Goal: Transaction & Acquisition: Book appointment/travel/reservation

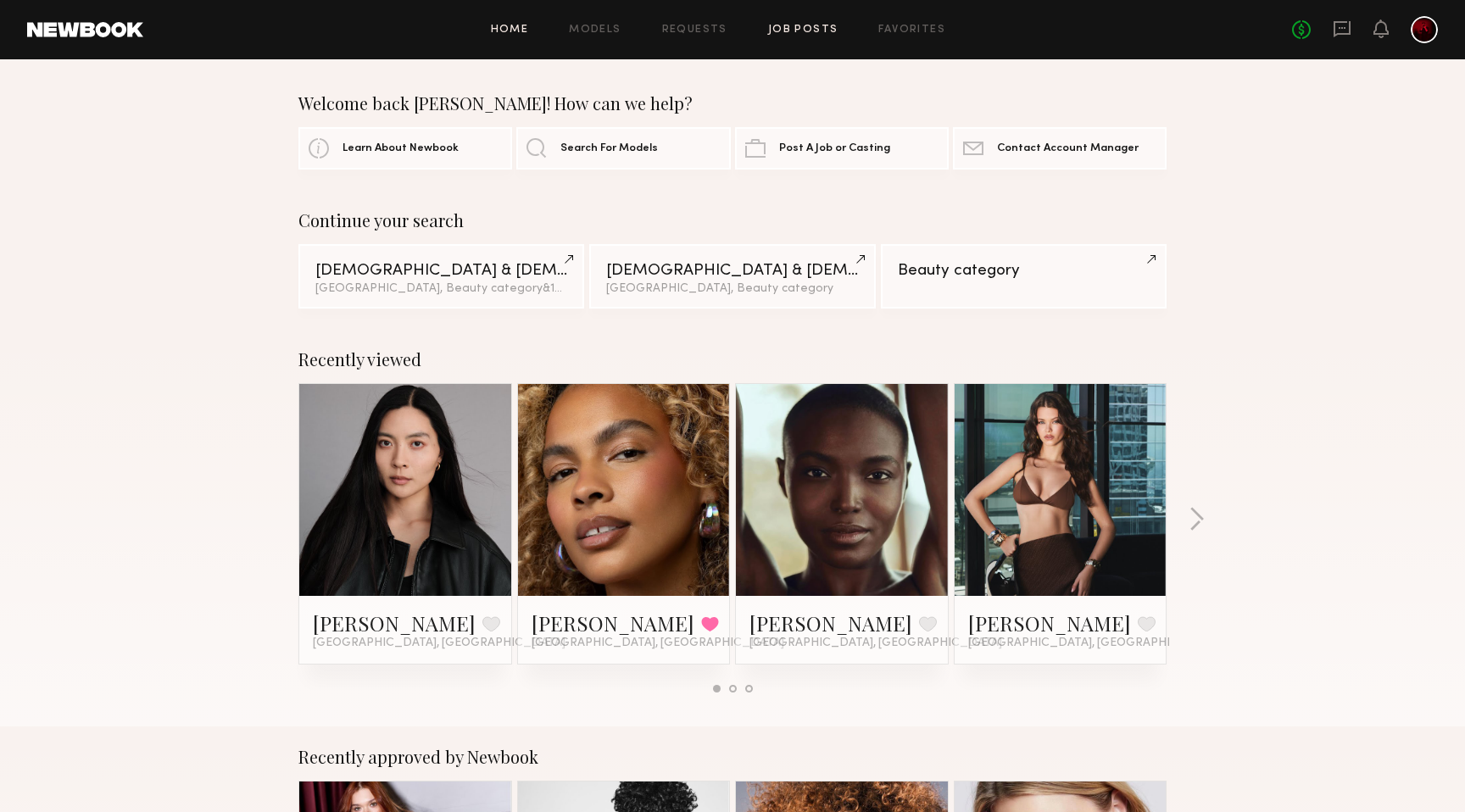
click at [811, 28] on link "Job Posts" at bounding box center [803, 30] width 71 height 11
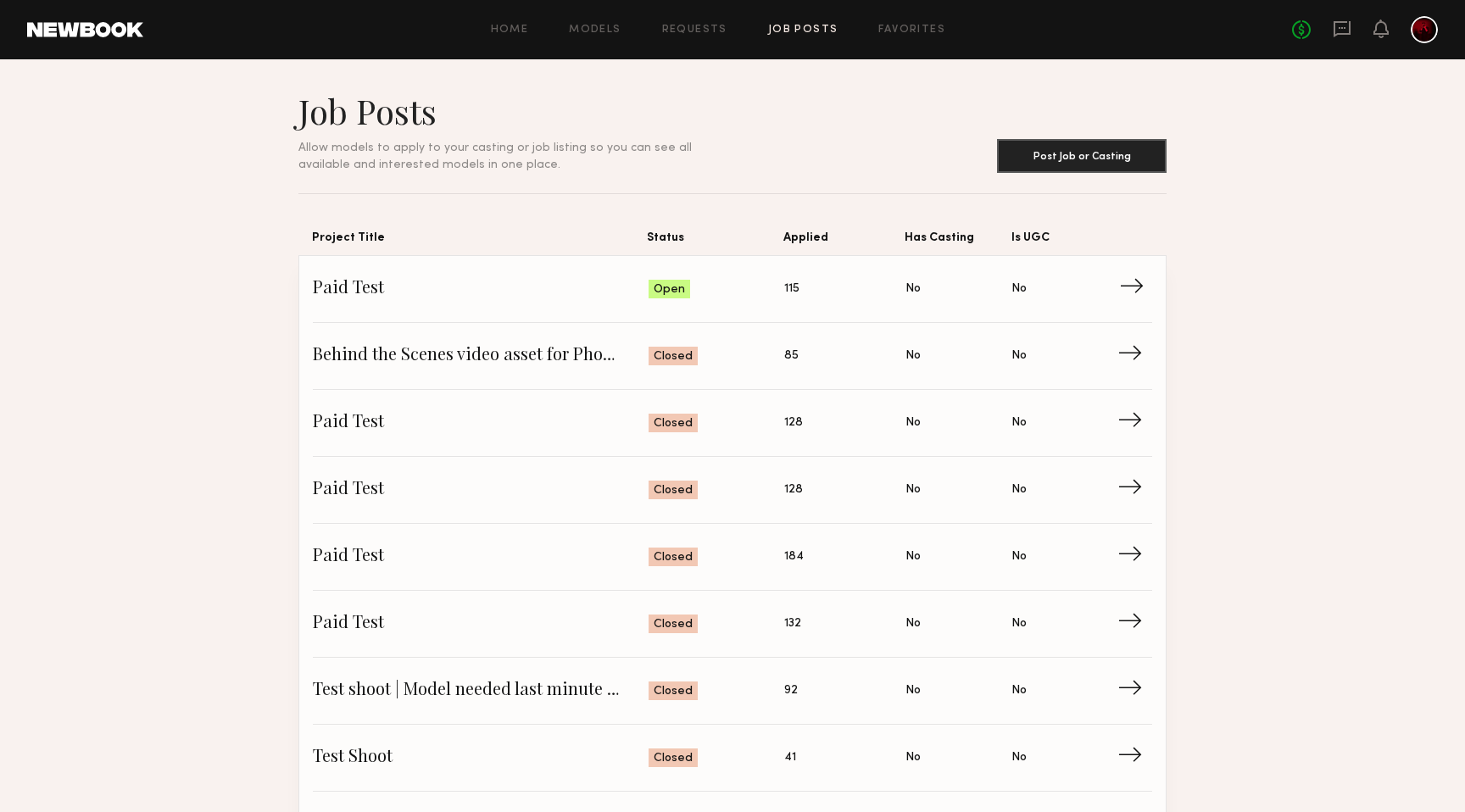
click at [716, 287] on span "Status: Open" at bounding box center [717, 289] width 137 height 26
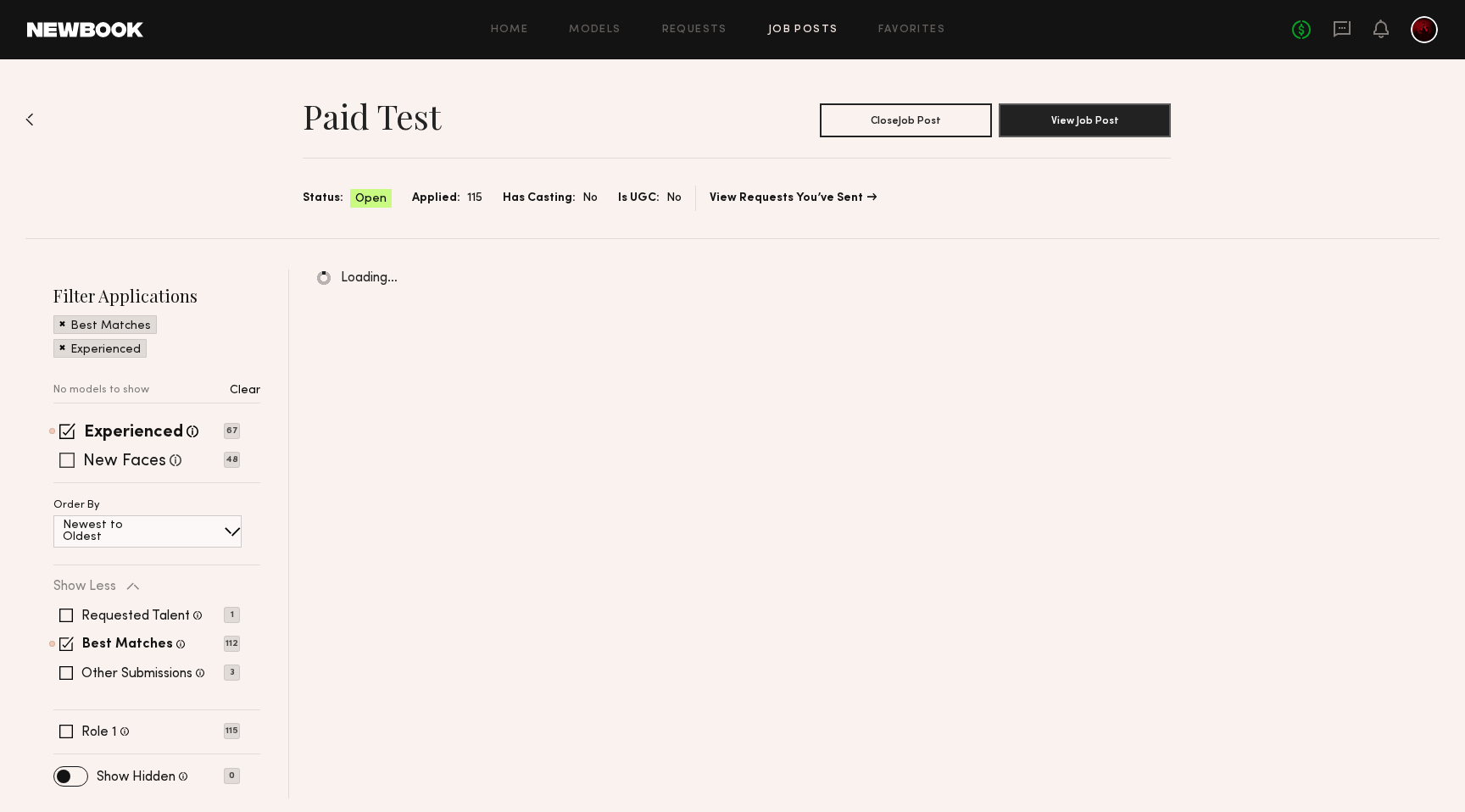
click at [70, 461] on span at bounding box center [67, 459] width 15 height 15
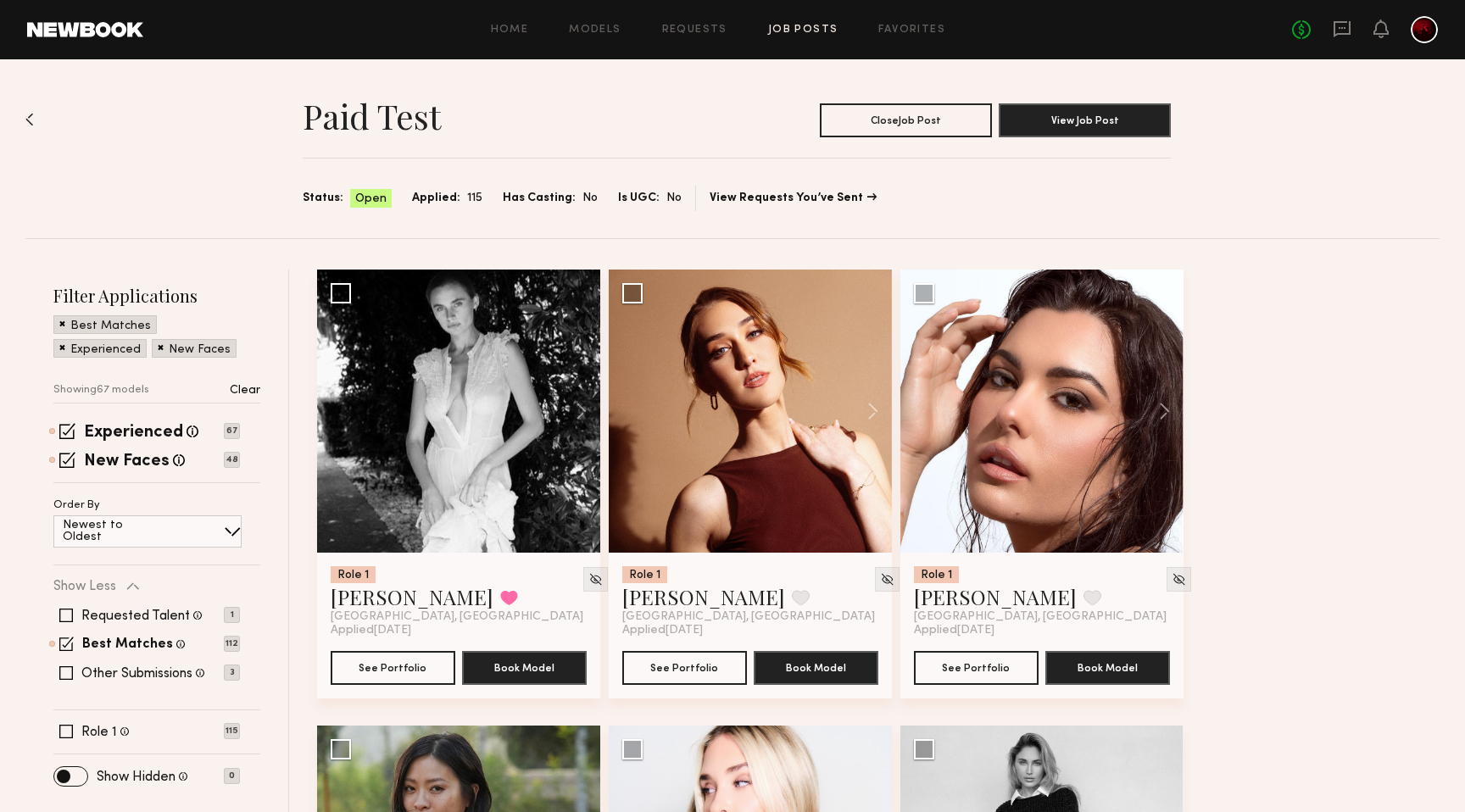
click at [246, 387] on p "Clear" at bounding box center [245, 391] width 31 height 12
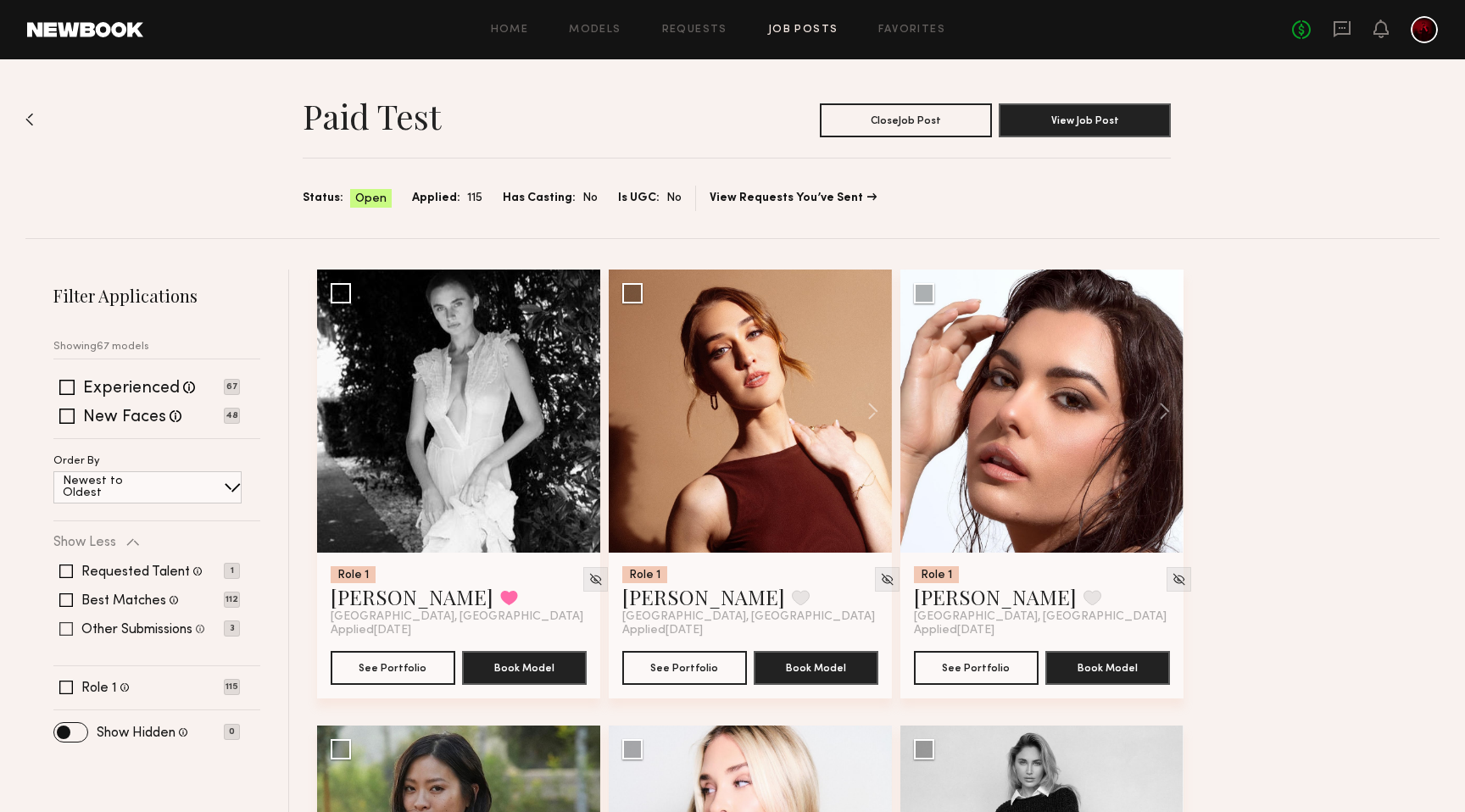
click at [62, 628] on span at bounding box center [67, 630] width 14 height 14
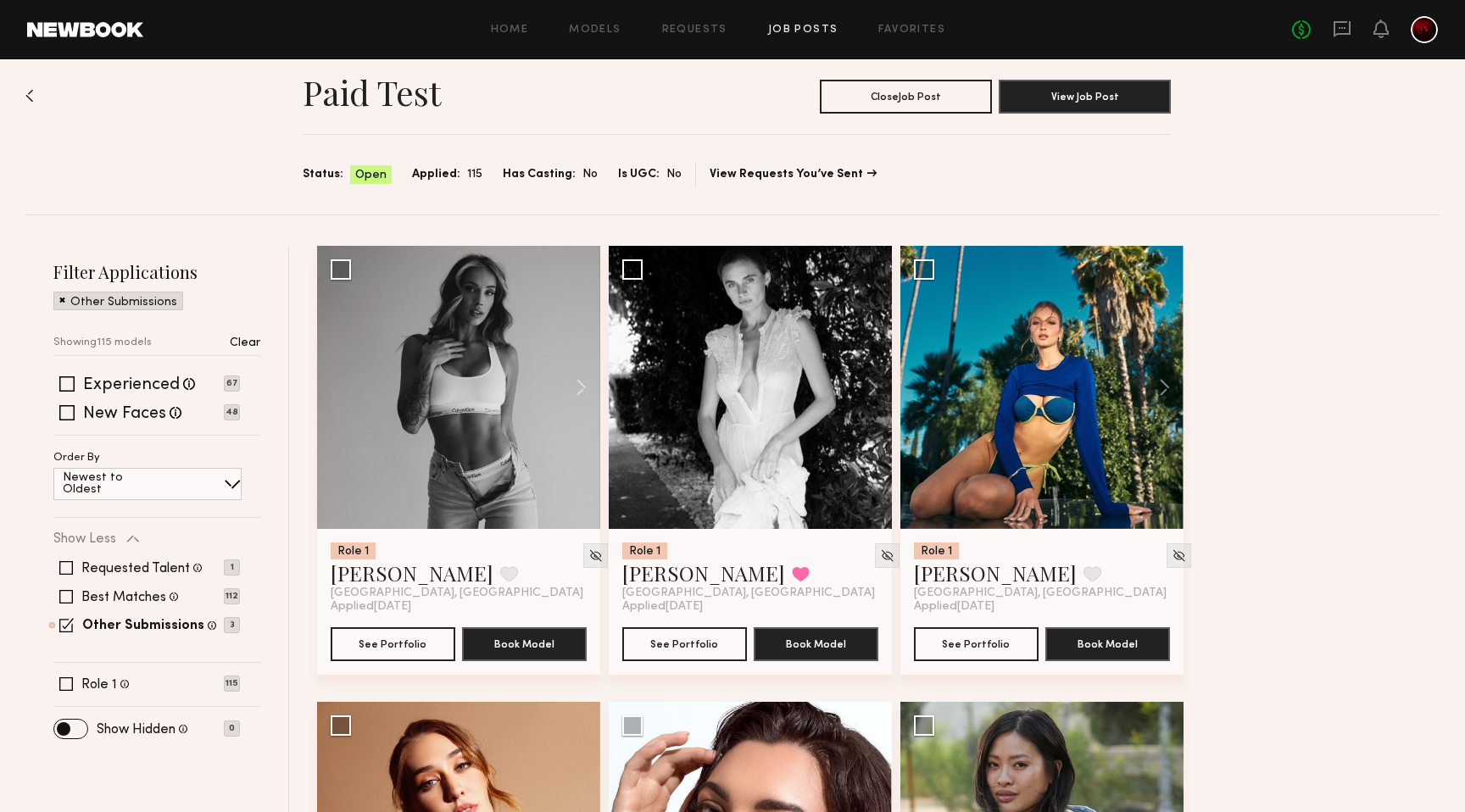
scroll to position [20, 0]
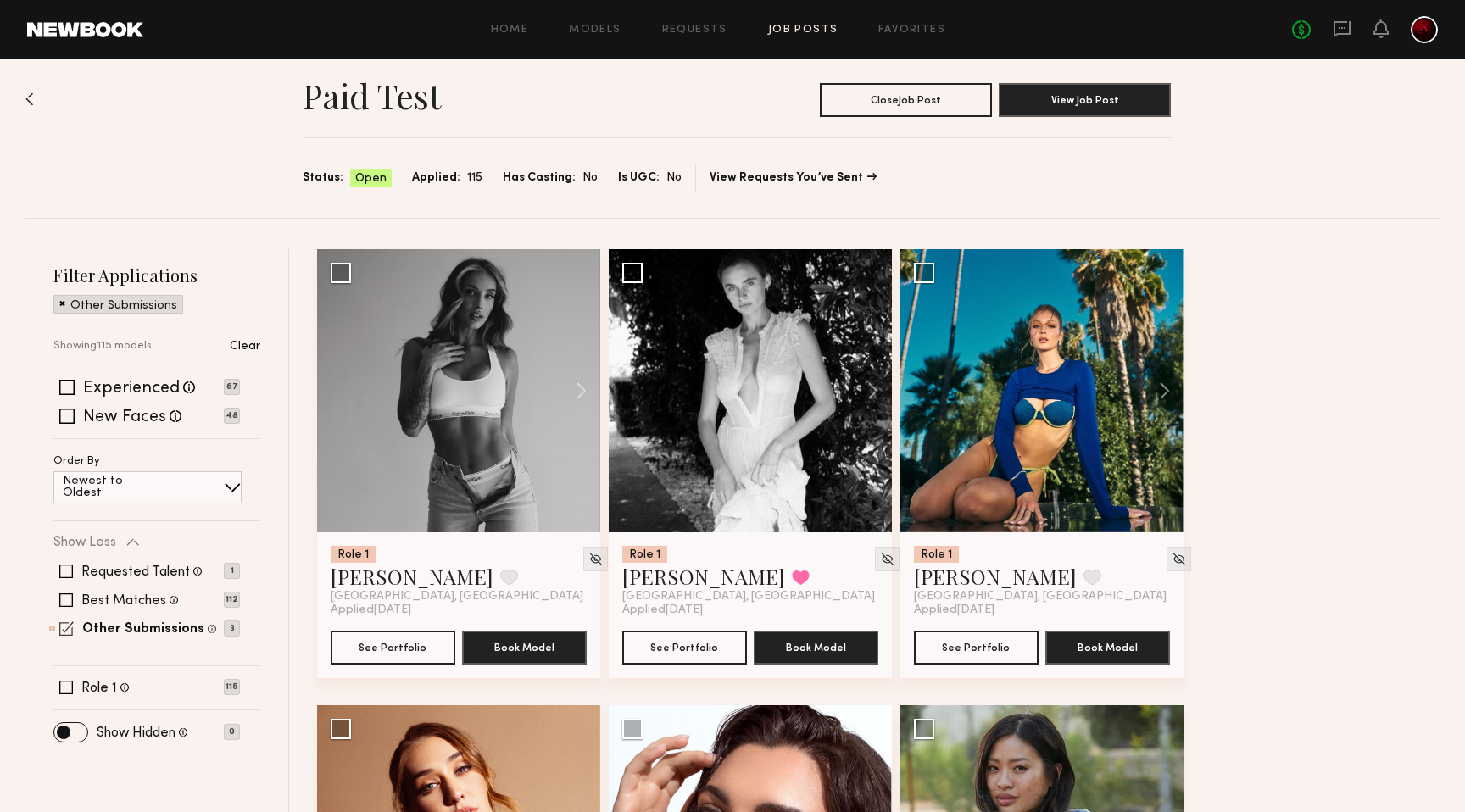
click at [70, 628] on span at bounding box center [67, 629] width 14 height 14
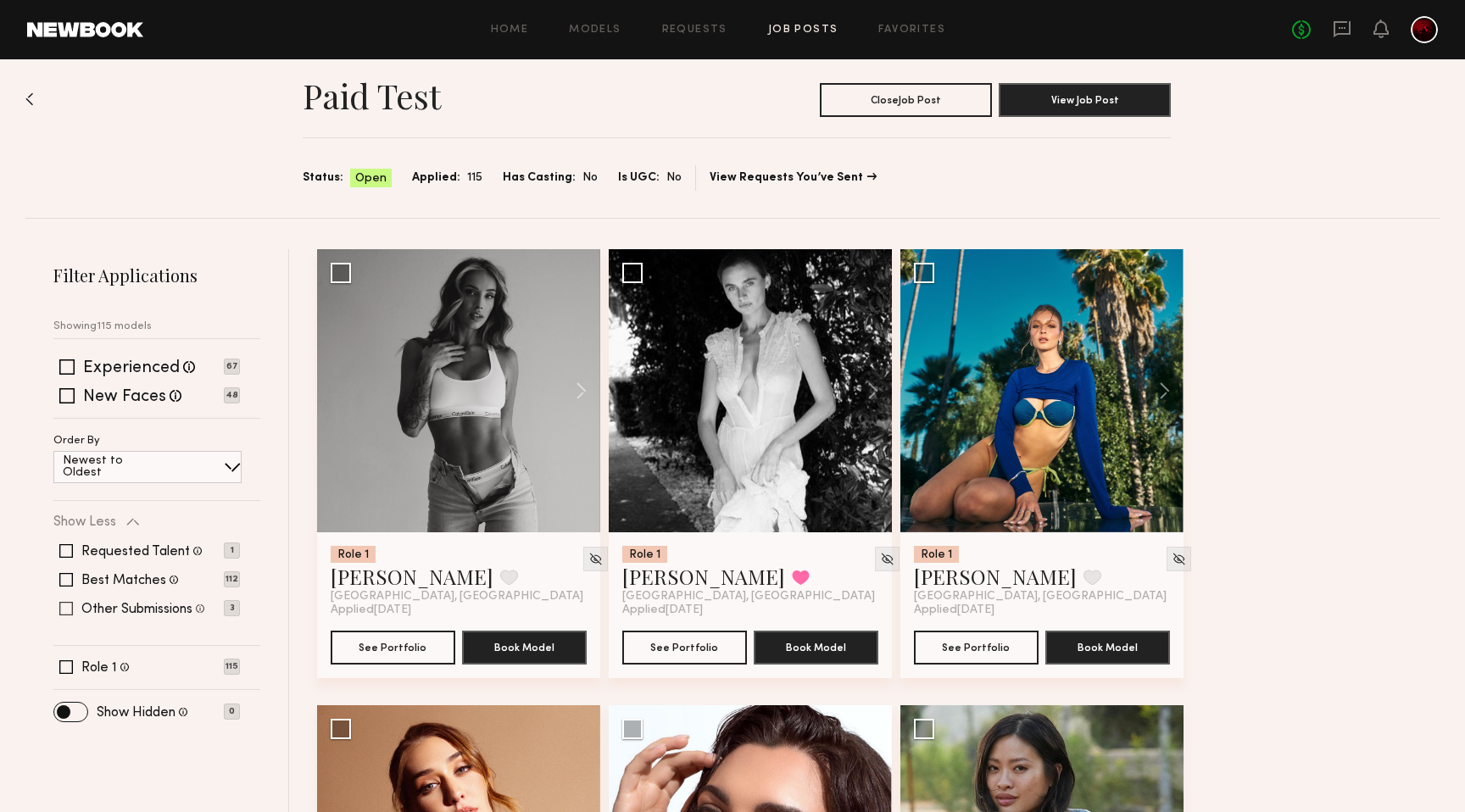
click at [64, 614] on span at bounding box center [67, 609] width 14 height 14
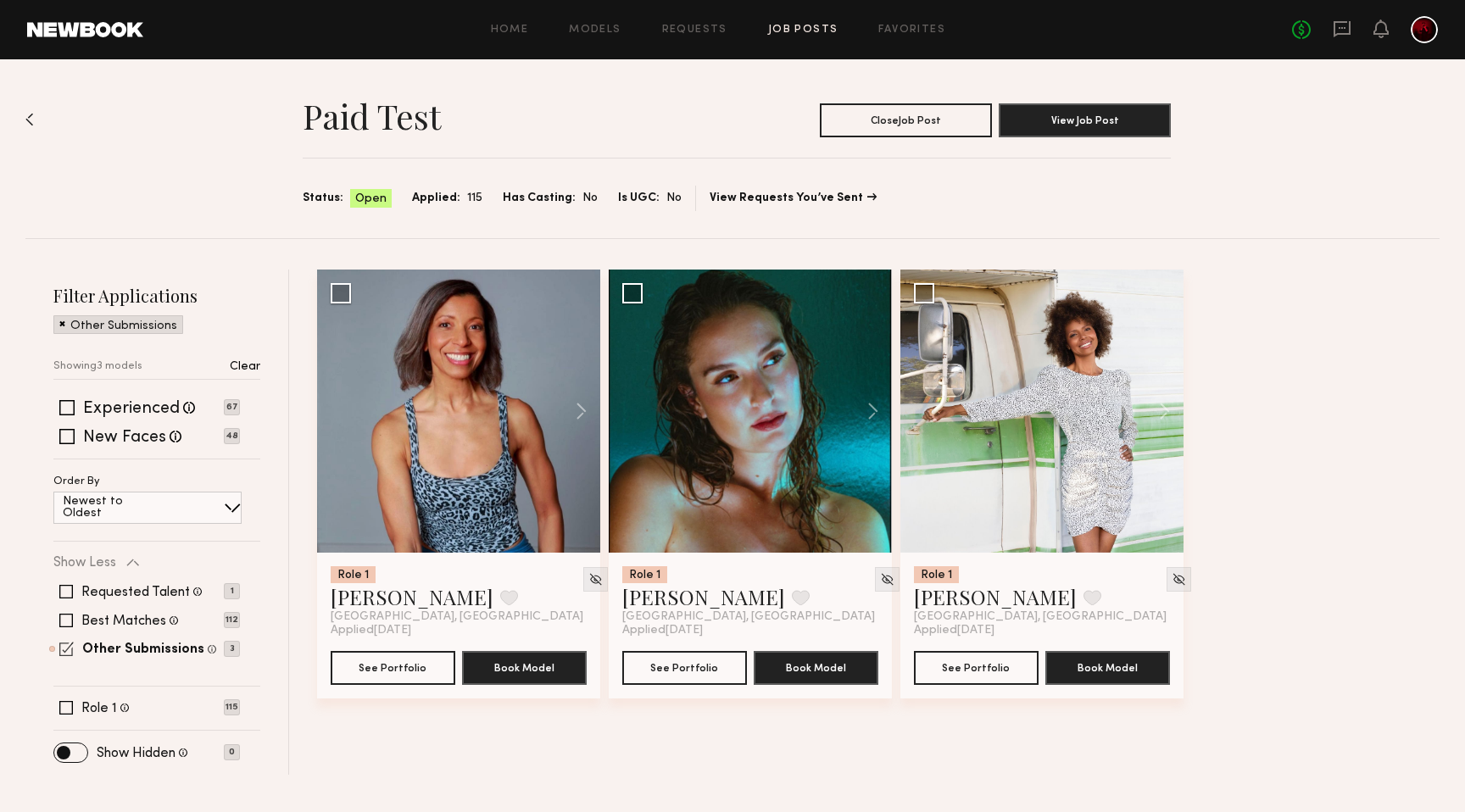
scroll to position [0, 0]
click at [575, 414] on button at bounding box center [573, 411] width 54 height 283
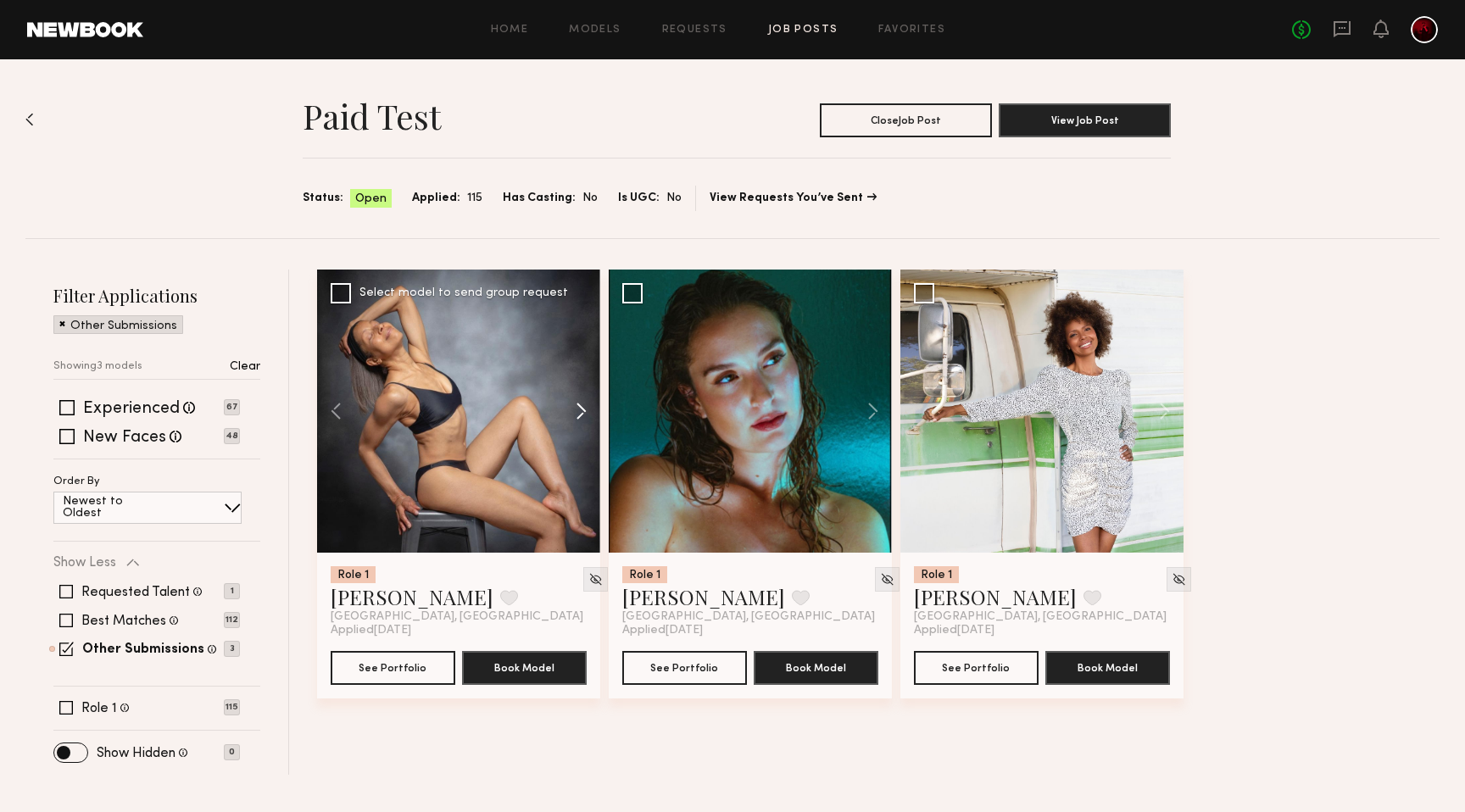
click at [575, 414] on button at bounding box center [573, 411] width 54 height 283
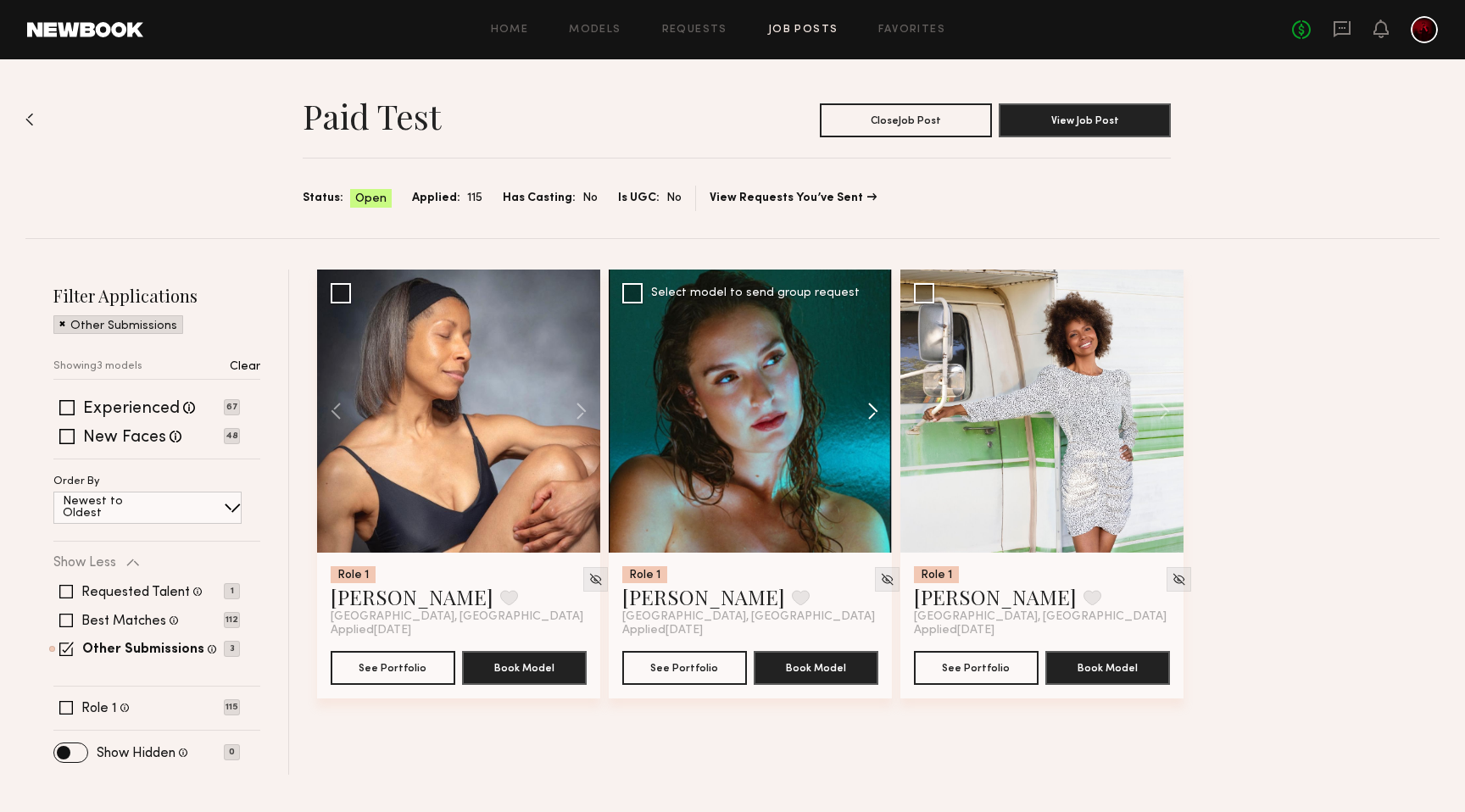
click at [876, 413] on button at bounding box center [865, 411] width 54 height 283
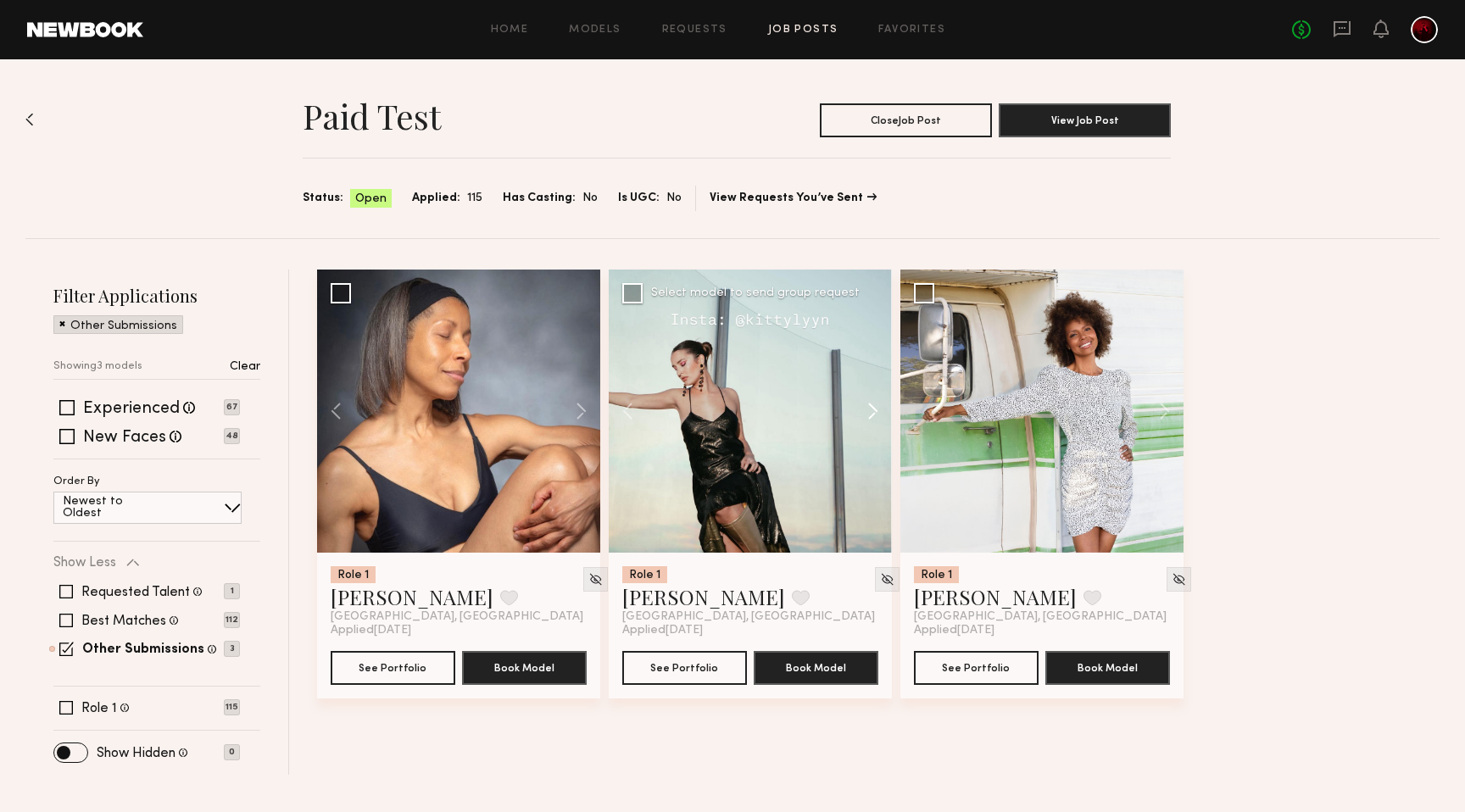
click at [876, 413] on button at bounding box center [865, 411] width 54 height 283
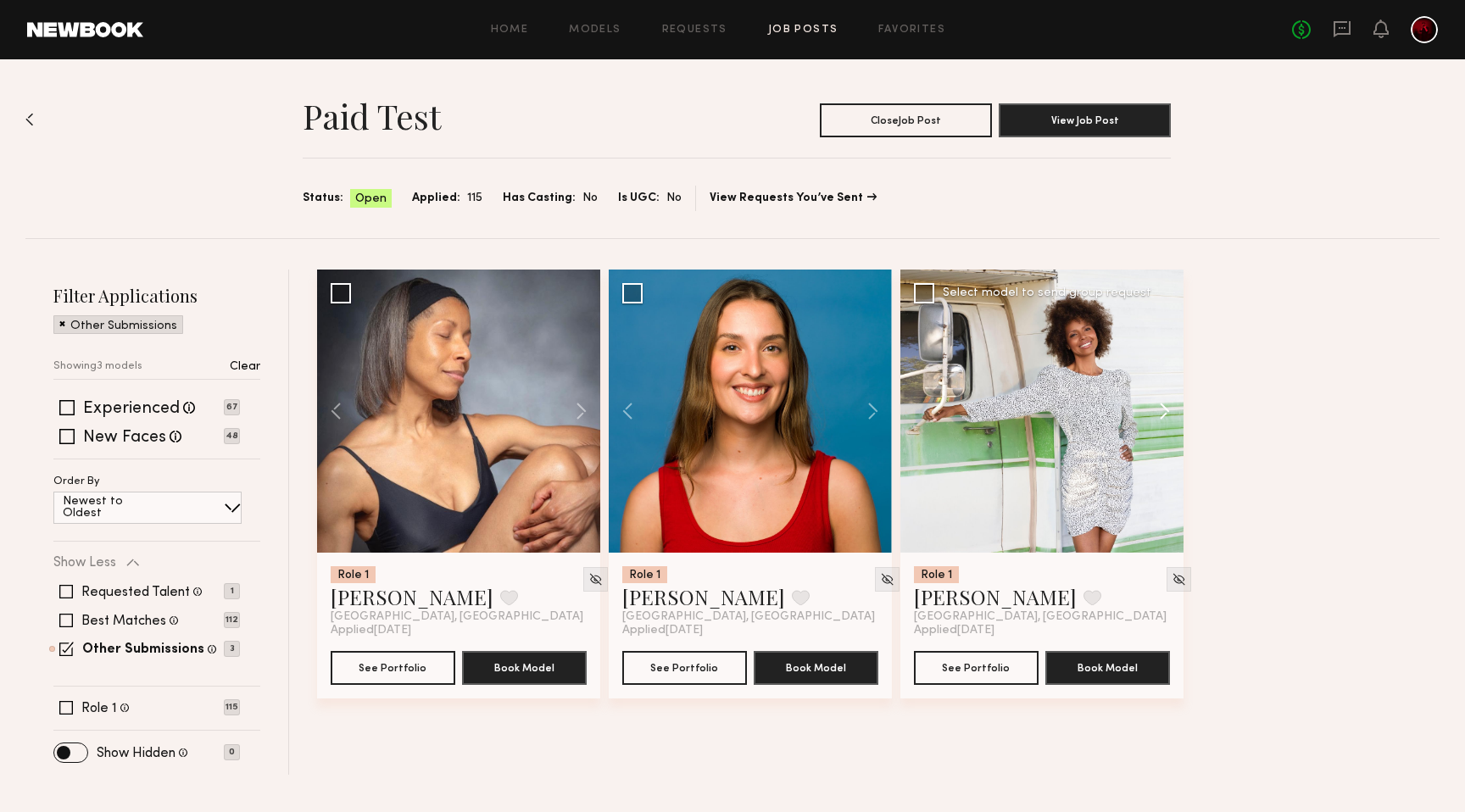
click at [1156, 405] on button at bounding box center [1156, 411] width 54 height 283
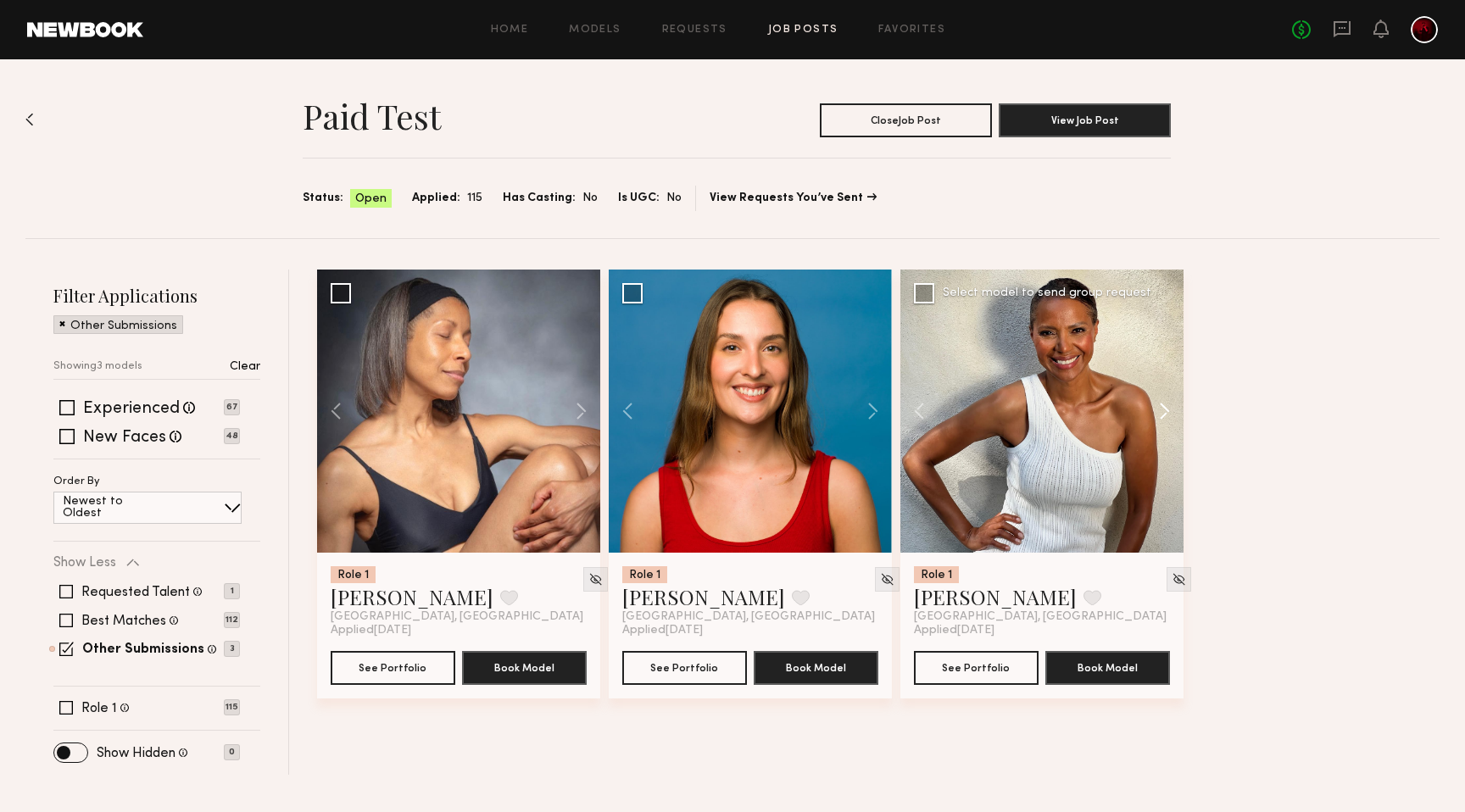
click at [1156, 405] on button at bounding box center [1156, 411] width 54 height 283
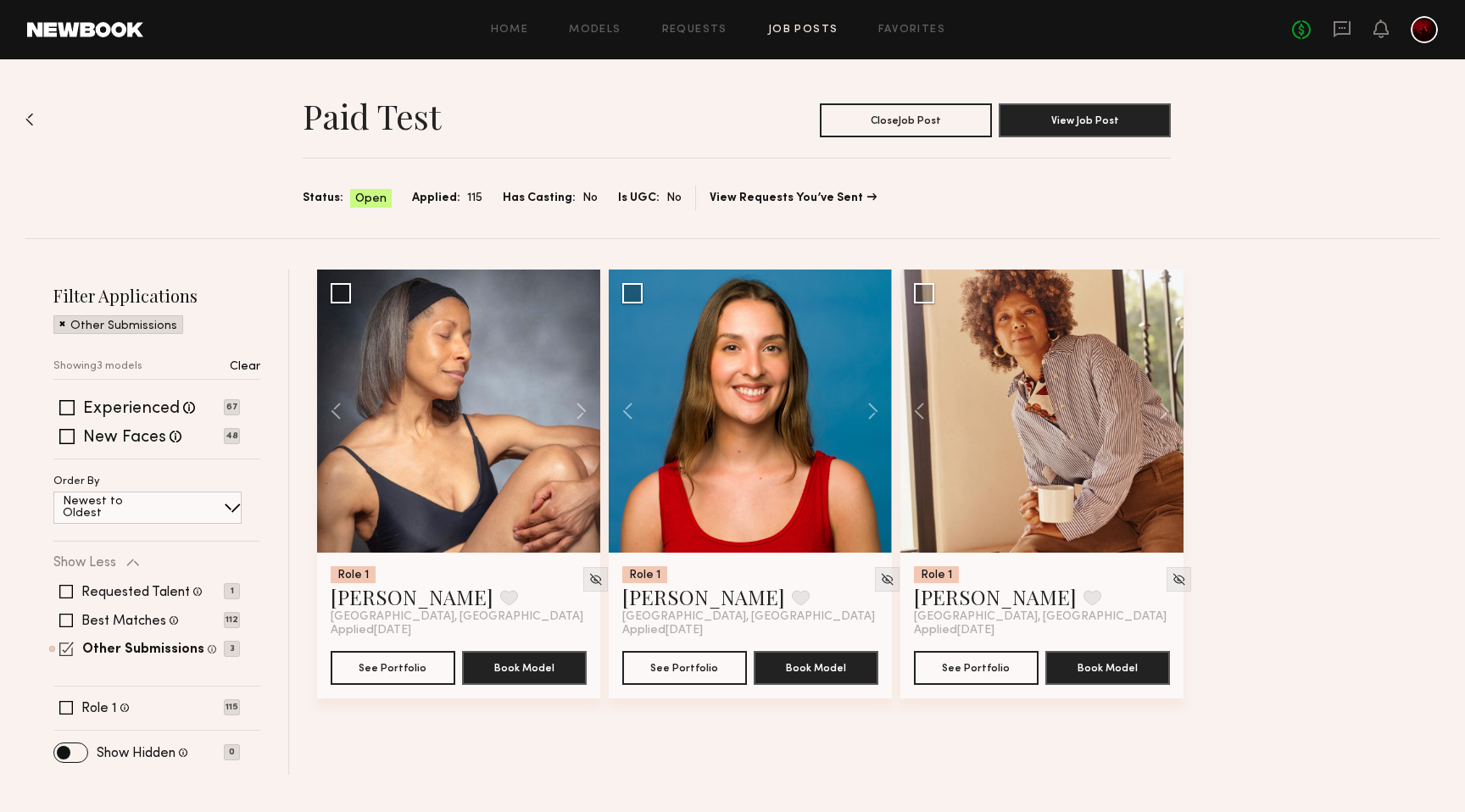
click at [71, 651] on span at bounding box center [67, 649] width 14 height 14
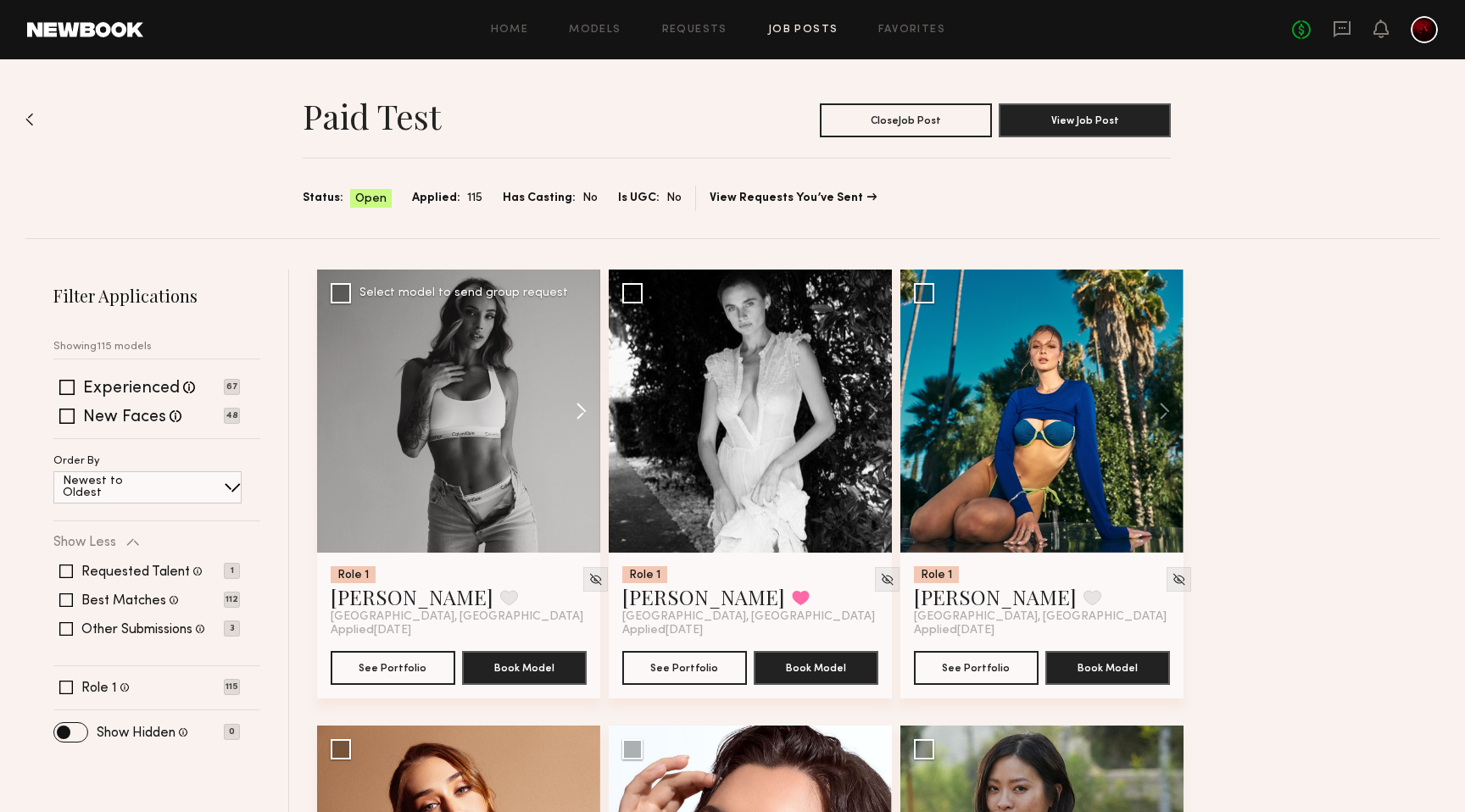
click at [578, 406] on button at bounding box center [573, 411] width 54 height 283
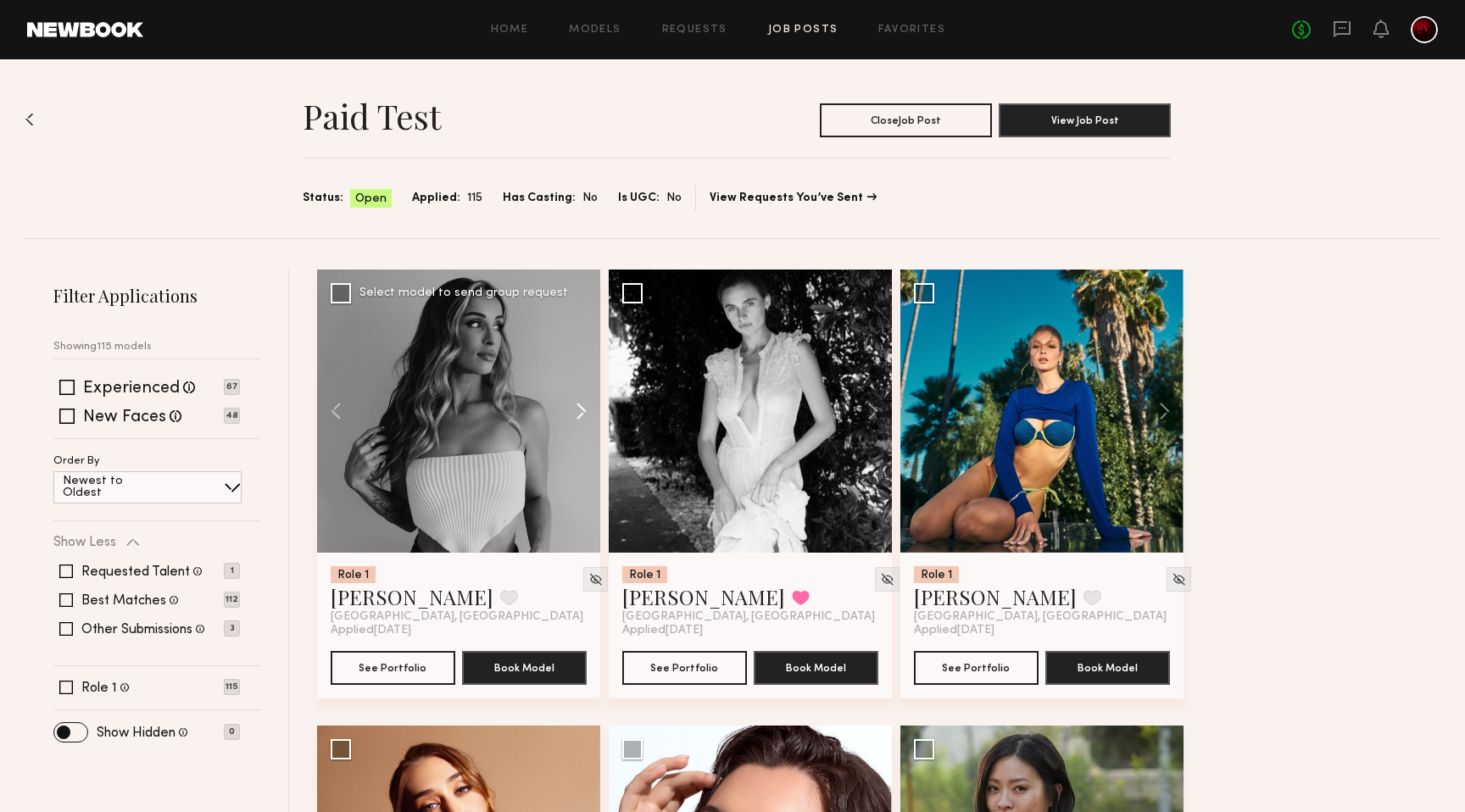
click at [578, 406] on button at bounding box center [573, 411] width 54 height 283
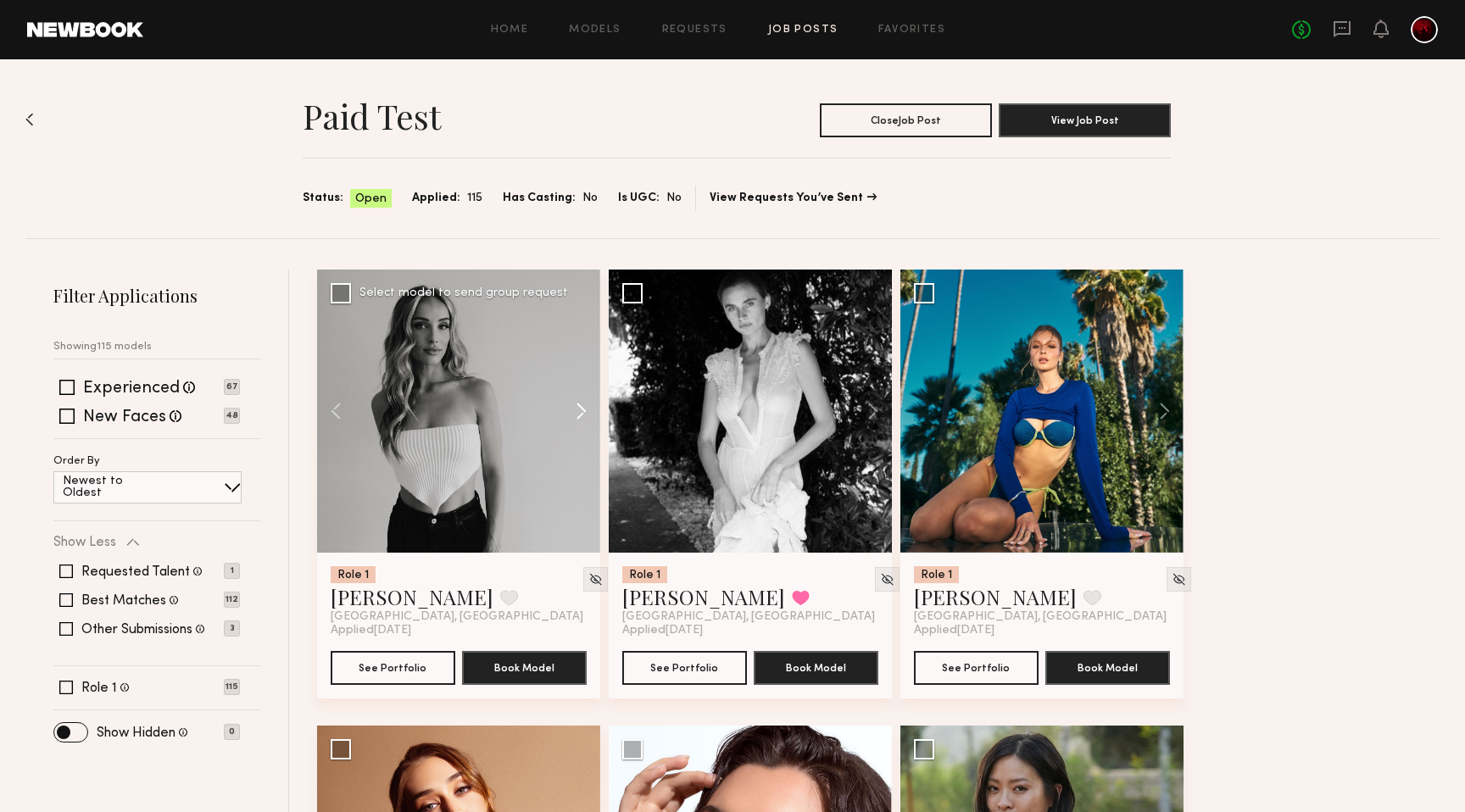
click at [578, 406] on button at bounding box center [573, 411] width 54 height 283
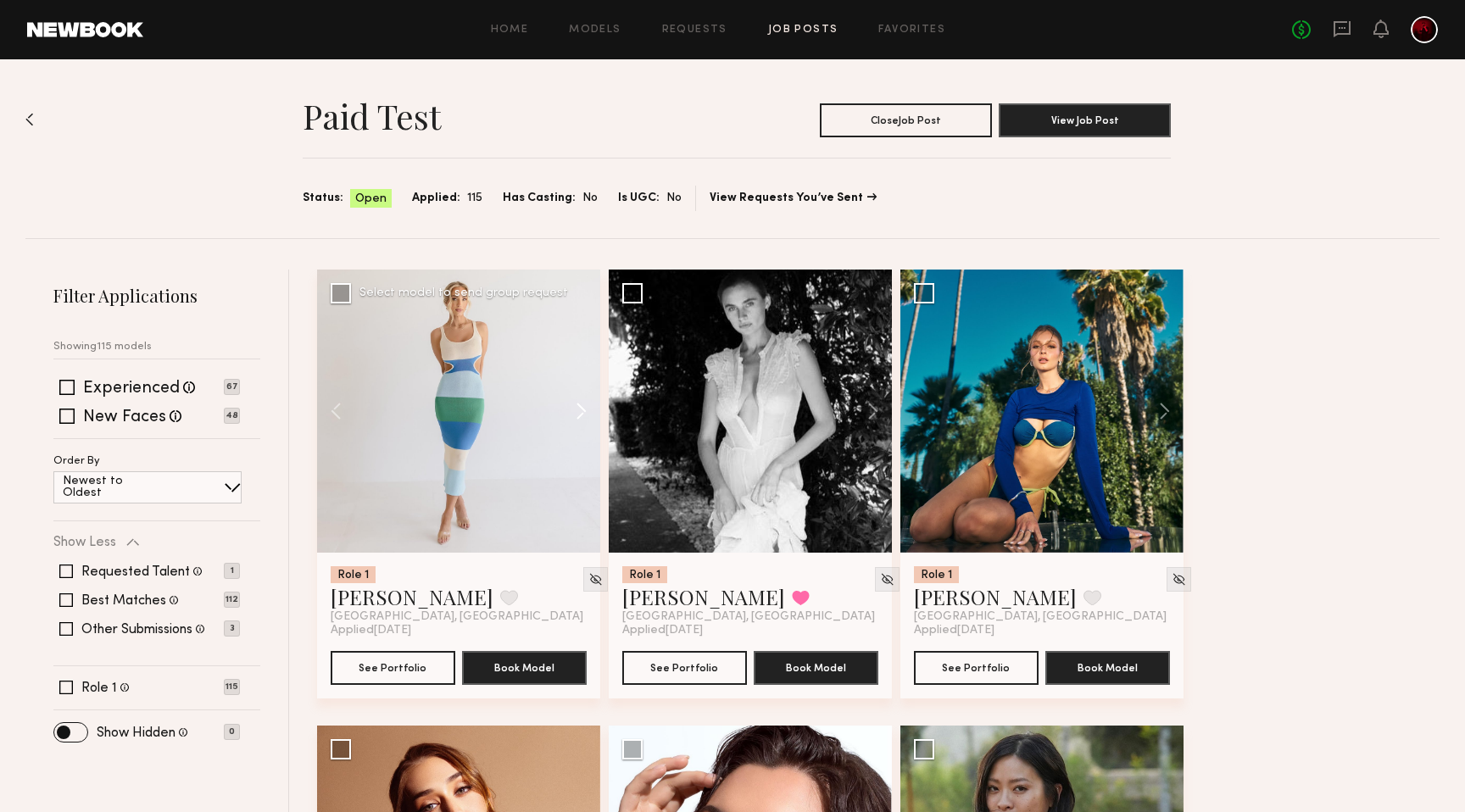
click at [578, 406] on button at bounding box center [573, 411] width 54 height 283
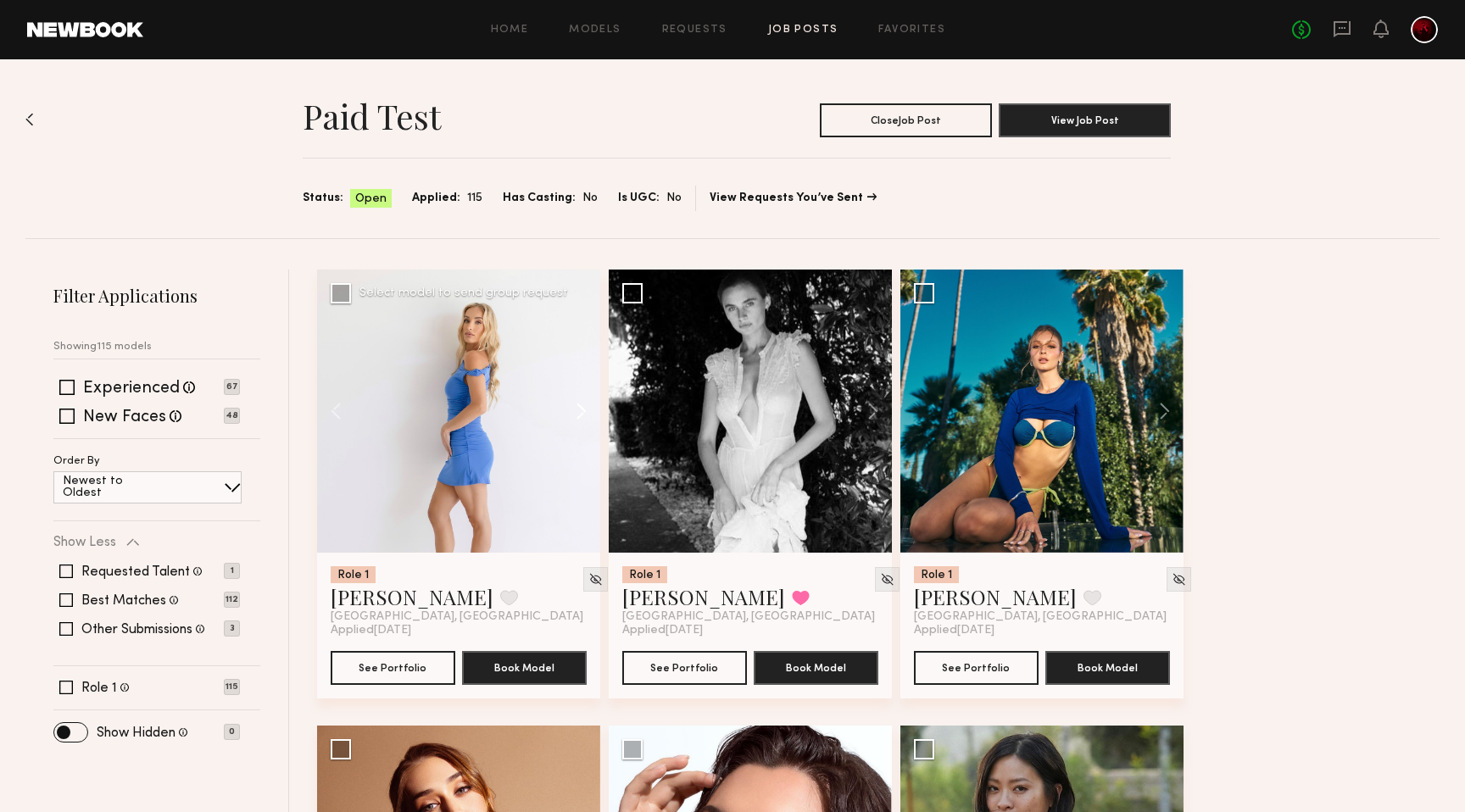
click at [578, 406] on button at bounding box center [573, 411] width 54 height 283
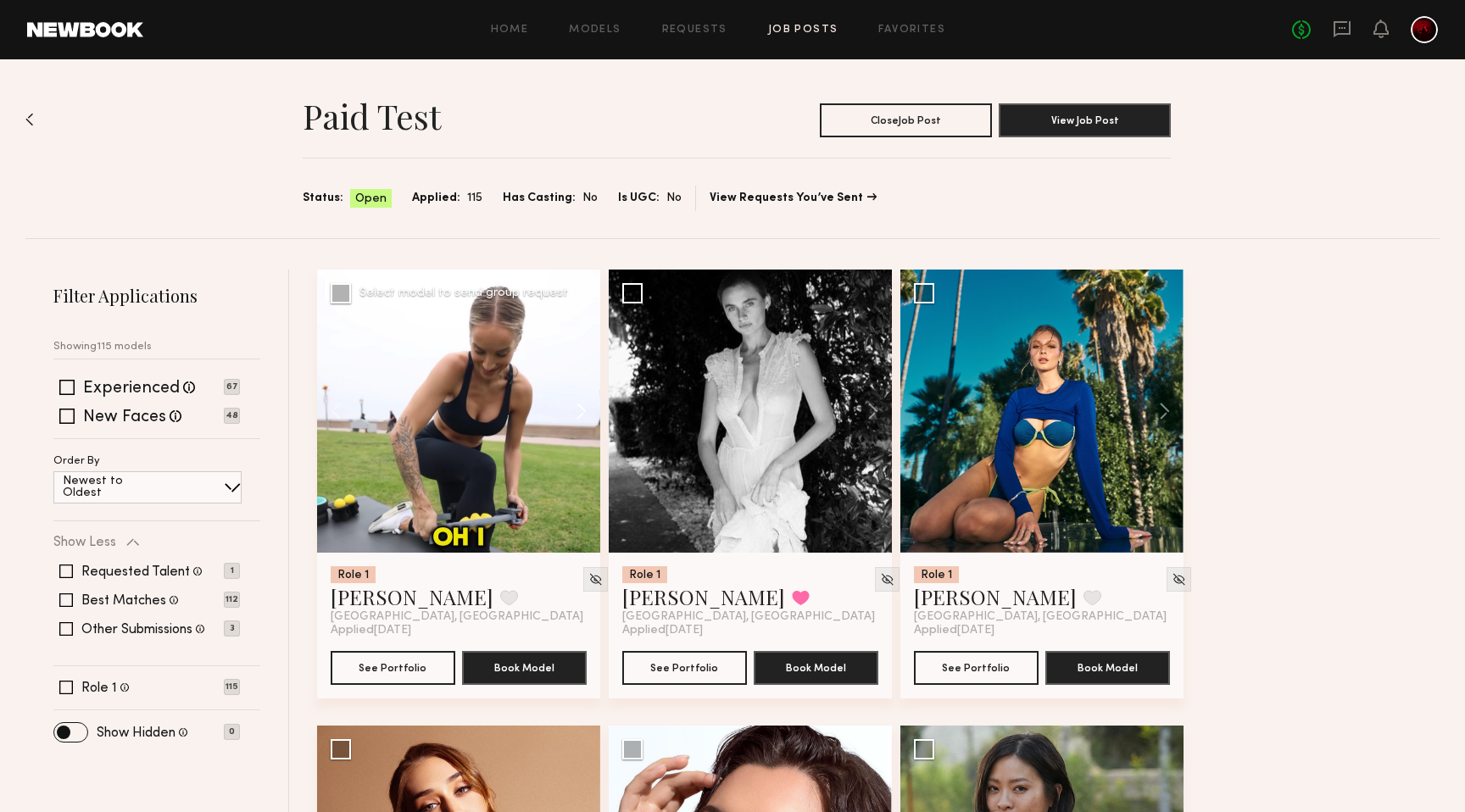
click at [578, 406] on button at bounding box center [573, 411] width 54 height 283
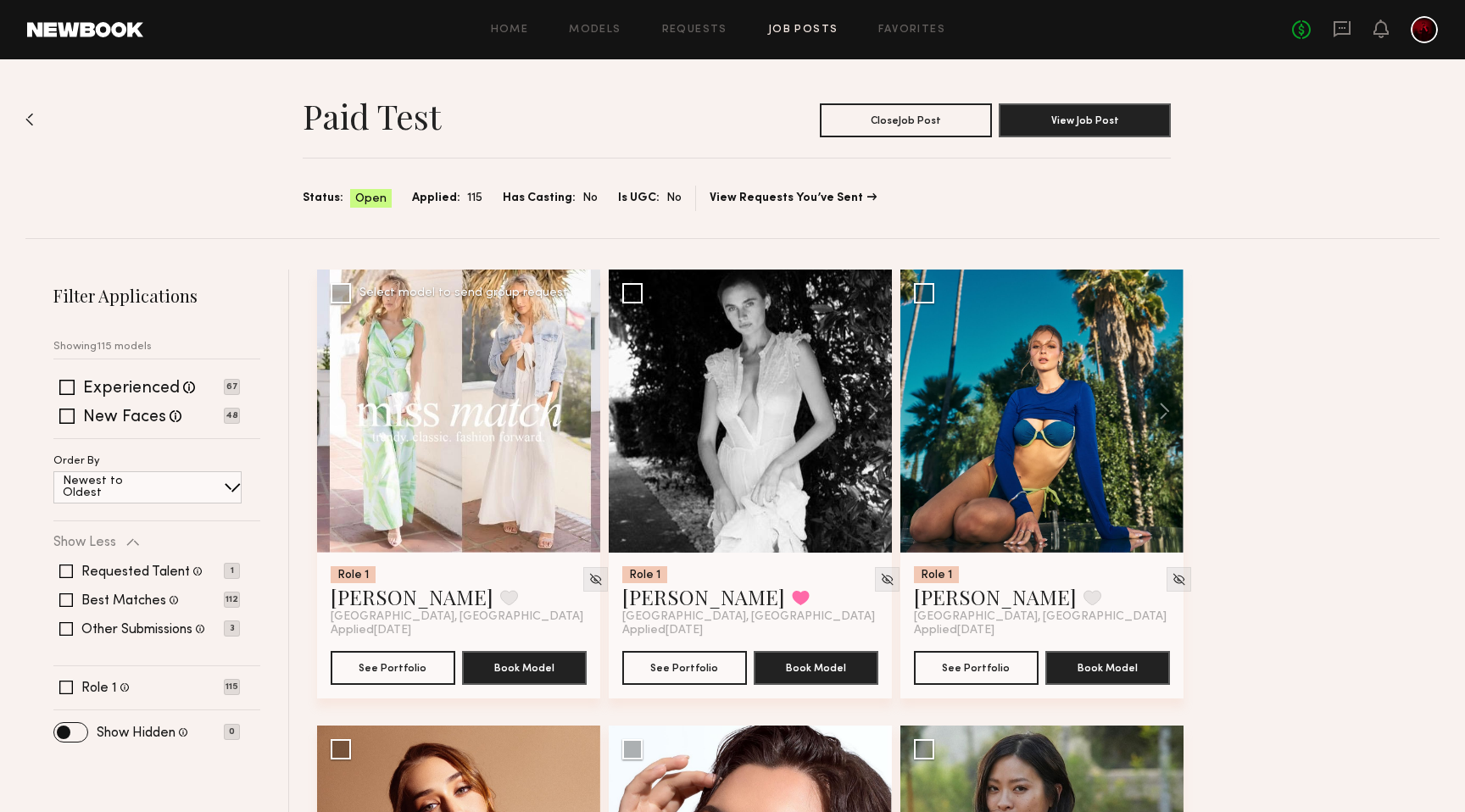
click at [578, 406] on div at bounding box center [458, 411] width 283 height 283
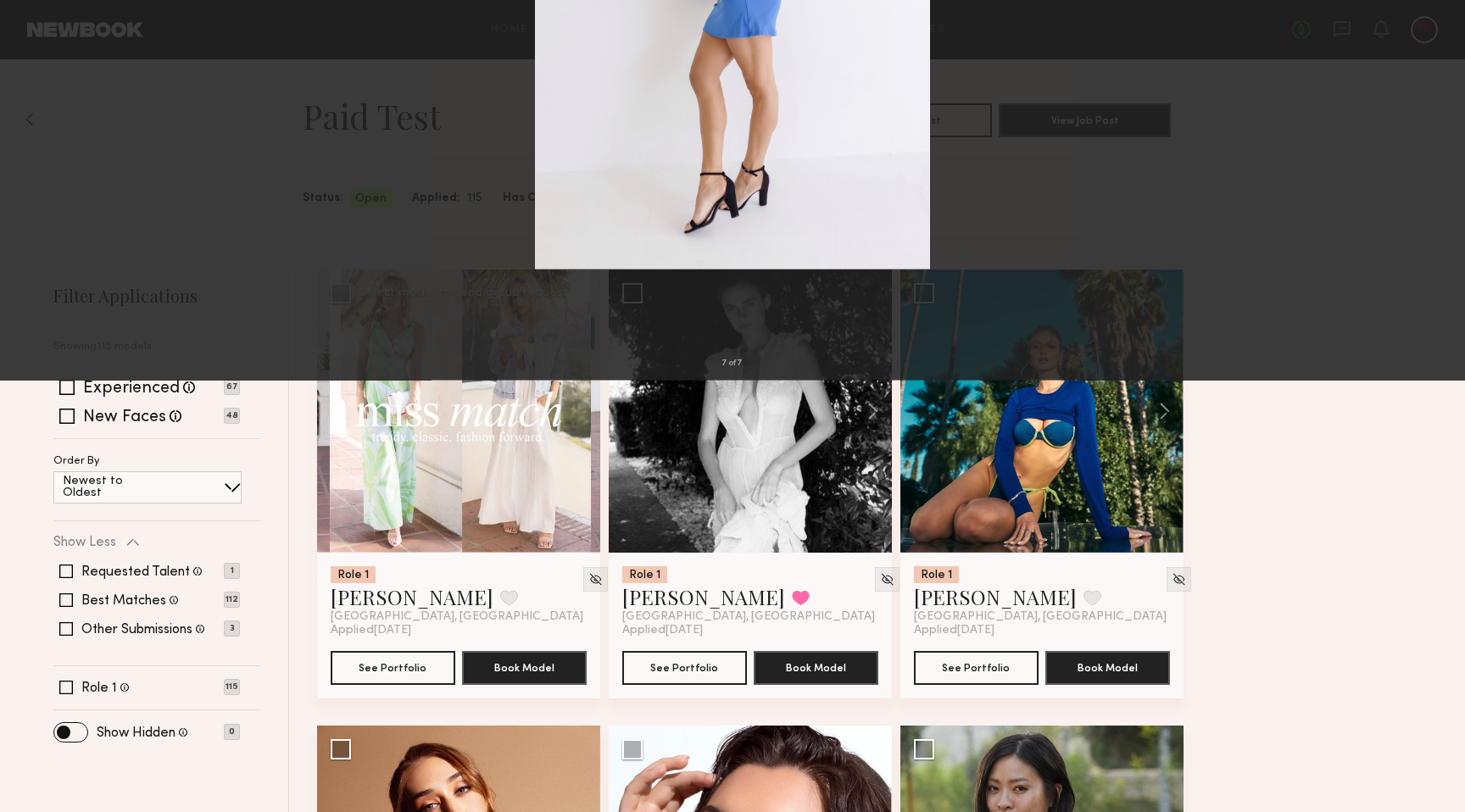
click at [37, 37] on button at bounding box center [39, 41] width 27 height 31
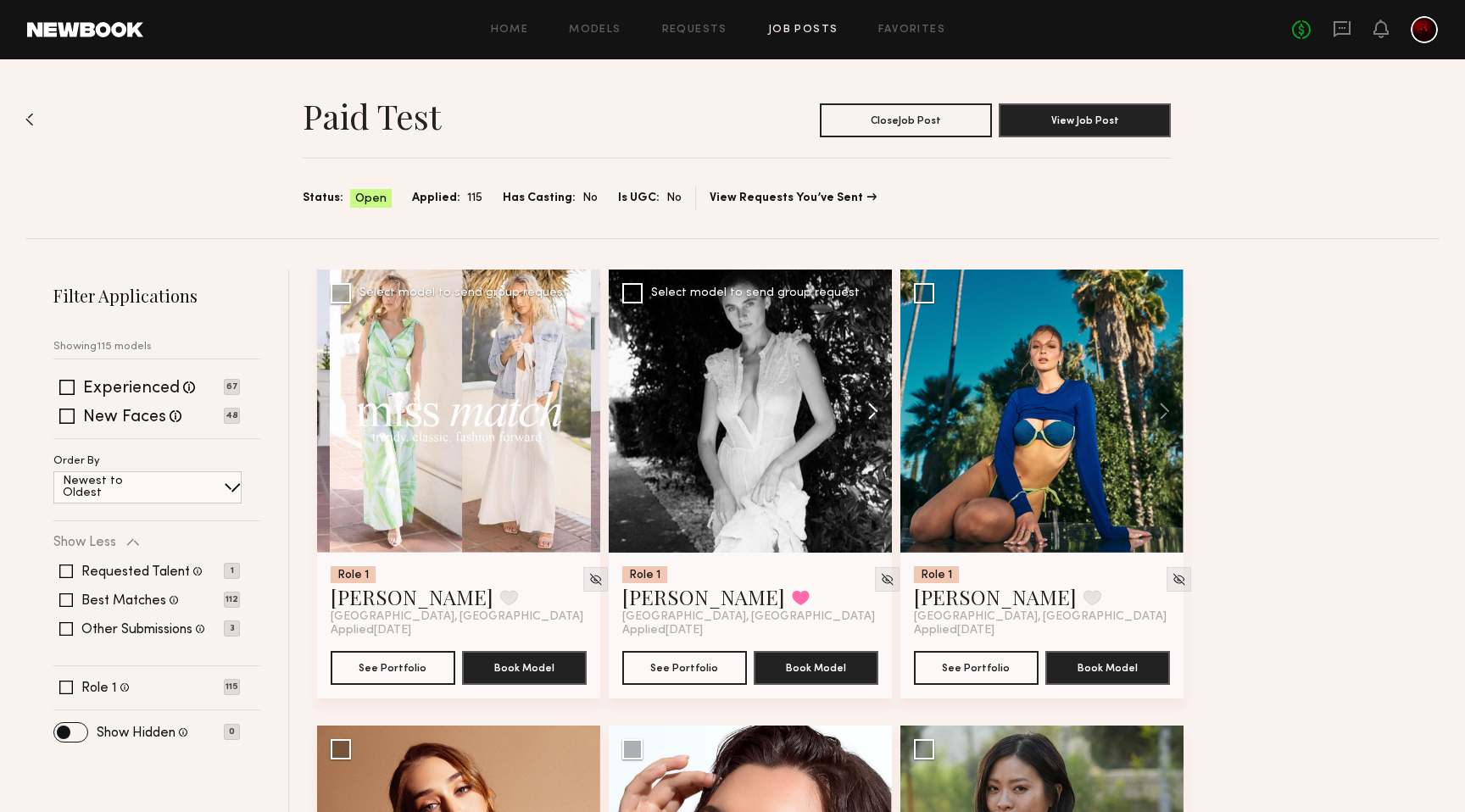
click at [869, 406] on button at bounding box center [865, 411] width 54 height 283
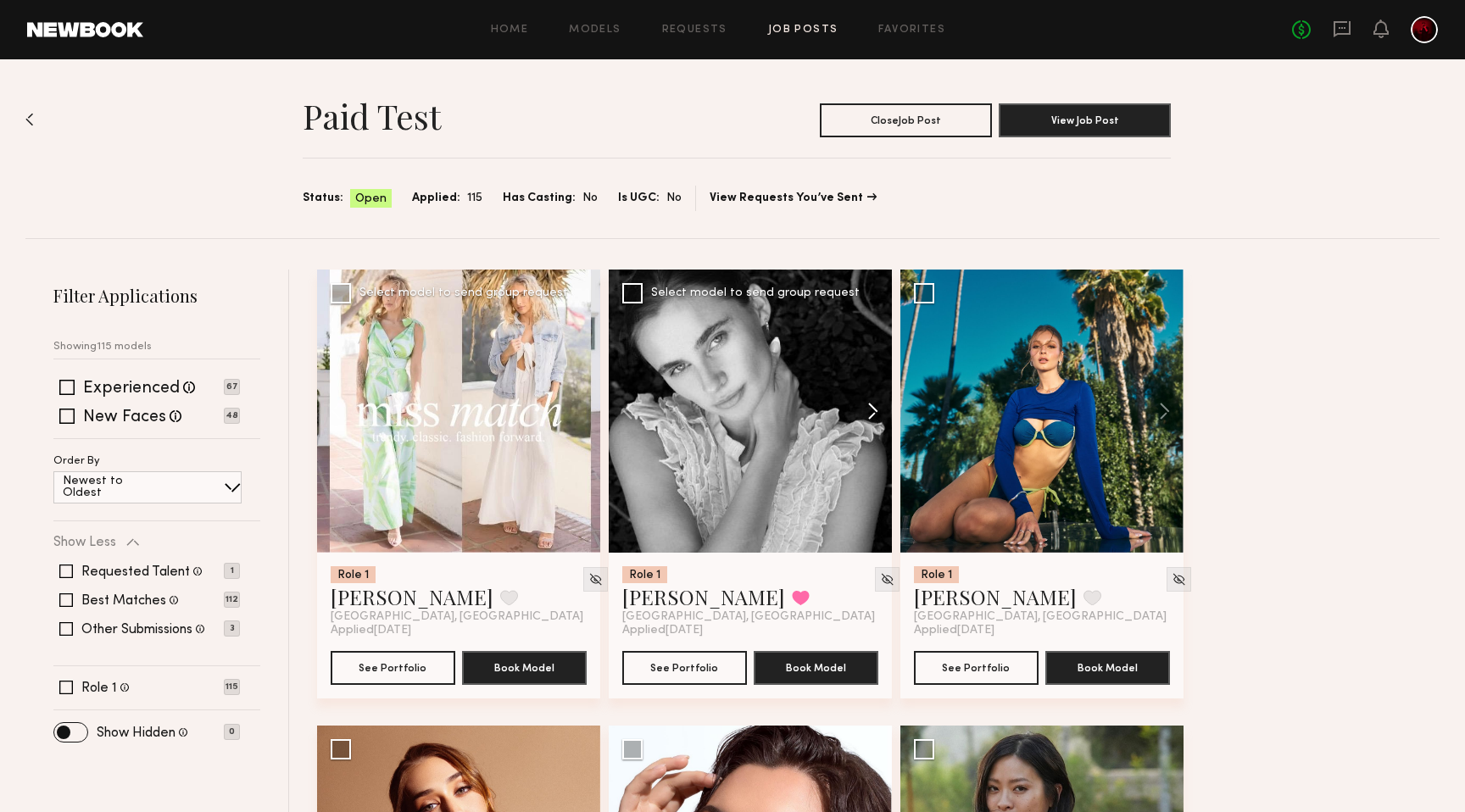
click at [869, 410] on button at bounding box center [865, 411] width 54 height 283
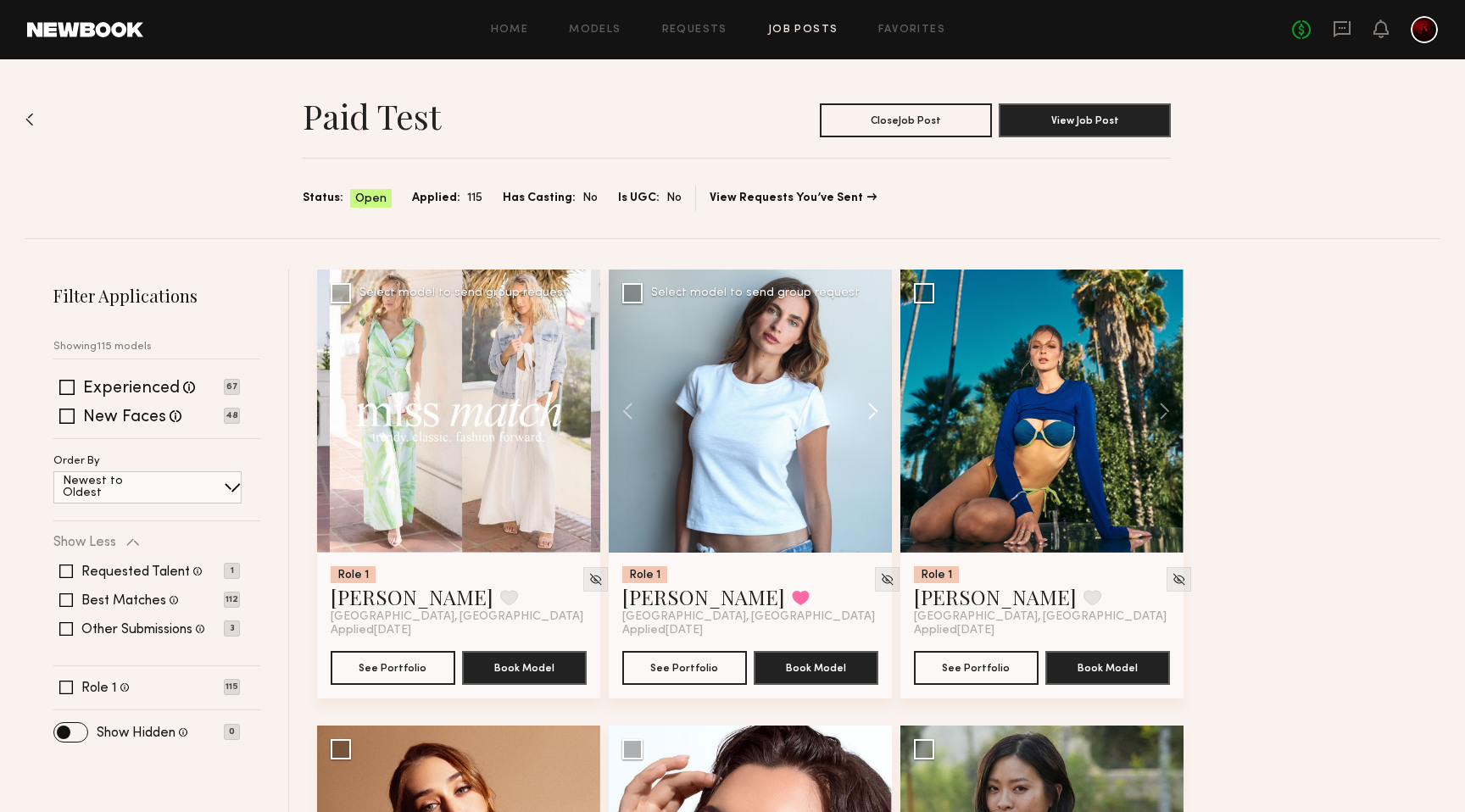
click at [869, 410] on button at bounding box center [865, 411] width 54 height 283
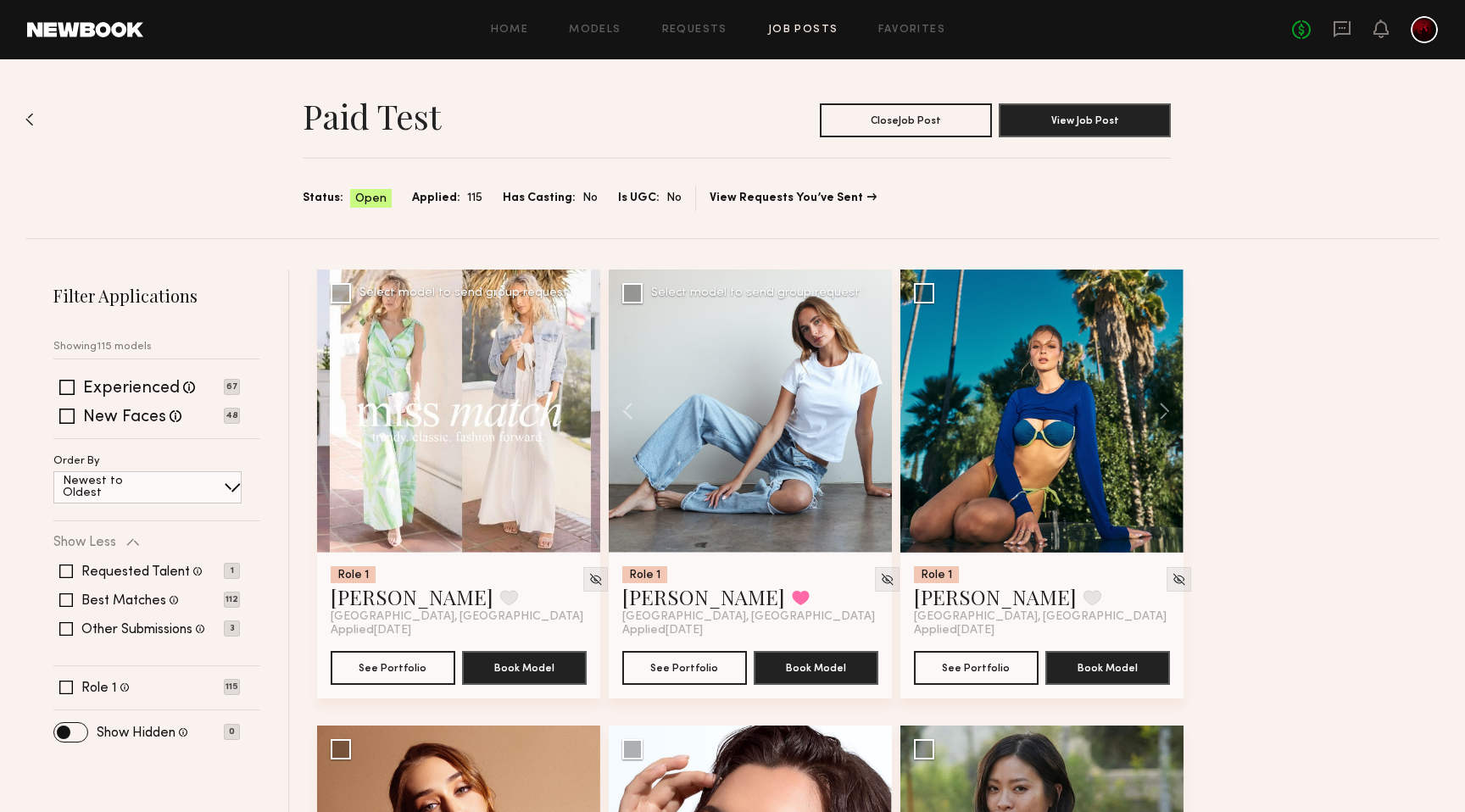
click at [869, 410] on div at bounding box center [750, 411] width 283 height 283
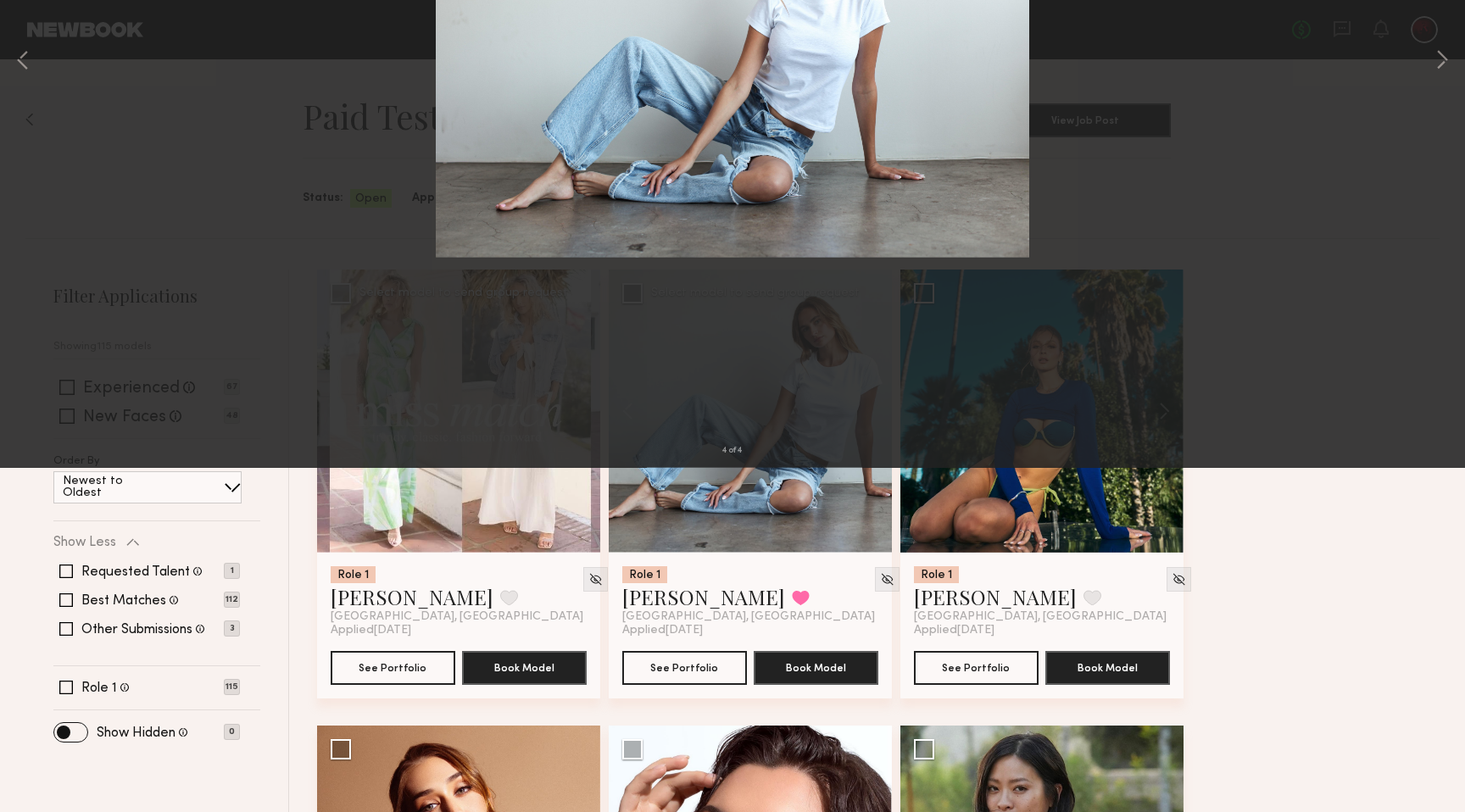
click at [708, 153] on div "4 of 4" at bounding box center [732, 406] width 1465 height 812
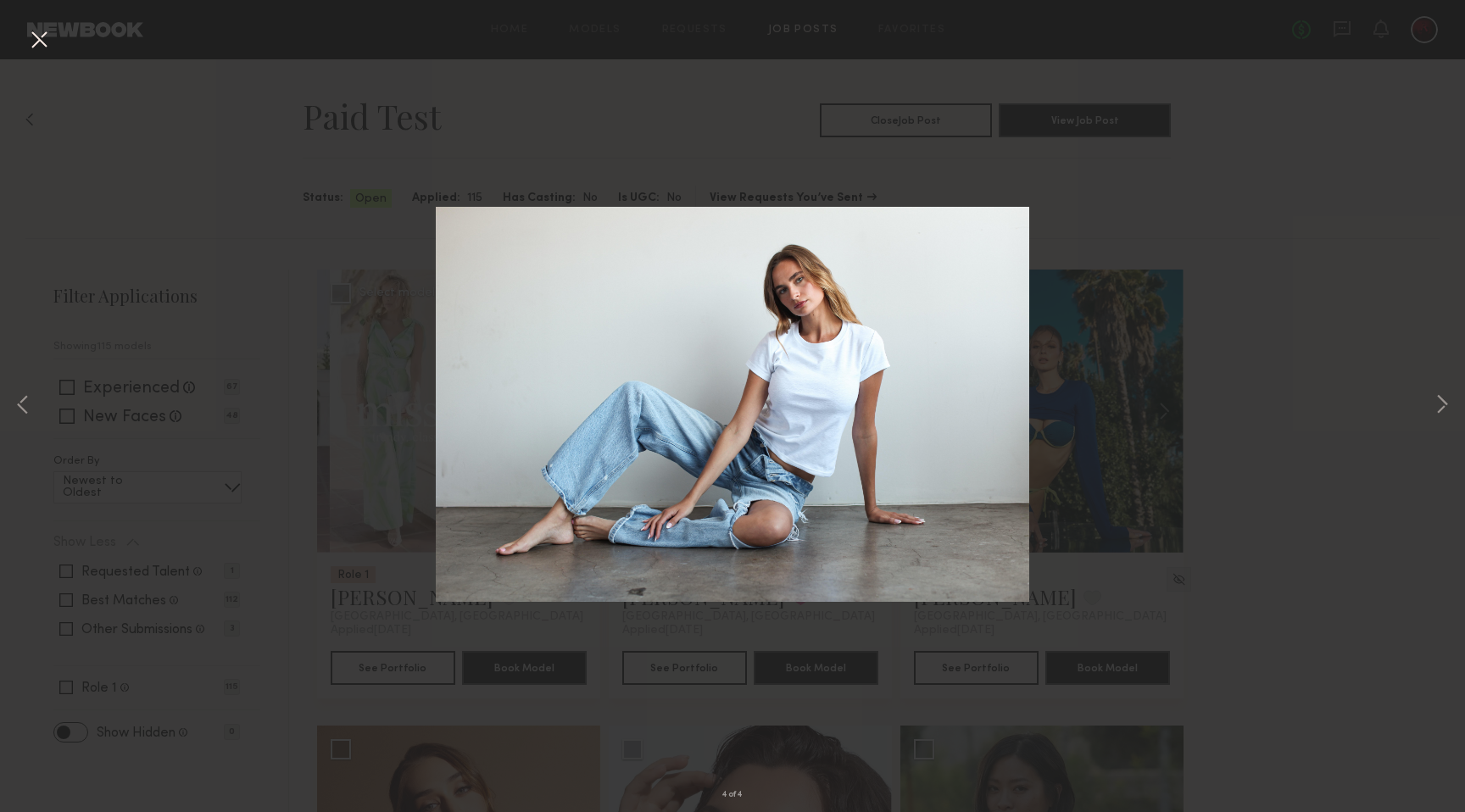
click at [29, 28] on button at bounding box center [39, 41] width 27 height 31
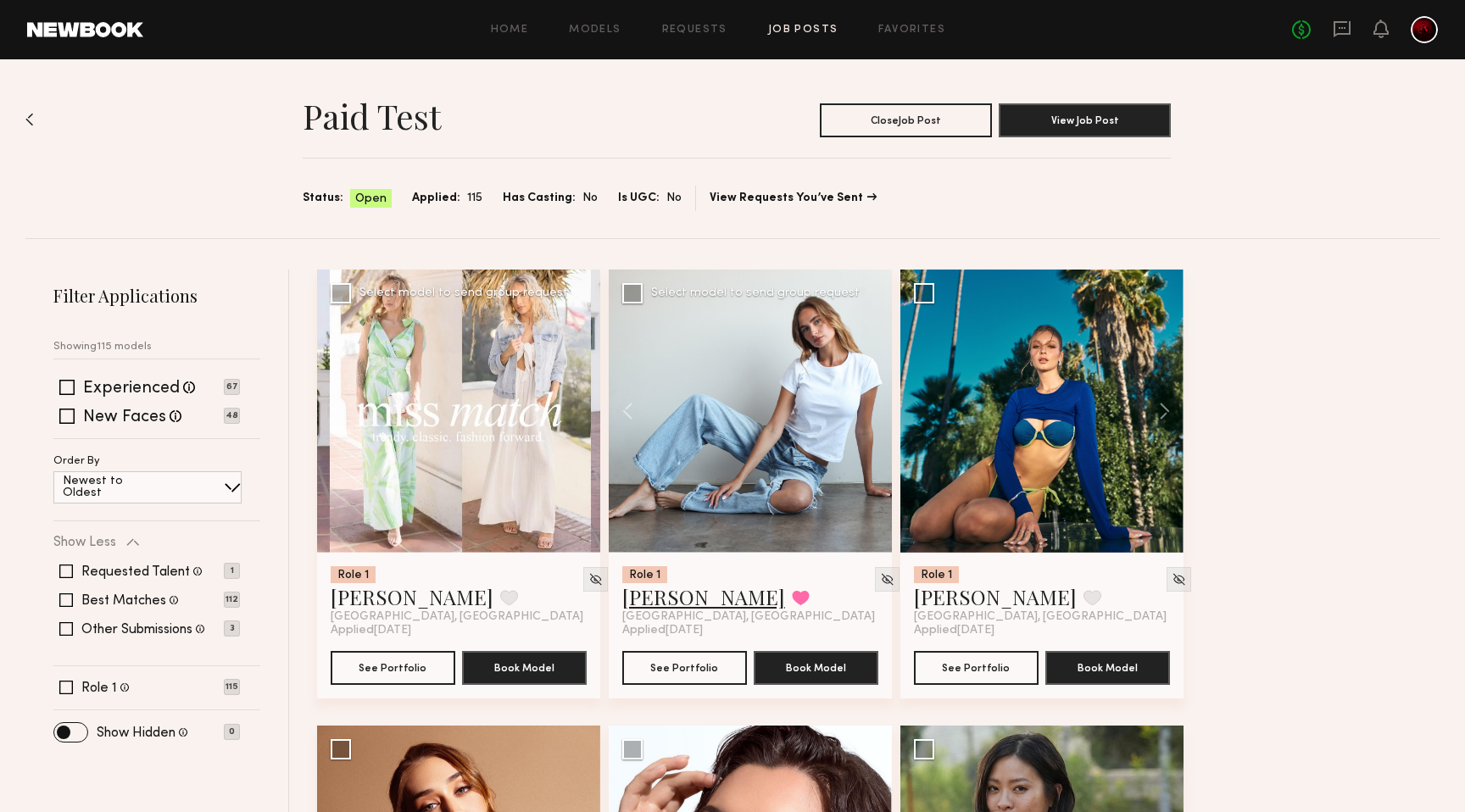
click at [641, 599] on link "Liv M." at bounding box center [704, 596] width 162 height 27
click at [1170, 408] on button at bounding box center [1156, 411] width 54 height 283
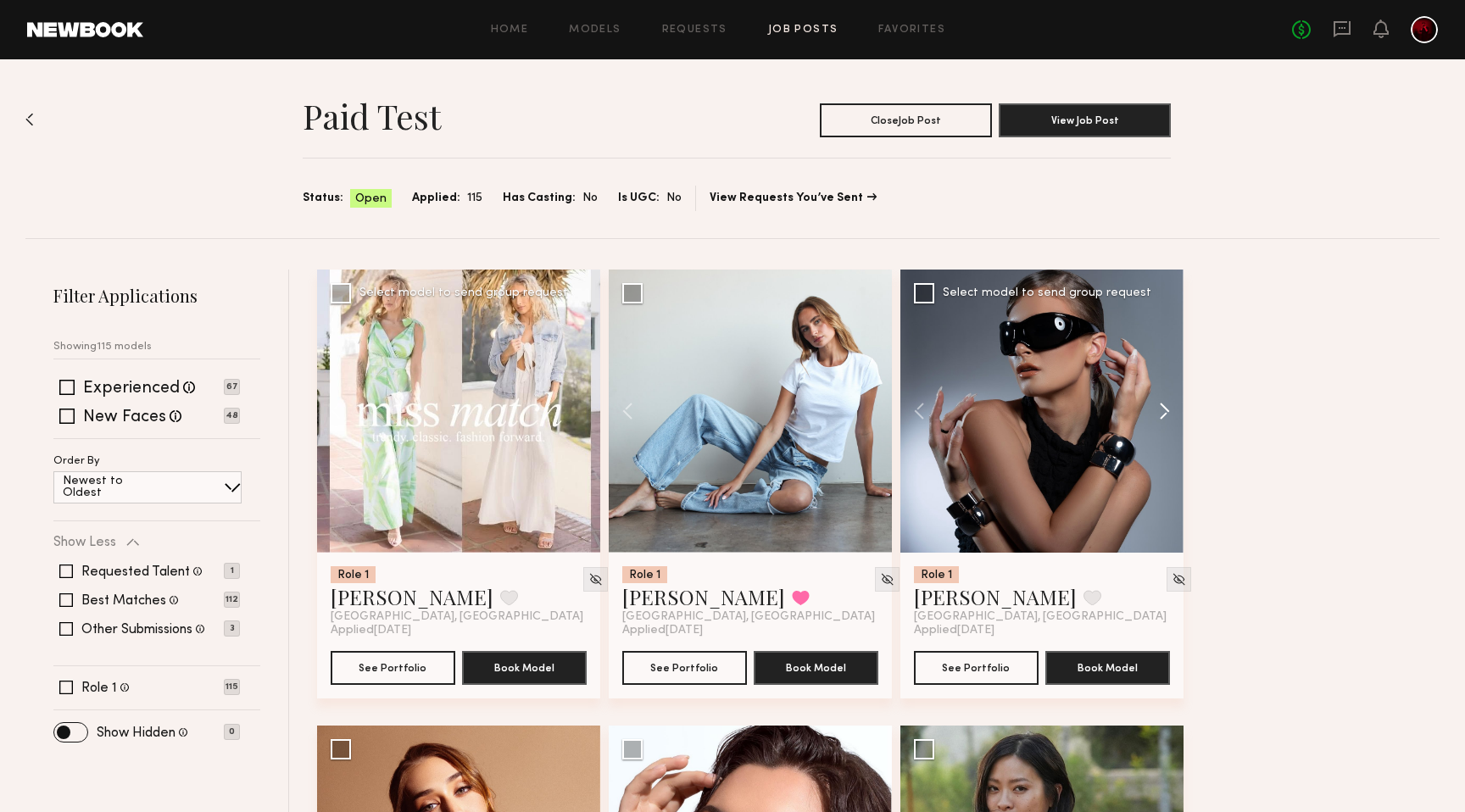
click at [1170, 408] on button at bounding box center [1156, 411] width 54 height 283
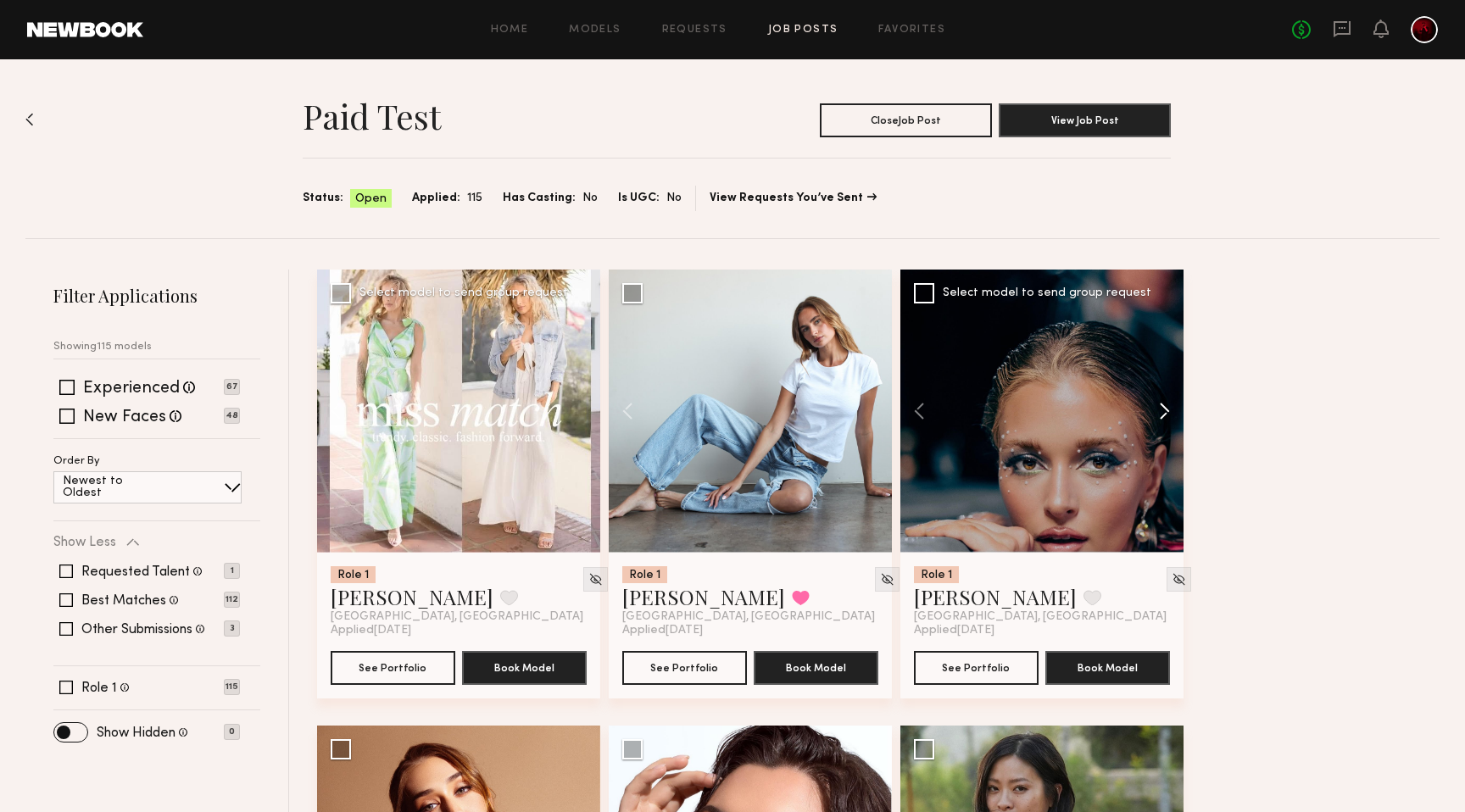
click at [1170, 408] on button at bounding box center [1156, 411] width 54 height 283
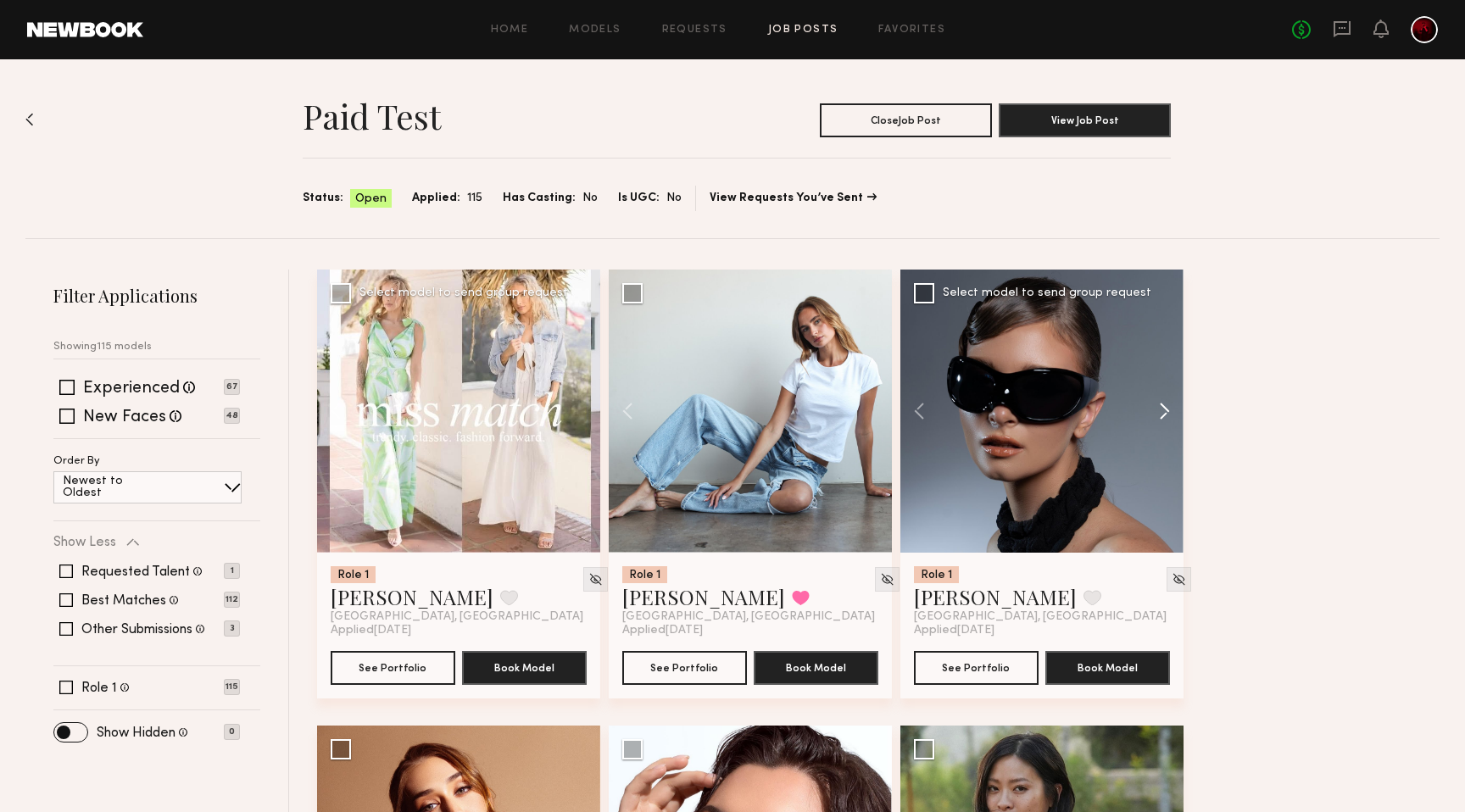
click at [1170, 408] on button at bounding box center [1156, 411] width 54 height 283
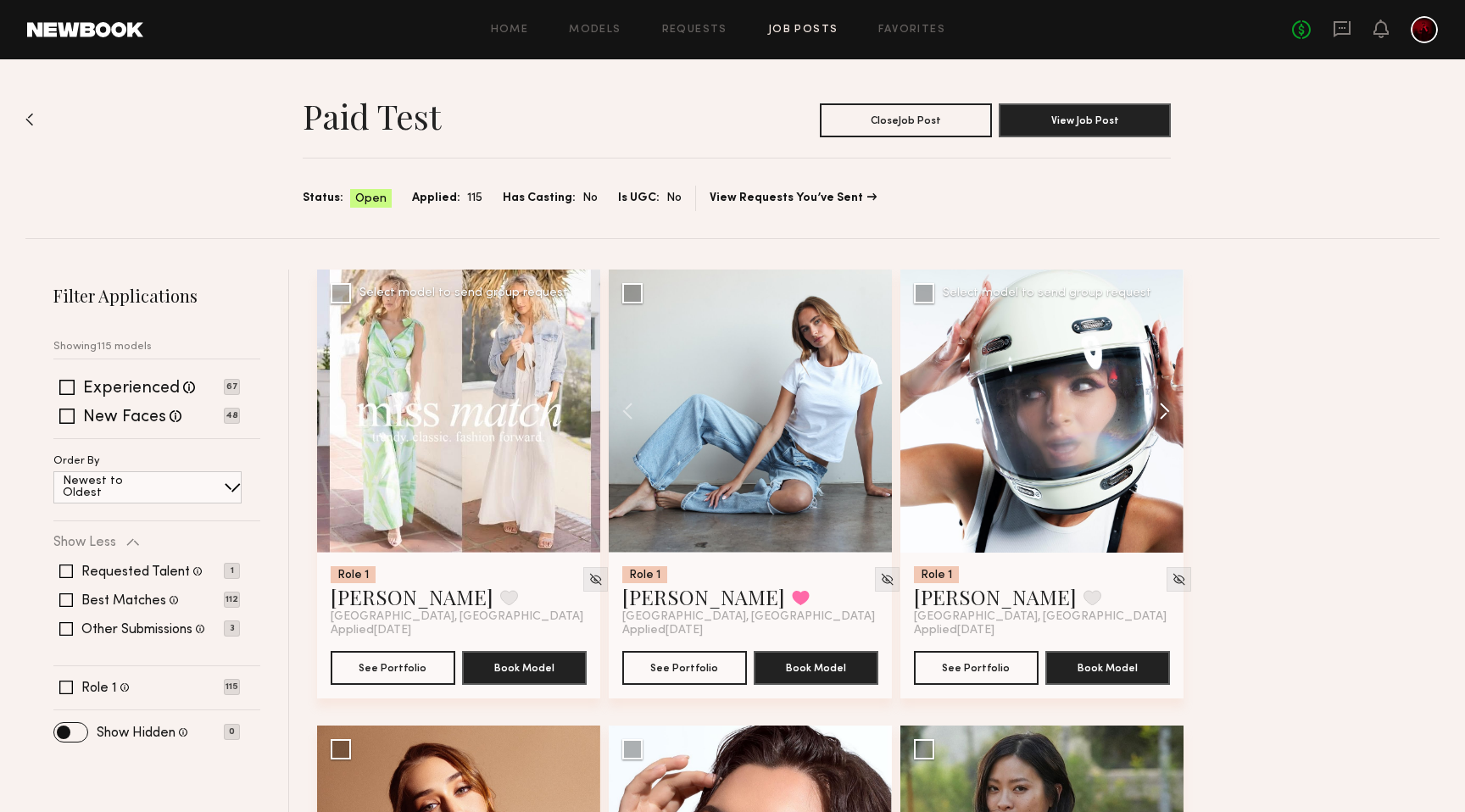
click at [1169, 409] on button at bounding box center [1156, 411] width 54 height 283
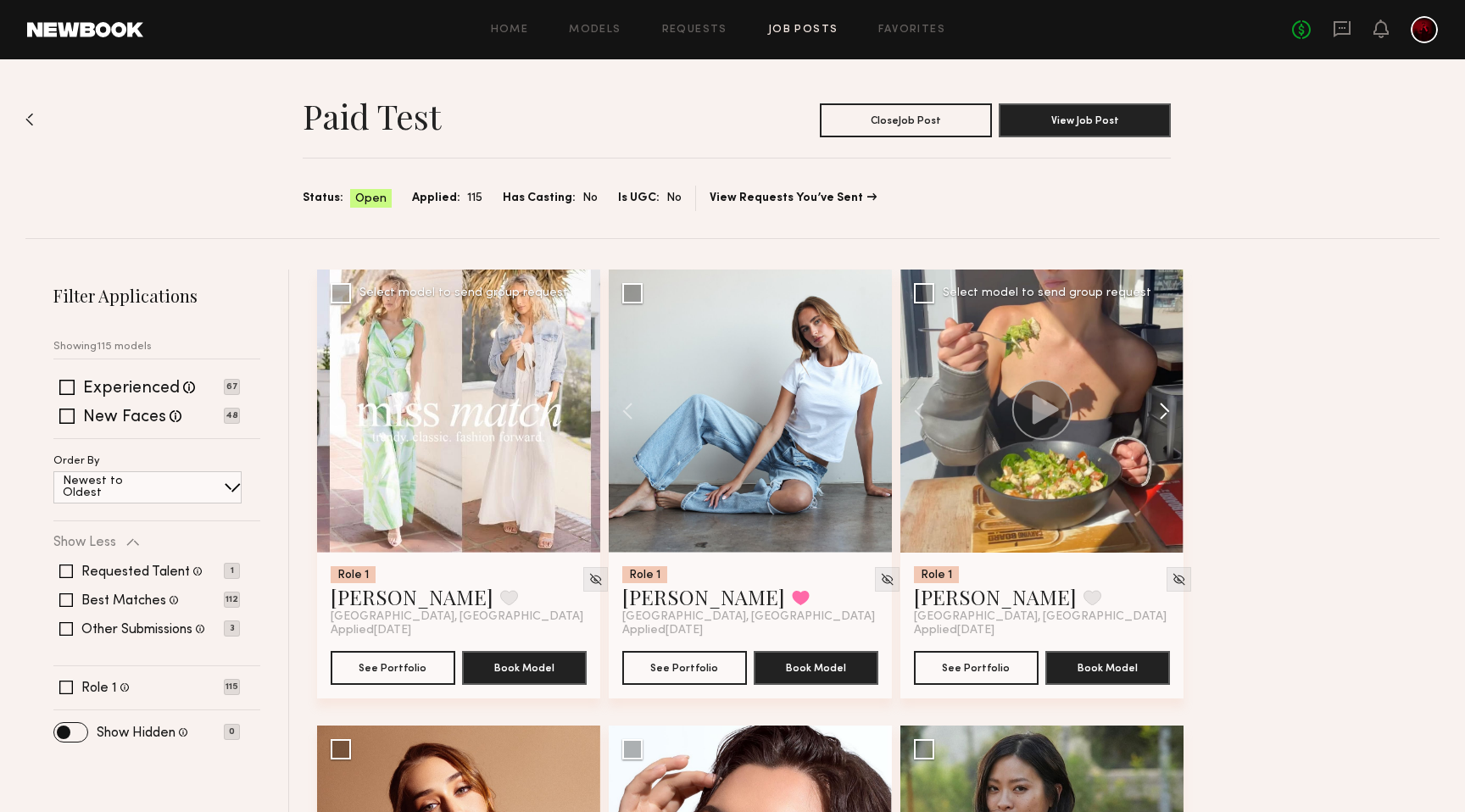
click at [1169, 410] on button at bounding box center [1156, 411] width 54 height 283
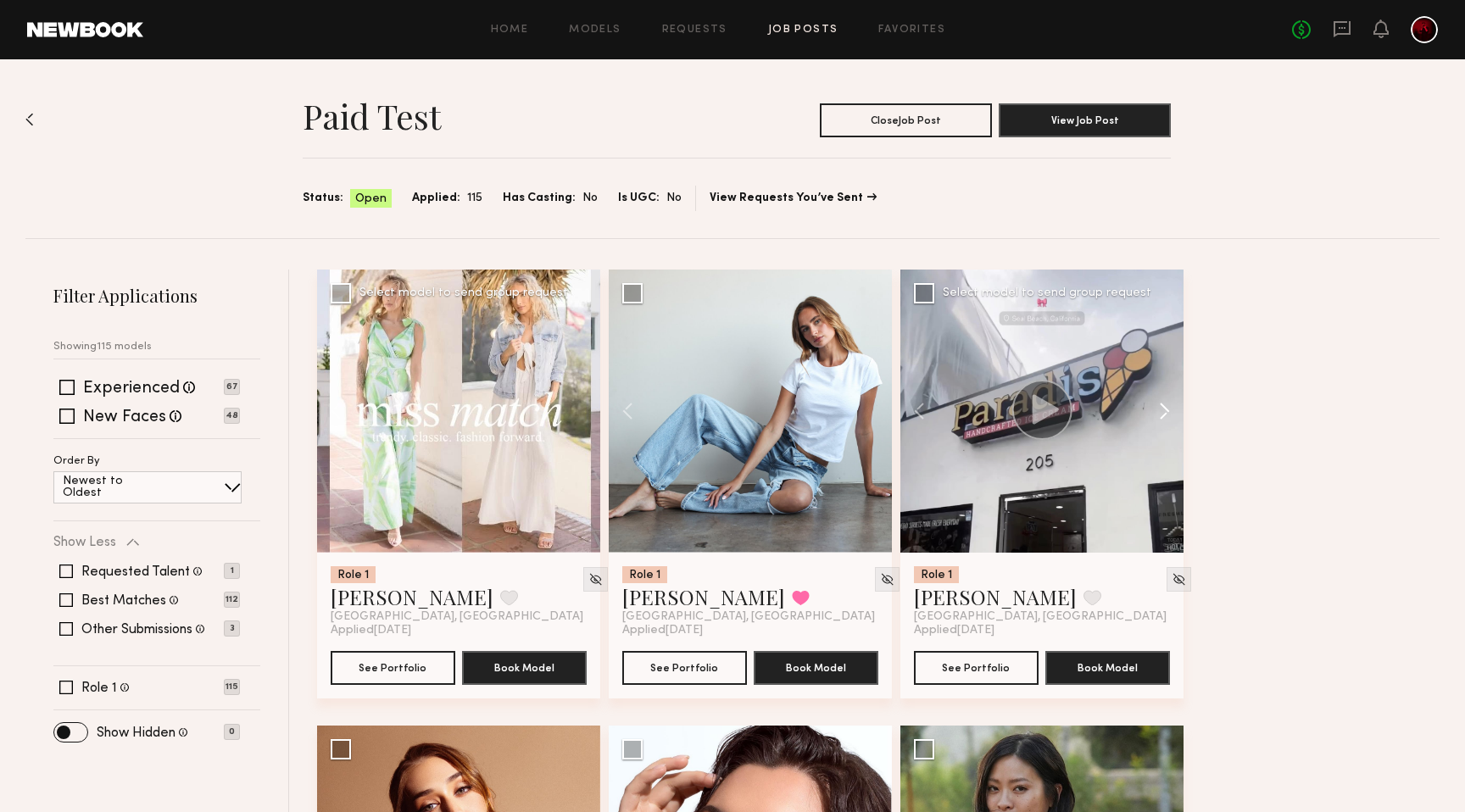
click at [1169, 410] on button at bounding box center [1156, 411] width 54 height 283
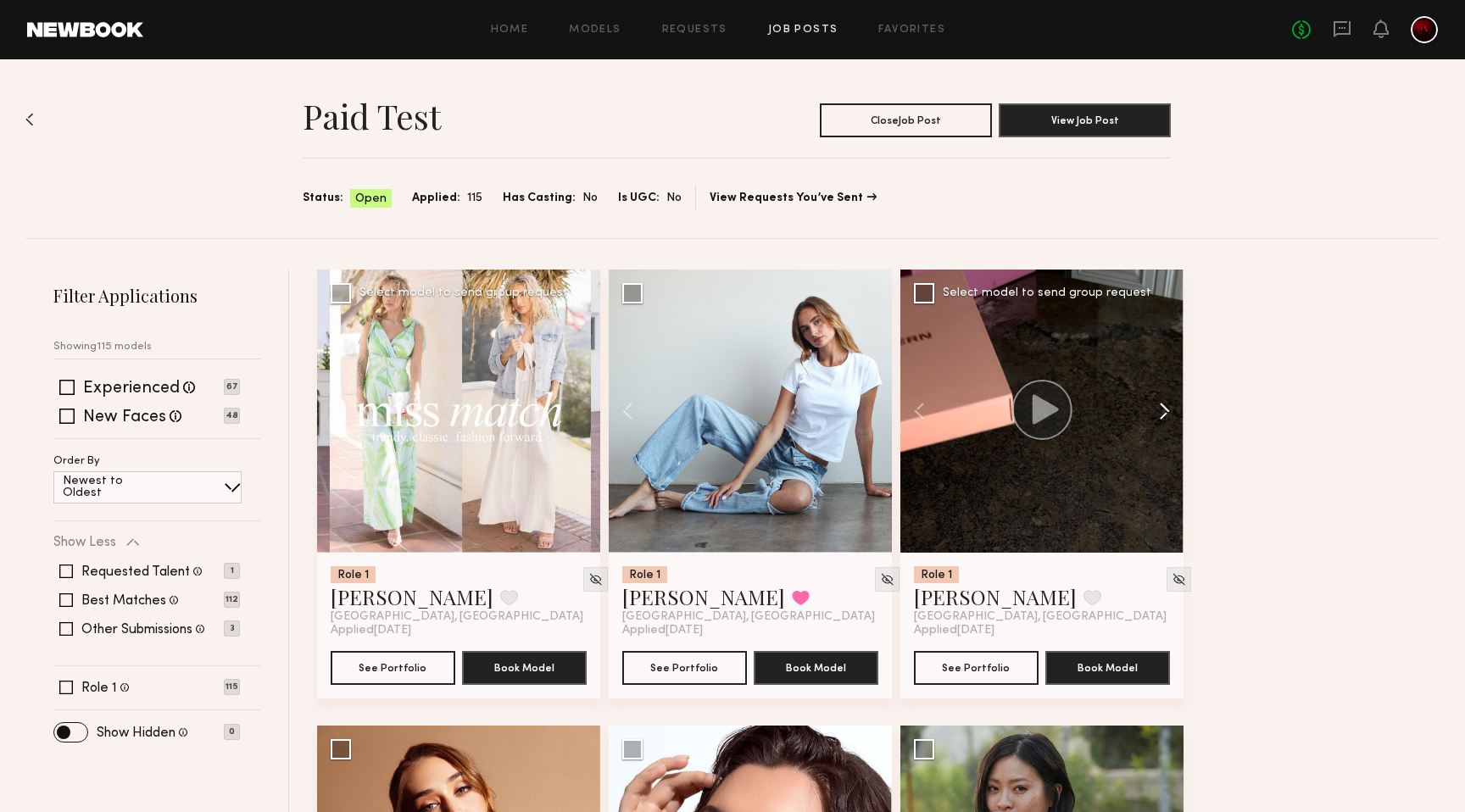
click at [1169, 410] on button at bounding box center [1156, 411] width 54 height 283
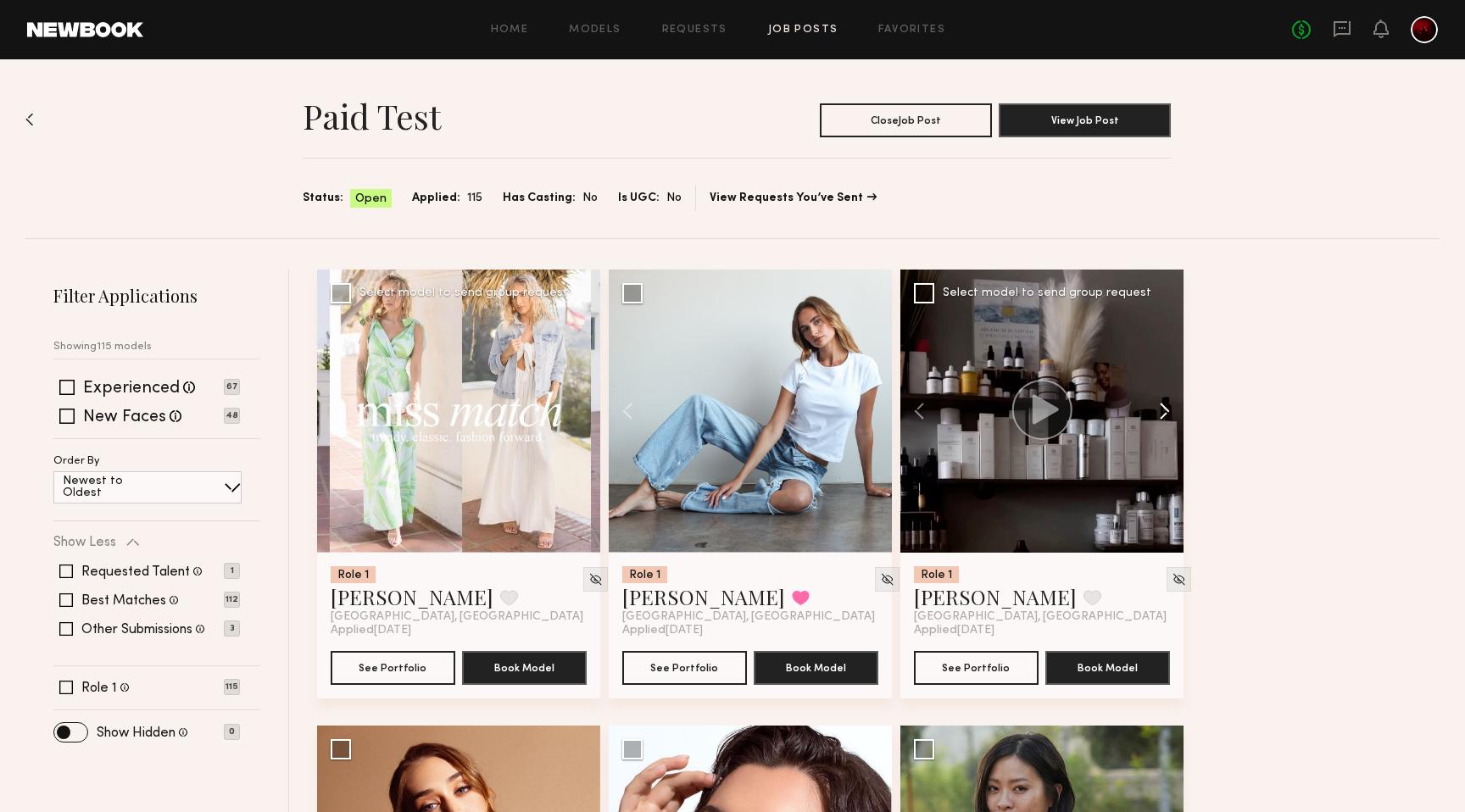
click at [1169, 410] on button at bounding box center [1156, 411] width 54 height 283
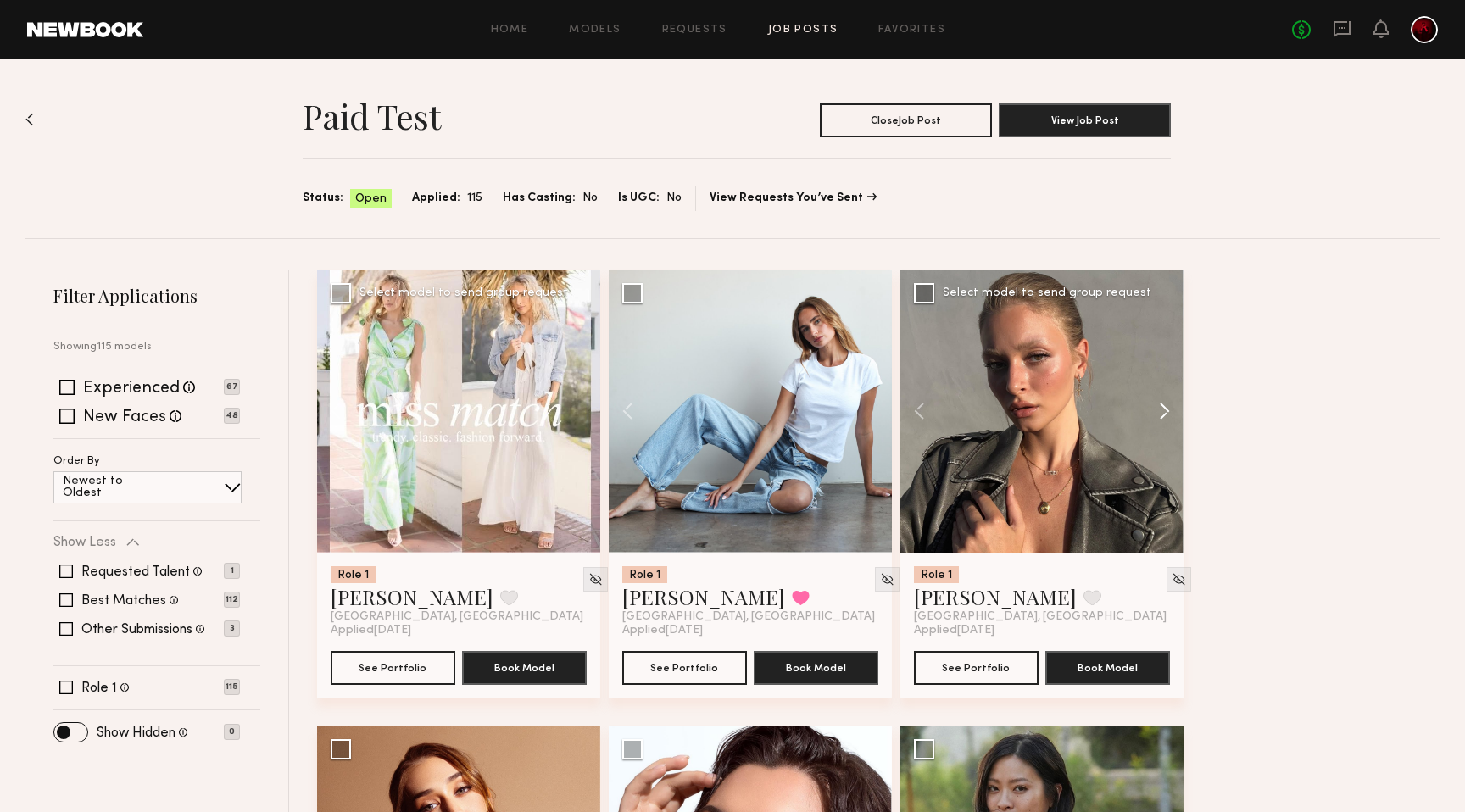
click at [1169, 410] on button at bounding box center [1156, 411] width 54 height 283
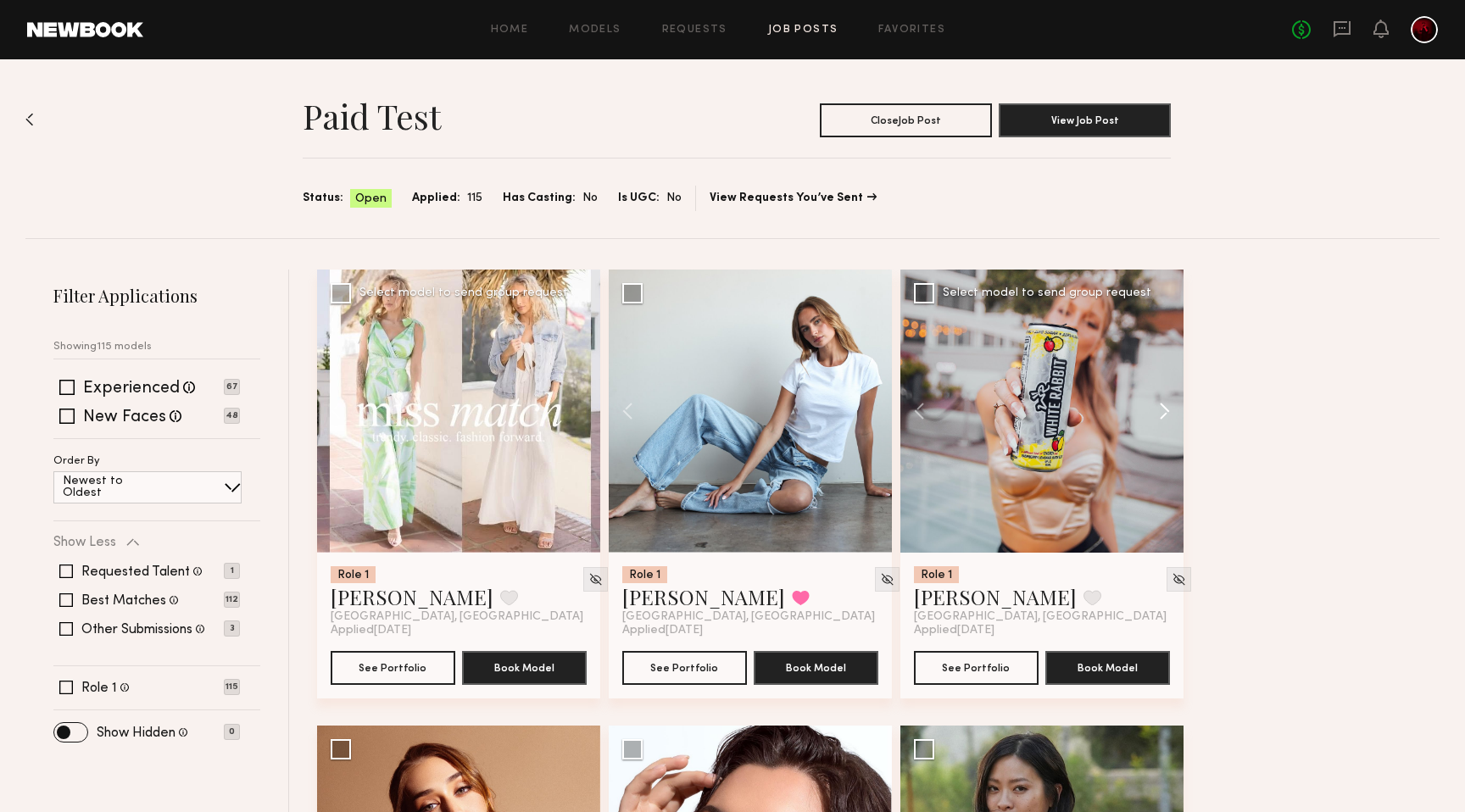
click at [1169, 410] on button at bounding box center [1156, 411] width 54 height 283
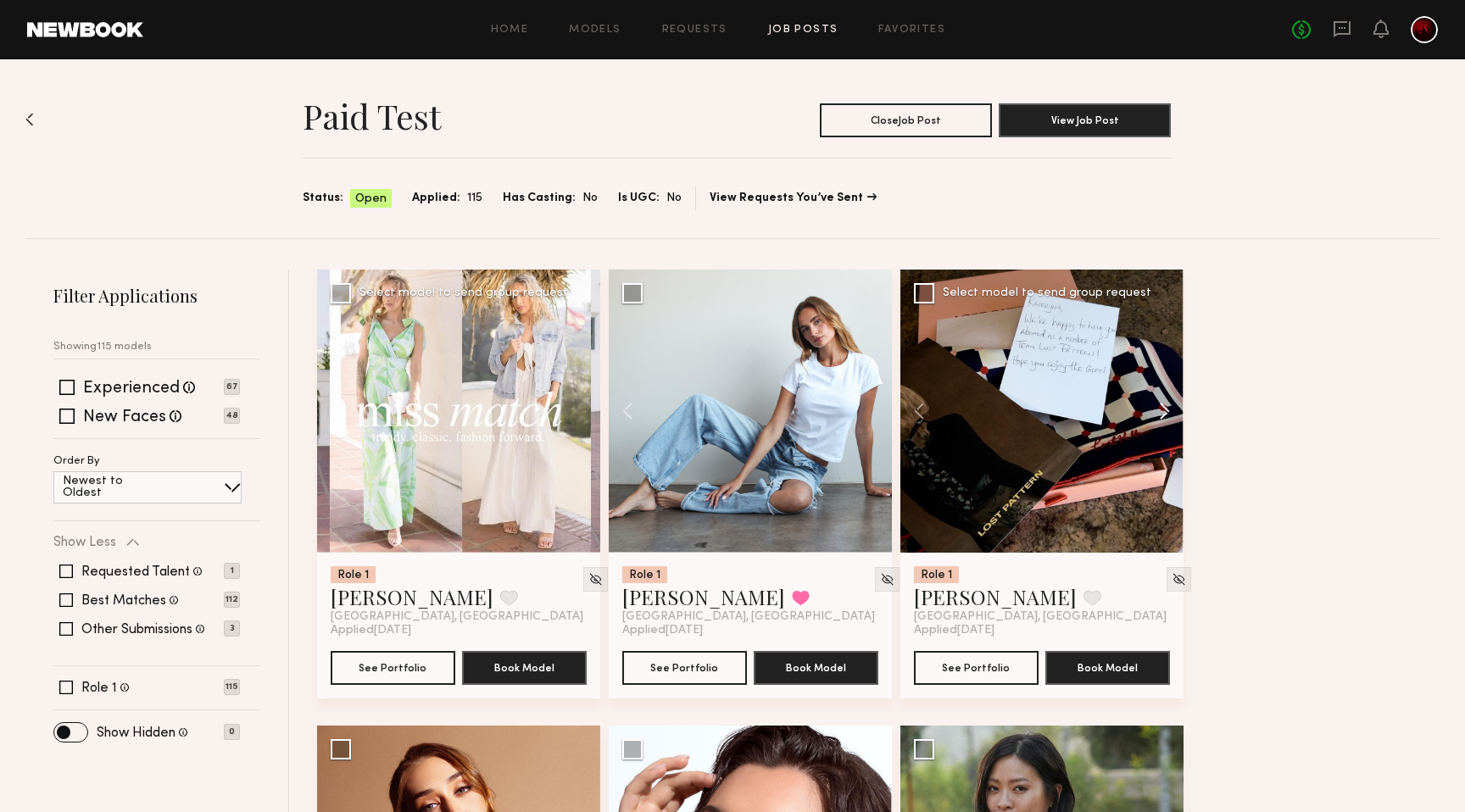
click at [1169, 410] on button at bounding box center [1156, 411] width 54 height 283
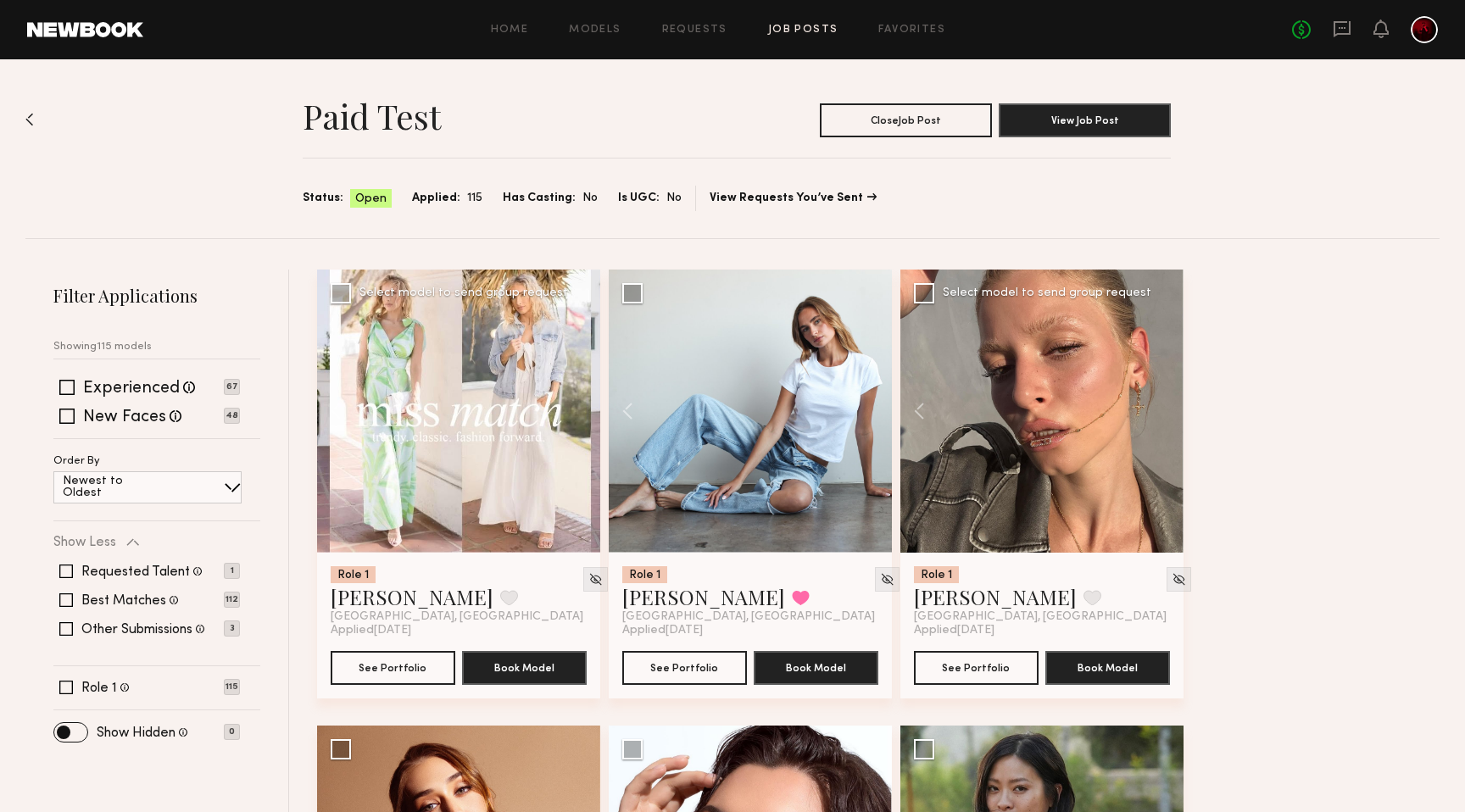
click at [1169, 410] on div at bounding box center [1042, 411] width 283 height 283
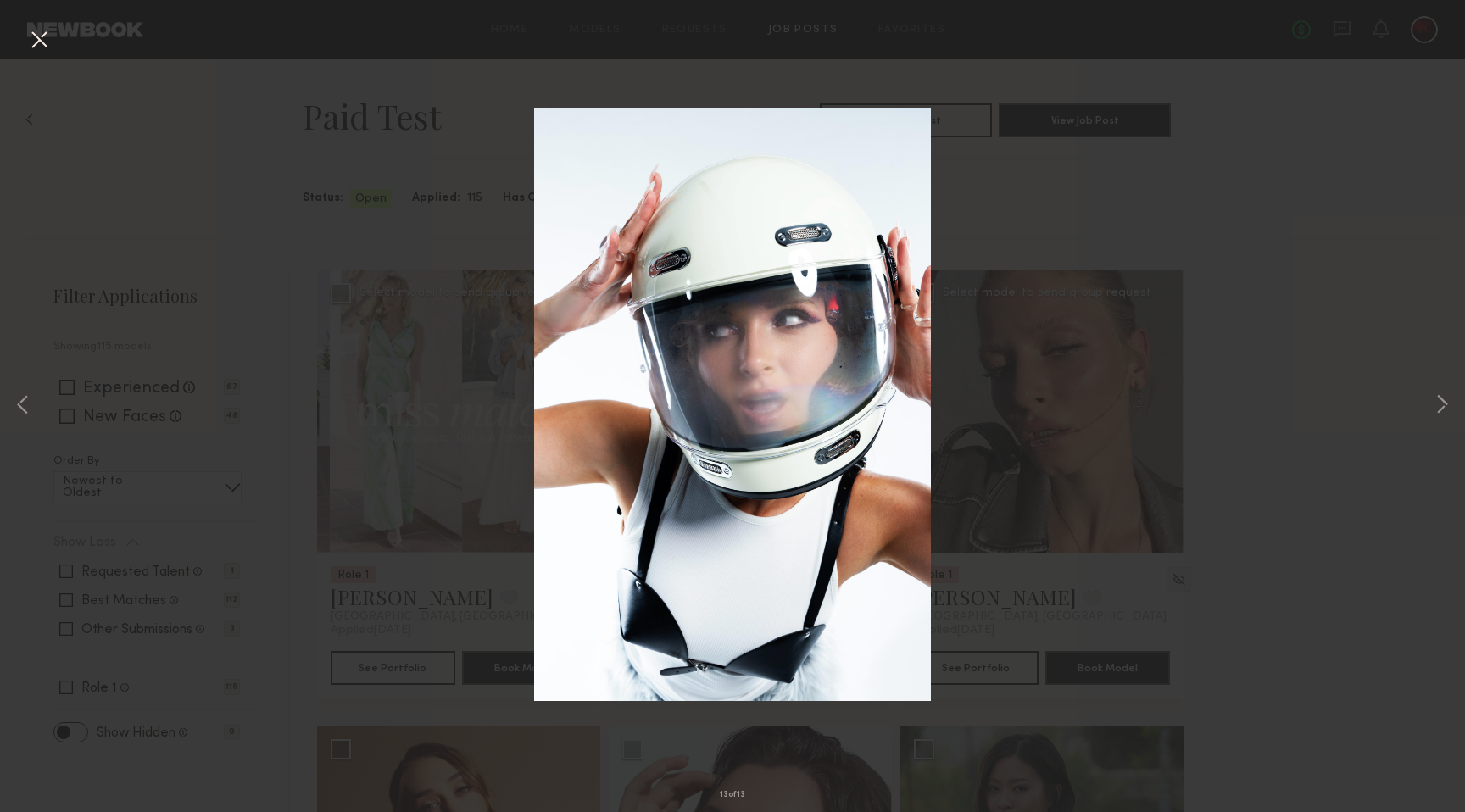
click at [32, 45] on button at bounding box center [39, 41] width 27 height 31
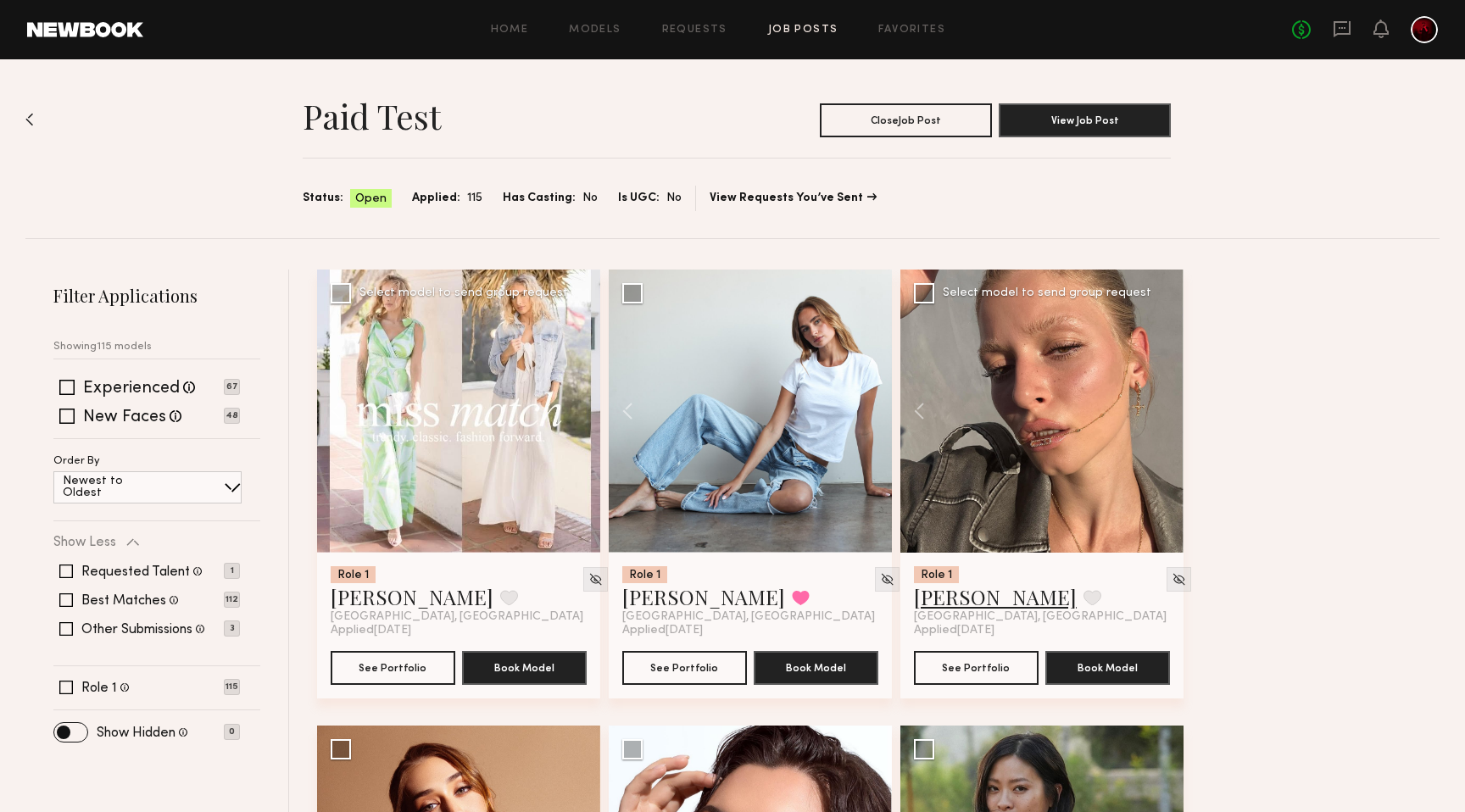
click at [937, 593] on link "Kateryna K." at bounding box center [995, 596] width 162 height 27
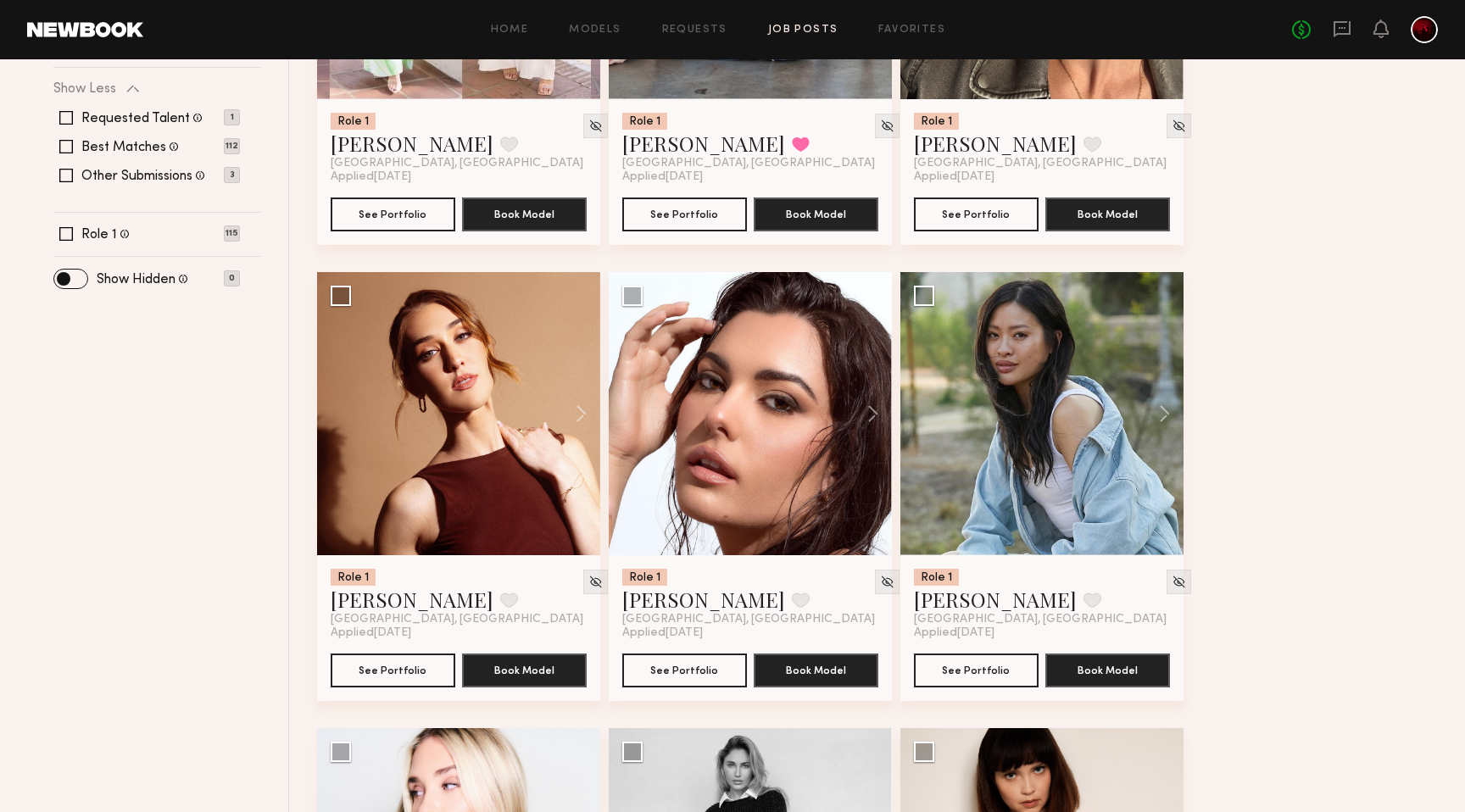
scroll to position [468, 0]
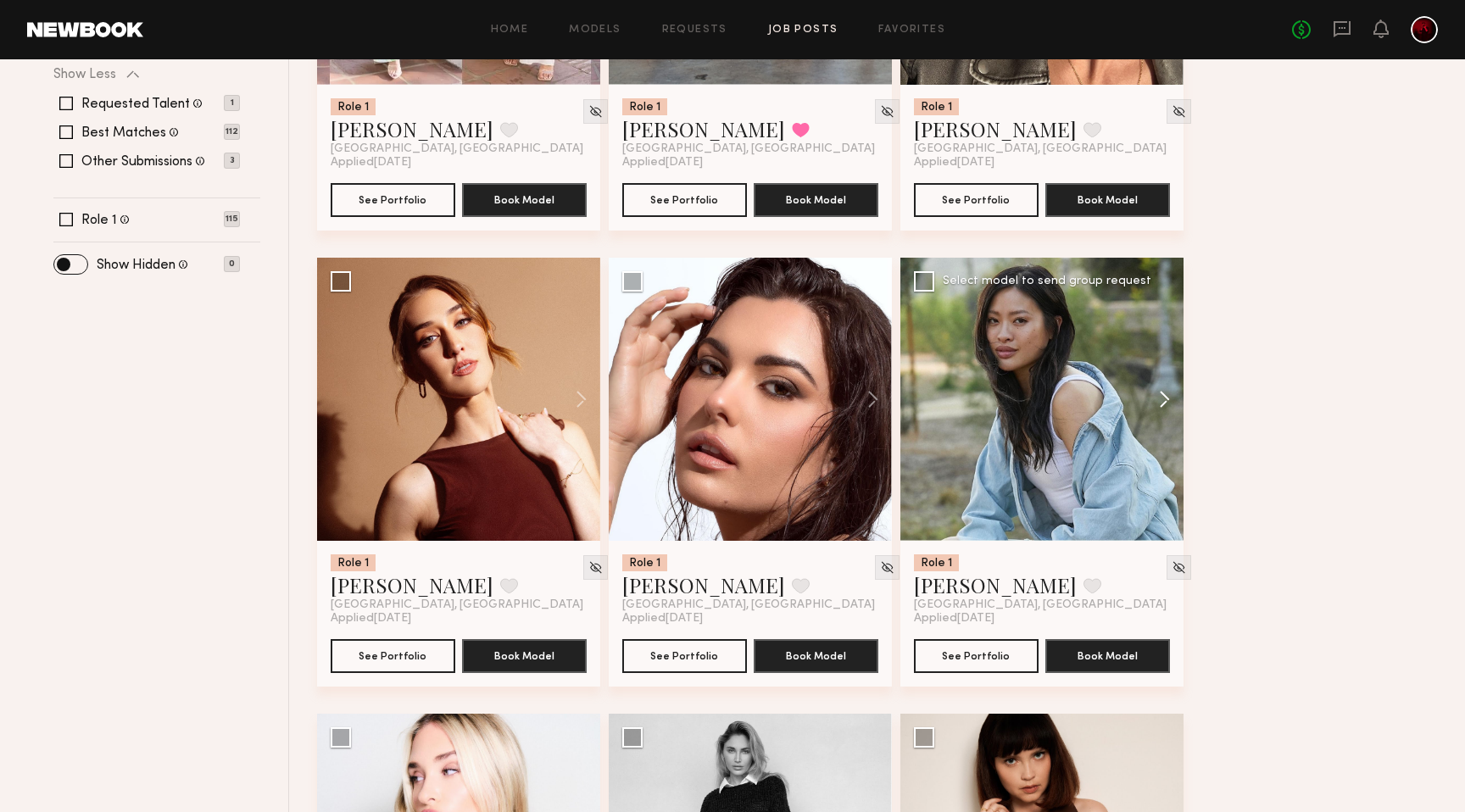
click at [1161, 400] on button at bounding box center [1156, 400] width 54 height 283
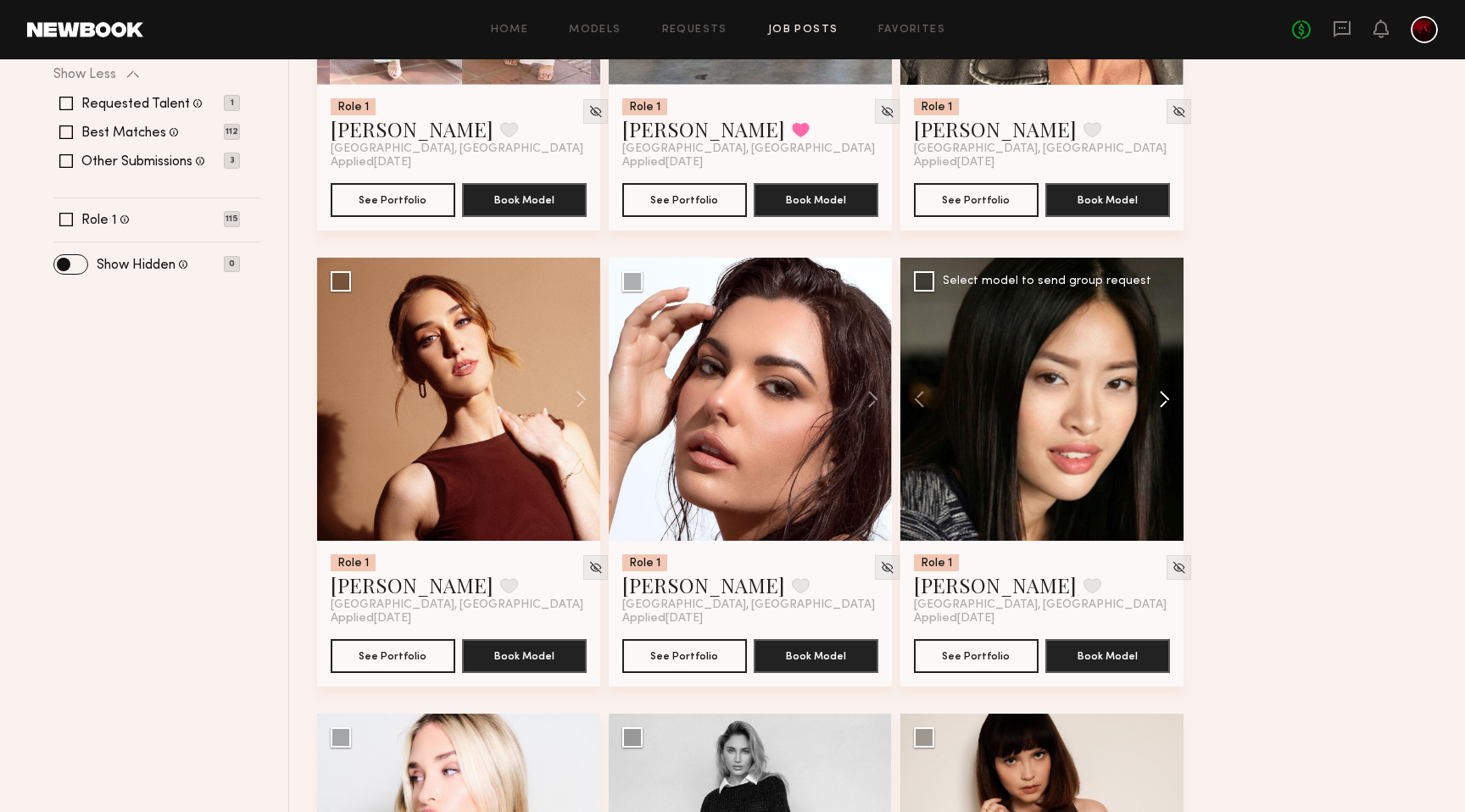
click at [1161, 400] on button at bounding box center [1156, 400] width 54 height 283
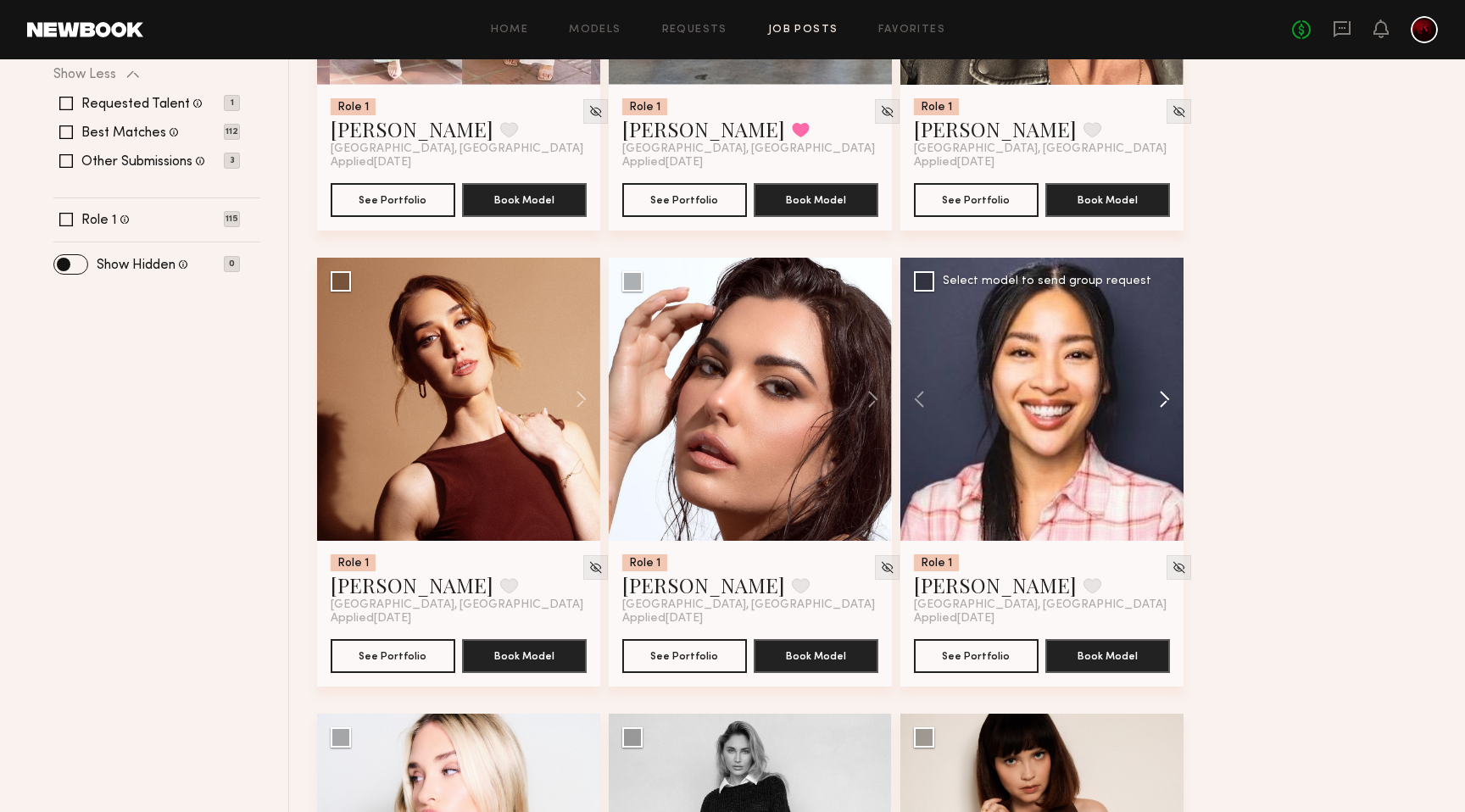
click at [1161, 400] on button at bounding box center [1156, 400] width 54 height 283
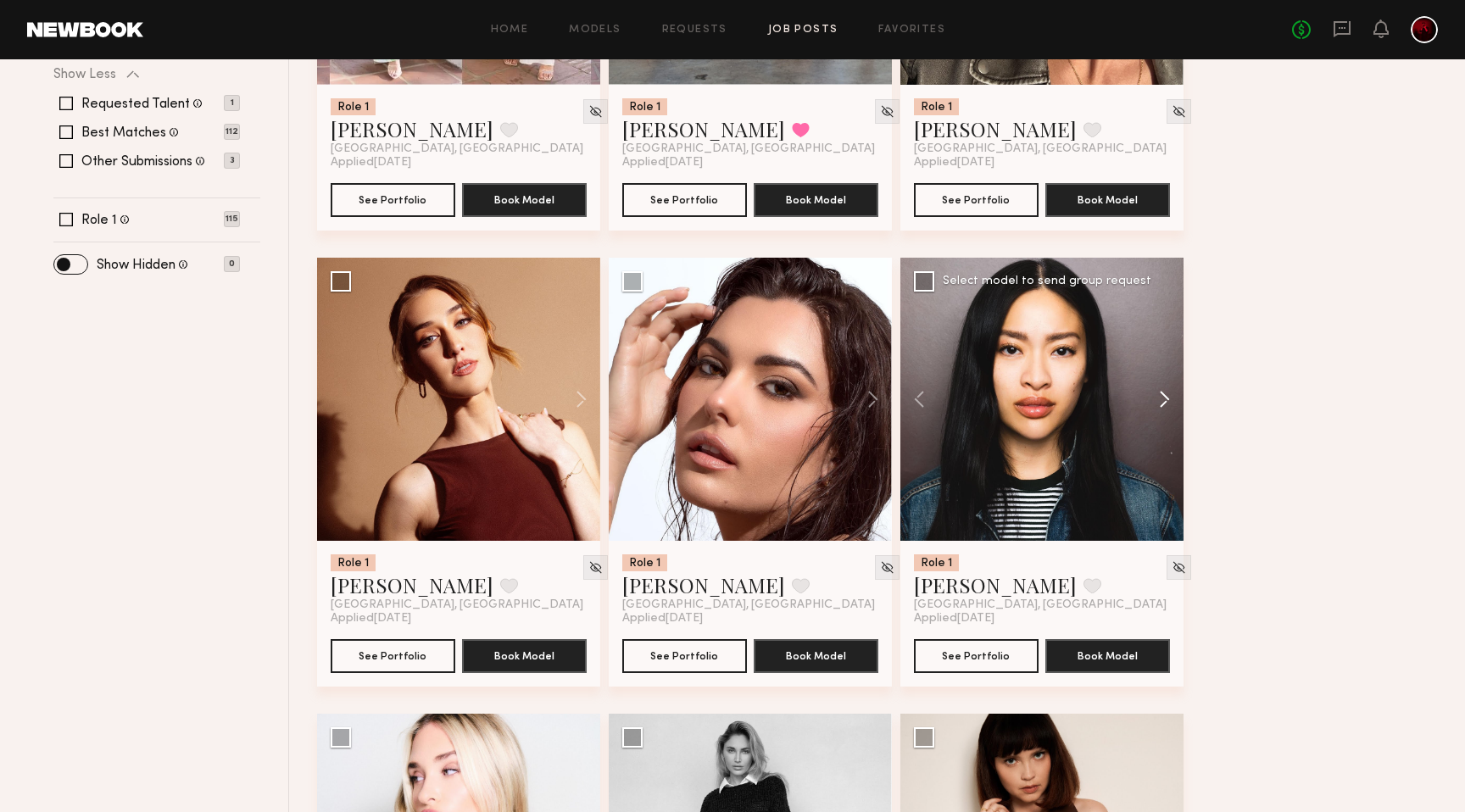
click at [1161, 400] on button at bounding box center [1156, 400] width 54 height 283
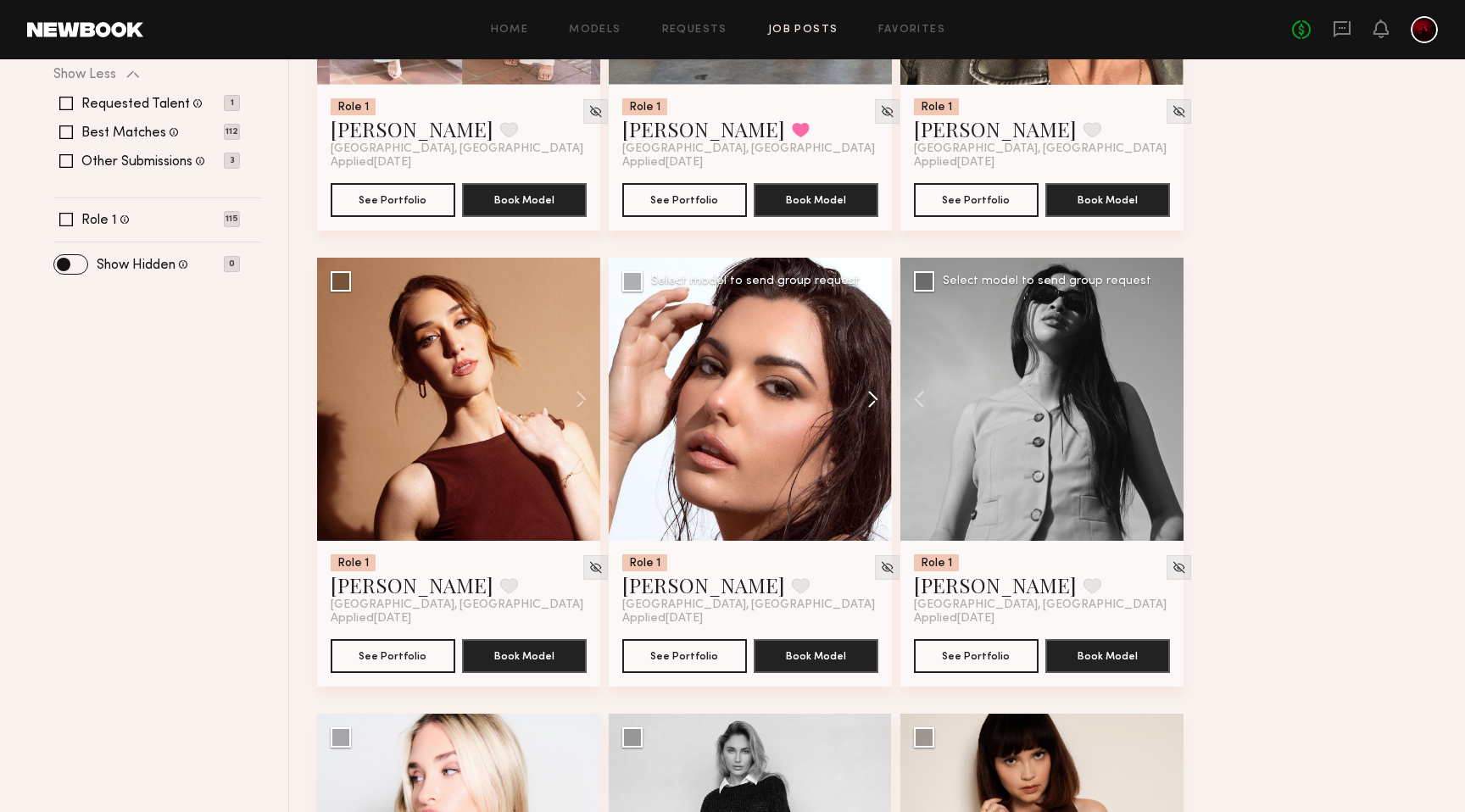
click at [867, 406] on button at bounding box center [865, 400] width 54 height 283
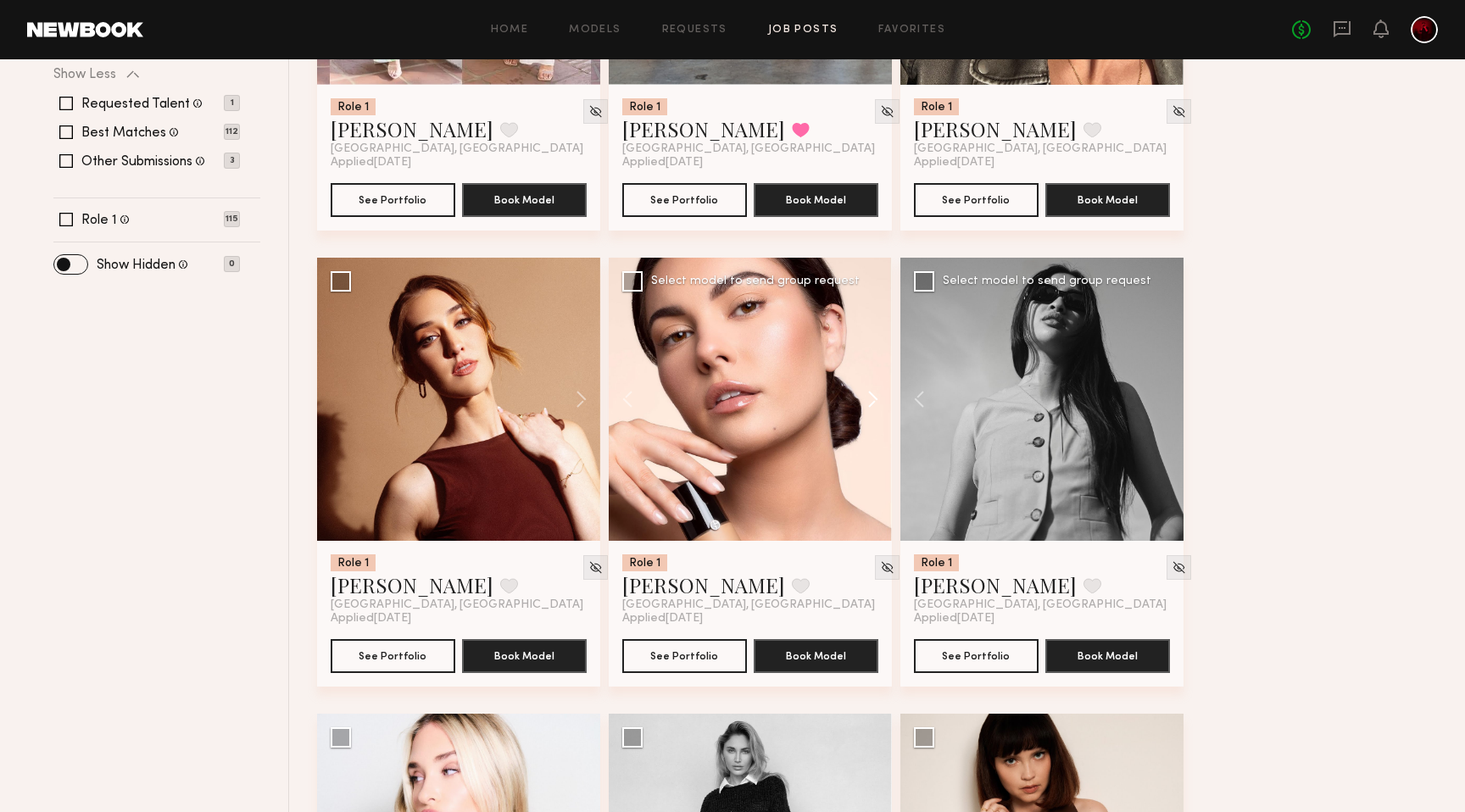
click at [867, 406] on button at bounding box center [865, 400] width 54 height 283
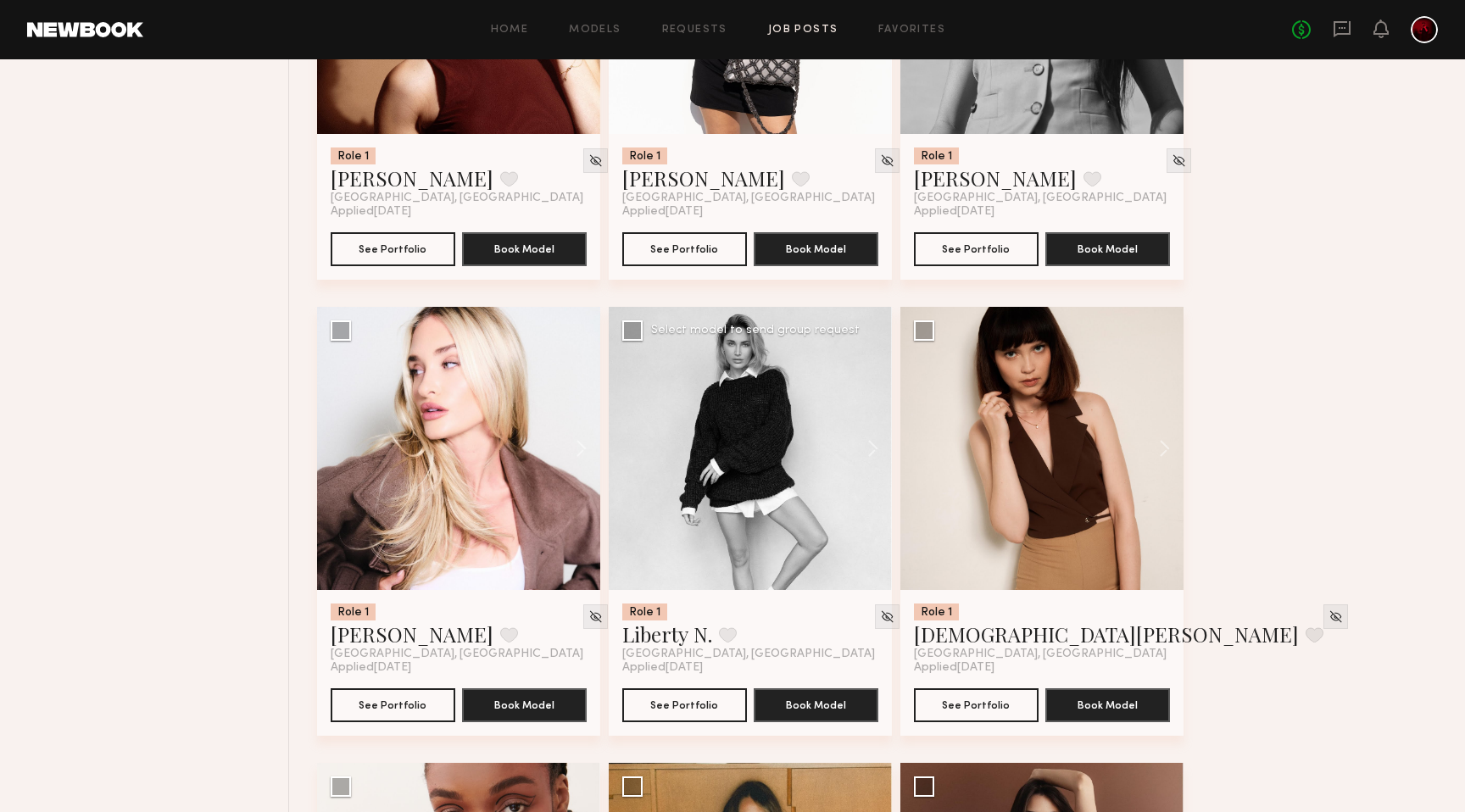
scroll to position [882, 0]
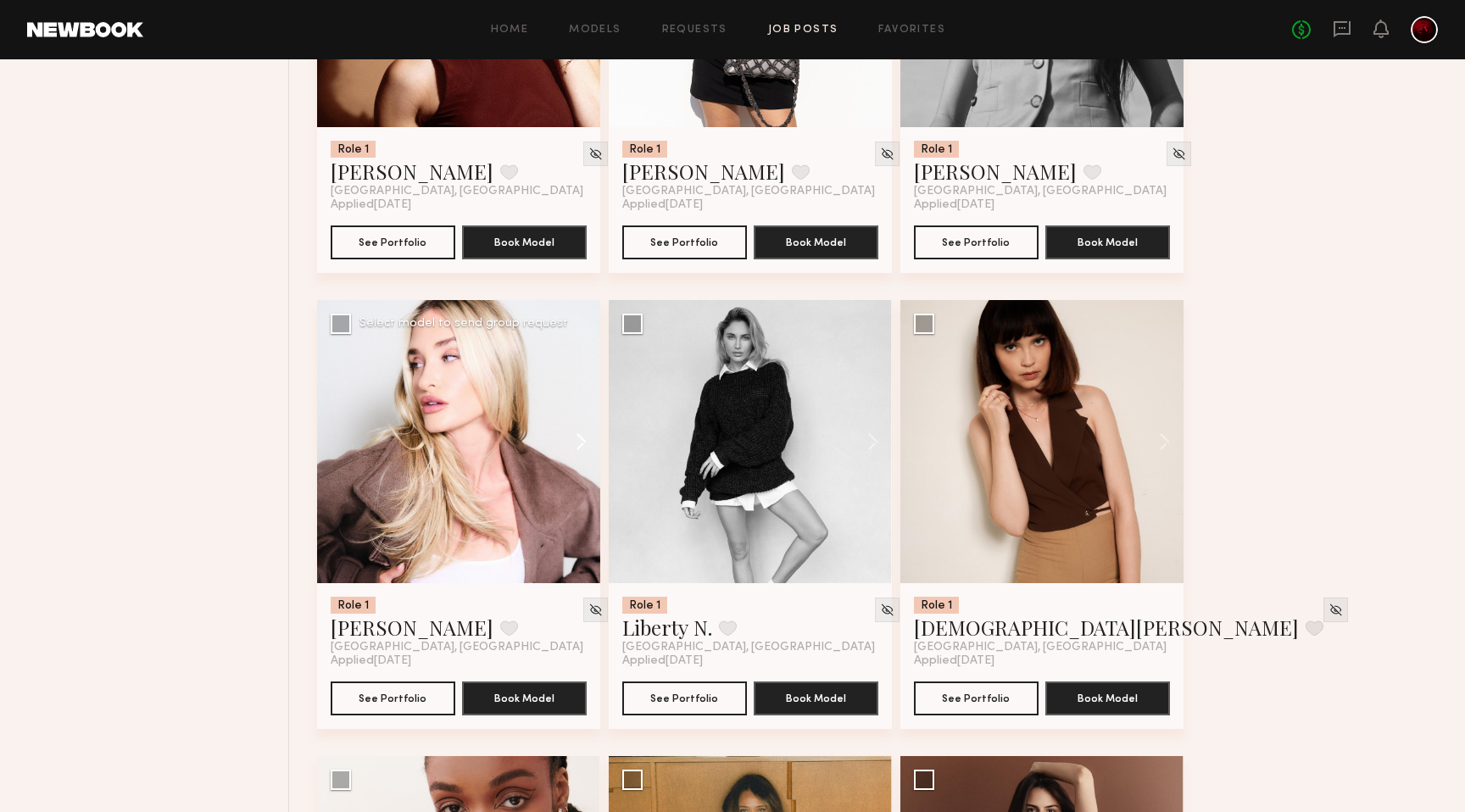
click at [573, 443] on button at bounding box center [573, 441] width 54 height 283
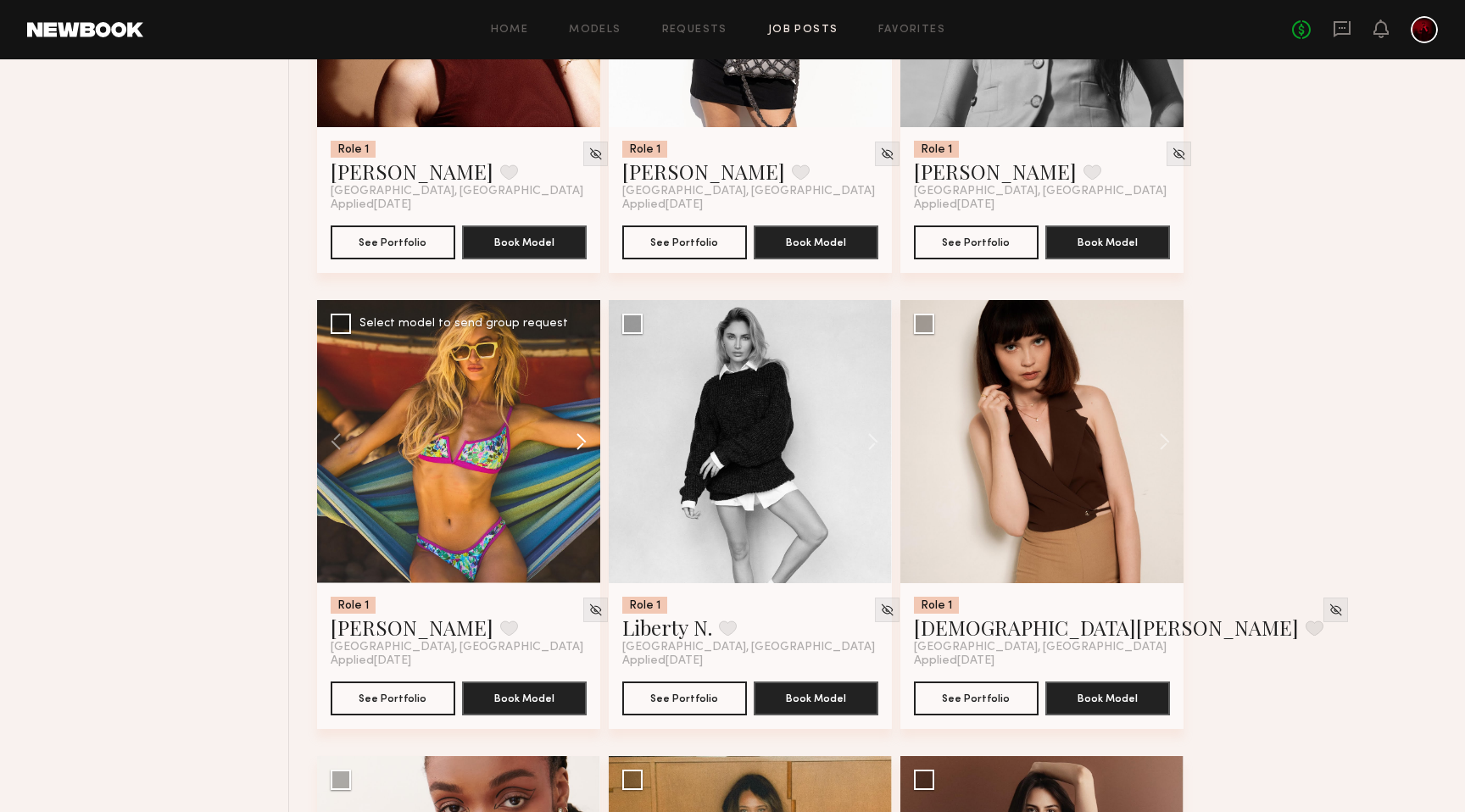
click at [573, 443] on button at bounding box center [573, 441] width 54 height 283
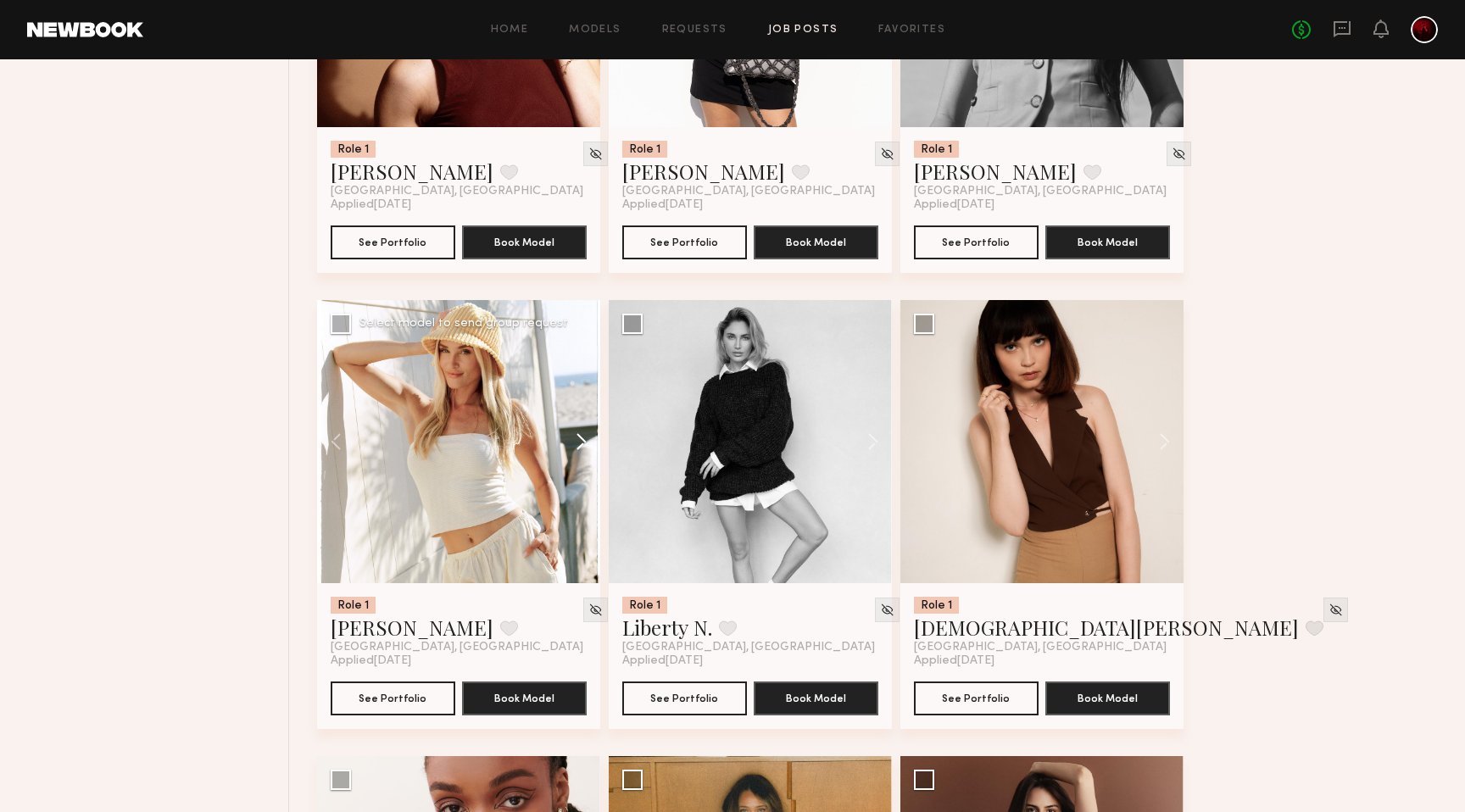
click at [573, 443] on button at bounding box center [573, 441] width 54 height 283
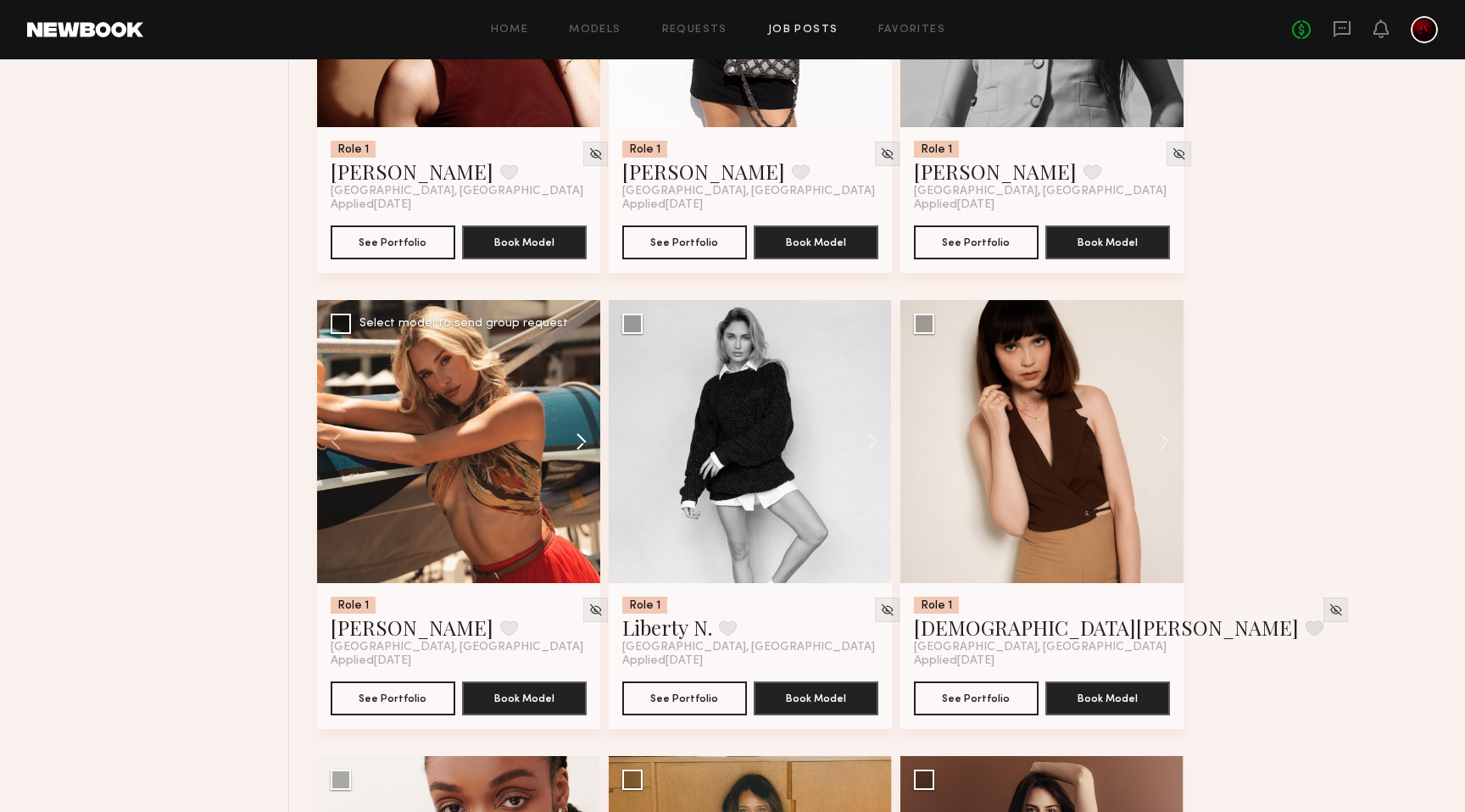
click at [573, 443] on button at bounding box center [573, 441] width 54 height 283
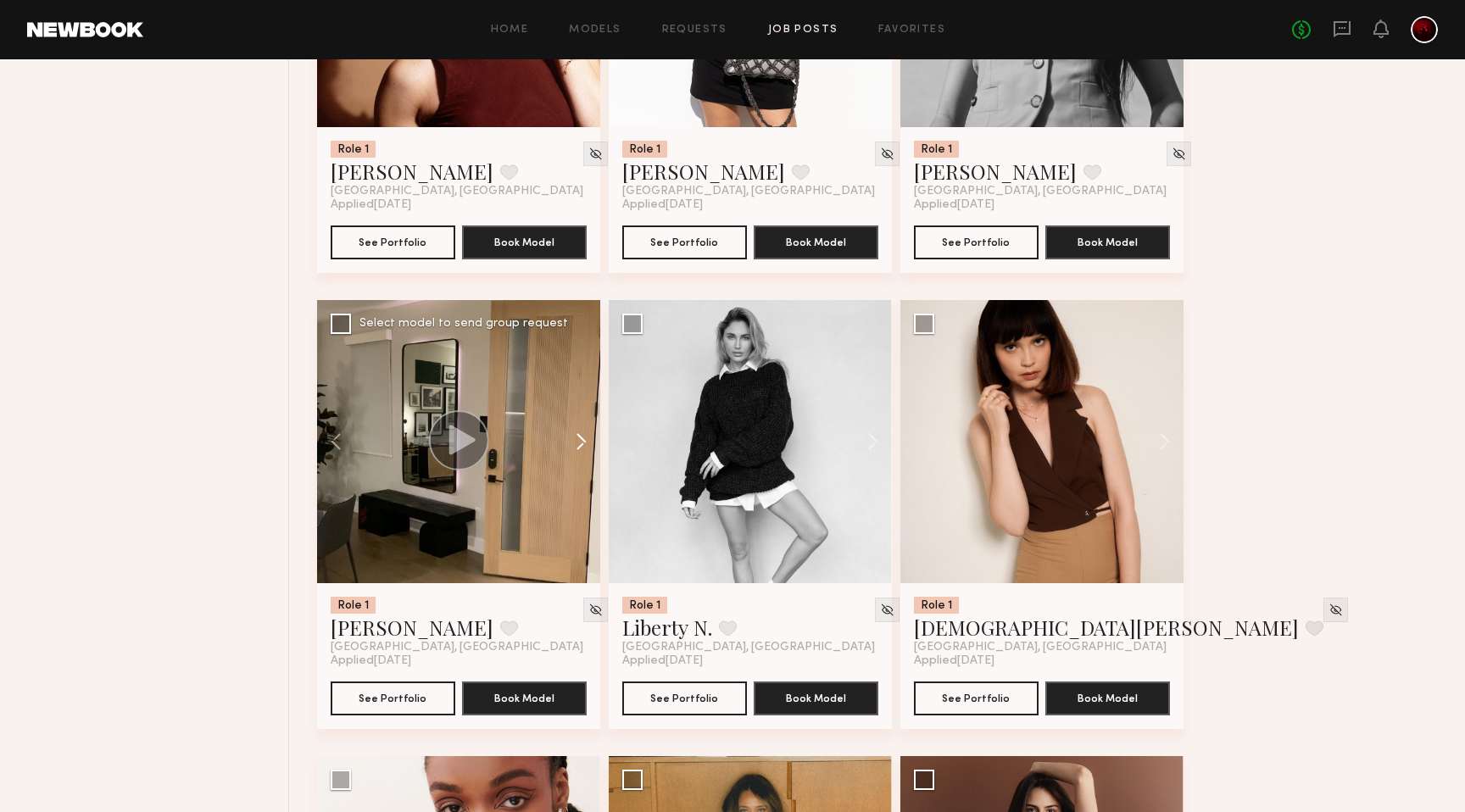
click at [573, 443] on button at bounding box center [573, 441] width 54 height 283
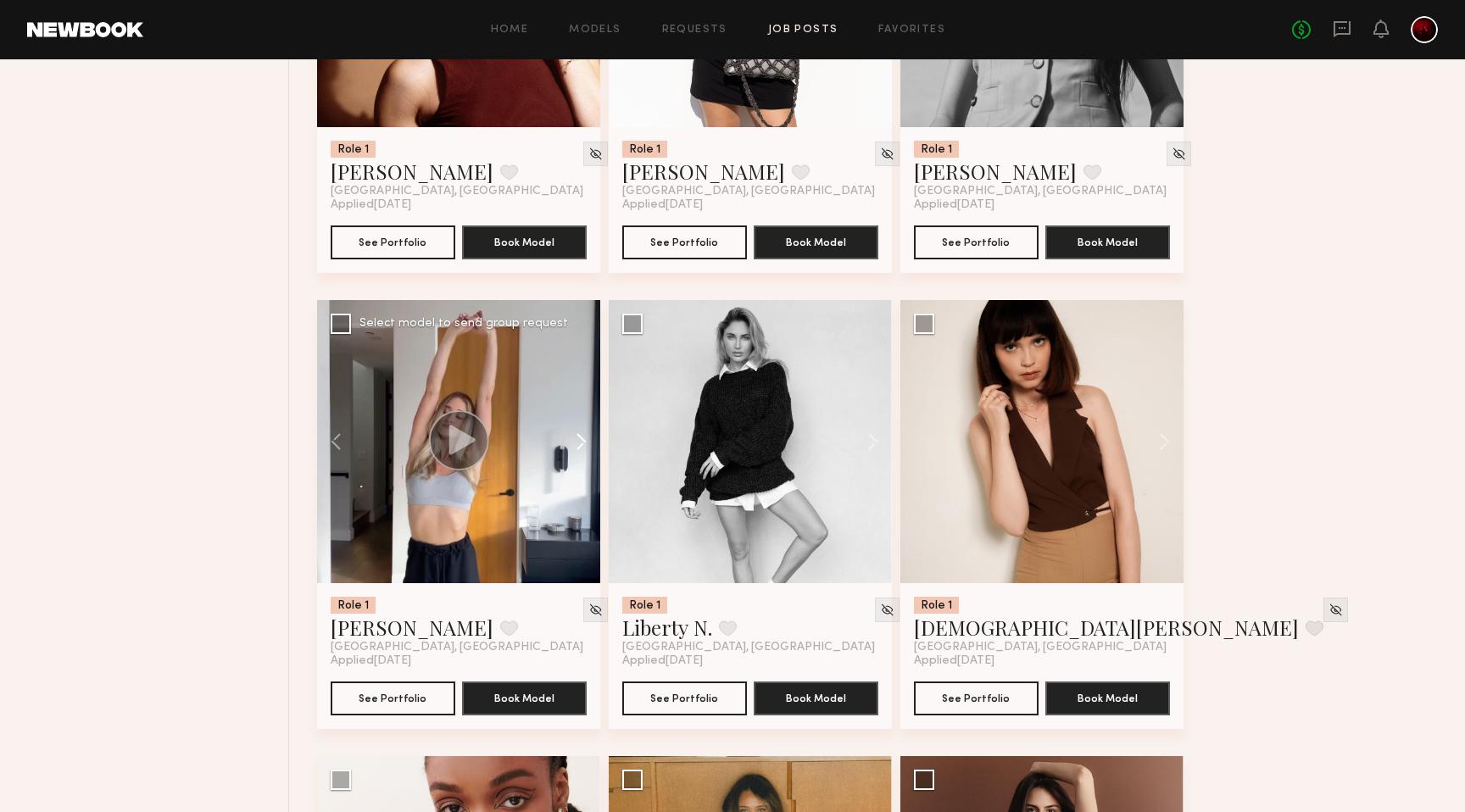
click at [573, 443] on button at bounding box center [573, 441] width 54 height 283
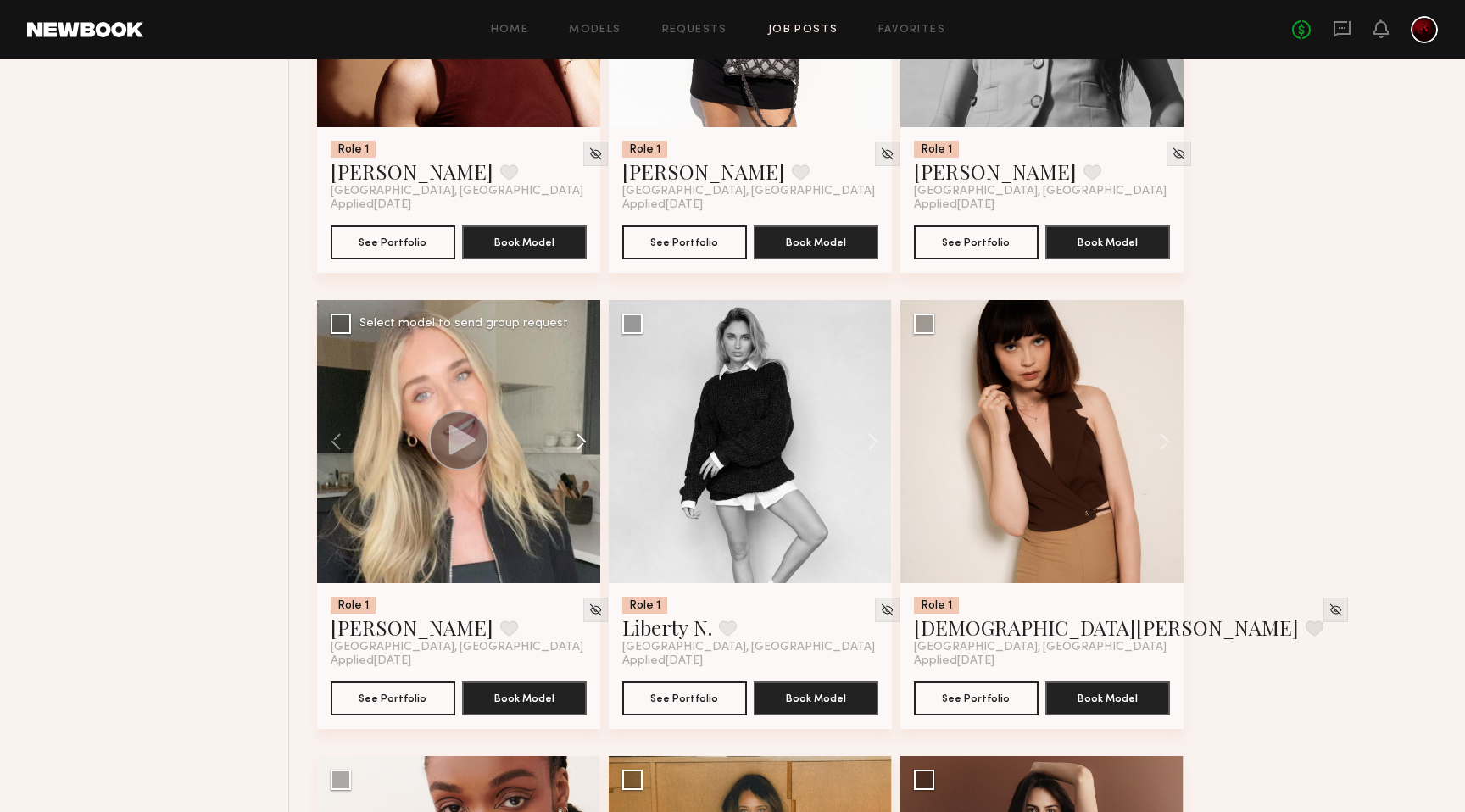
click at [573, 443] on button at bounding box center [573, 441] width 54 height 283
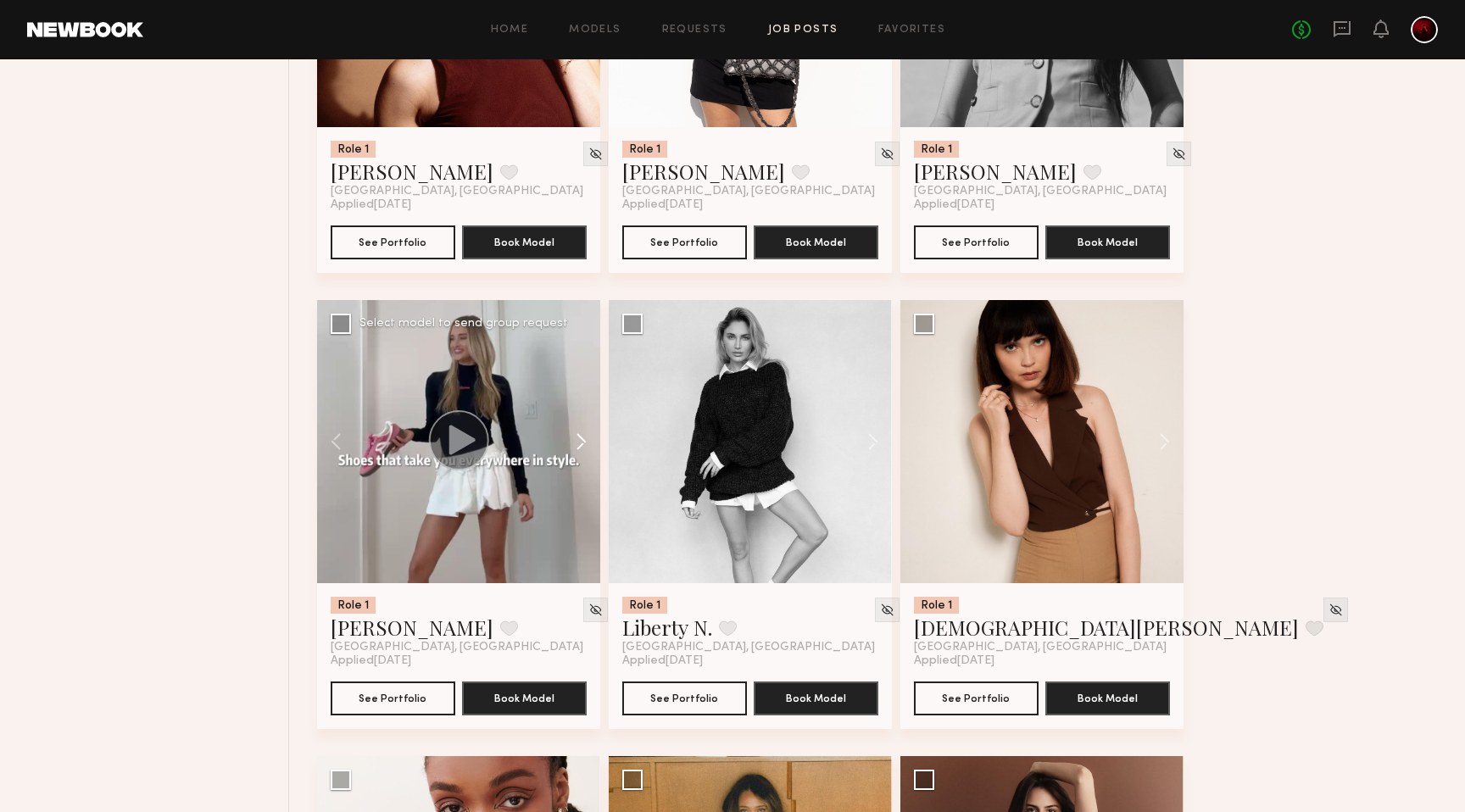
click at [573, 443] on button at bounding box center [573, 441] width 54 height 283
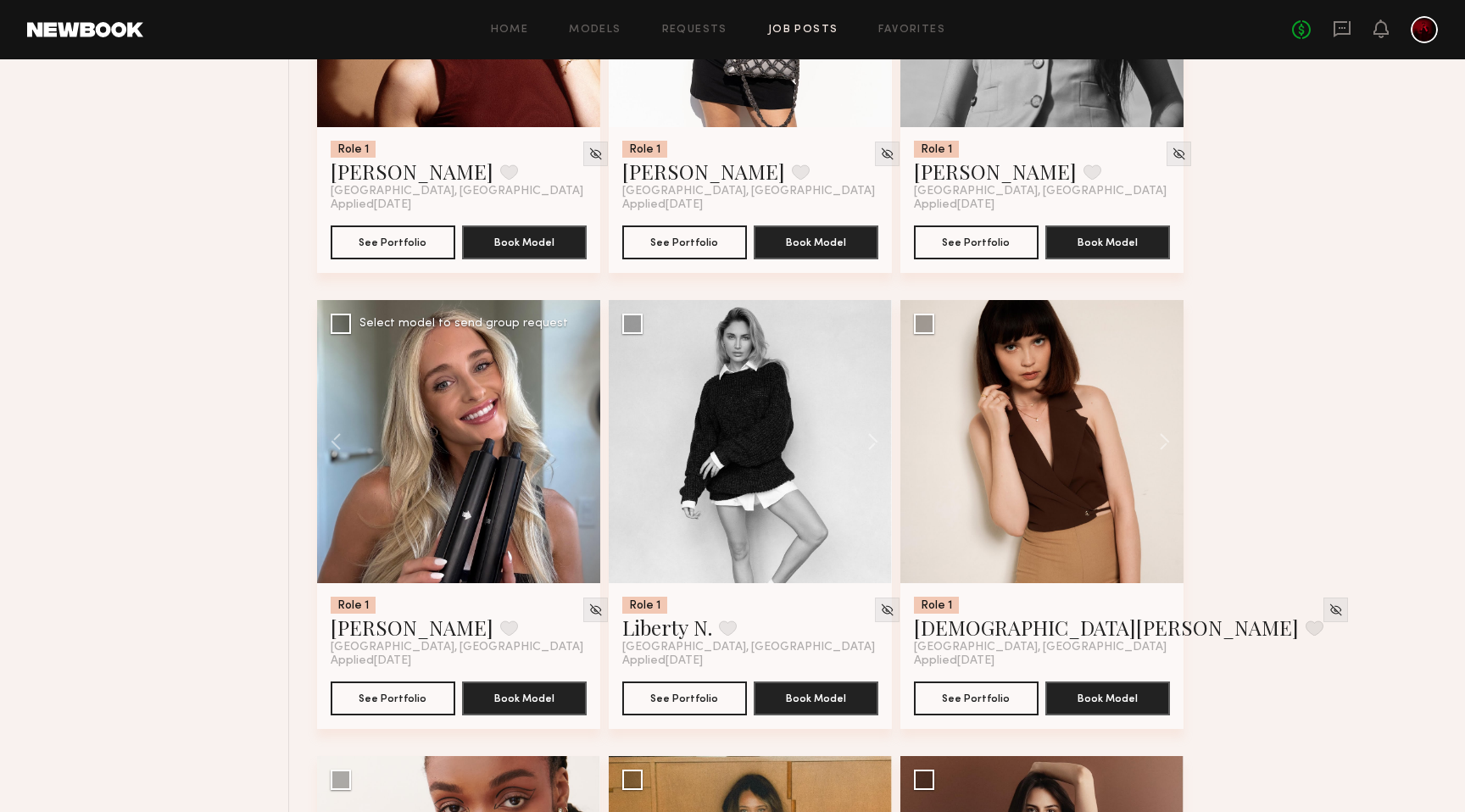
click at [573, 443] on div at bounding box center [458, 441] width 283 height 283
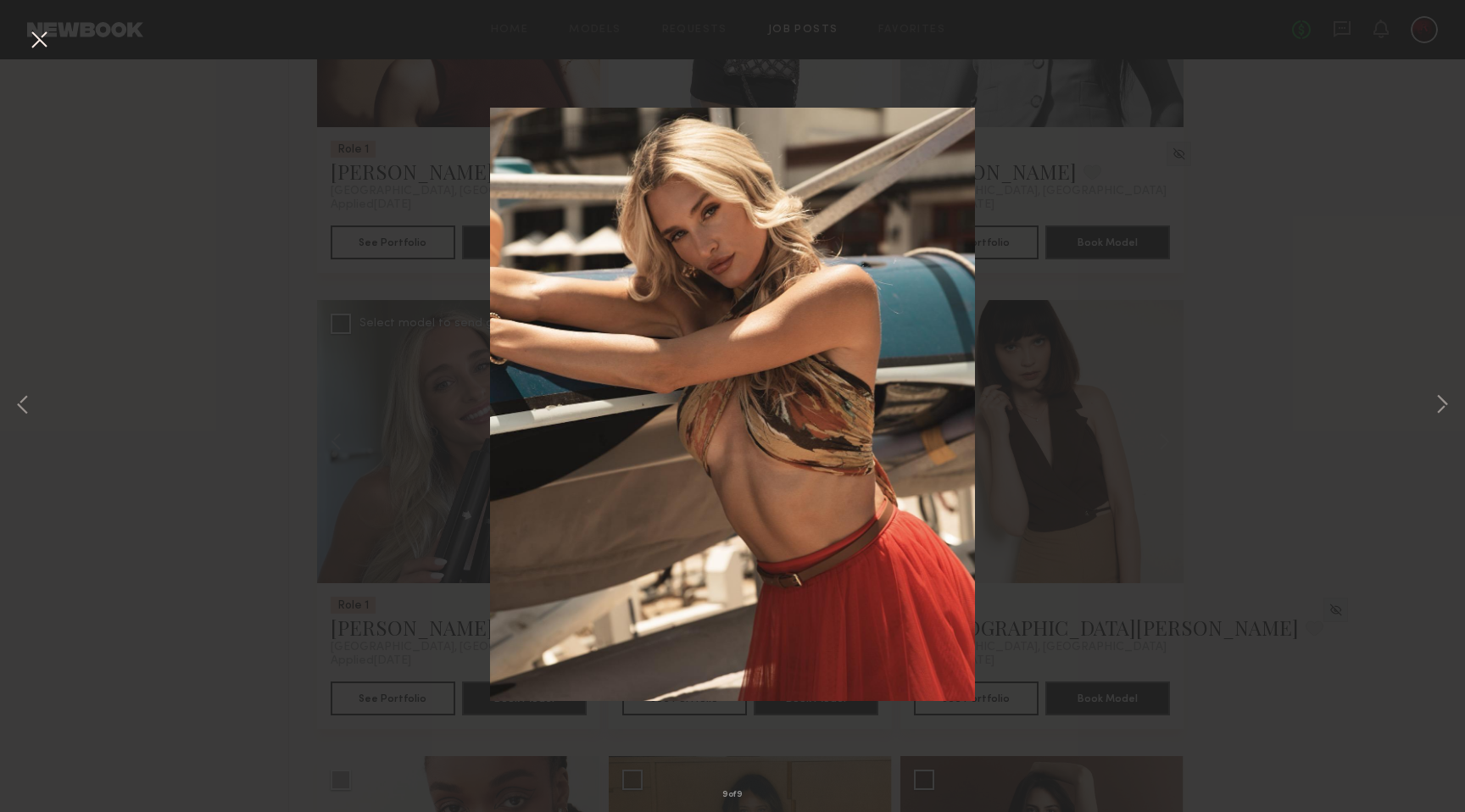
click at [40, 40] on button at bounding box center [39, 41] width 27 height 31
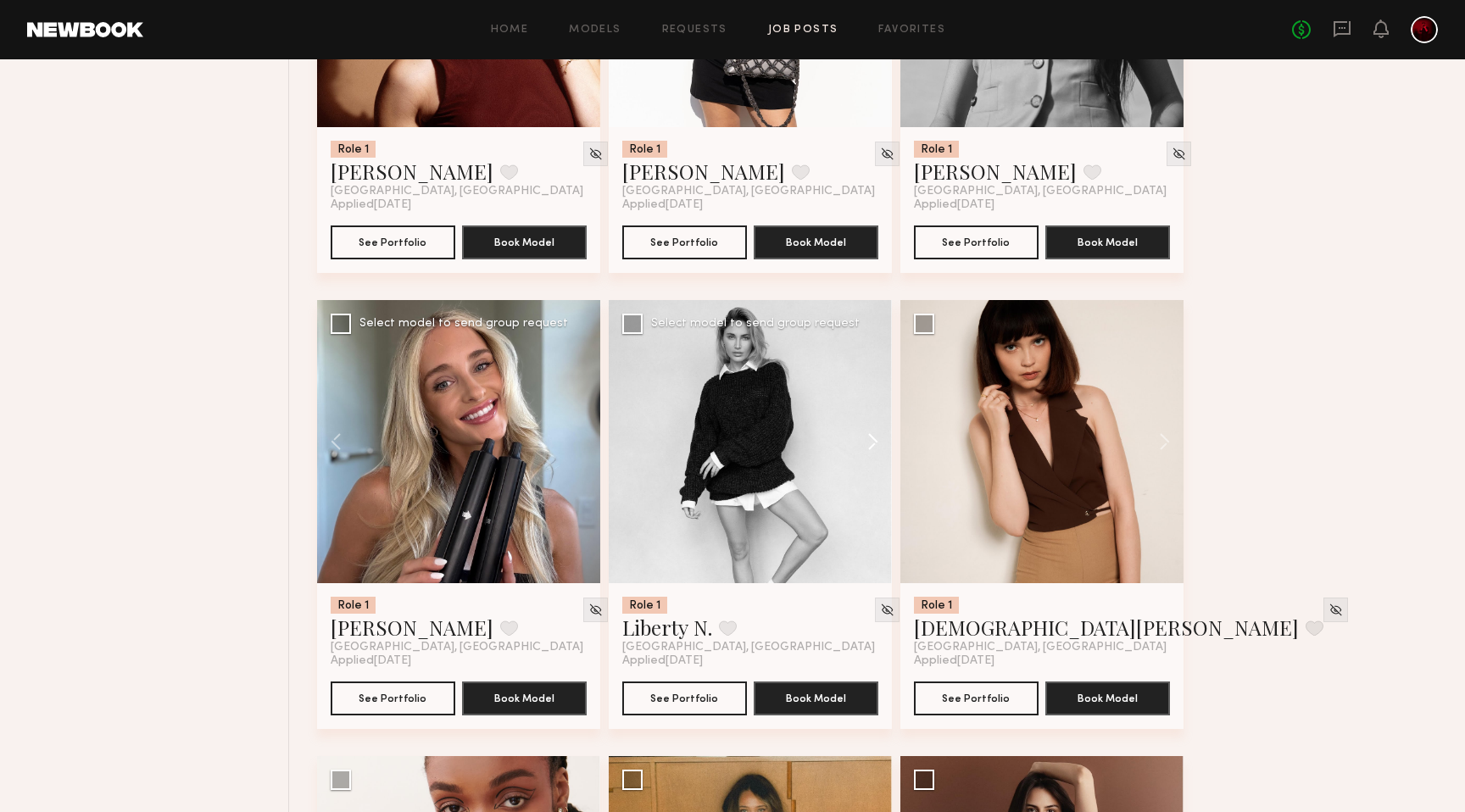
click at [866, 450] on button at bounding box center [865, 441] width 54 height 283
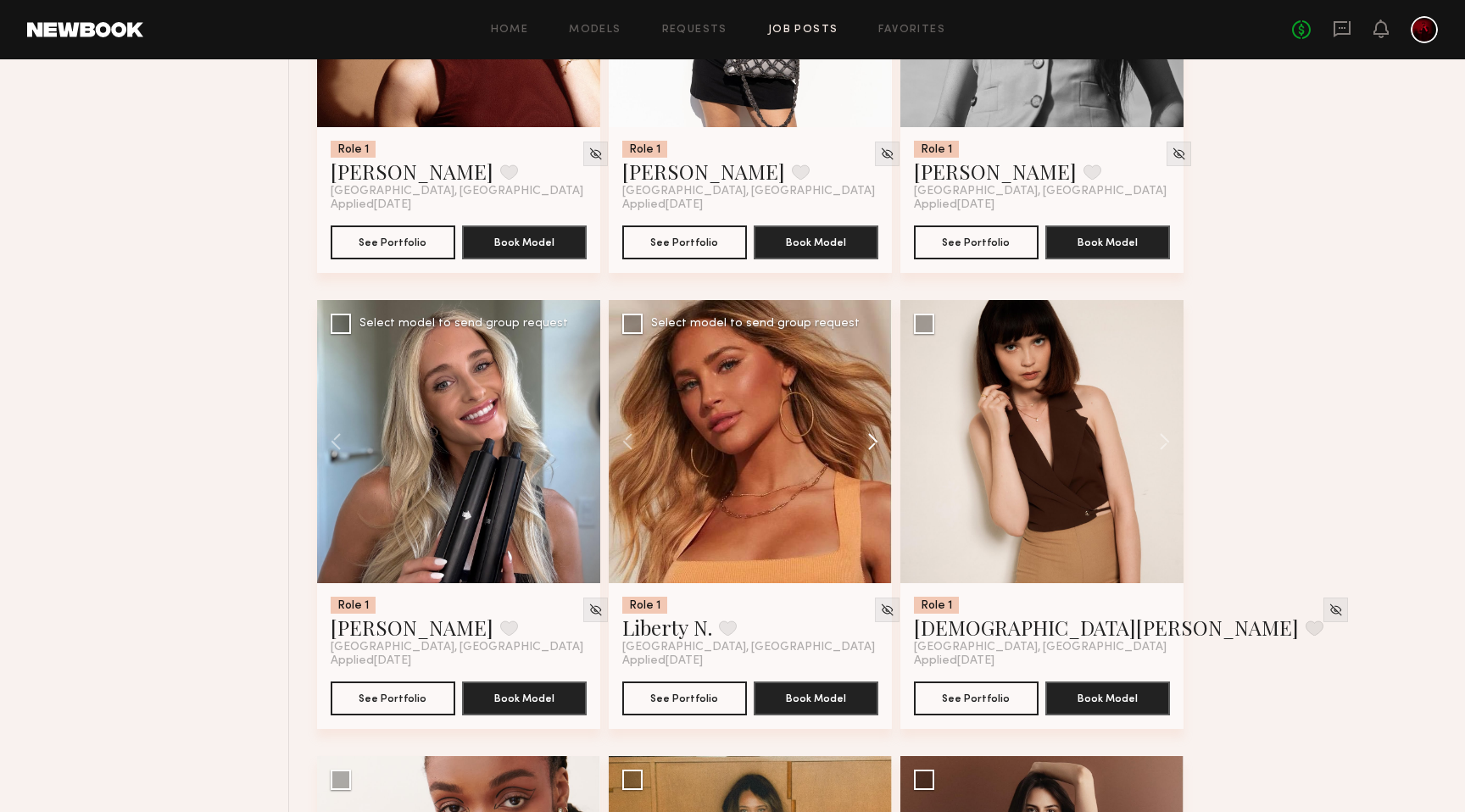
click at [868, 448] on button at bounding box center [865, 441] width 54 height 283
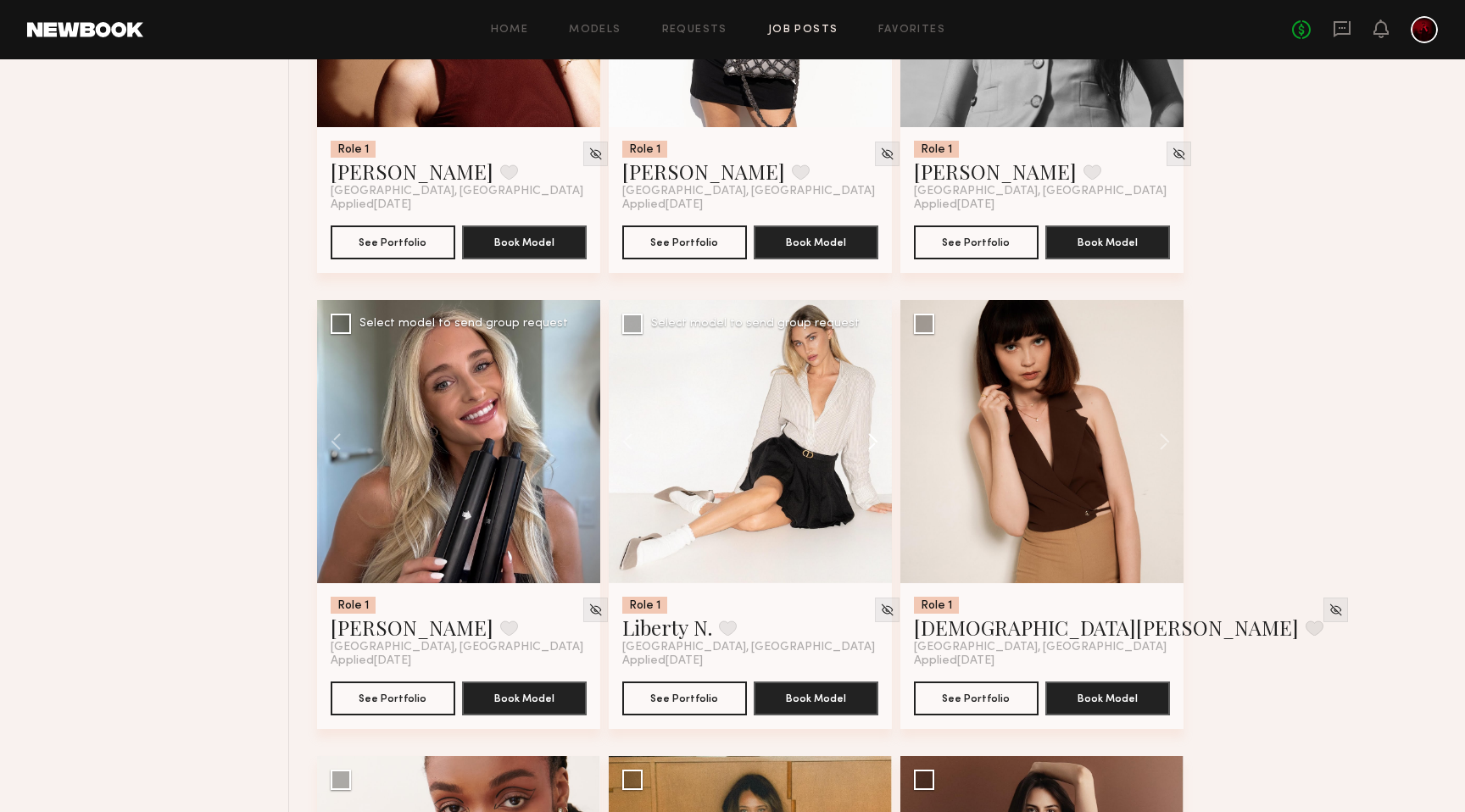
click at [868, 448] on button at bounding box center [865, 441] width 54 height 283
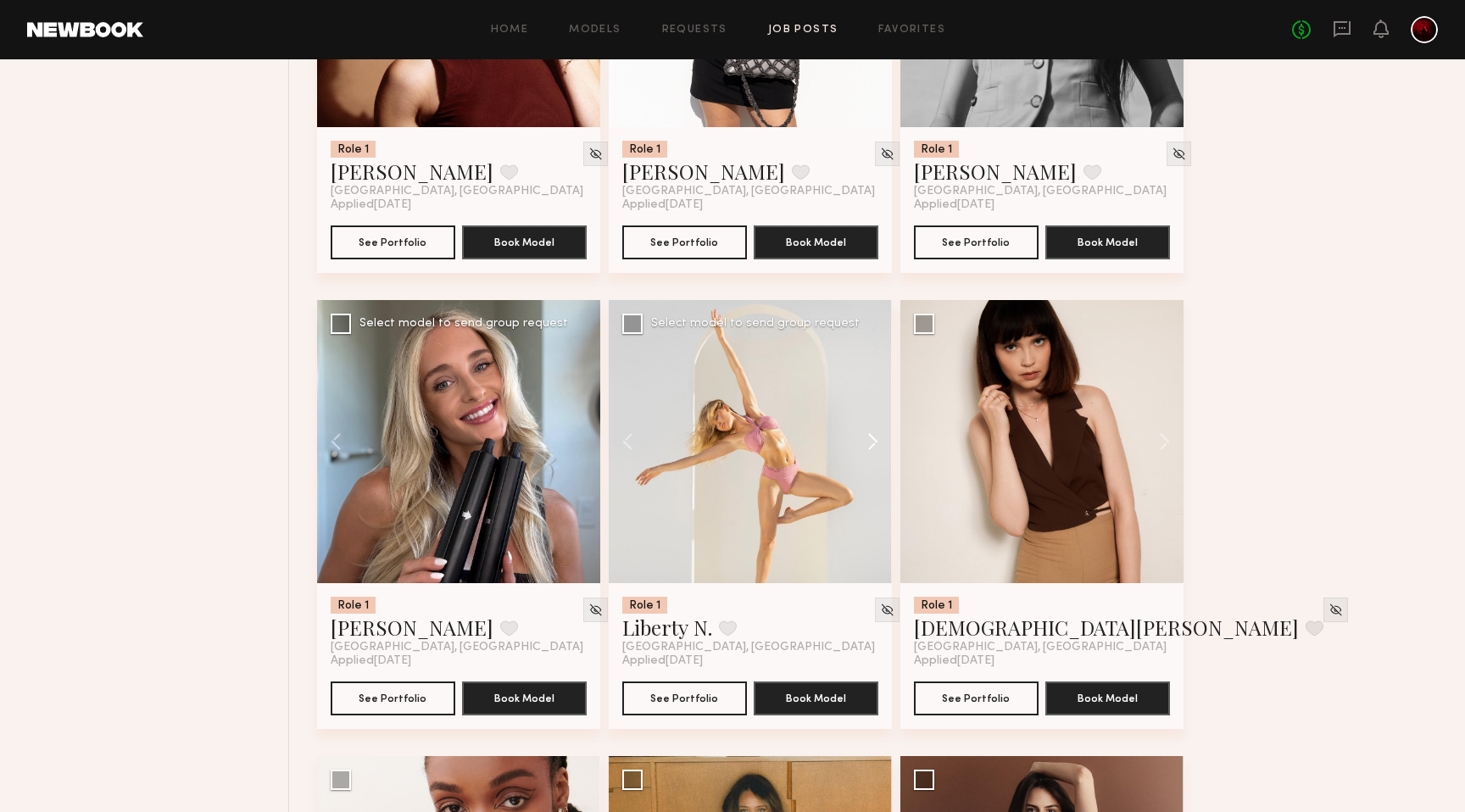
click at [868, 448] on button at bounding box center [865, 441] width 54 height 283
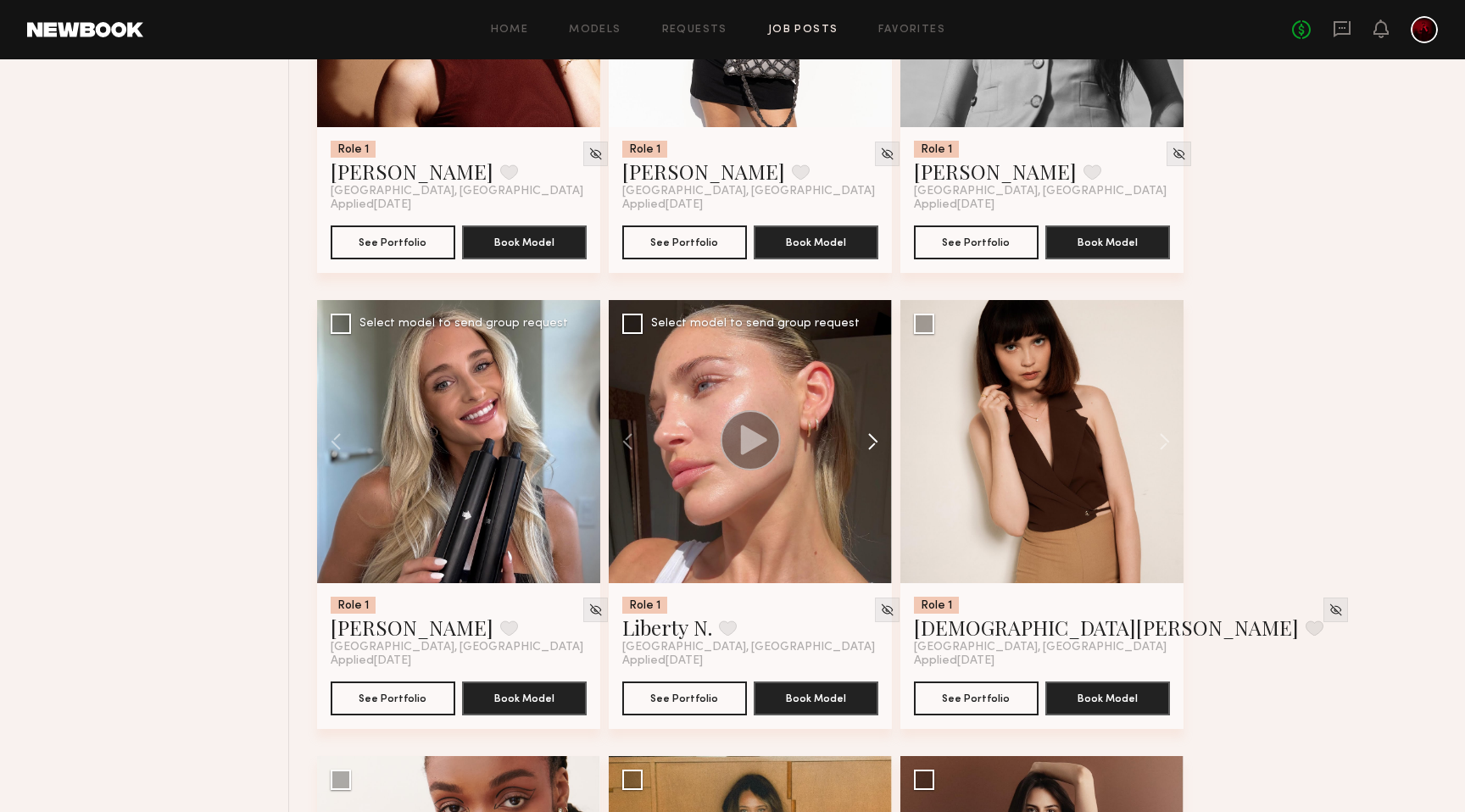
click at [868, 448] on button at bounding box center [865, 441] width 54 height 283
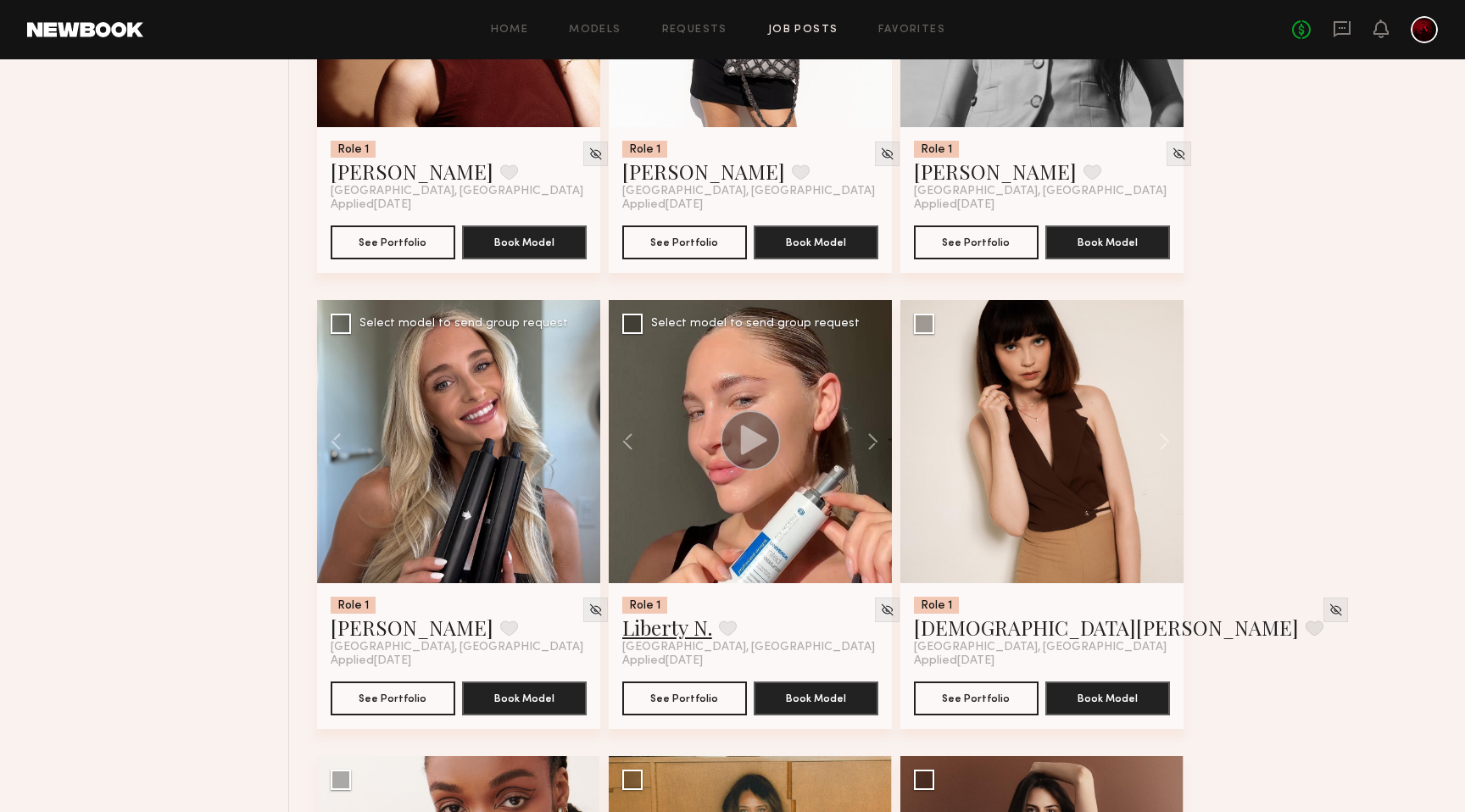
click at [652, 634] on link "Liberty N." at bounding box center [668, 627] width 90 height 27
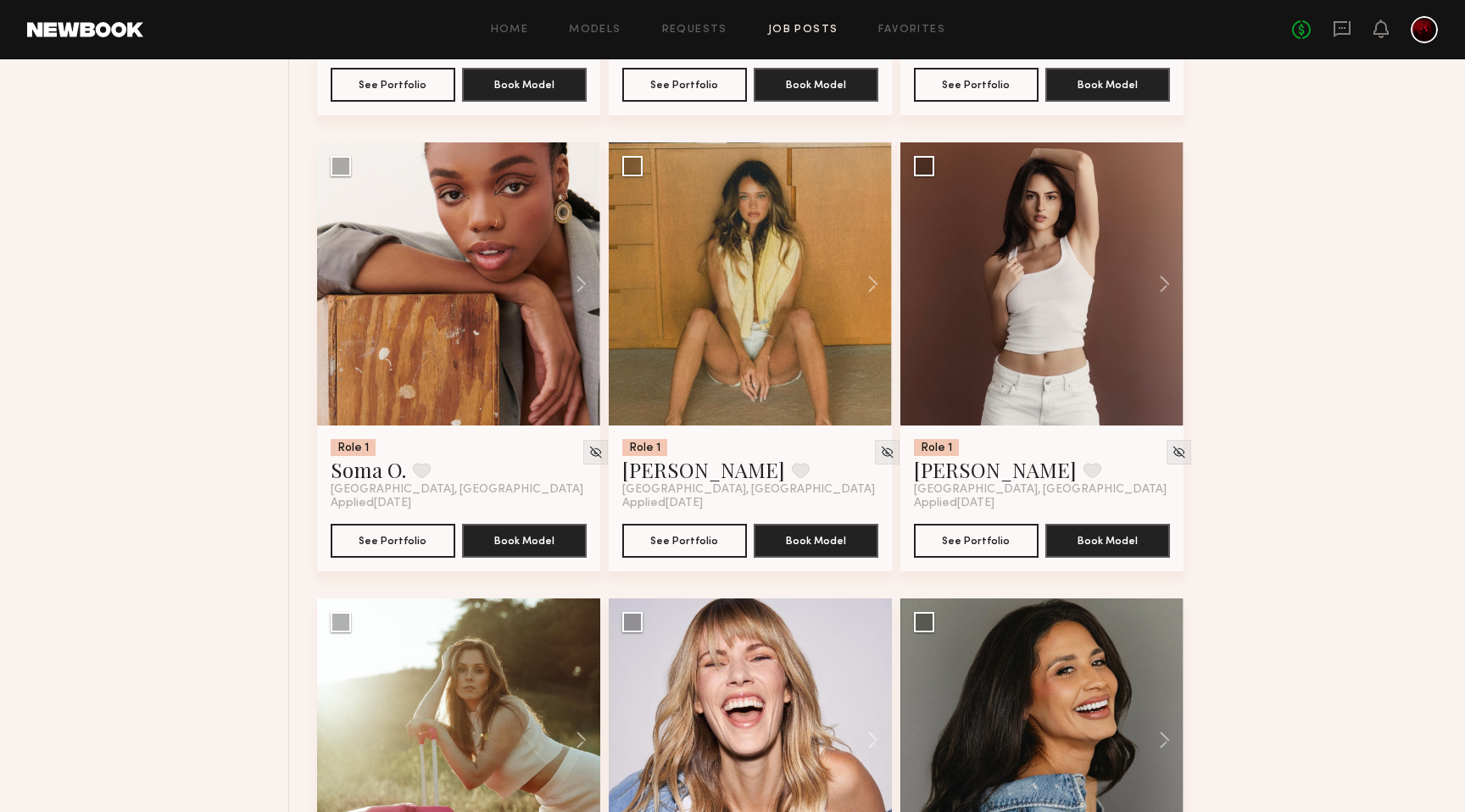
scroll to position [1498, 0]
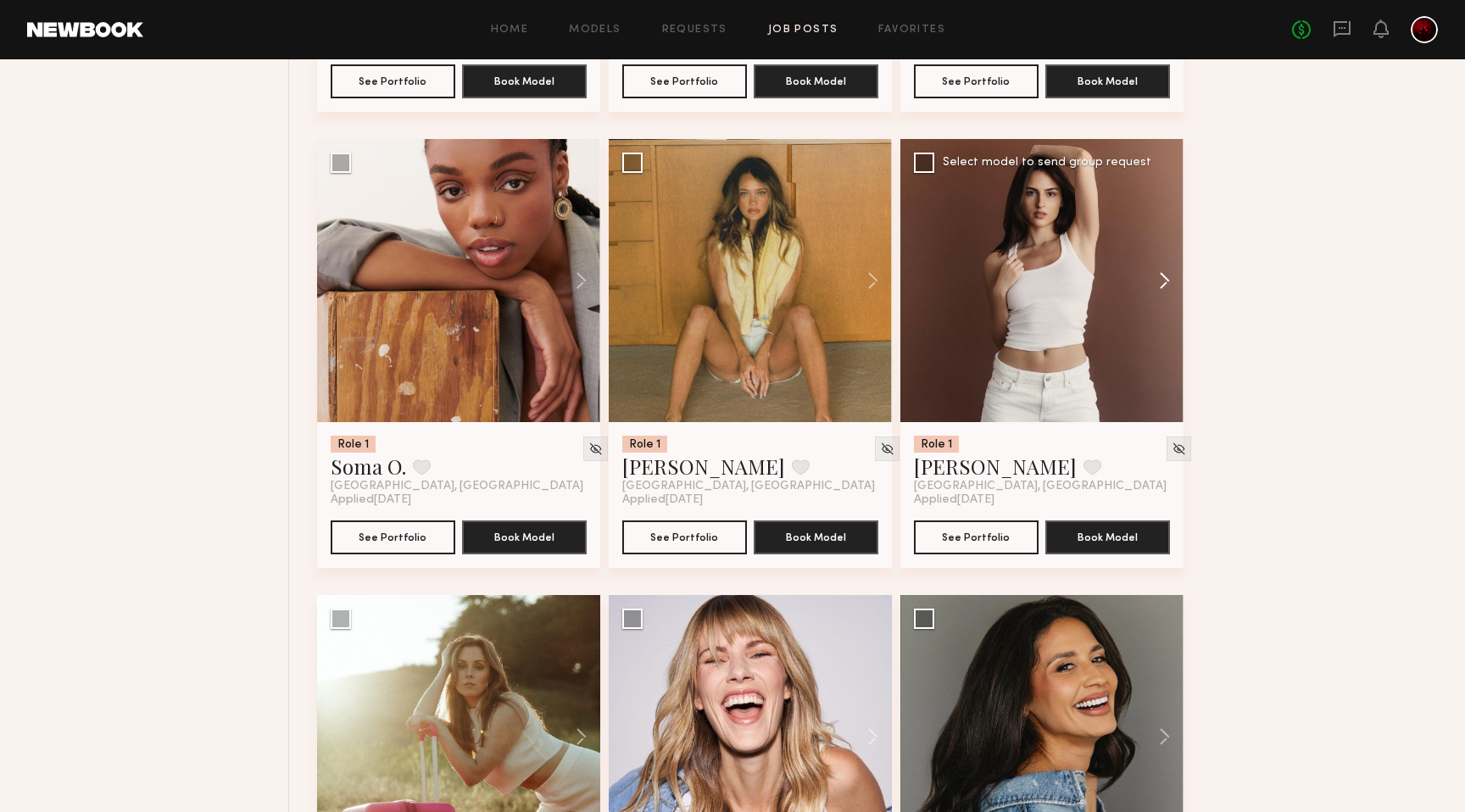
click at [1157, 267] on button at bounding box center [1156, 281] width 54 height 283
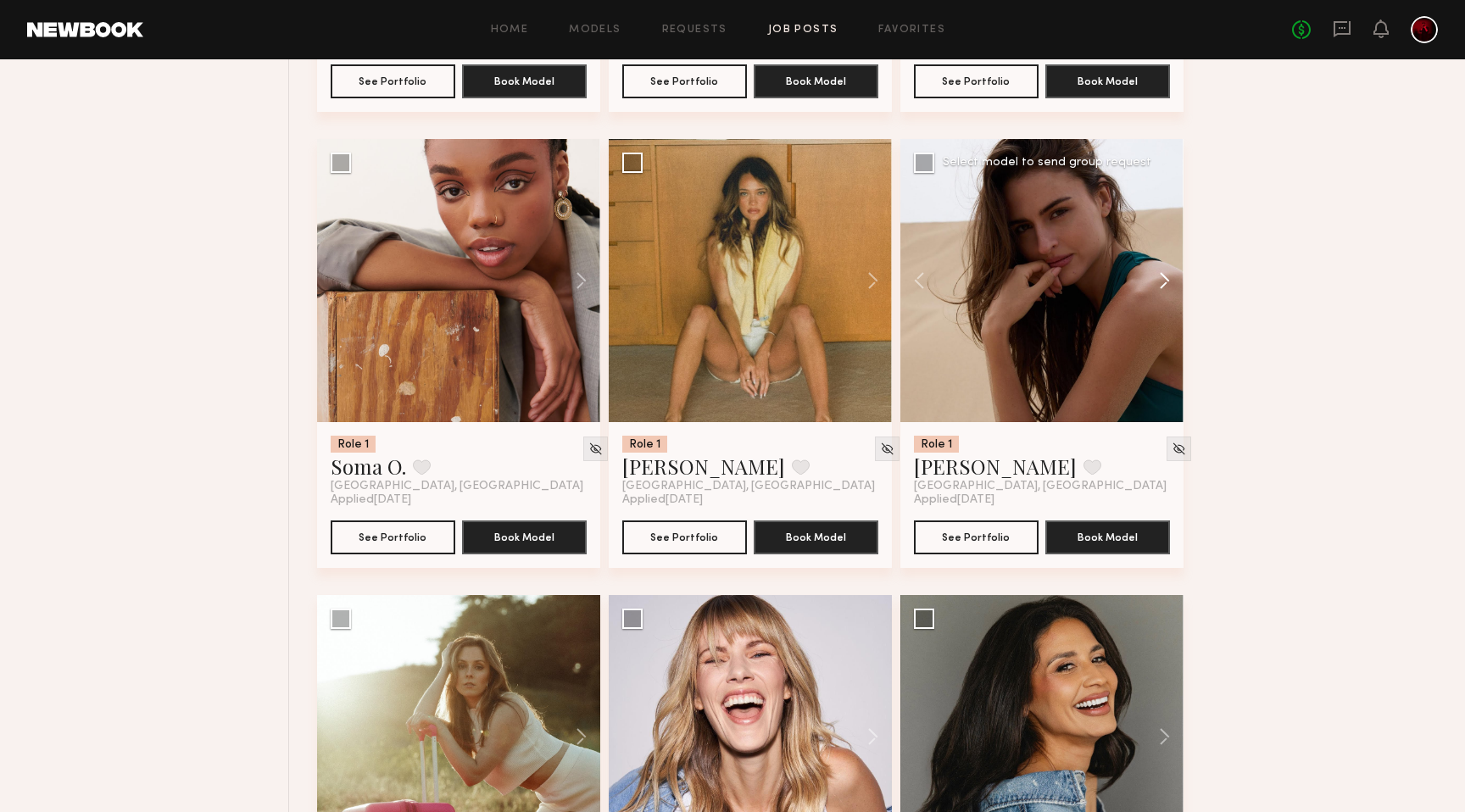
click at [1157, 267] on button at bounding box center [1156, 281] width 54 height 283
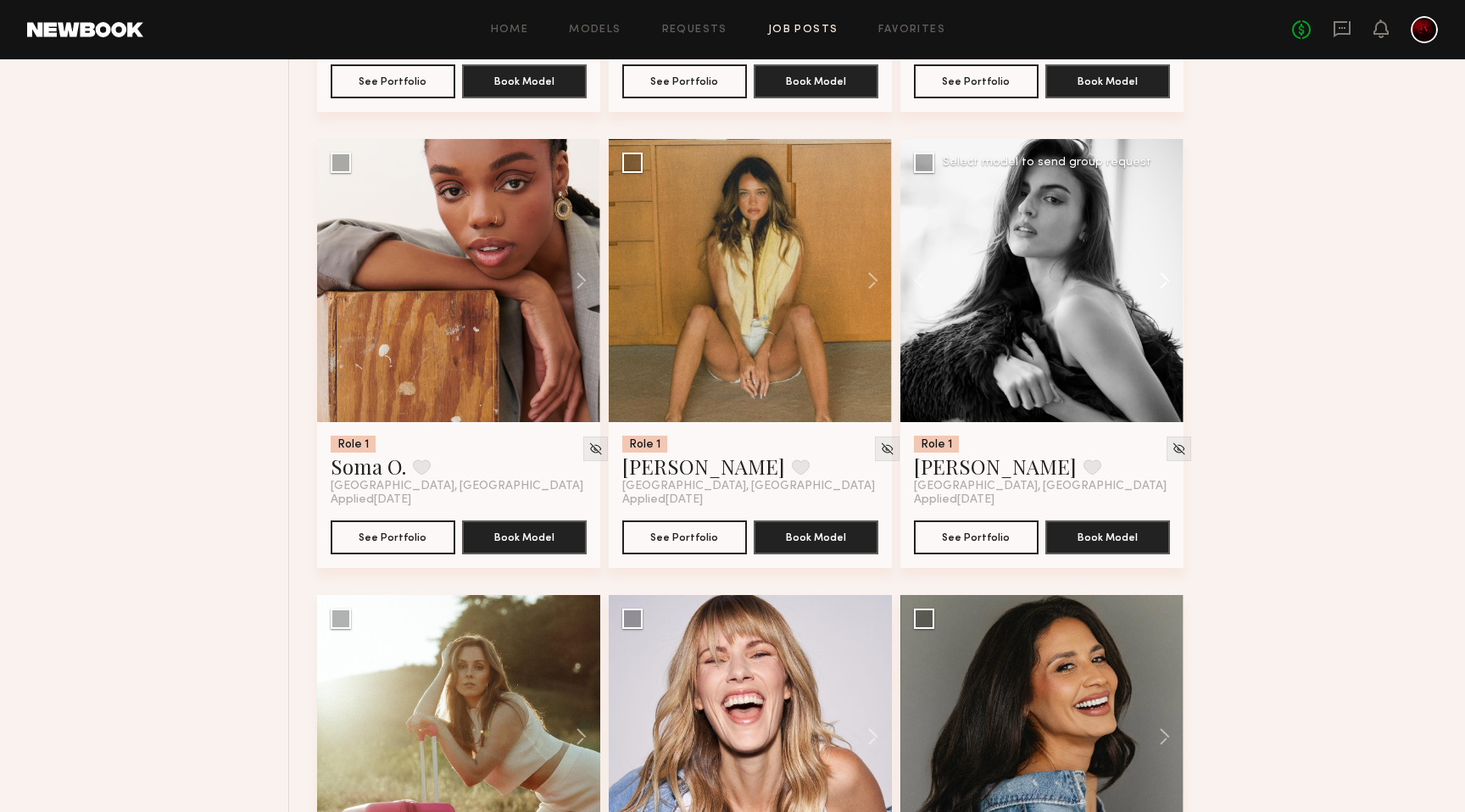
click at [1157, 267] on button at bounding box center [1156, 281] width 54 height 283
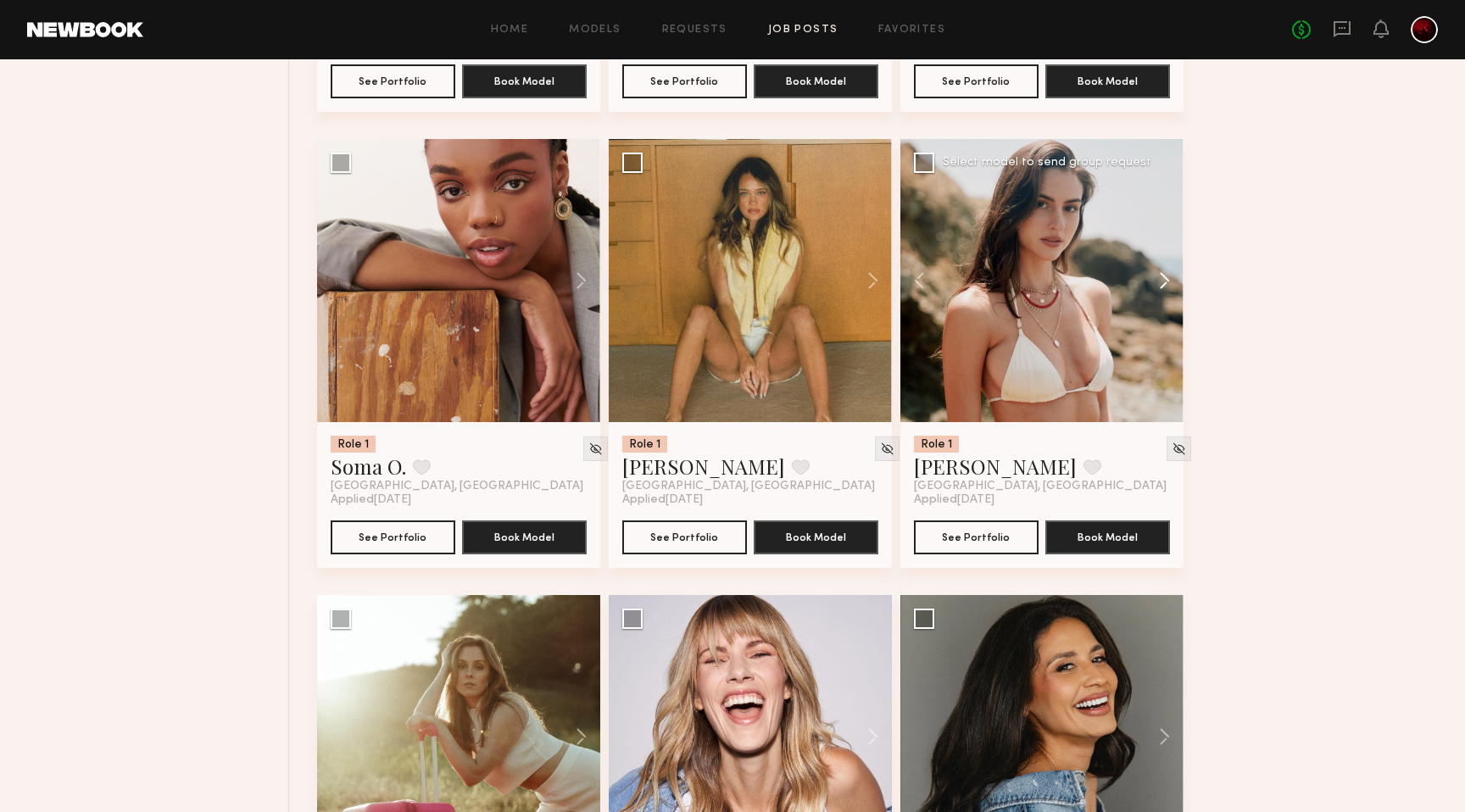
click at [1157, 267] on button at bounding box center [1156, 281] width 54 height 283
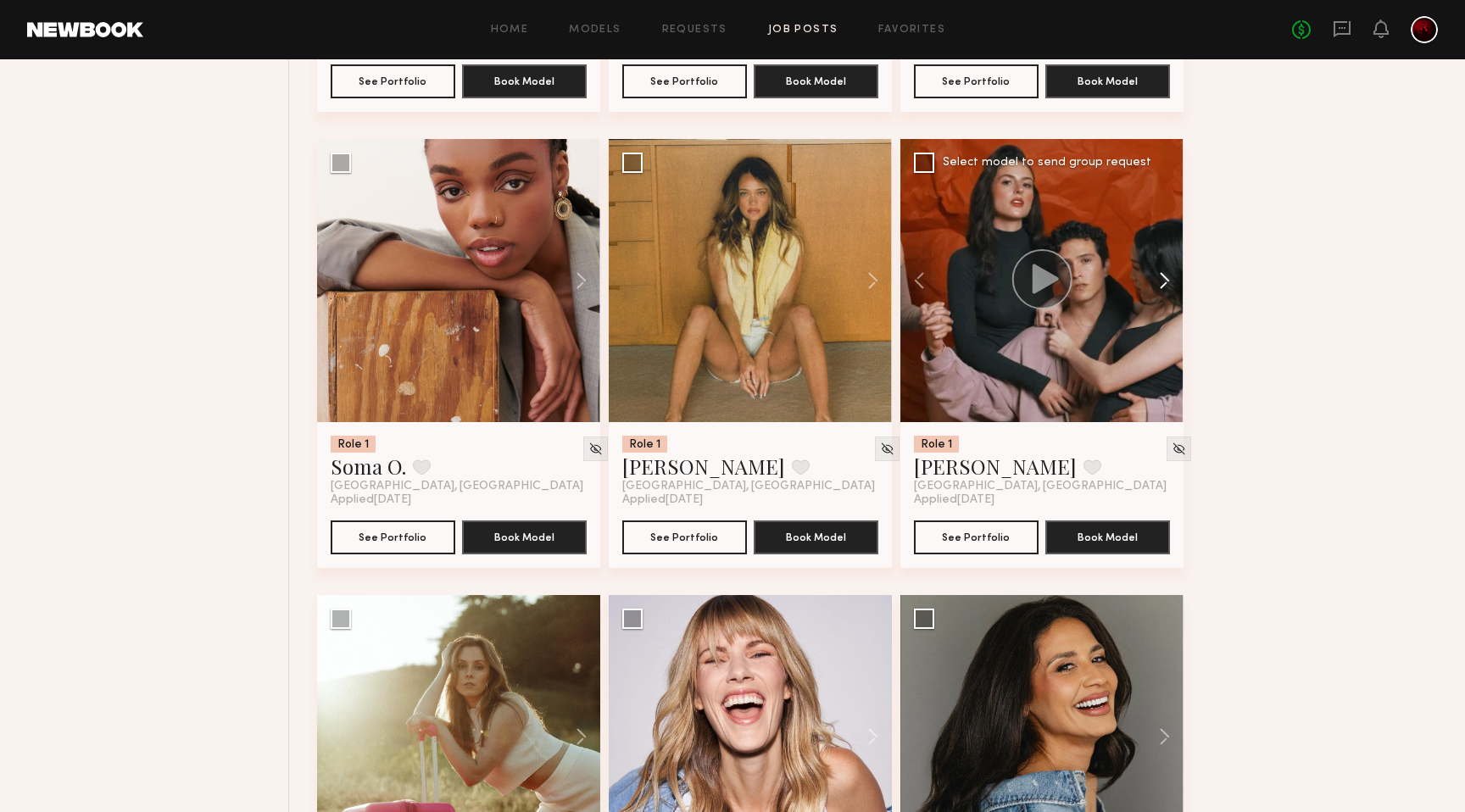
click at [1159, 280] on button at bounding box center [1156, 281] width 54 height 283
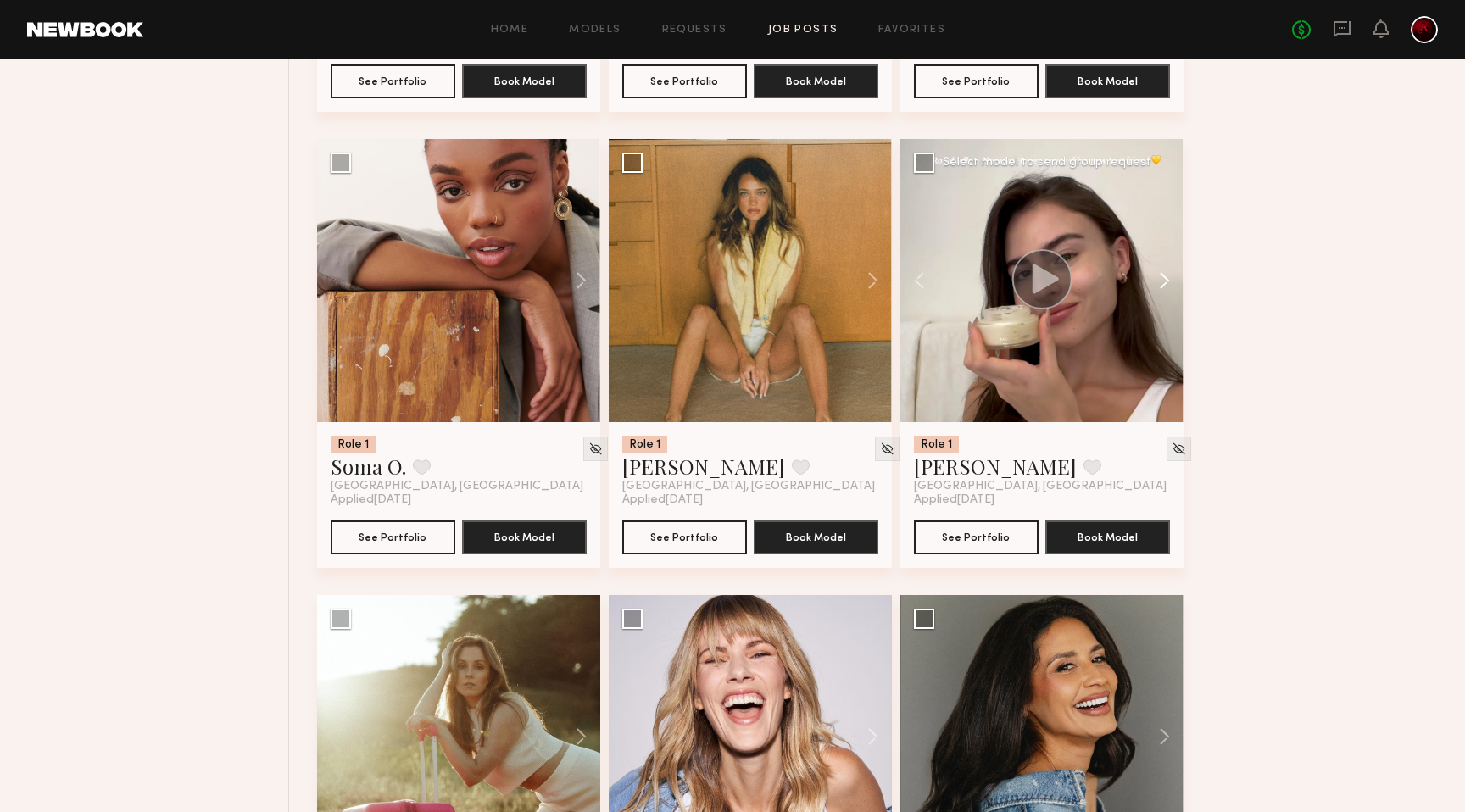
click at [1159, 280] on button at bounding box center [1156, 281] width 54 height 283
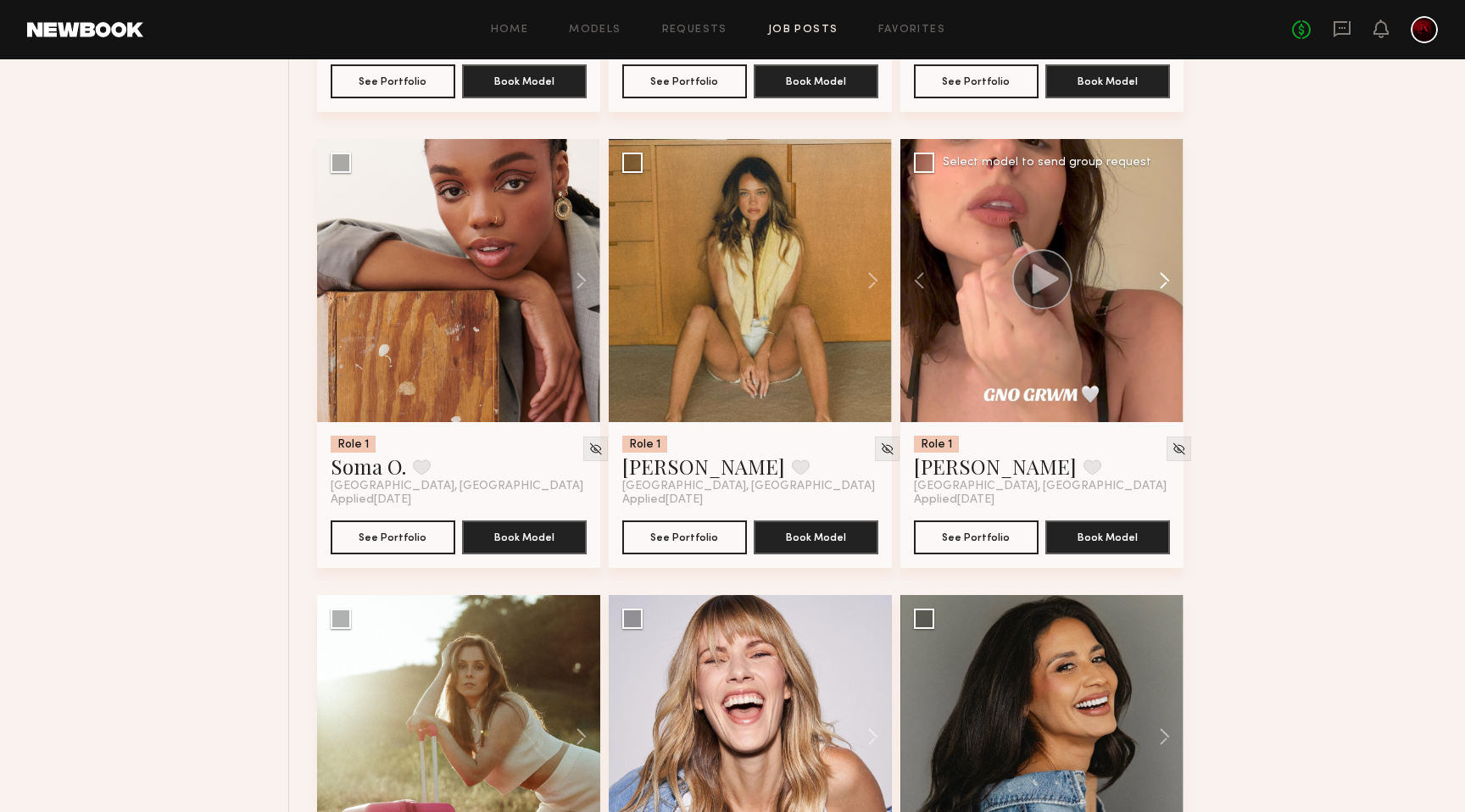
click at [1159, 280] on button at bounding box center [1156, 281] width 54 height 283
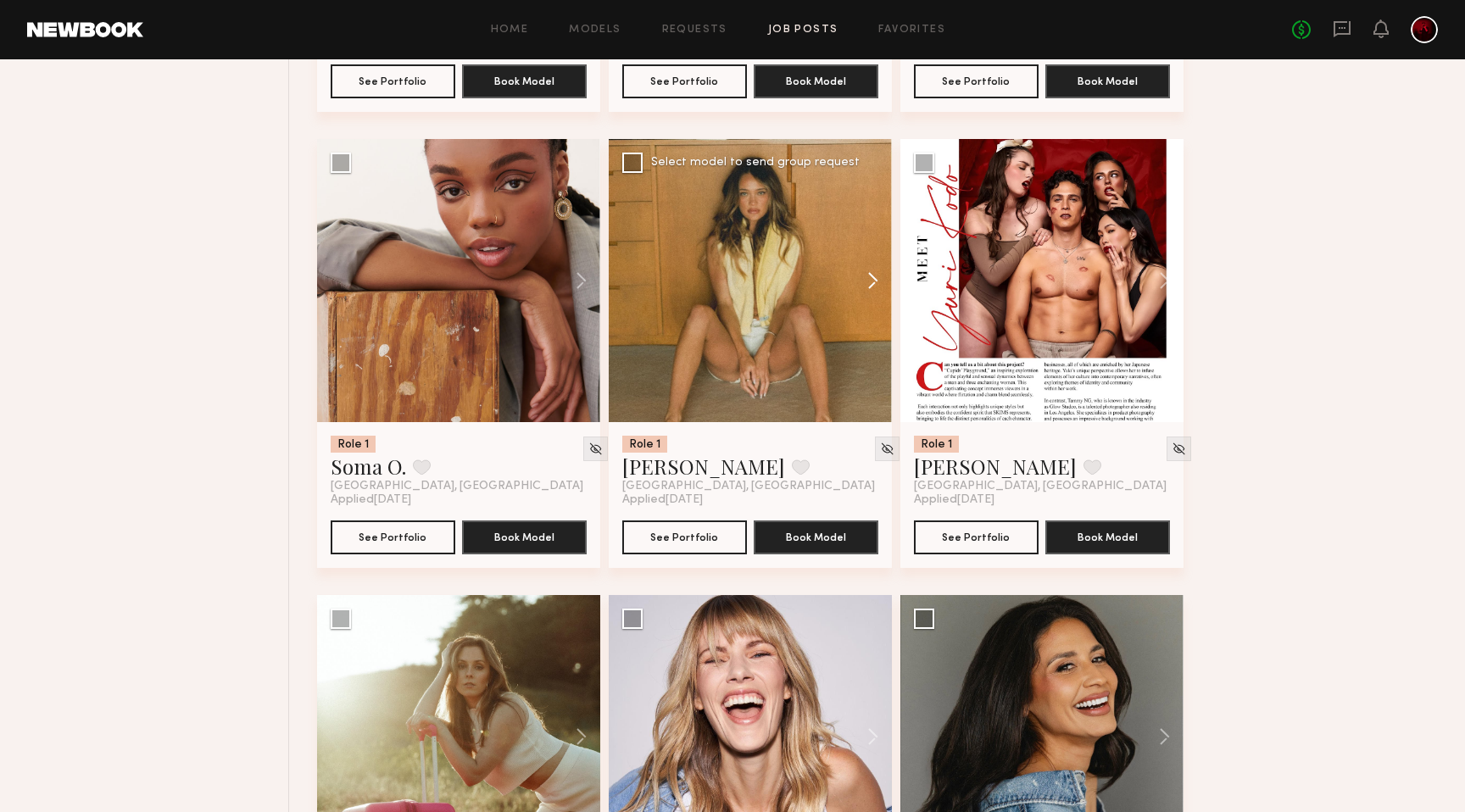
click at [875, 282] on button at bounding box center [865, 281] width 54 height 283
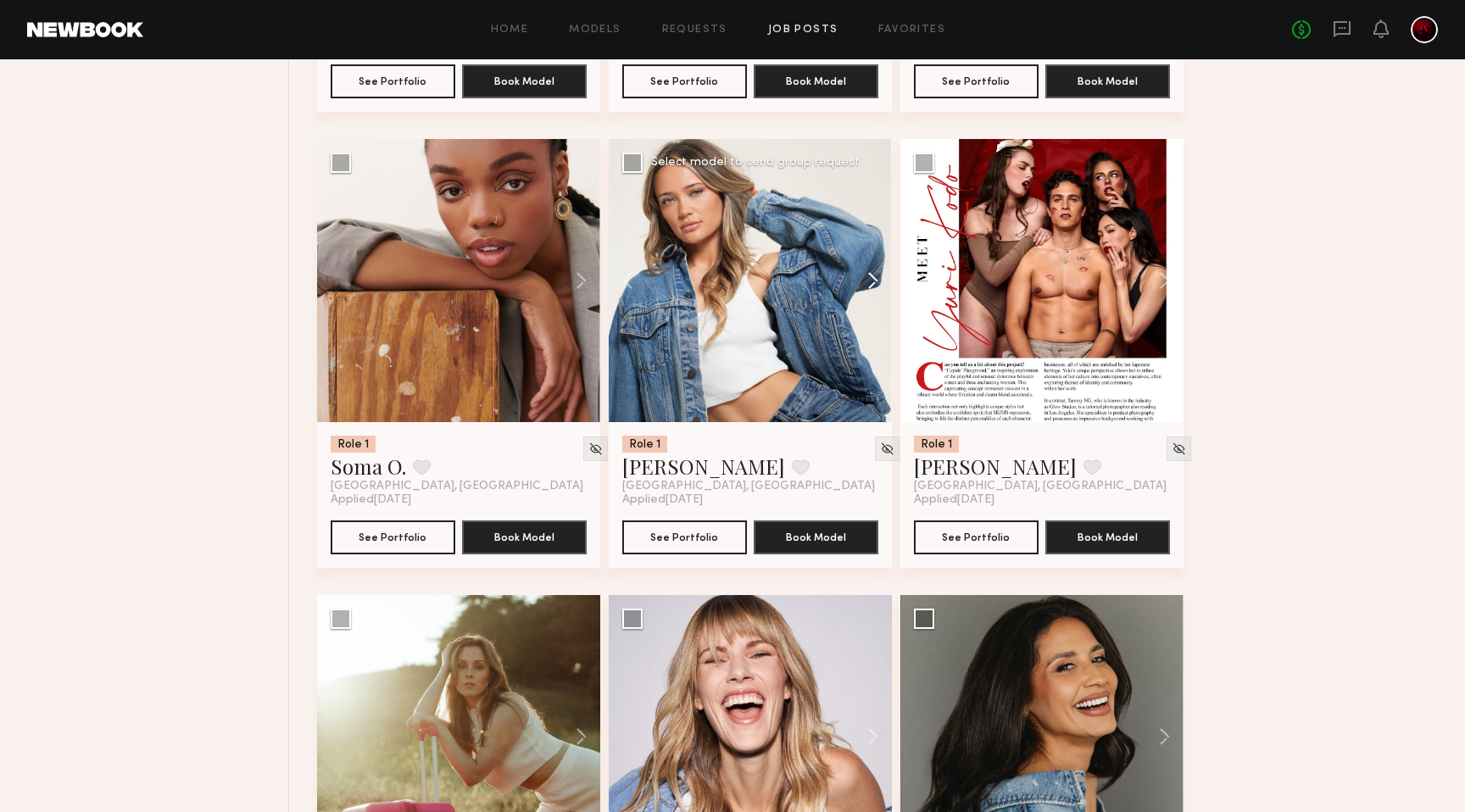
click at [875, 282] on button at bounding box center [865, 281] width 54 height 283
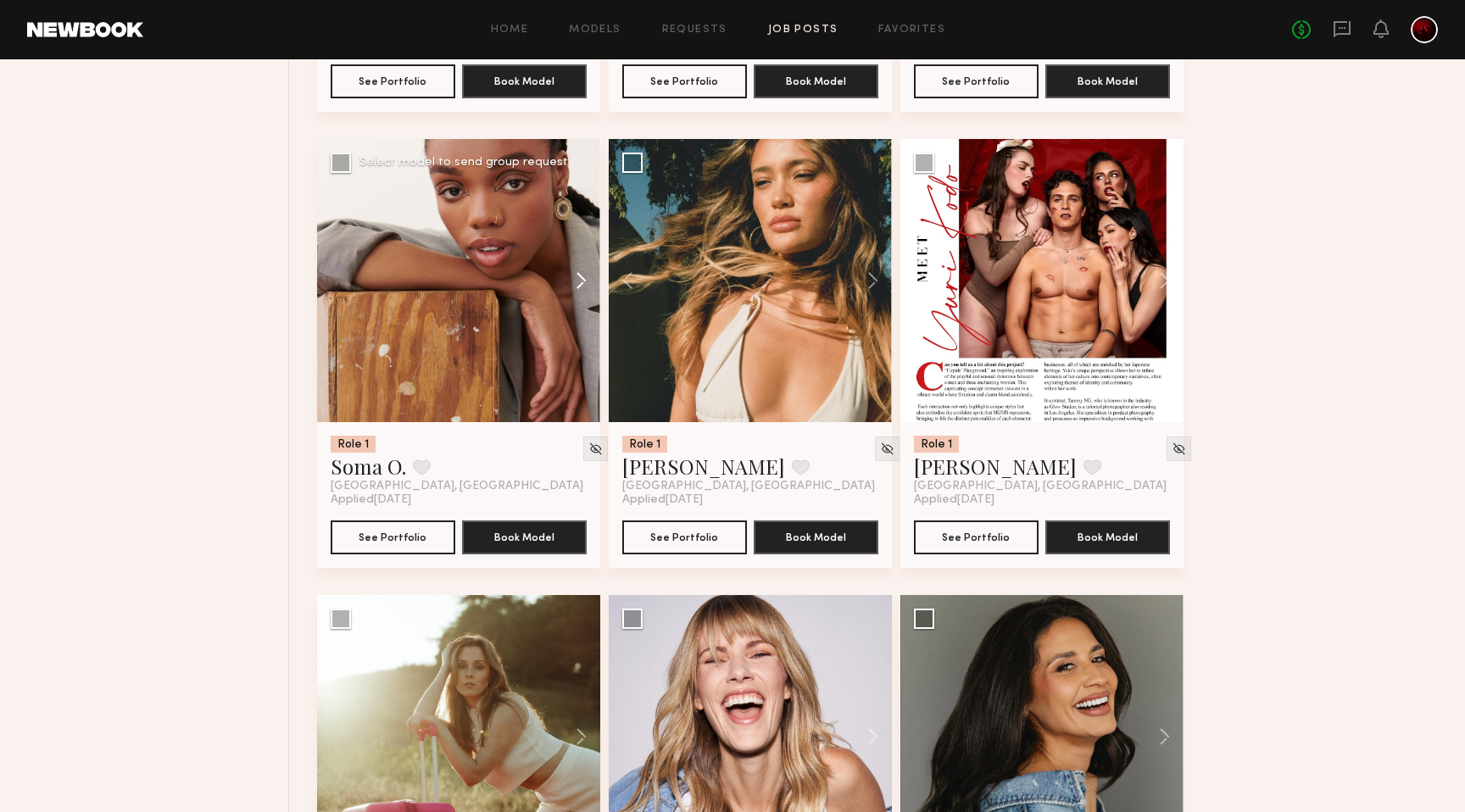
click at [569, 274] on button at bounding box center [573, 281] width 54 height 283
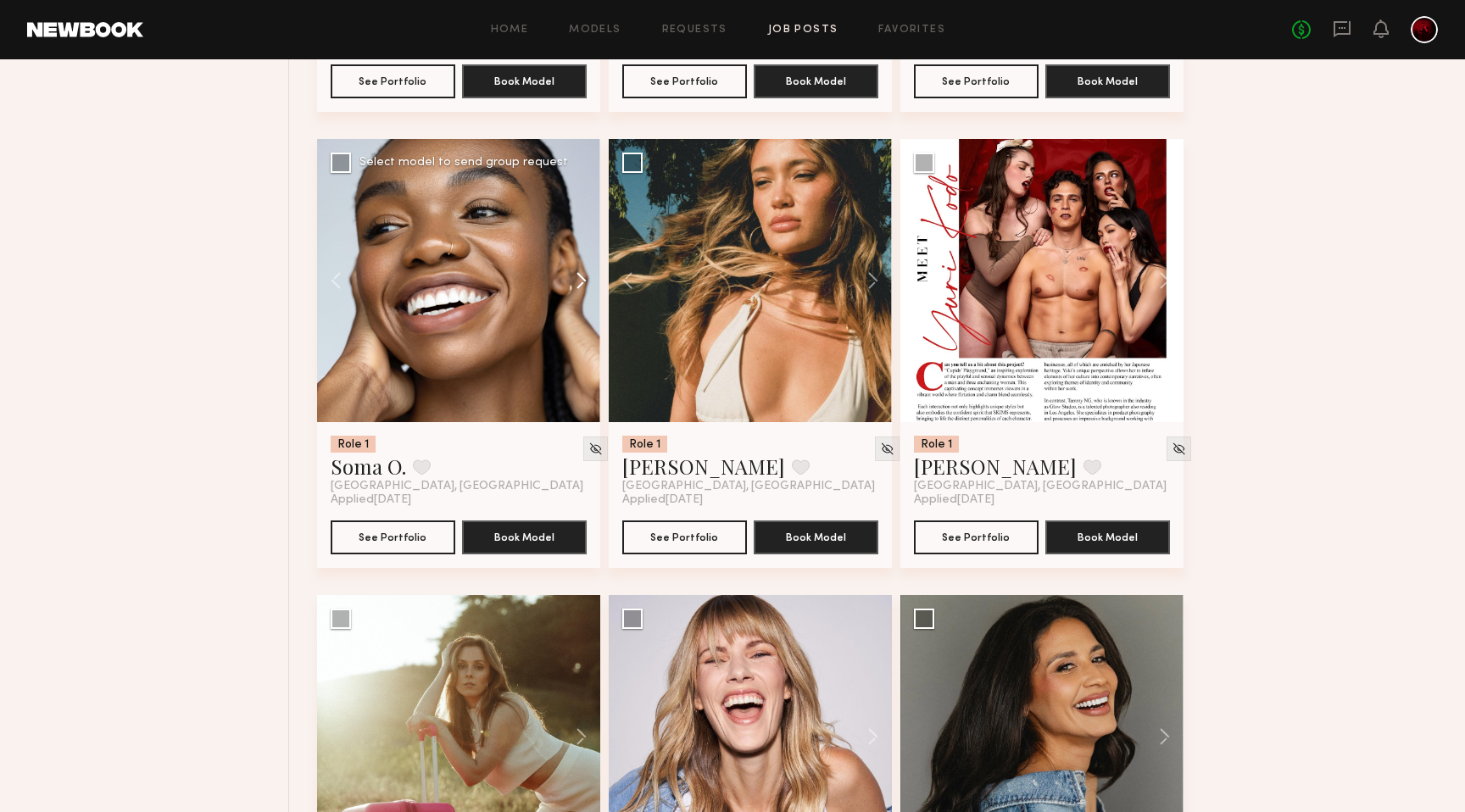
click at [569, 274] on button at bounding box center [573, 281] width 54 height 283
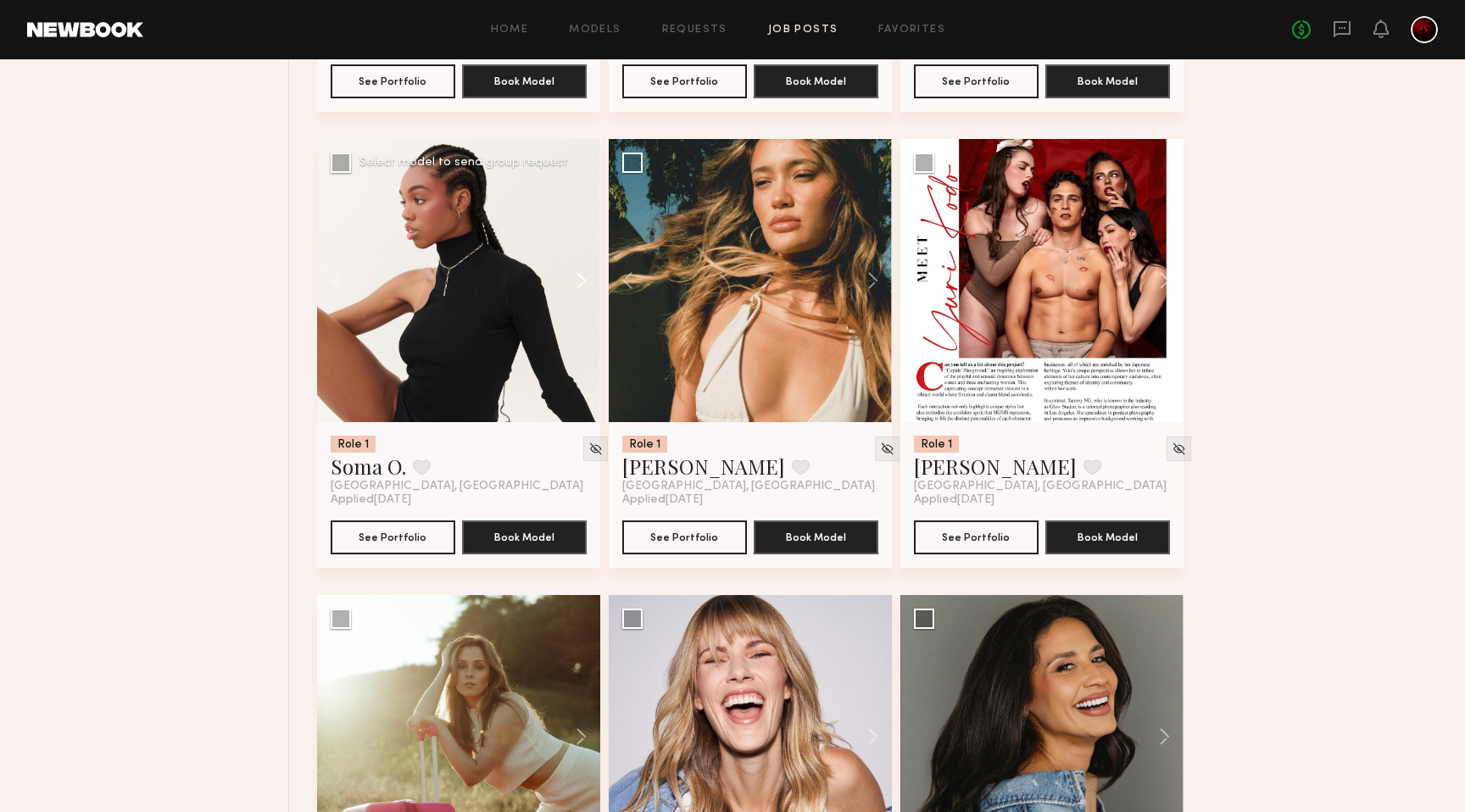
click at [569, 274] on button at bounding box center [573, 281] width 54 height 283
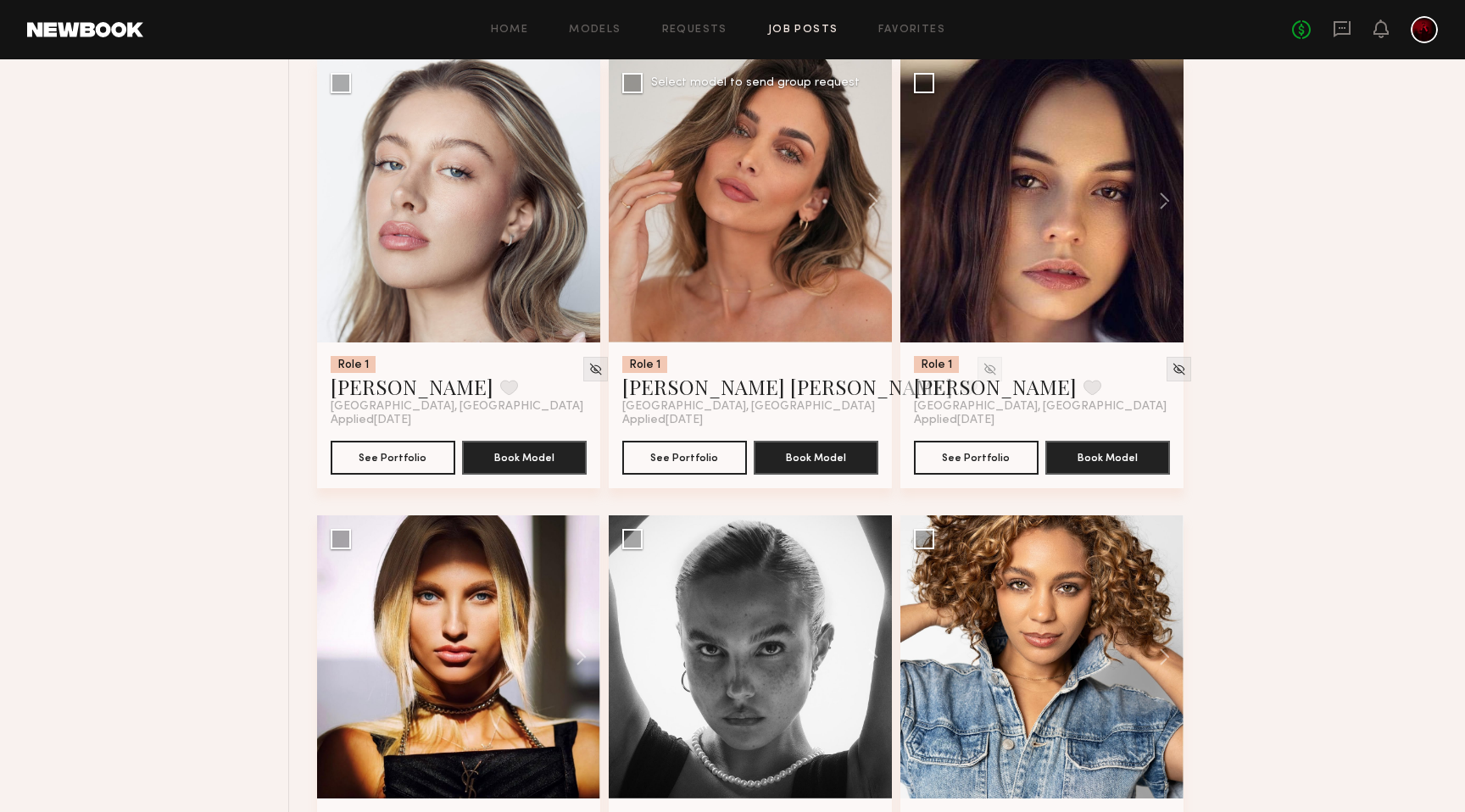
scroll to position [6136, 0]
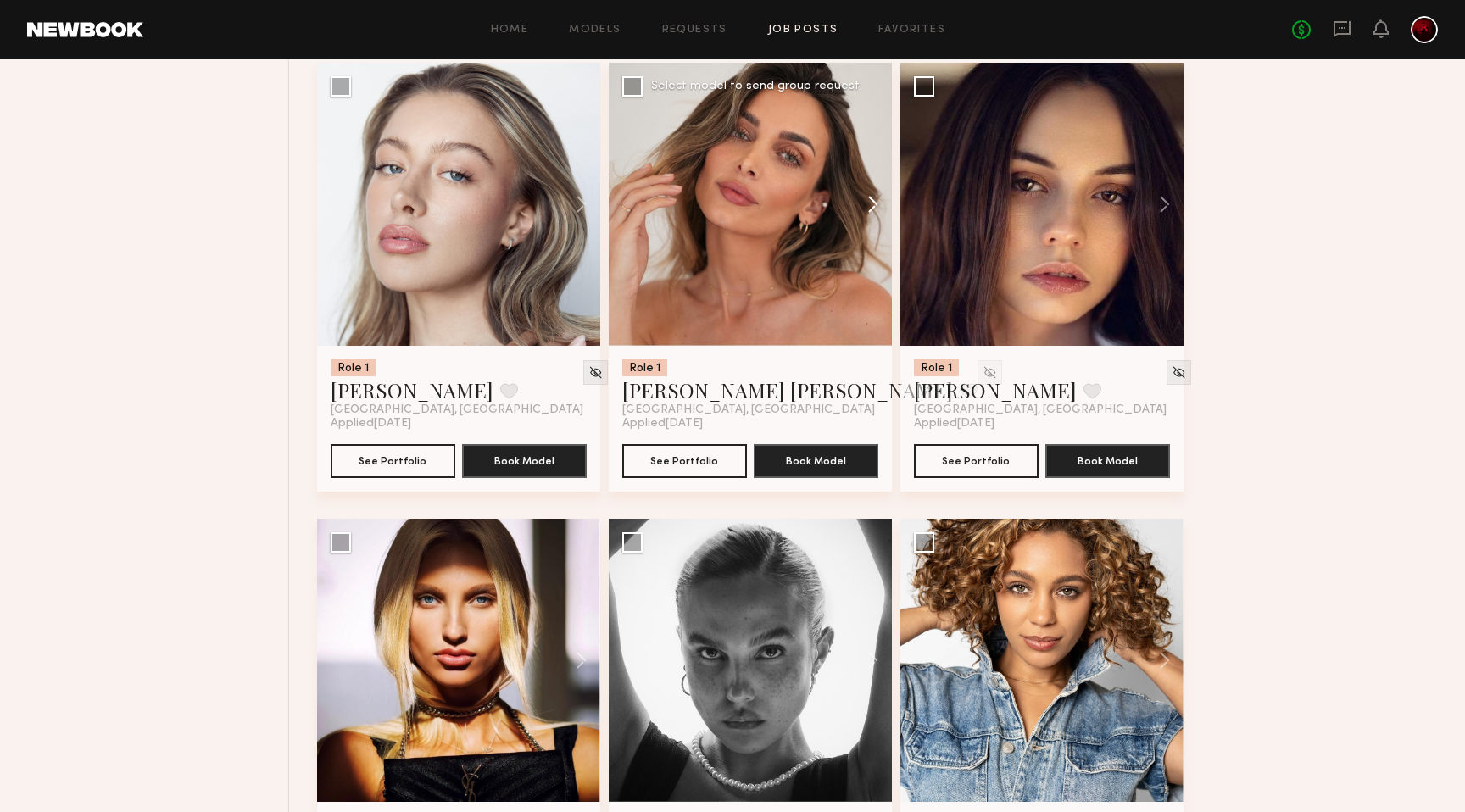
click at [861, 206] on button at bounding box center [865, 204] width 54 height 283
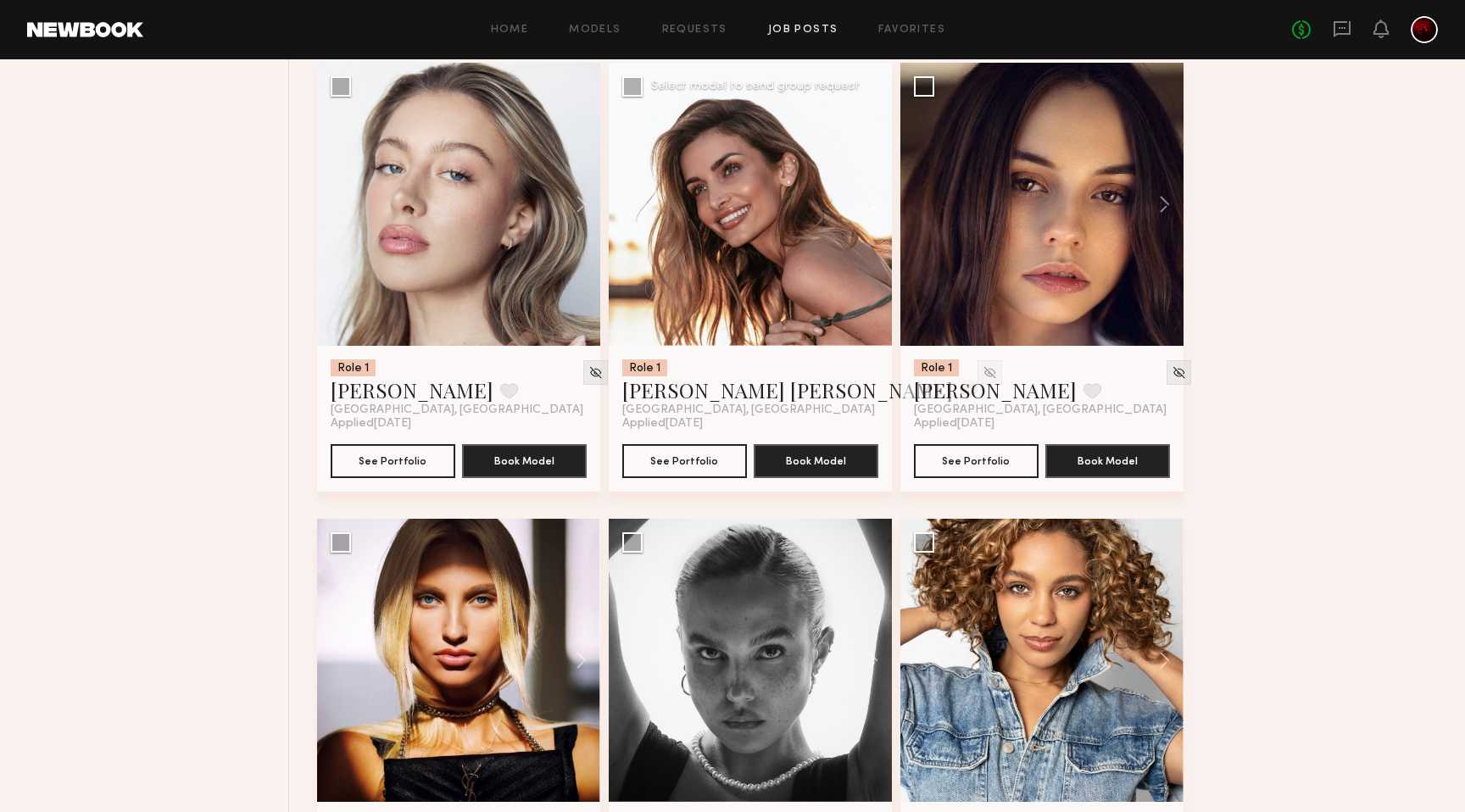
click at [864, 211] on button at bounding box center [865, 204] width 54 height 283
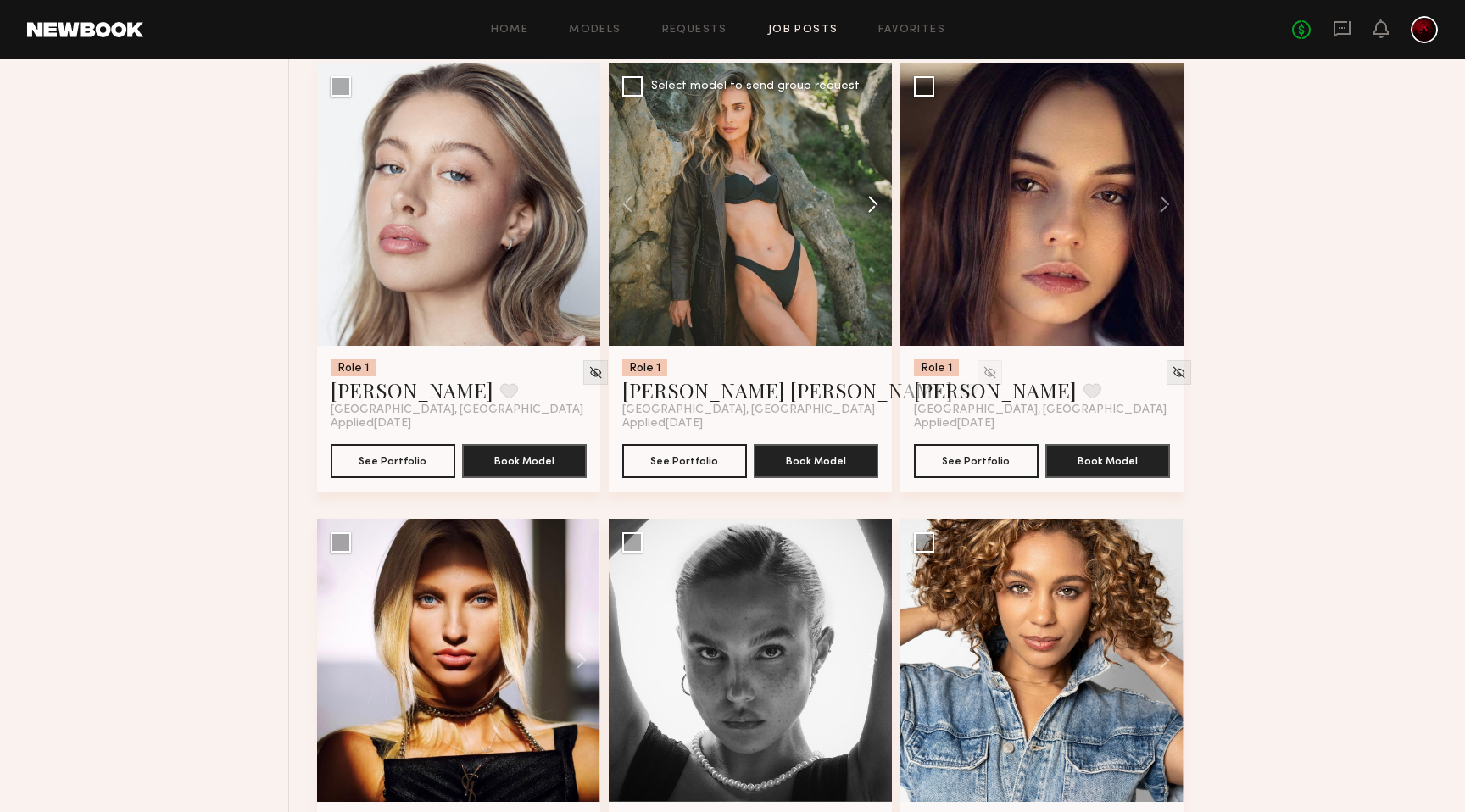
click at [864, 211] on button at bounding box center [865, 204] width 54 height 283
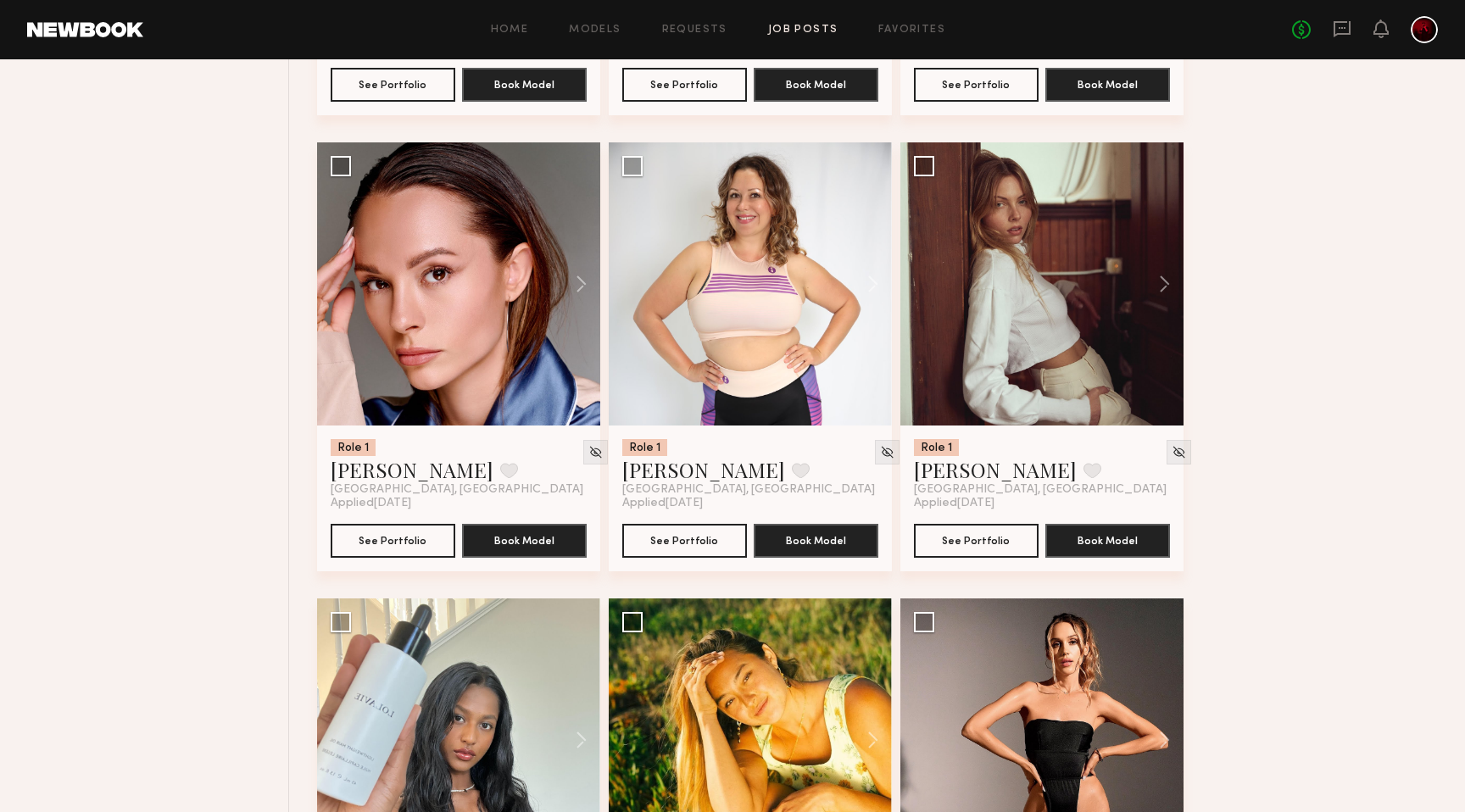
scroll to position [7427, 0]
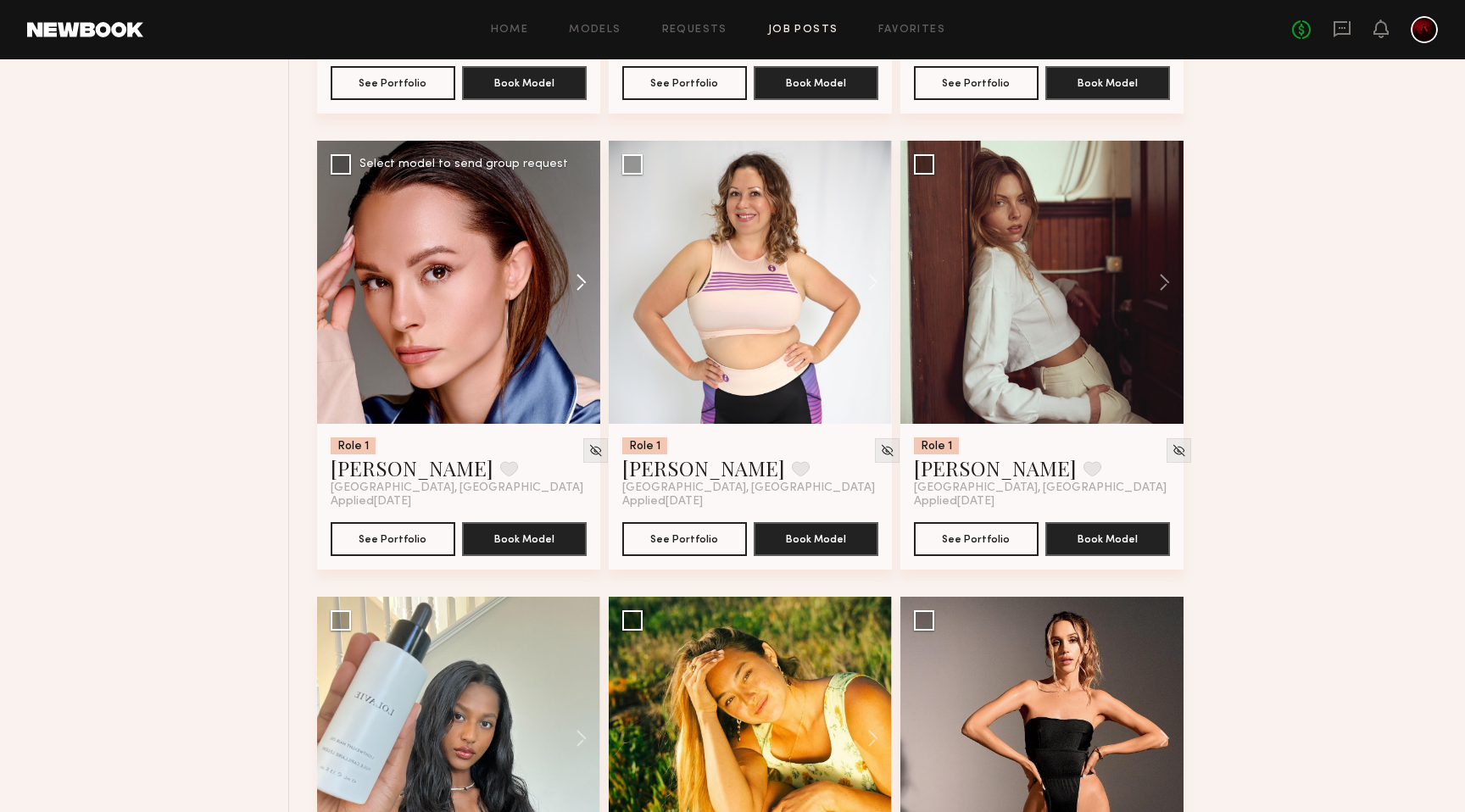
click at [567, 284] on button at bounding box center [573, 282] width 54 height 283
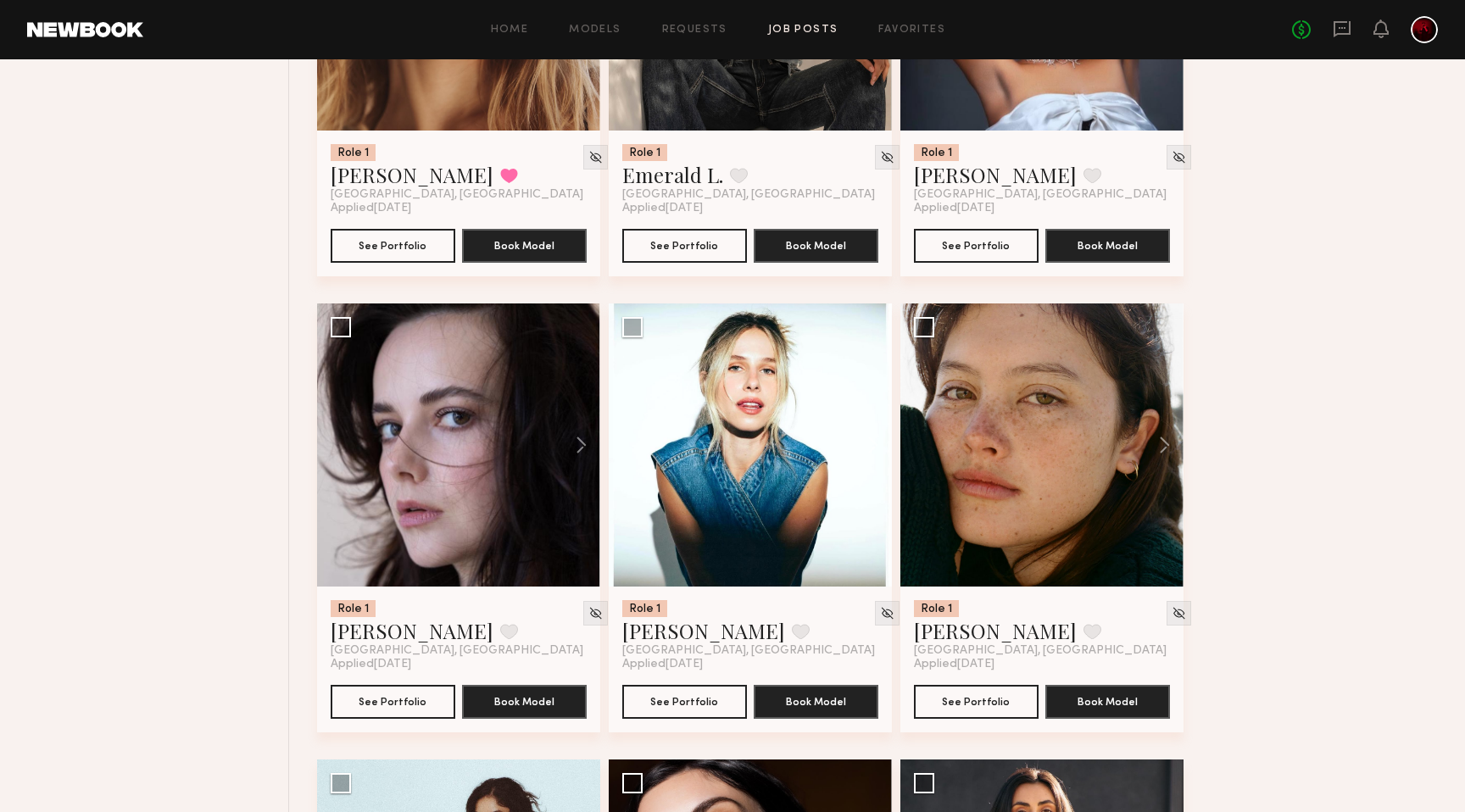
scroll to position [11827, 0]
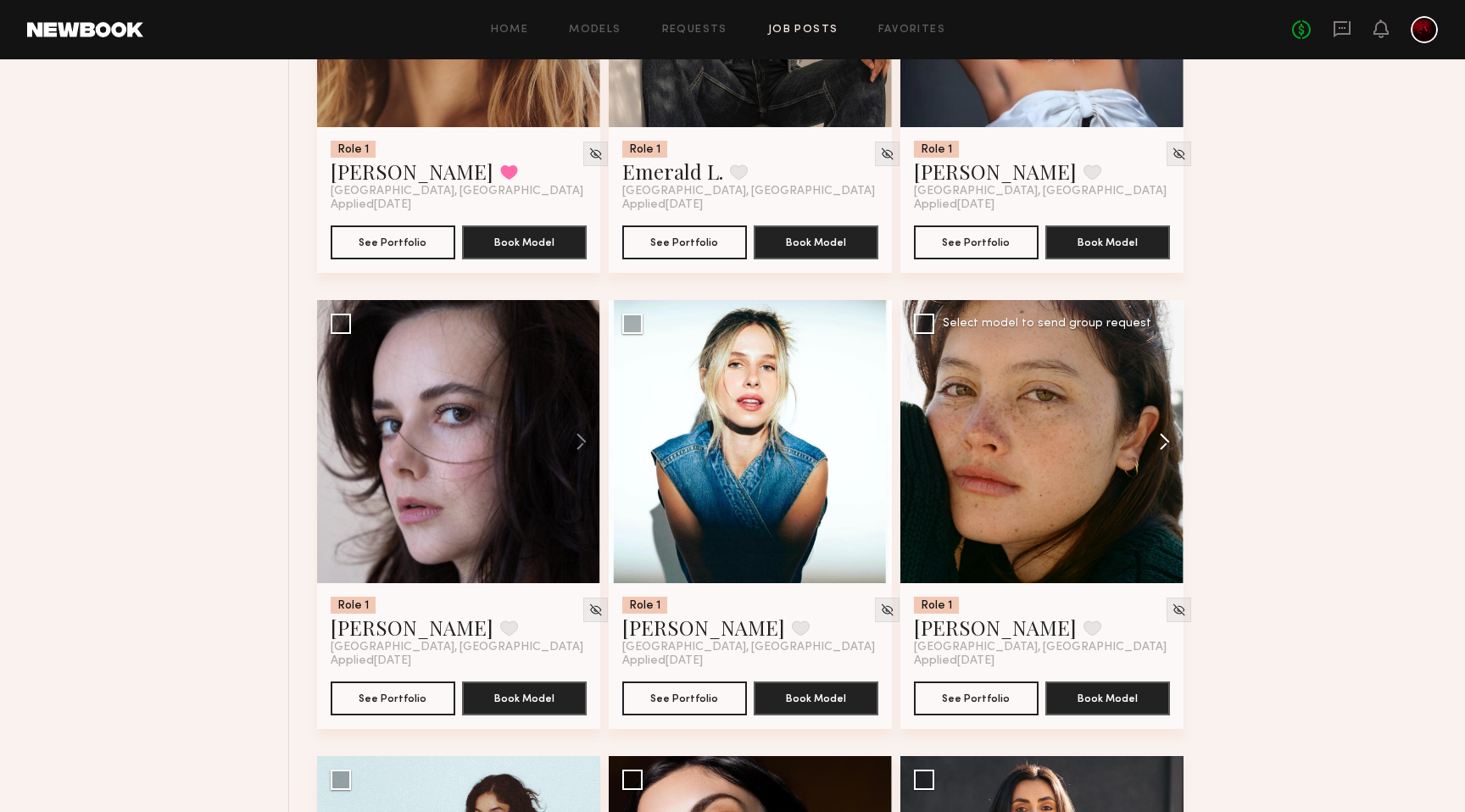
click at [1155, 445] on button at bounding box center [1156, 441] width 54 height 283
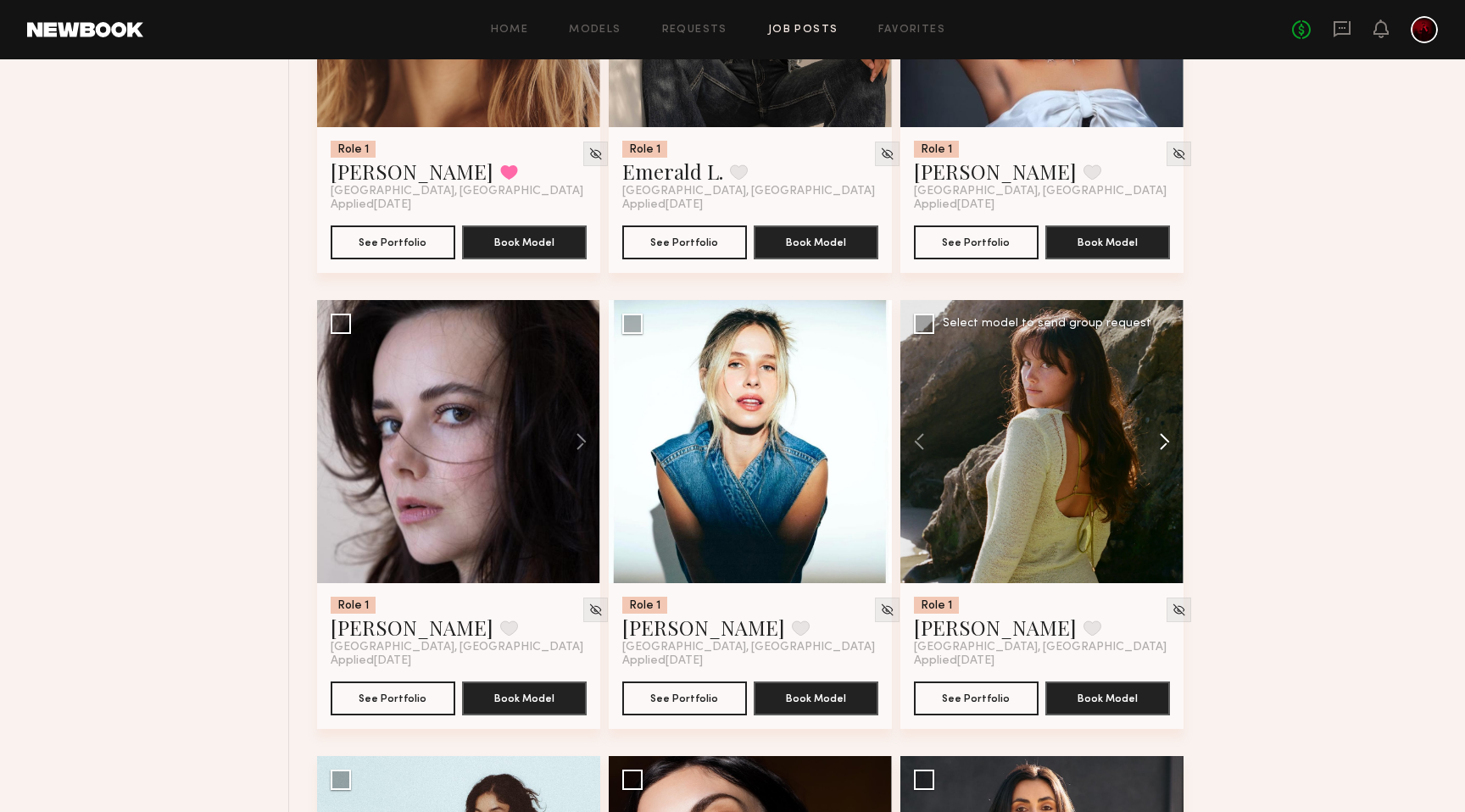
click at [1155, 445] on button at bounding box center [1156, 441] width 54 height 283
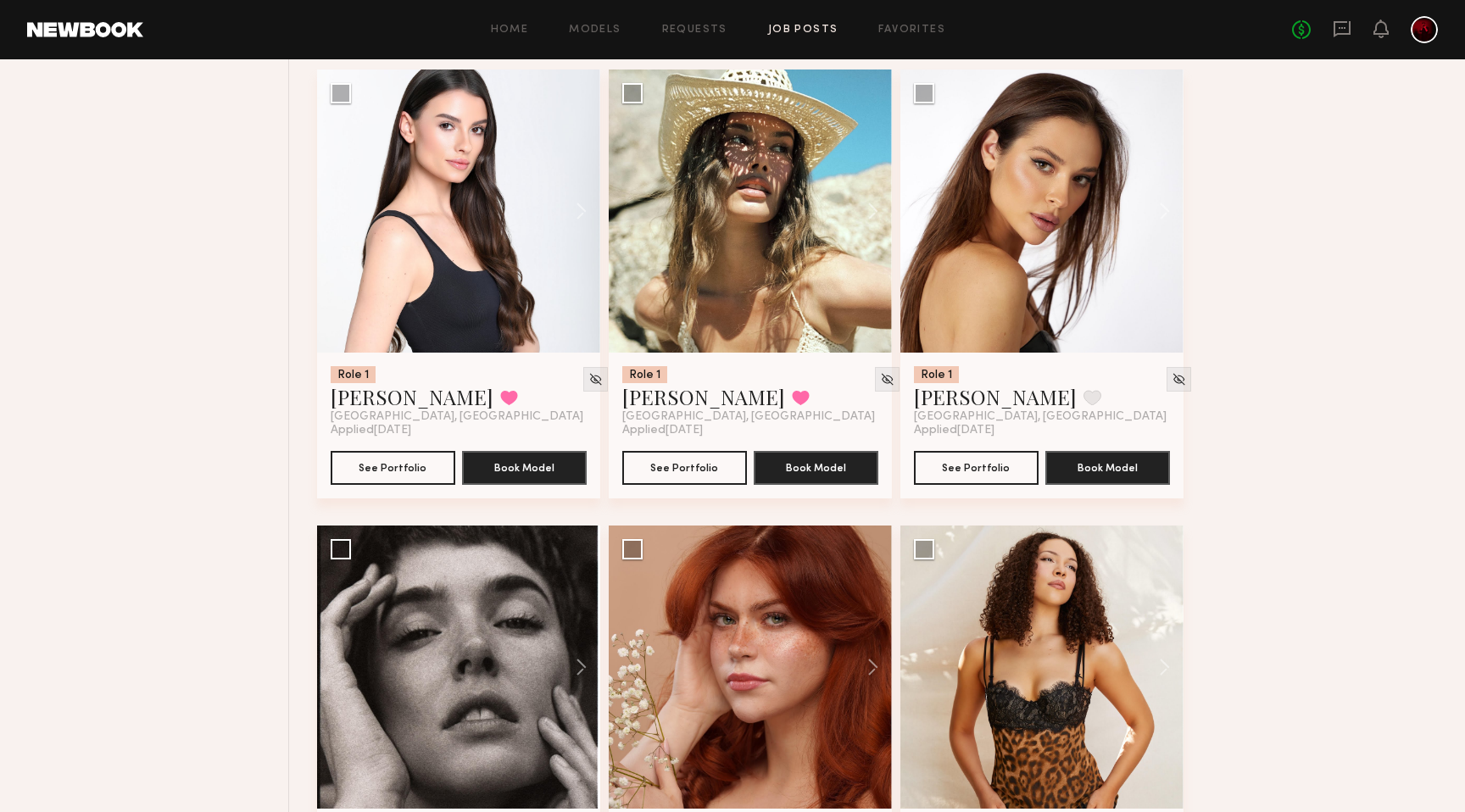
scroll to position [13880, 0]
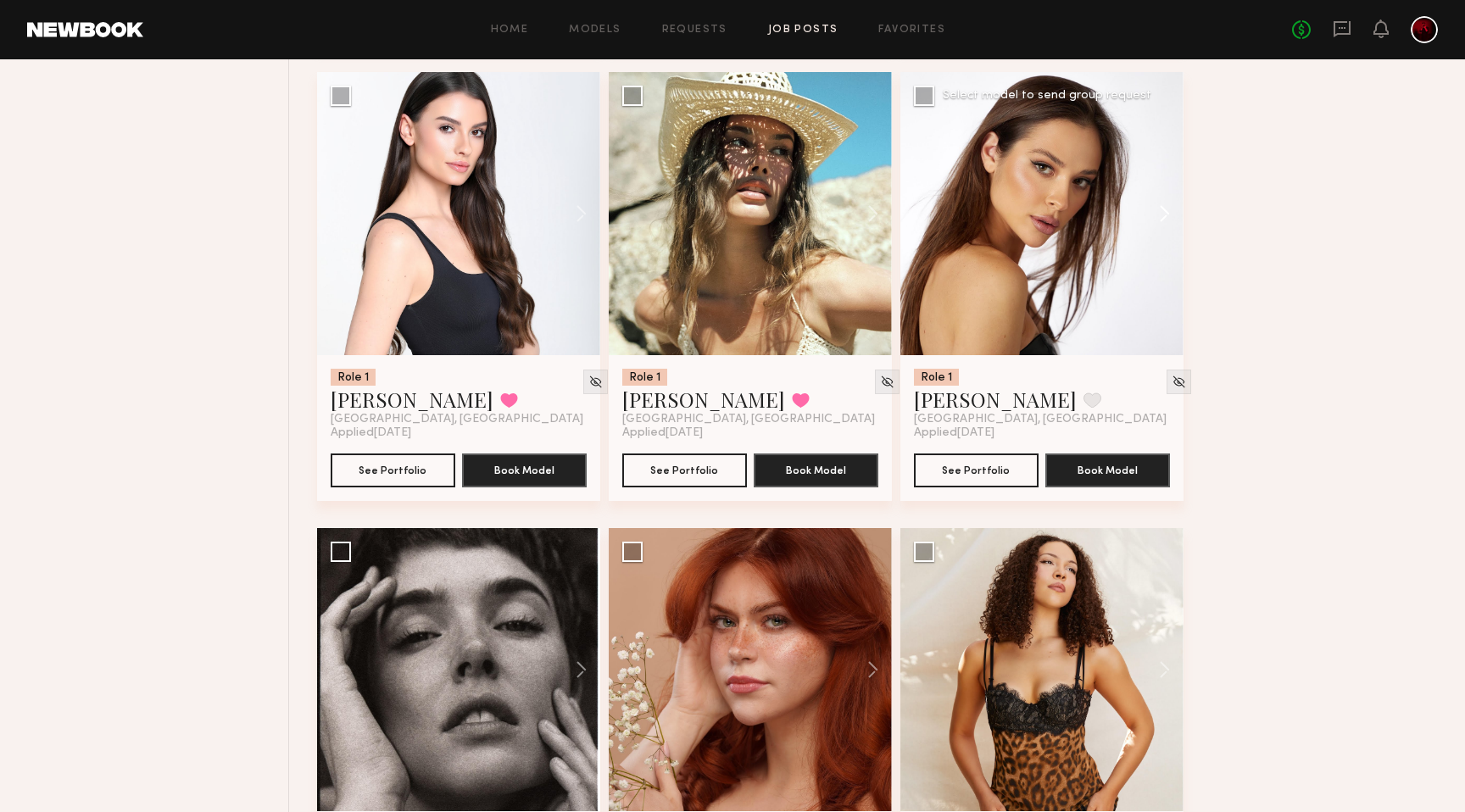
click at [1158, 226] on button at bounding box center [1156, 213] width 54 height 283
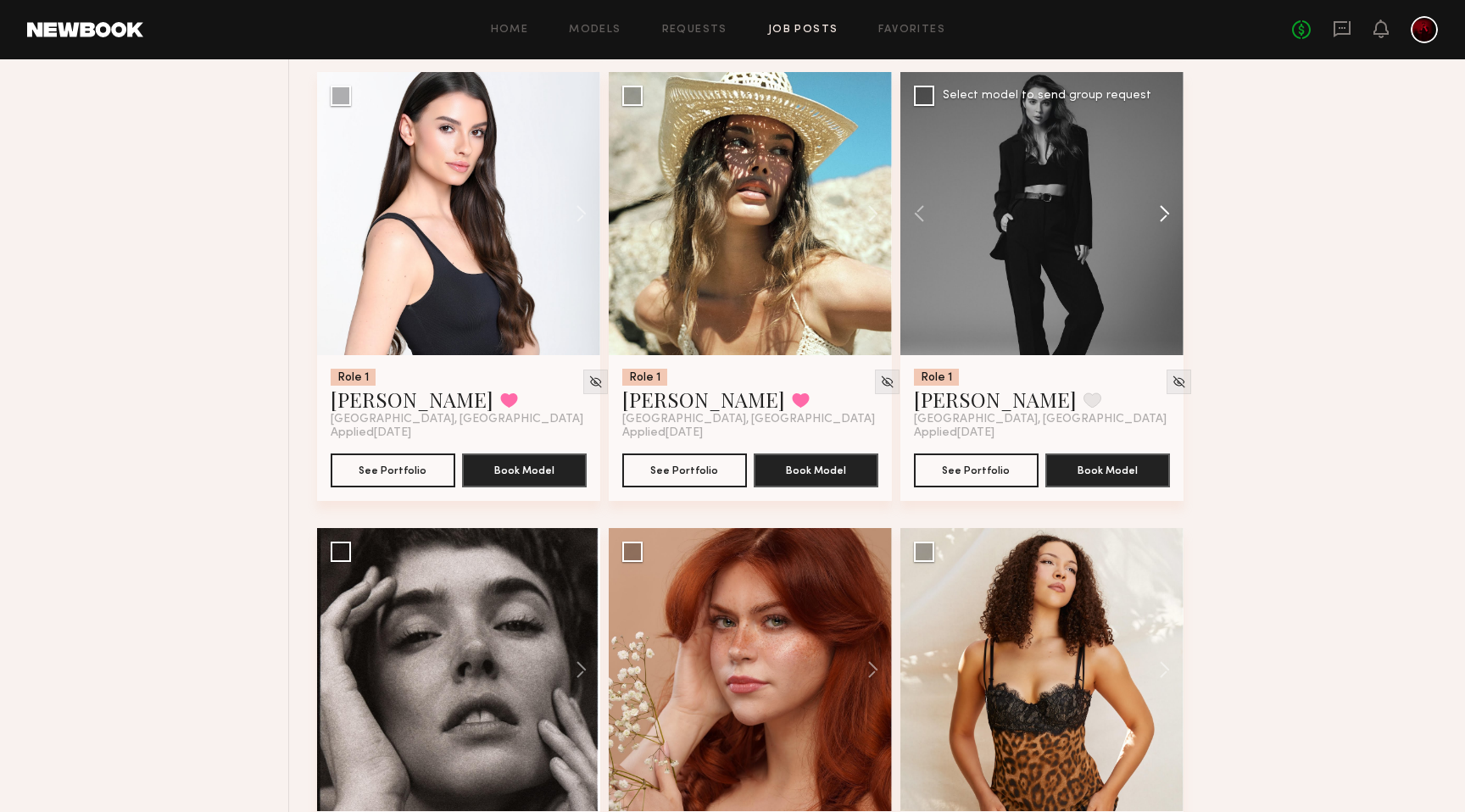
click at [1158, 226] on button at bounding box center [1156, 213] width 54 height 283
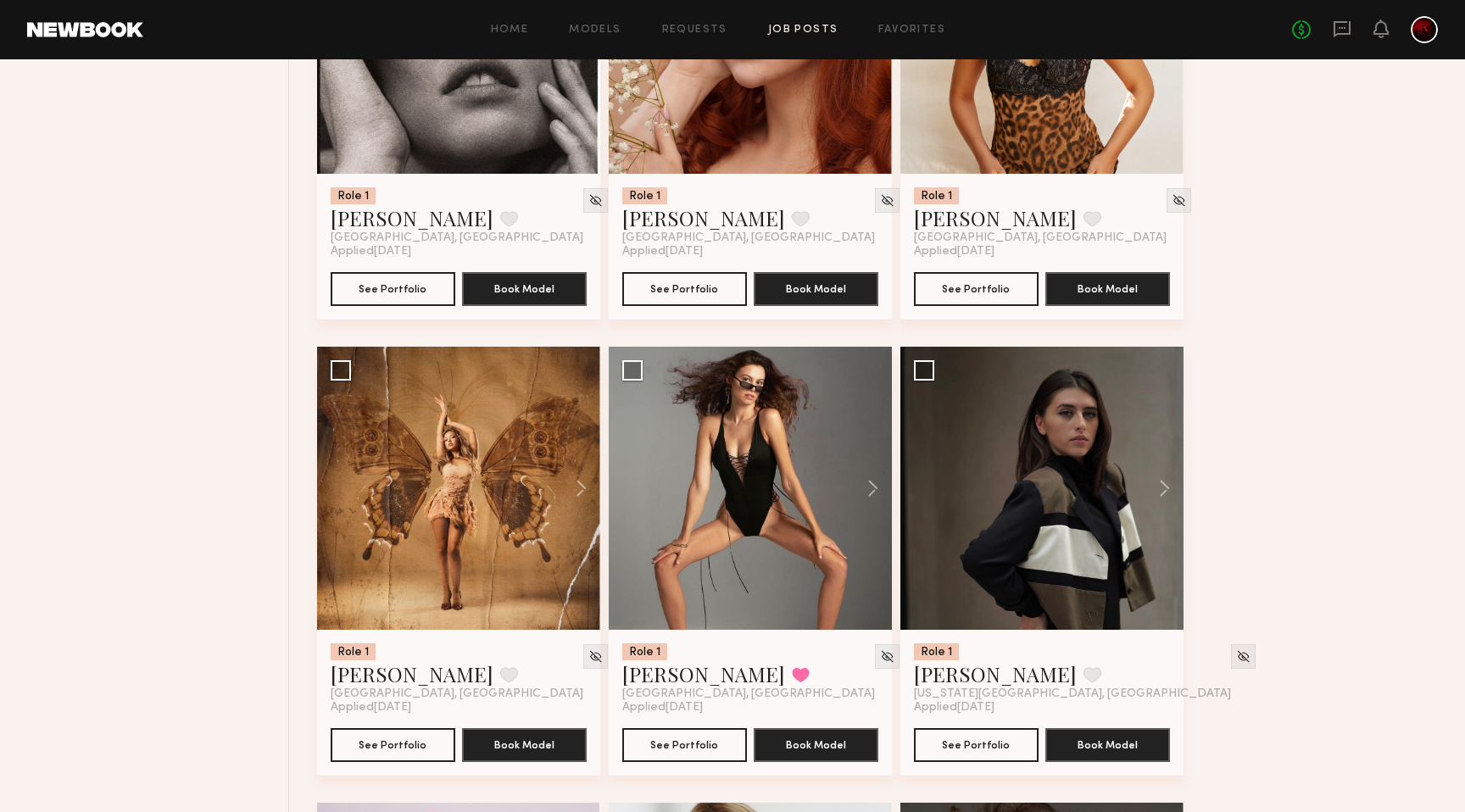
scroll to position [14533, 0]
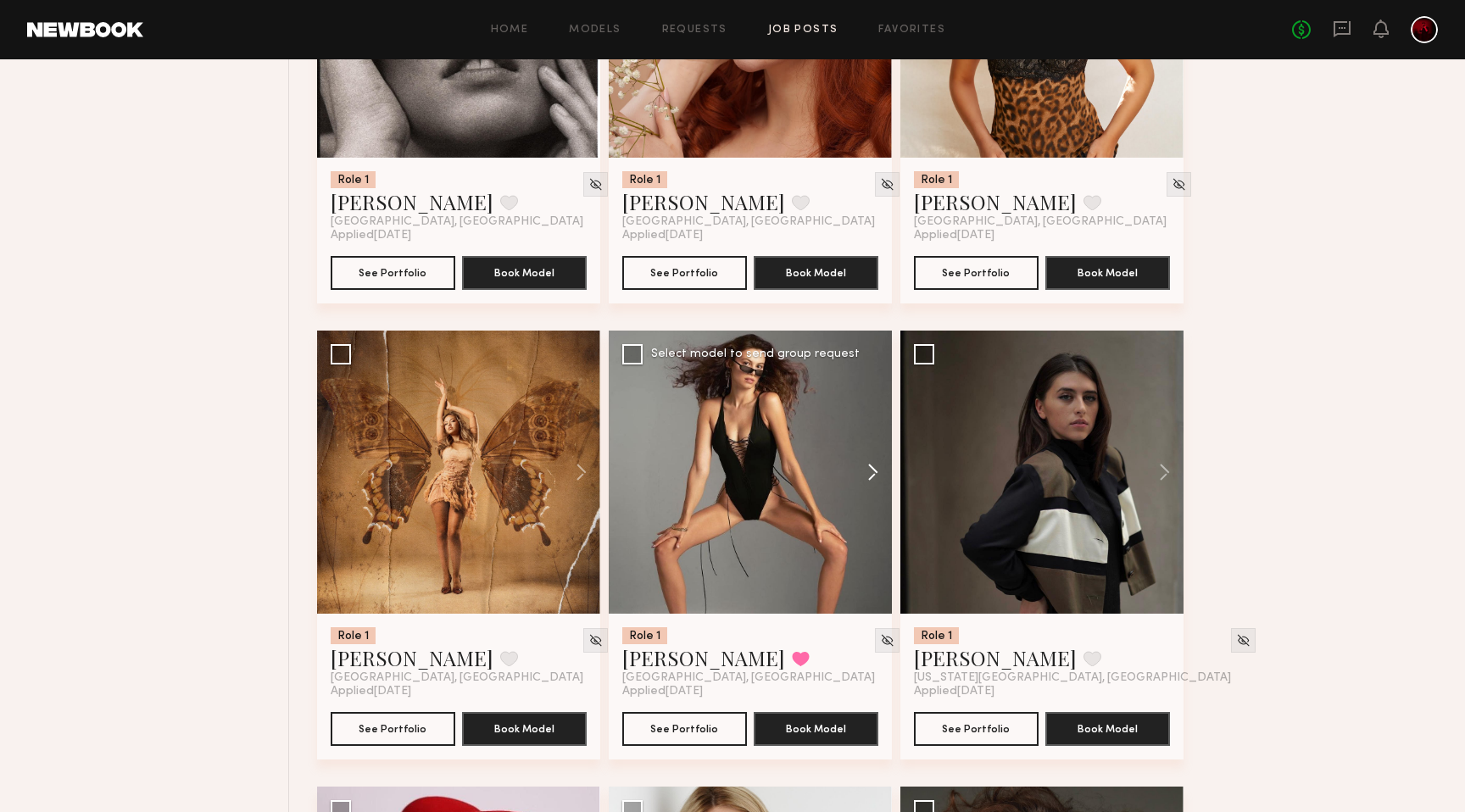
click at [875, 488] on button at bounding box center [865, 472] width 54 height 283
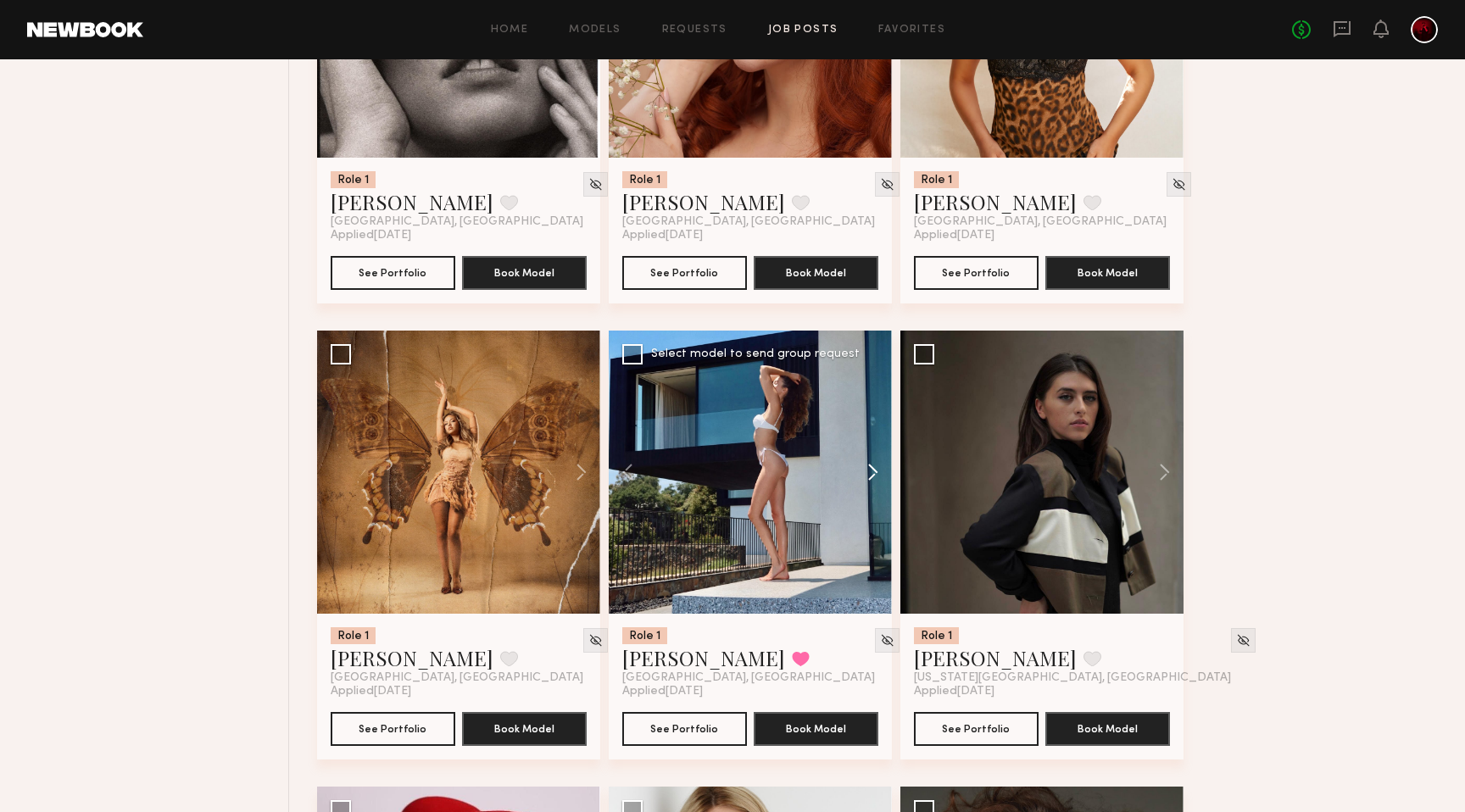
click at [875, 488] on button at bounding box center [865, 472] width 54 height 283
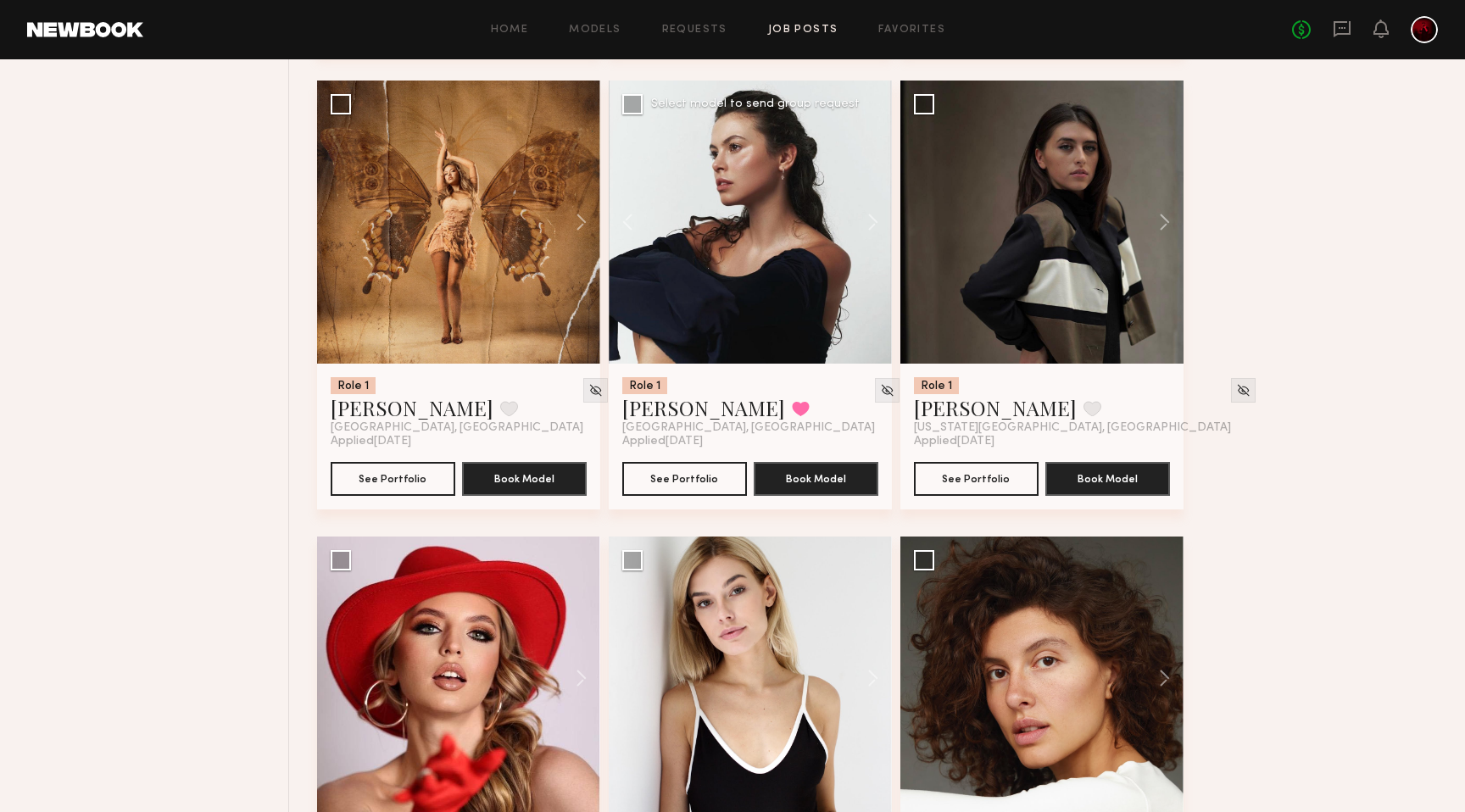
scroll to position [14807, 0]
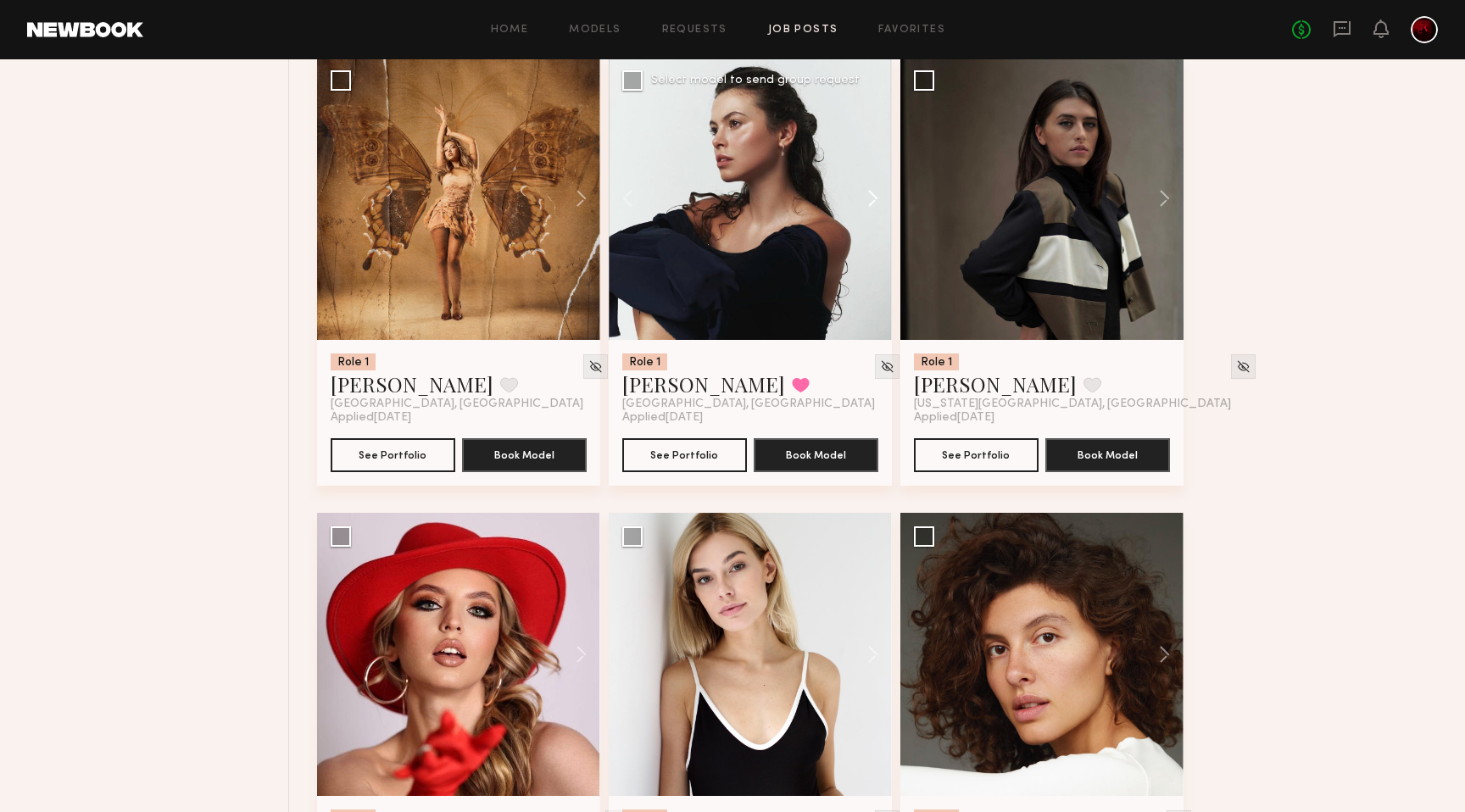
click at [879, 201] on button at bounding box center [865, 198] width 54 height 283
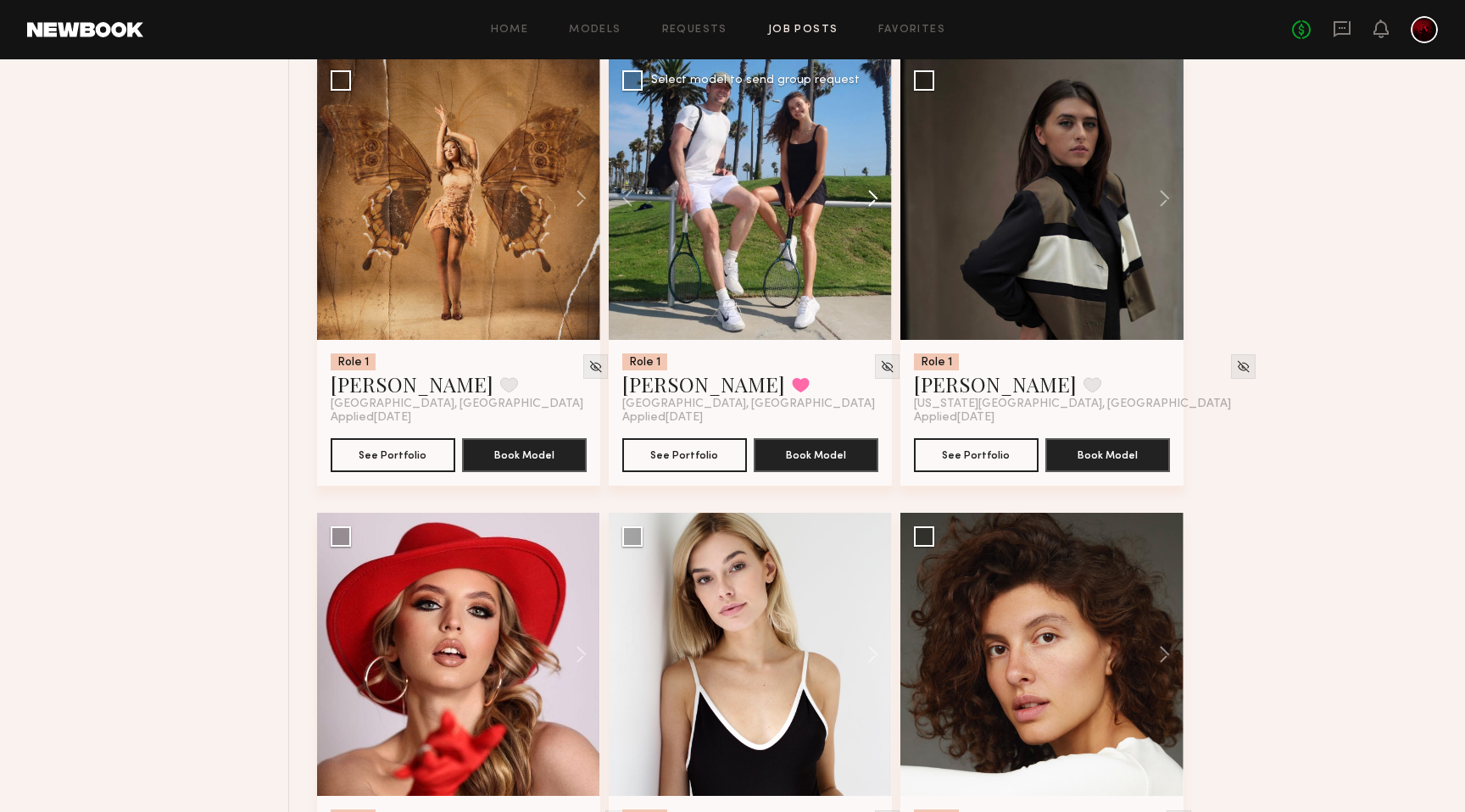
click at [879, 201] on button at bounding box center [865, 198] width 54 height 283
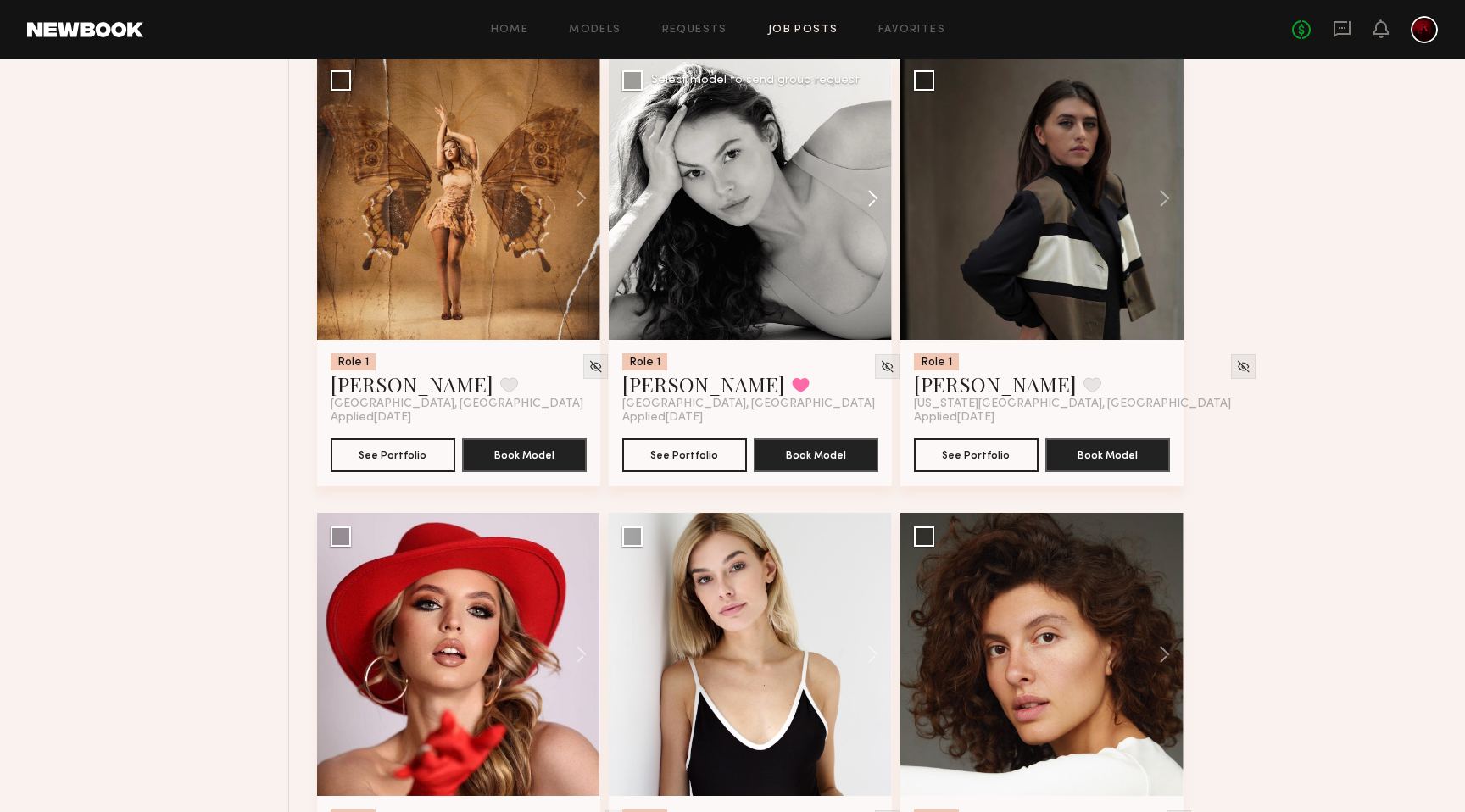
click at [877, 213] on button at bounding box center [865, 198] width 54 height 283
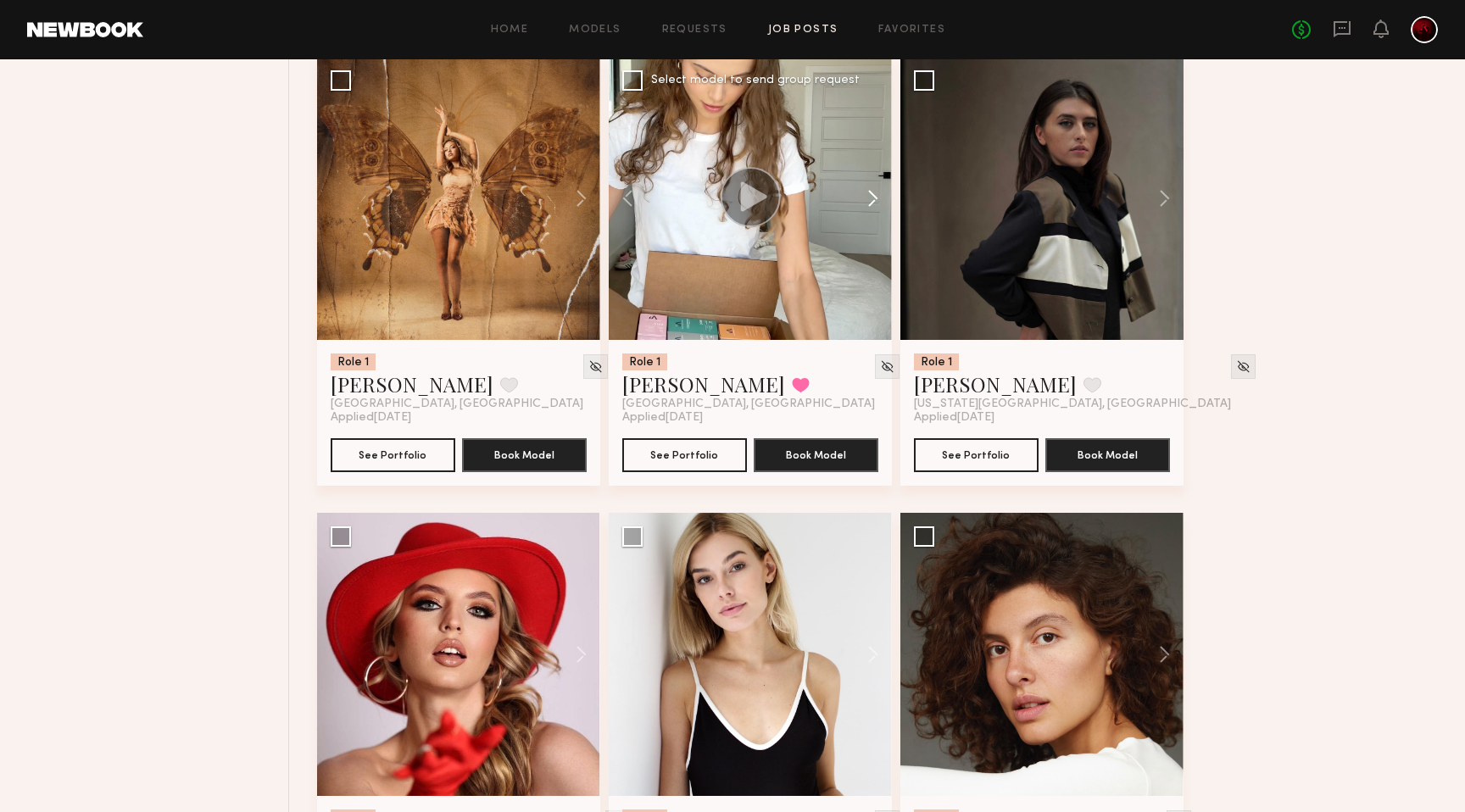
click at [871, 213] on button at bounding box center [865, 198] width 54 height 283
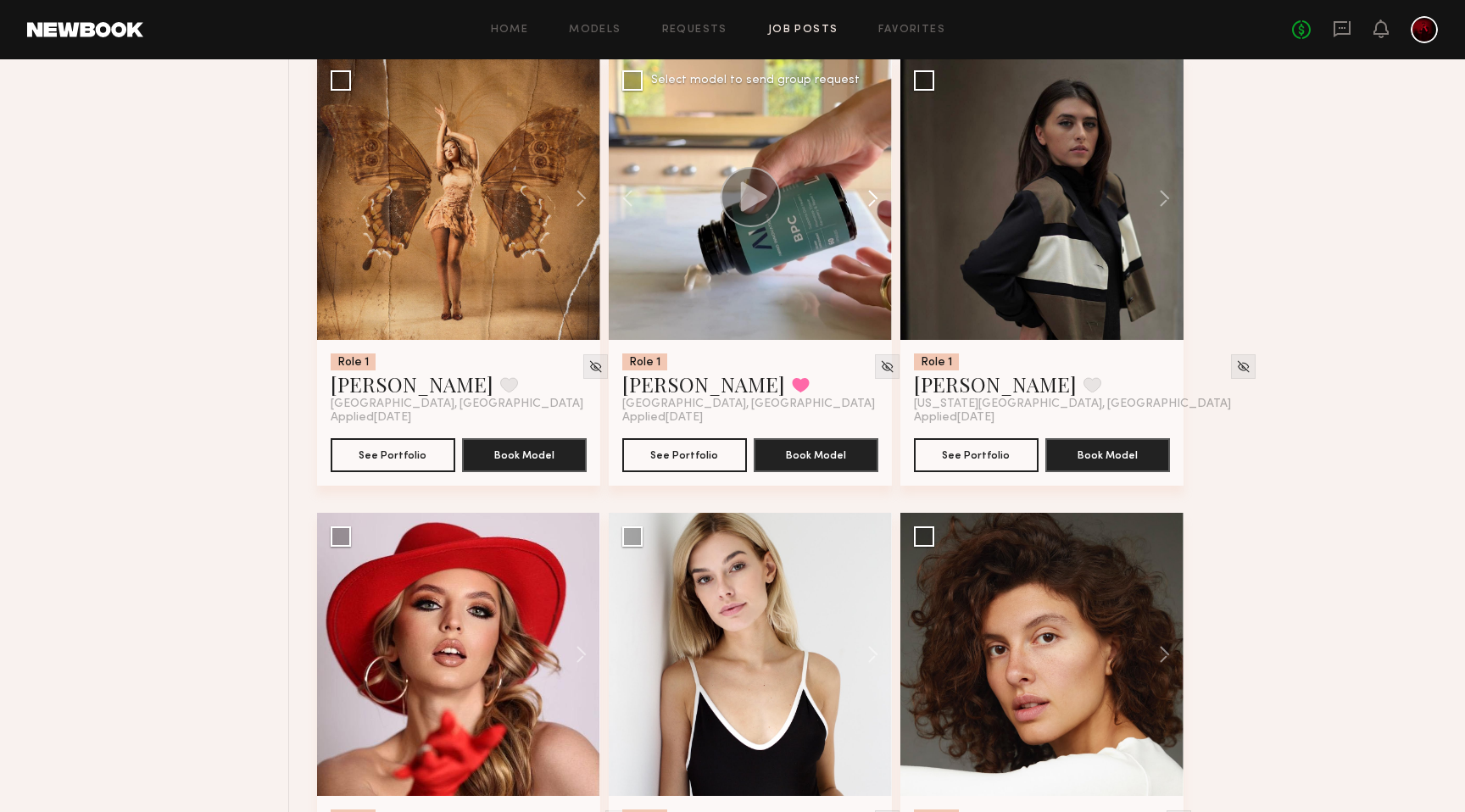
click at [871, 213] on button at bounding box center [865, 198] width 54 height 283
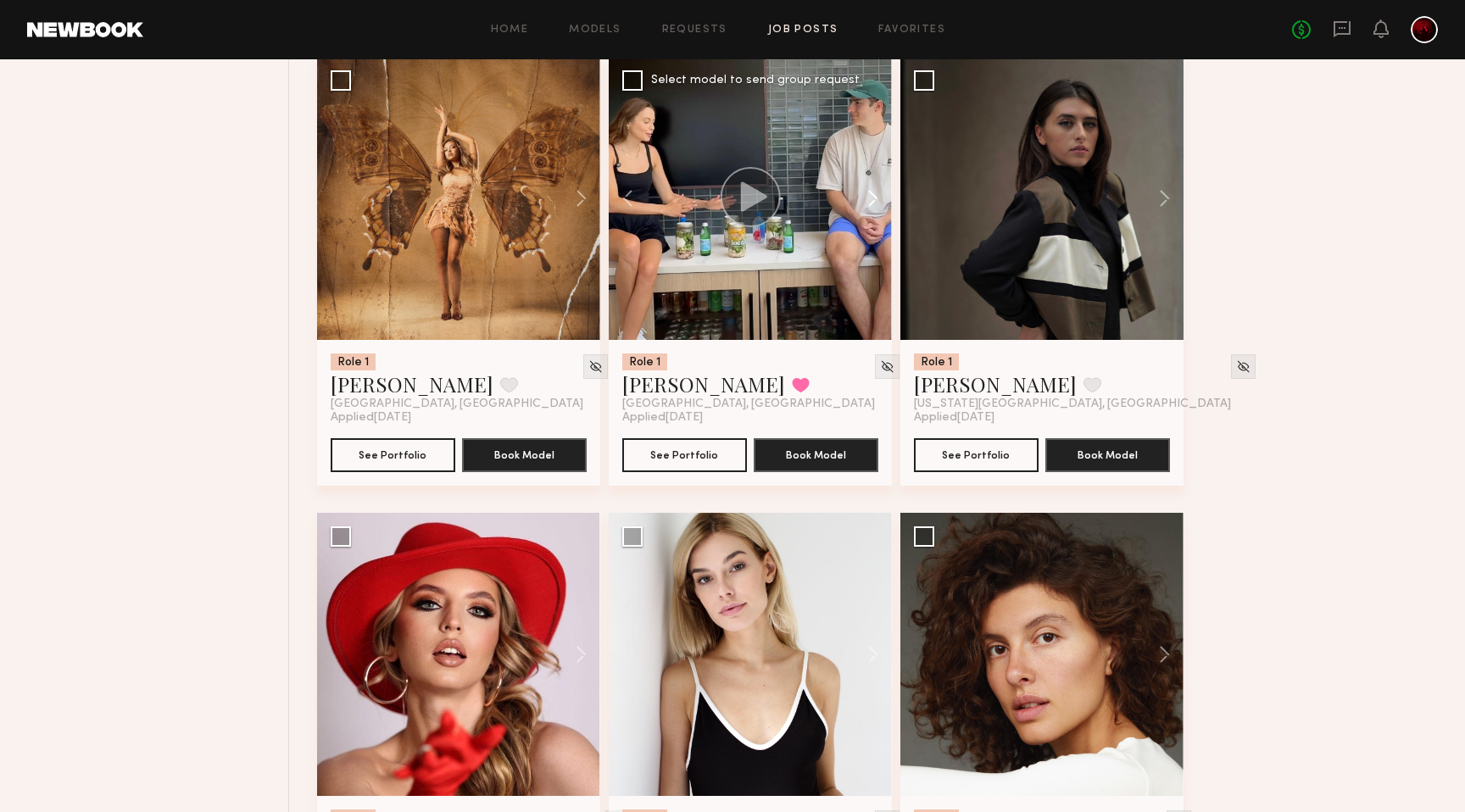
click at [871, 213] on button at bounding box center [865, 198] width 54 height 283
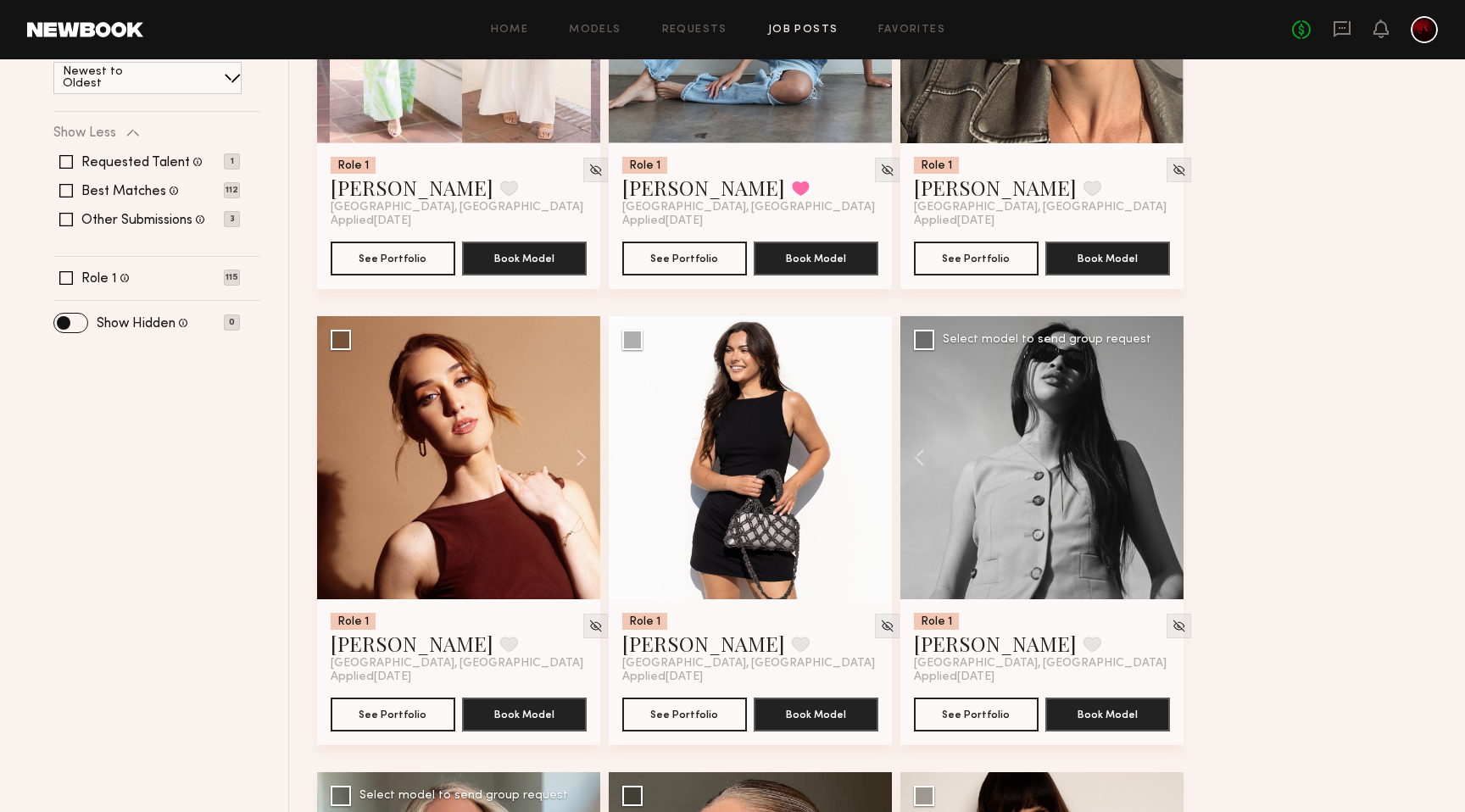
scroll to position [412, 0]
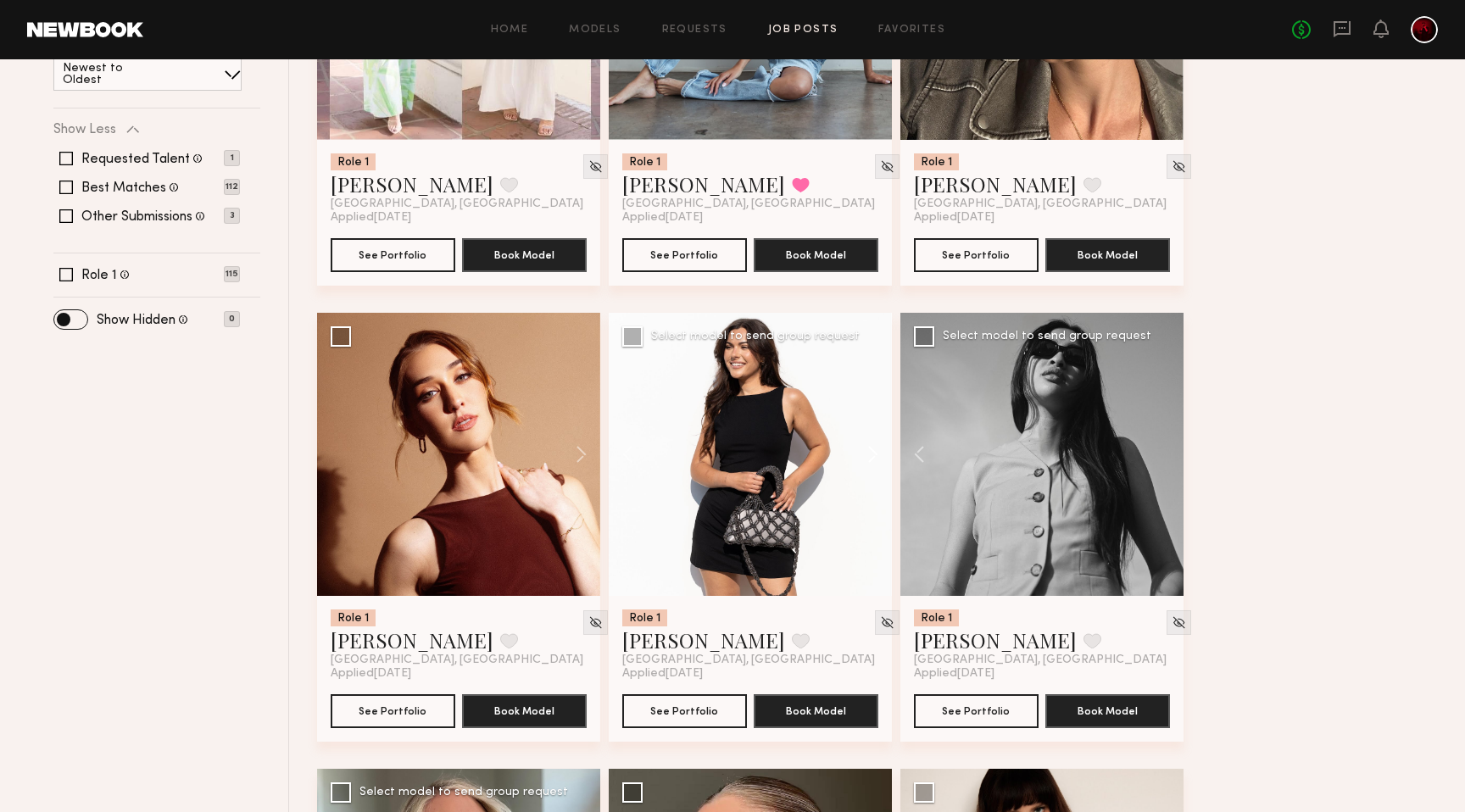
click at [863, 457] on button at bounding box center [865, 454] width 54 height 283
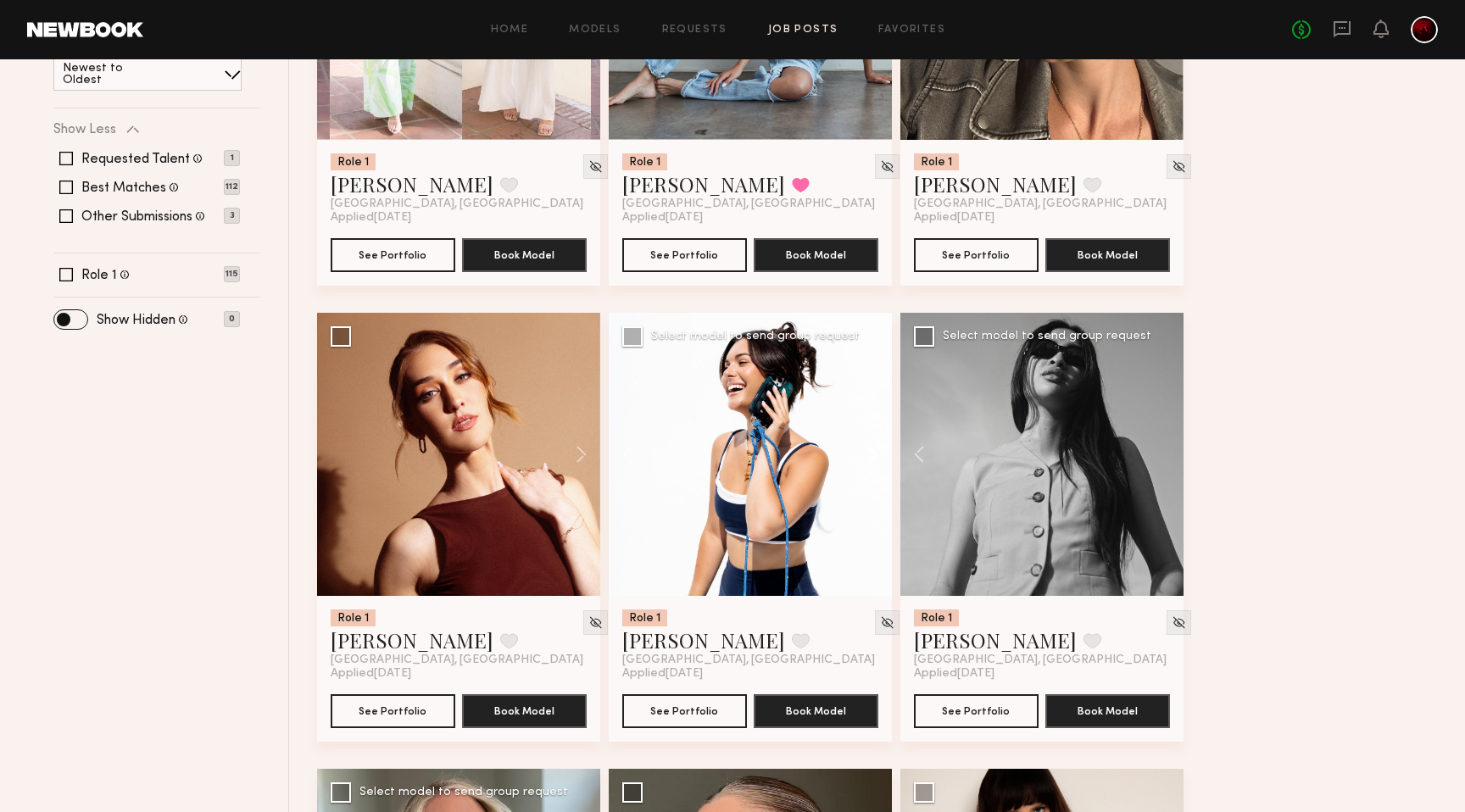
click at [863, 457] on button at bounding box center [865, 454] width 54 height 283
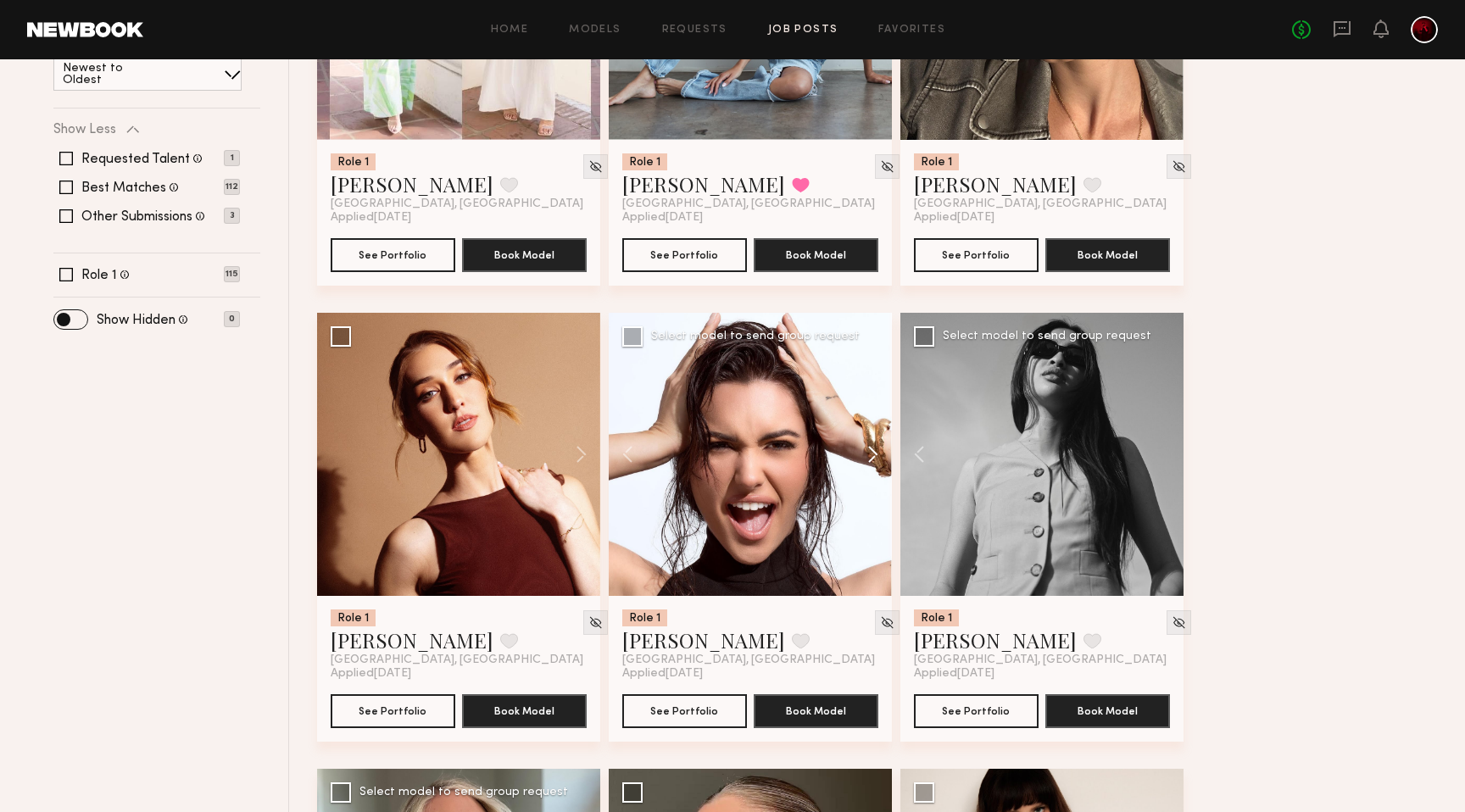
click at [863, 457] on button at bounding box center [865, 454] width 54 height 283
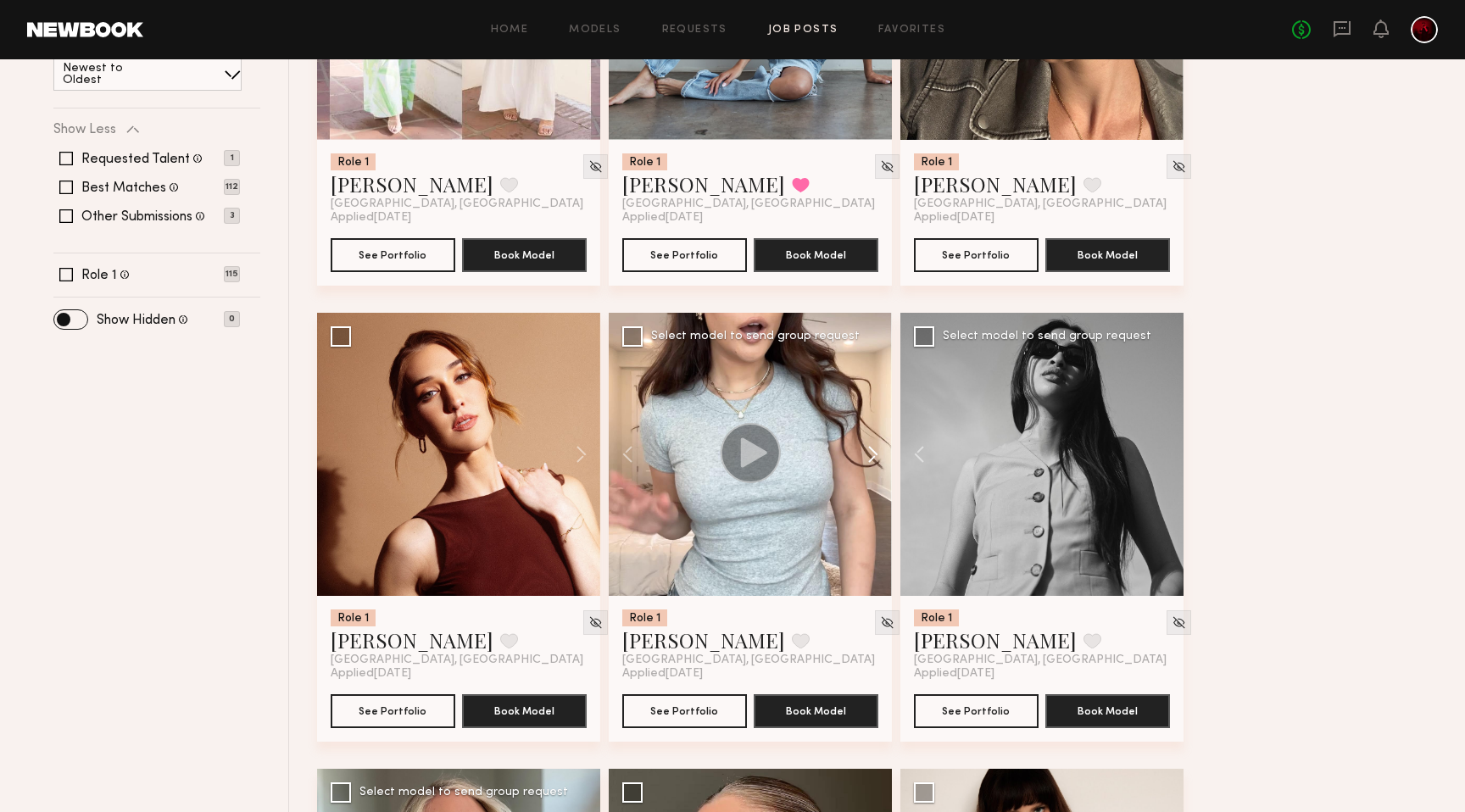
scroll to position [0, 0]
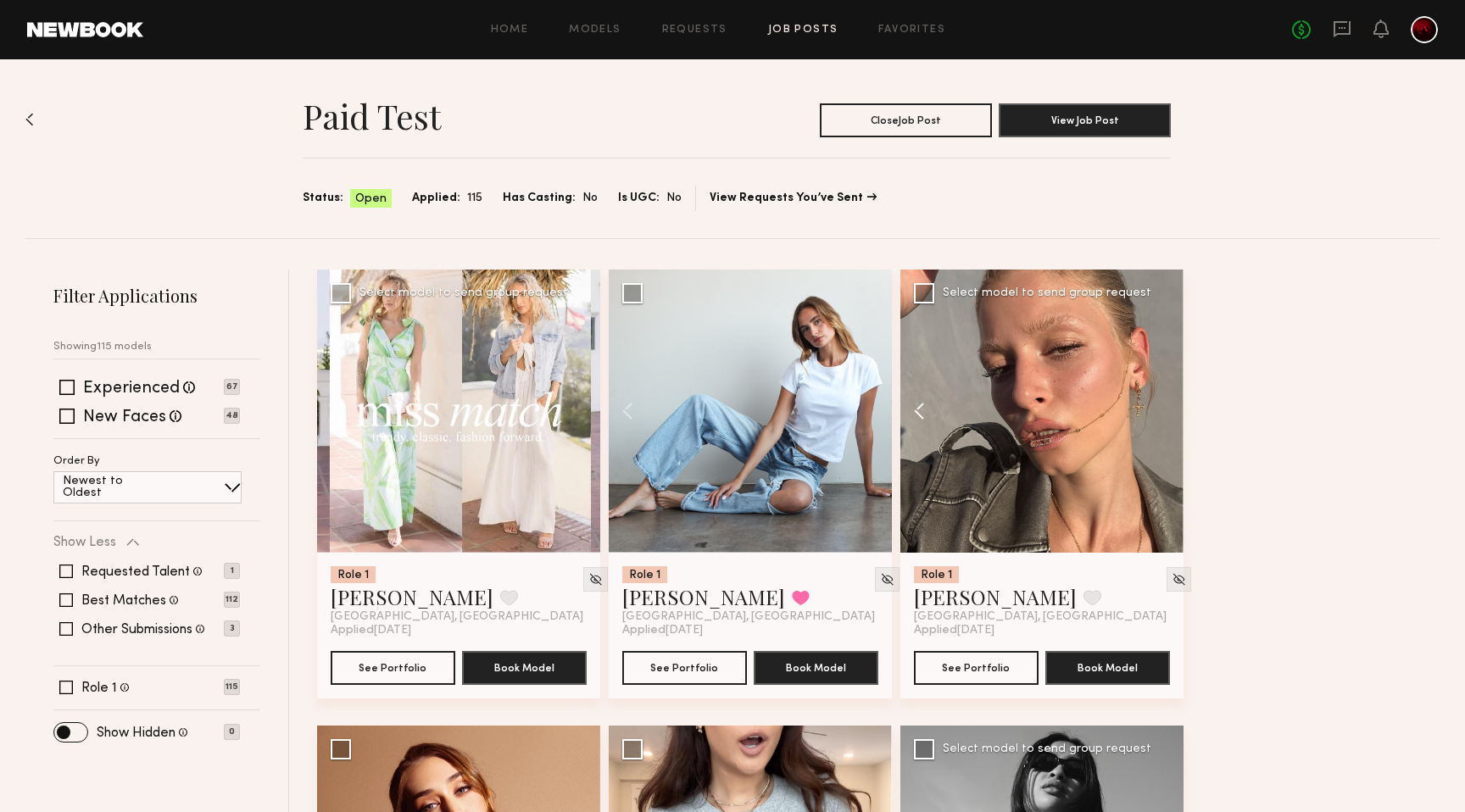
click at [914, 409] on button at bounding box center [928, 411] width 54 height 283
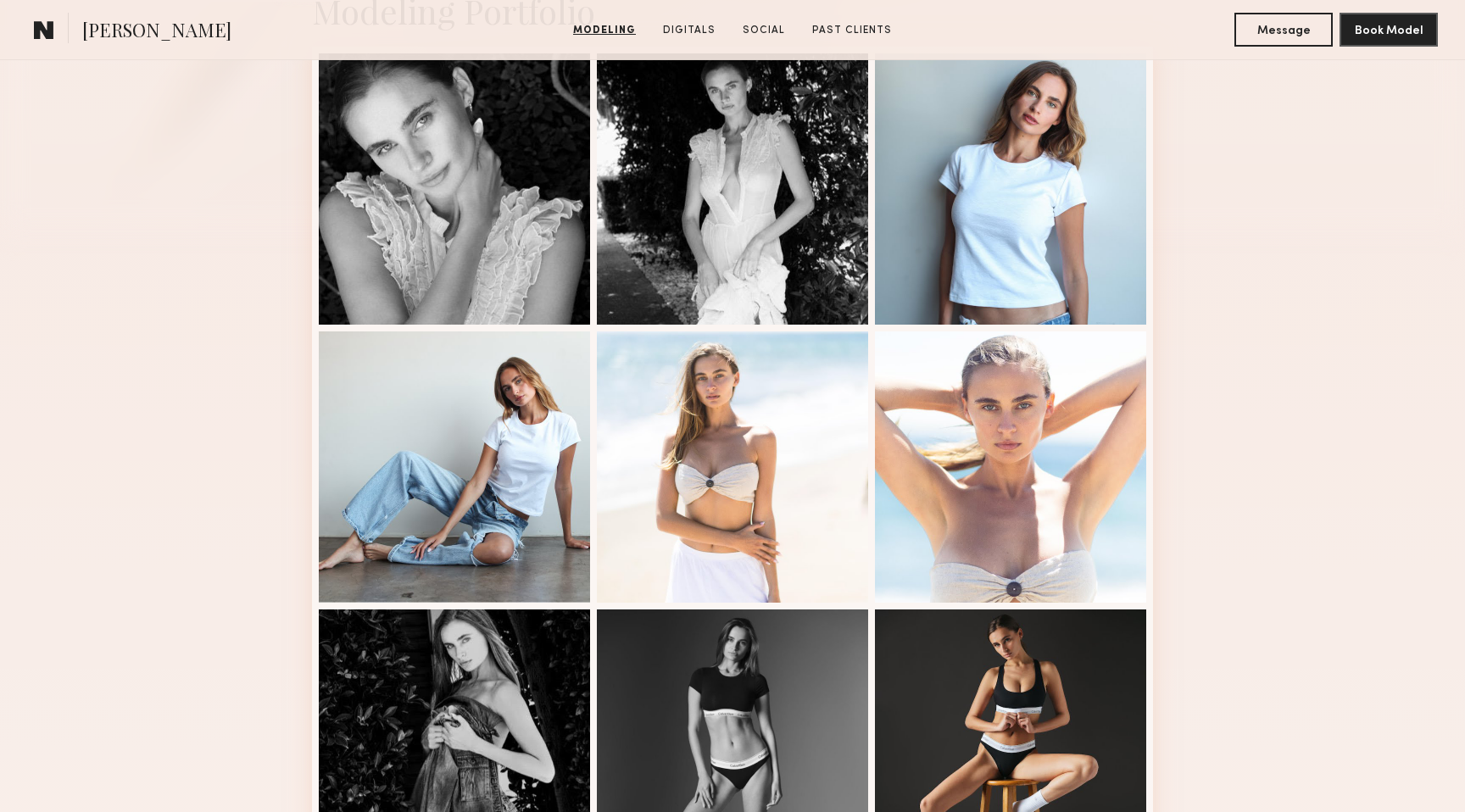
scroll to position [220, 0]
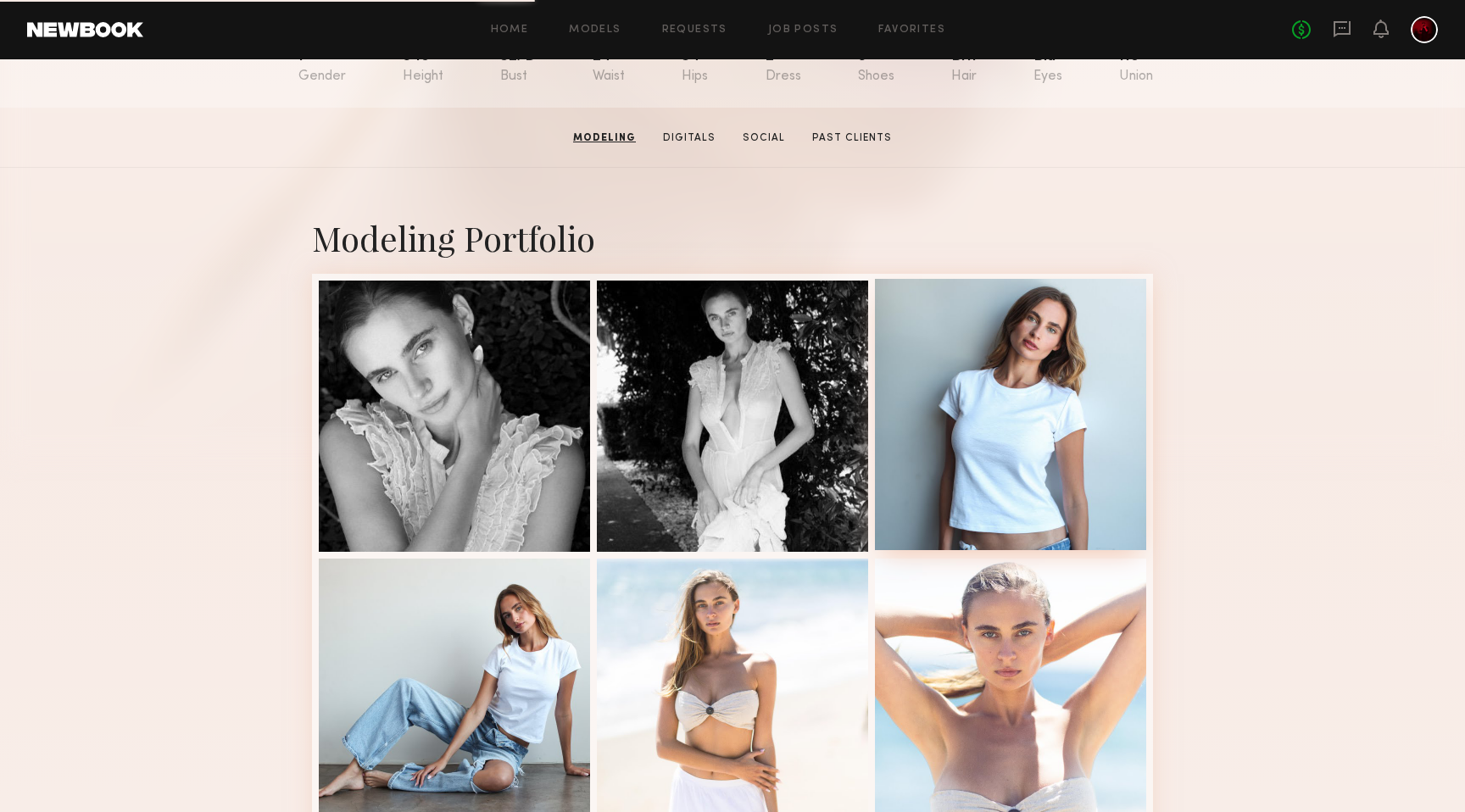
click at [1040, 411] on div at bounding box center [1011, 414] width 271 height 271
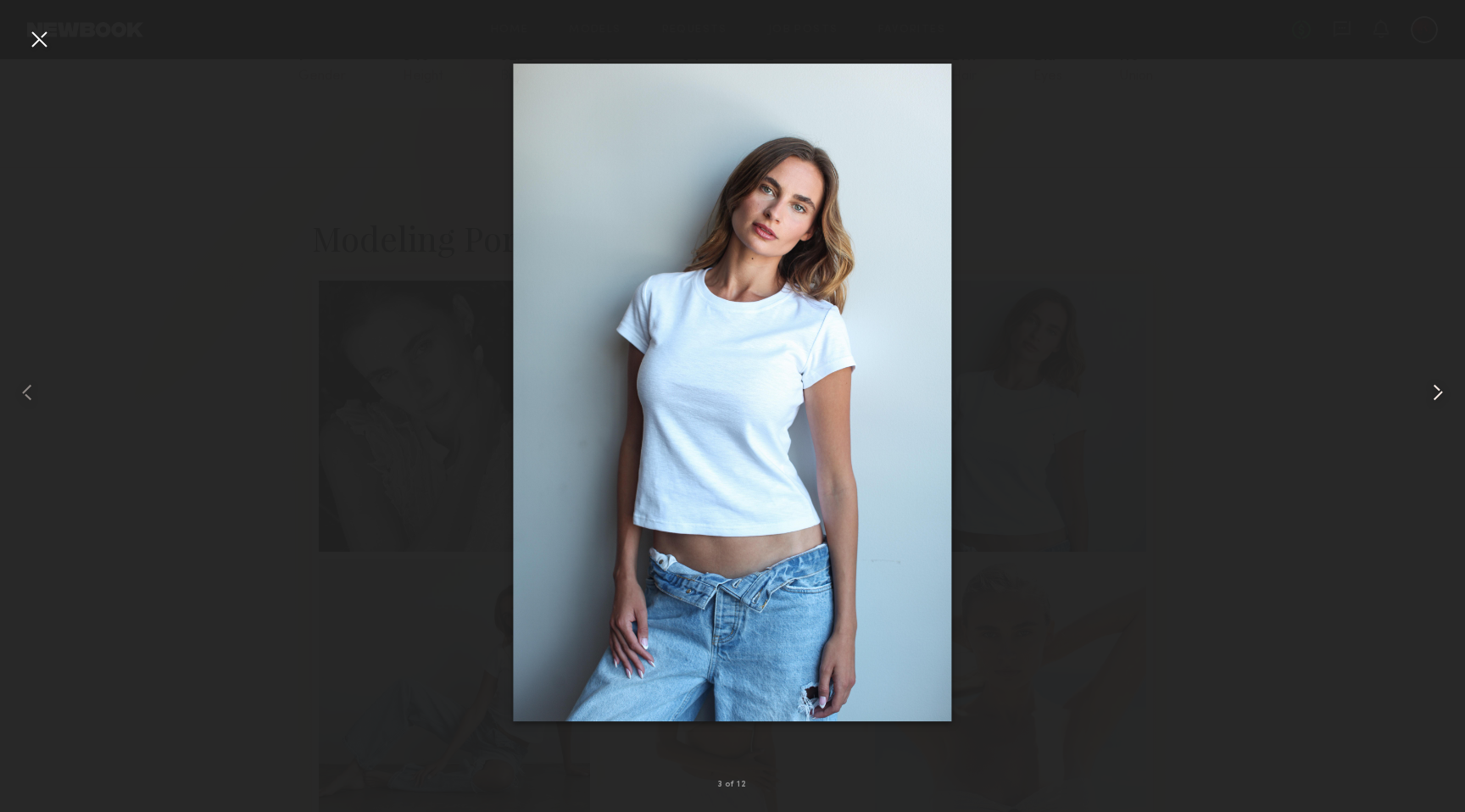
click at [1441, 393] on common-icon at bounding box center [1437, 392] width 27 height 27
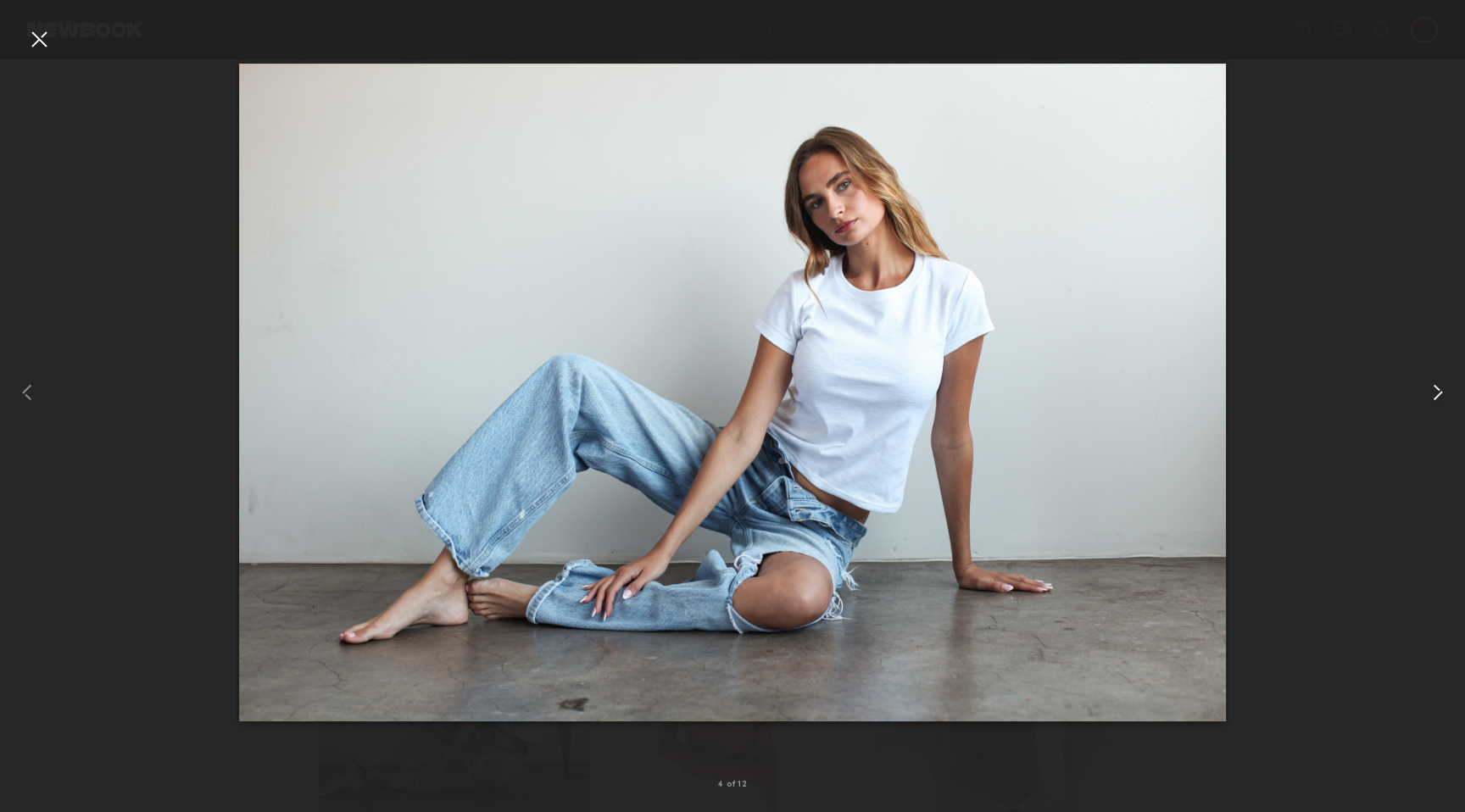
click at [1441, 393] on common-icon at bounding box center [1437, 392] width 27 height 27
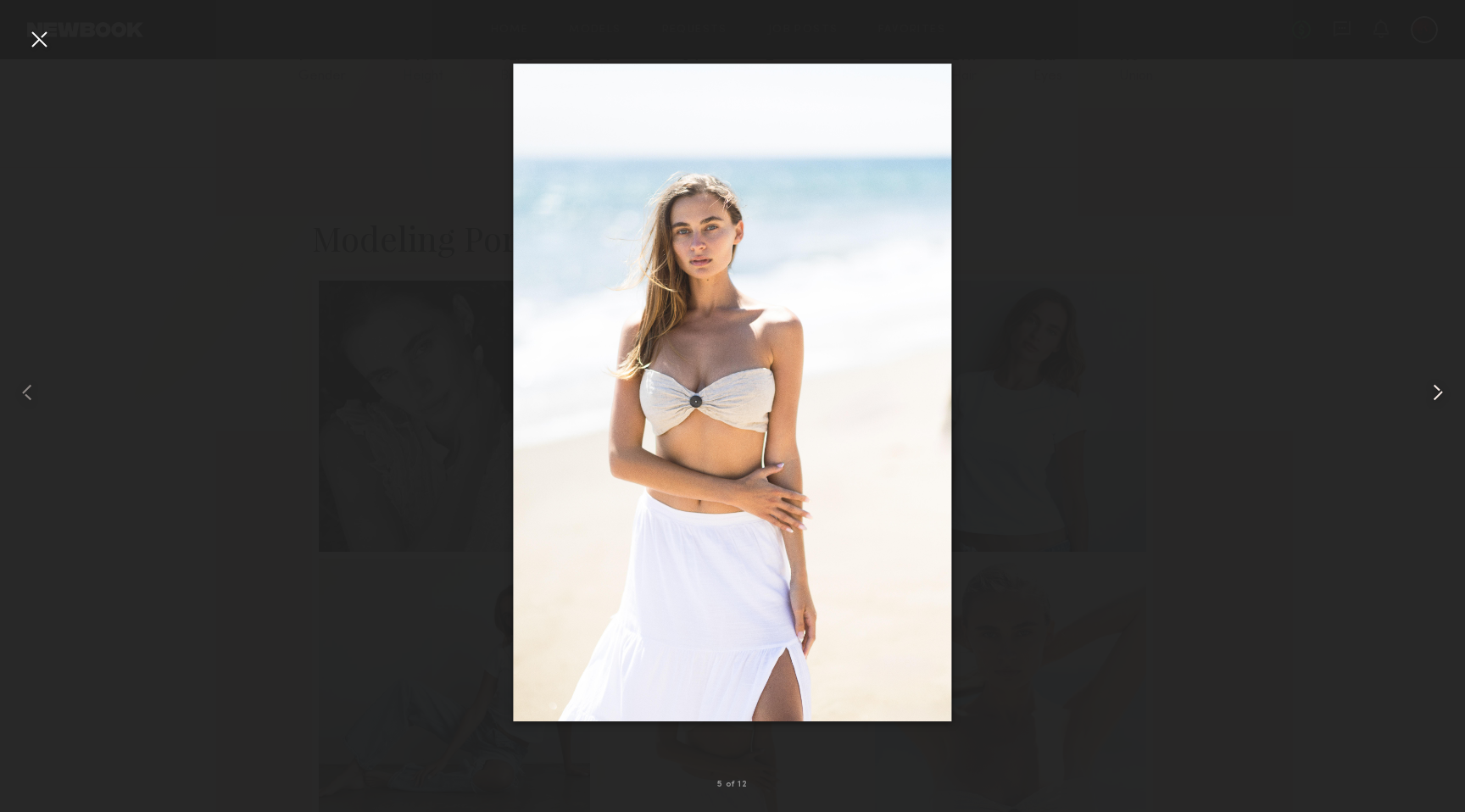
click at [1441, 393] on common-icon at bounding box center [1437, 392] width 27 height 27
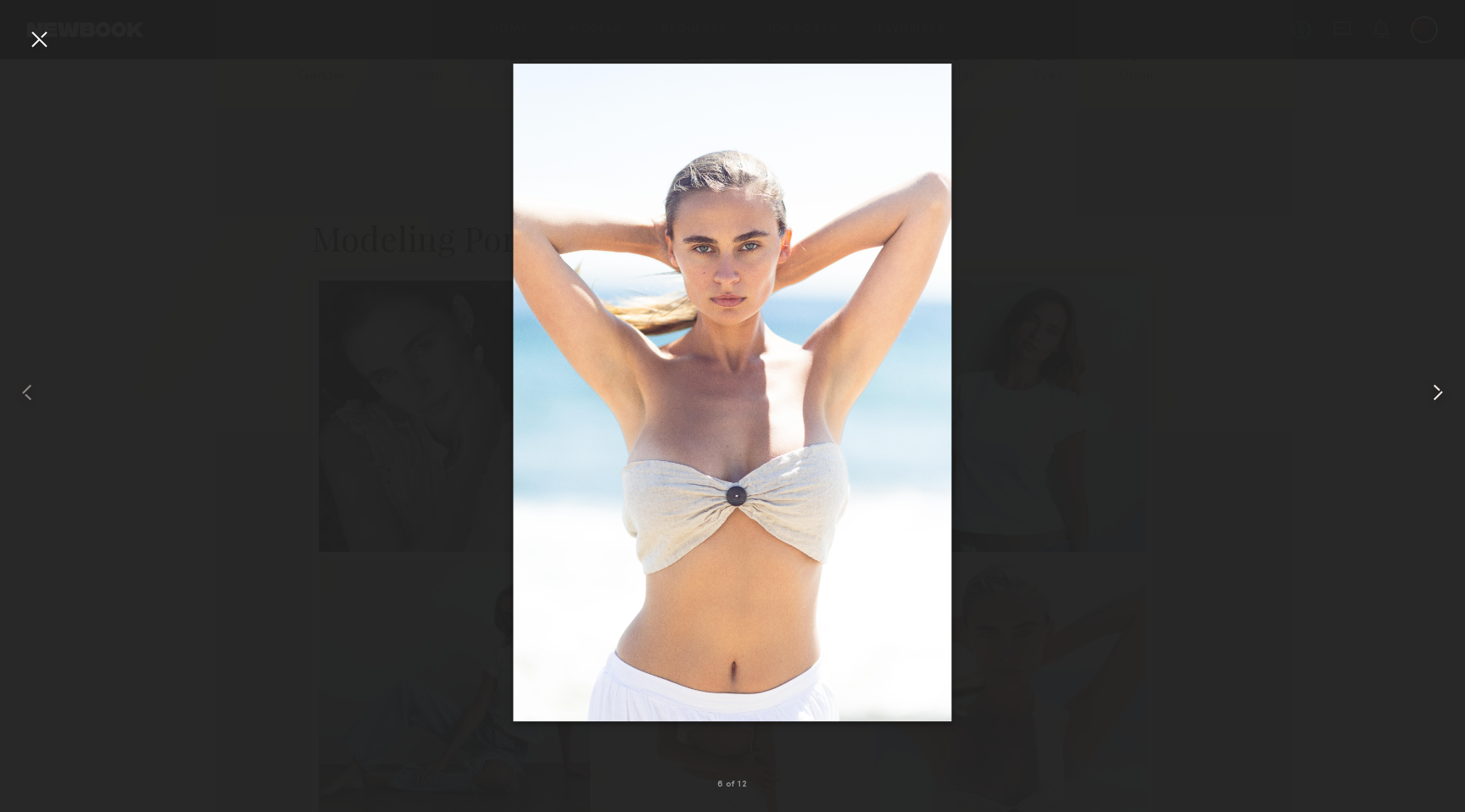
click at [1441, 393] on common-icon at bounding box center [1437, 392] width 27 height 27
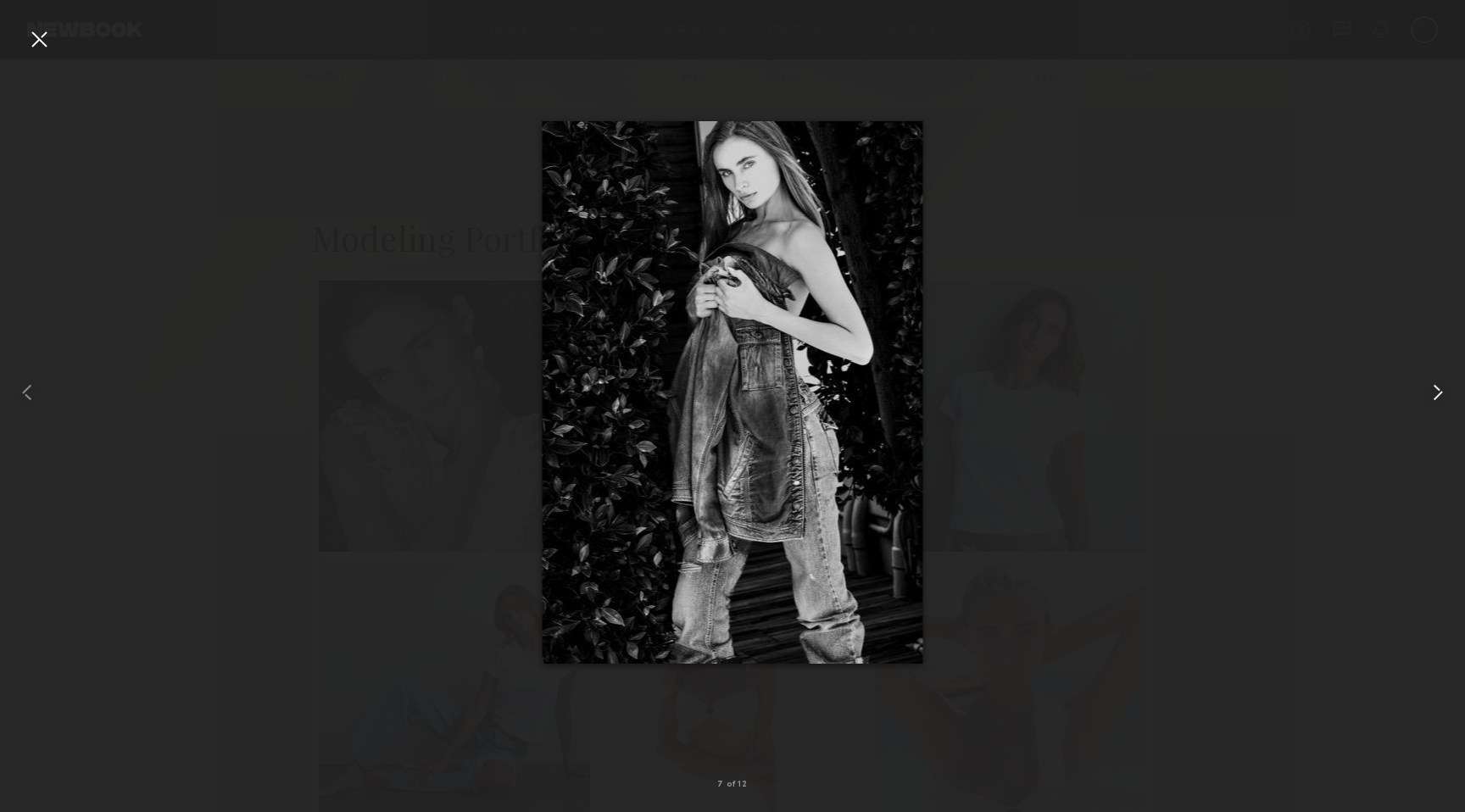
click at [1441, 393] on common-icon at bounding box center [1437, 392] width 27 height 27
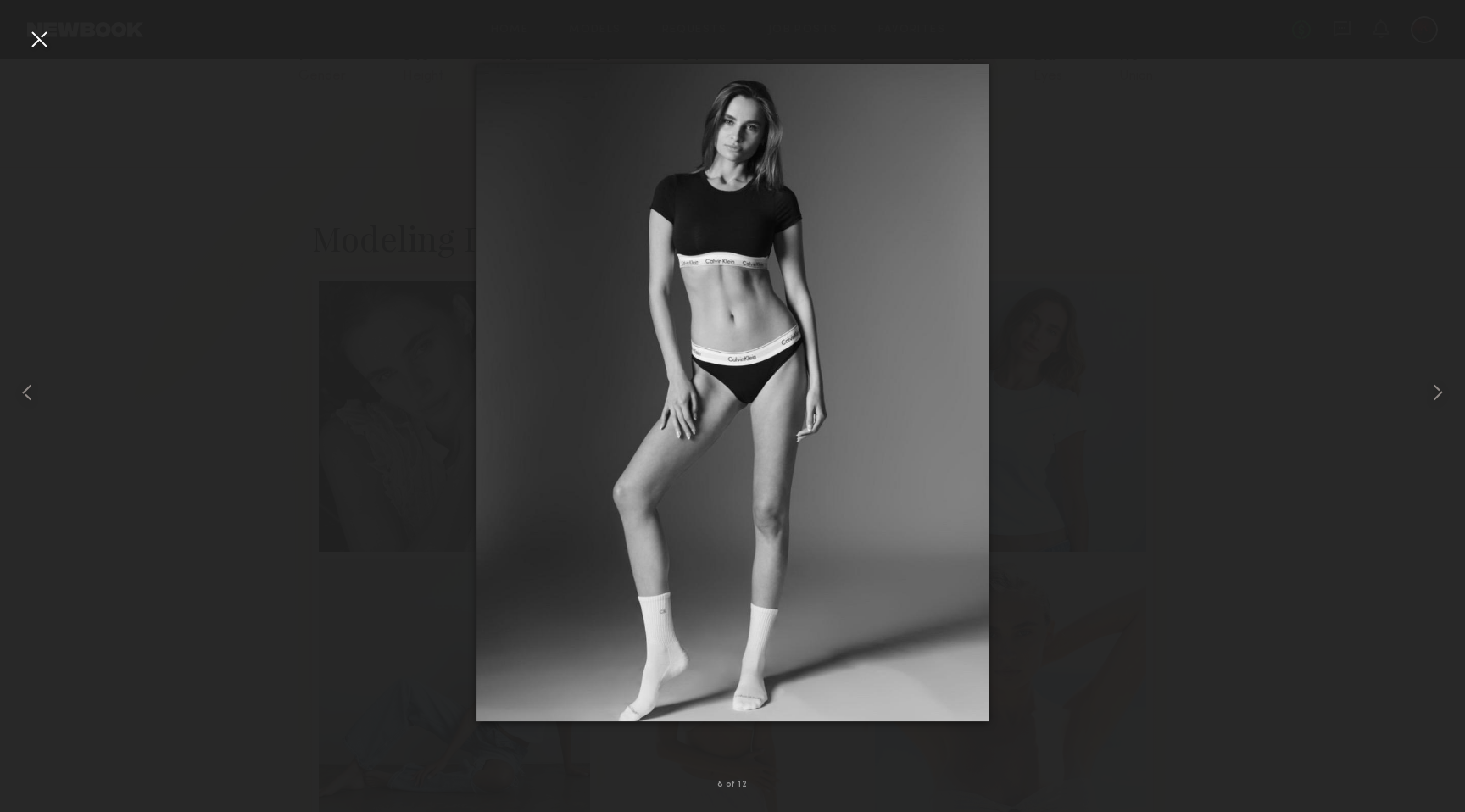
click at [43, 36] on div at bounding box center [39, 39] width 27 height 27
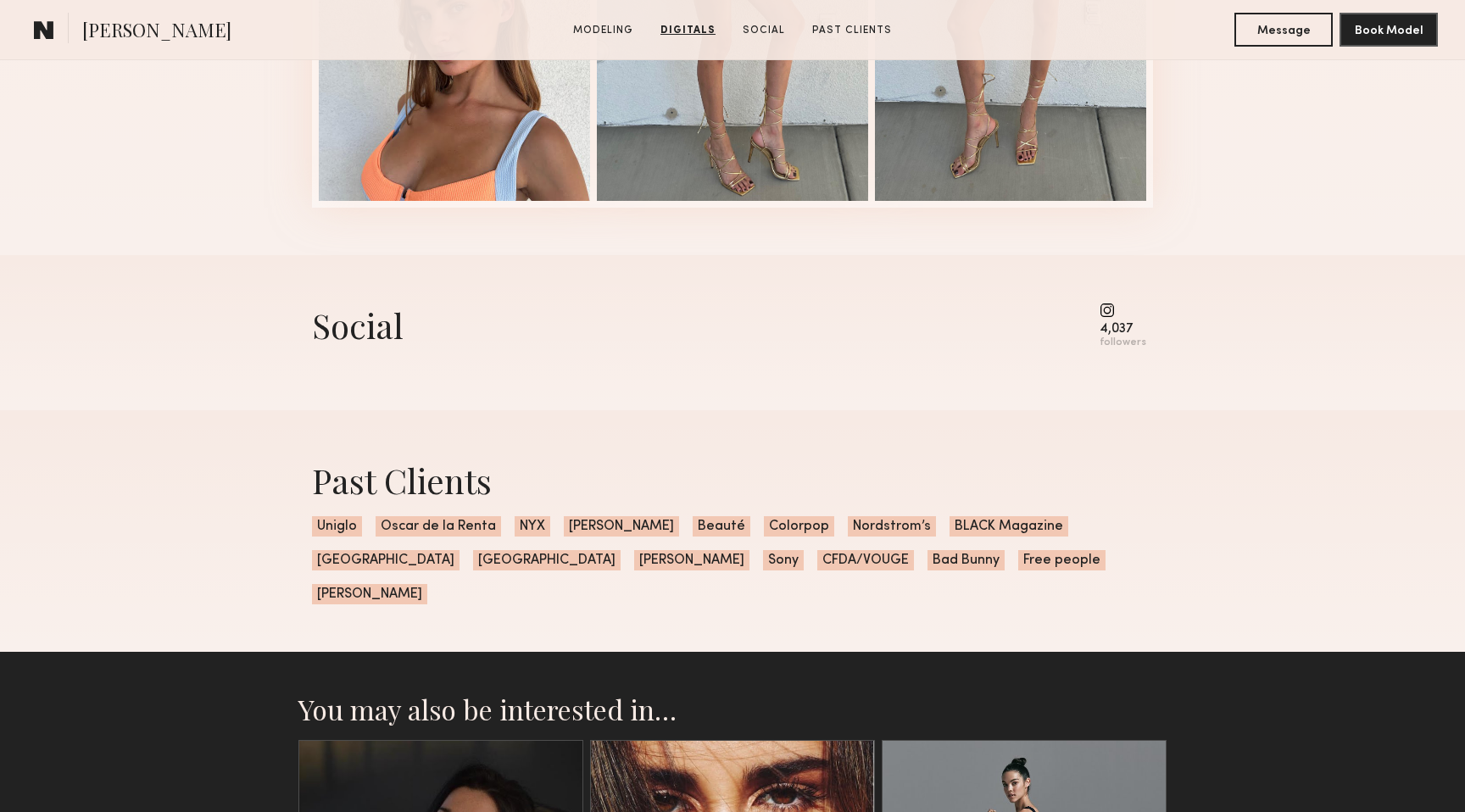
scroll to position [2661, 0]
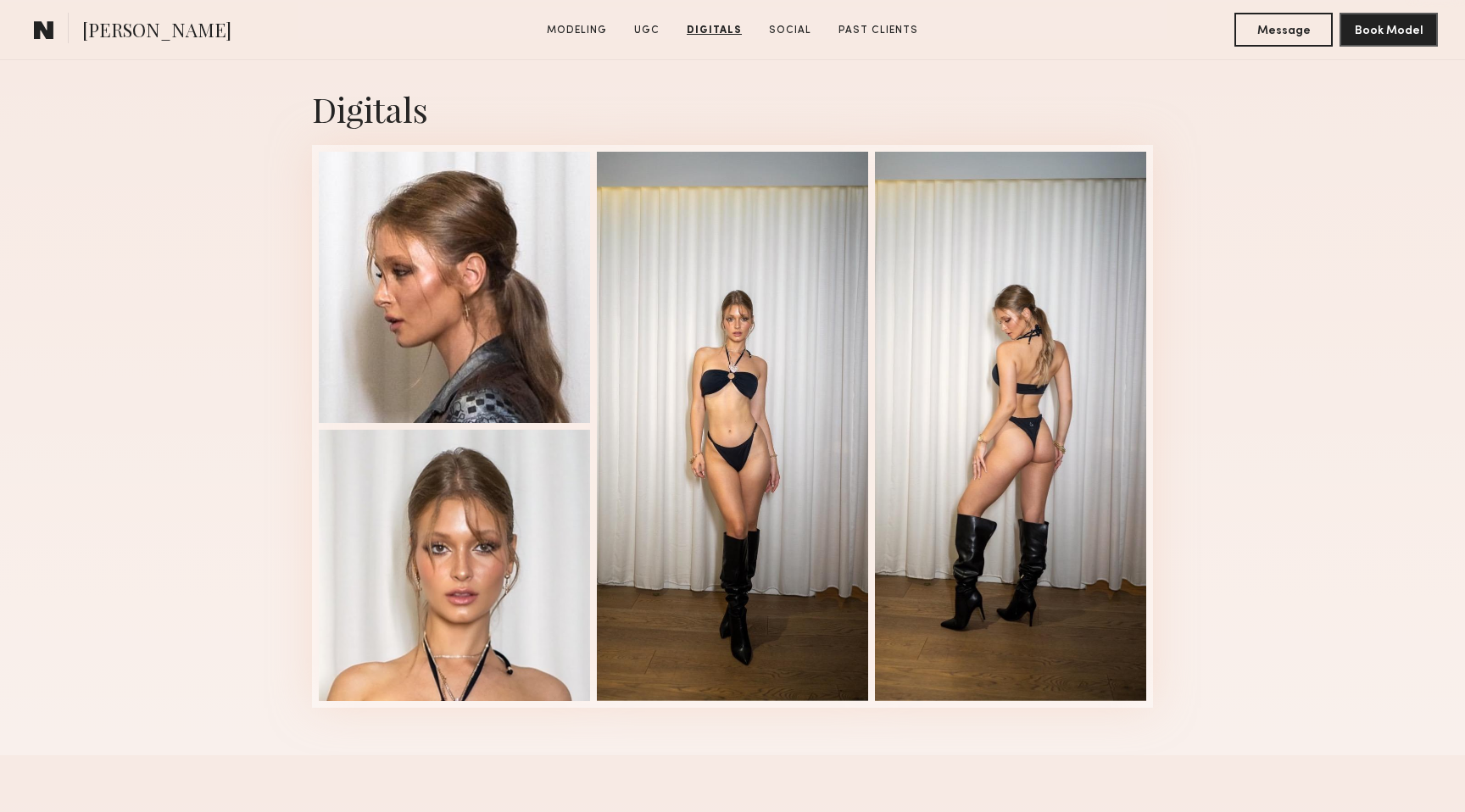
scroll to position [3875, 0]
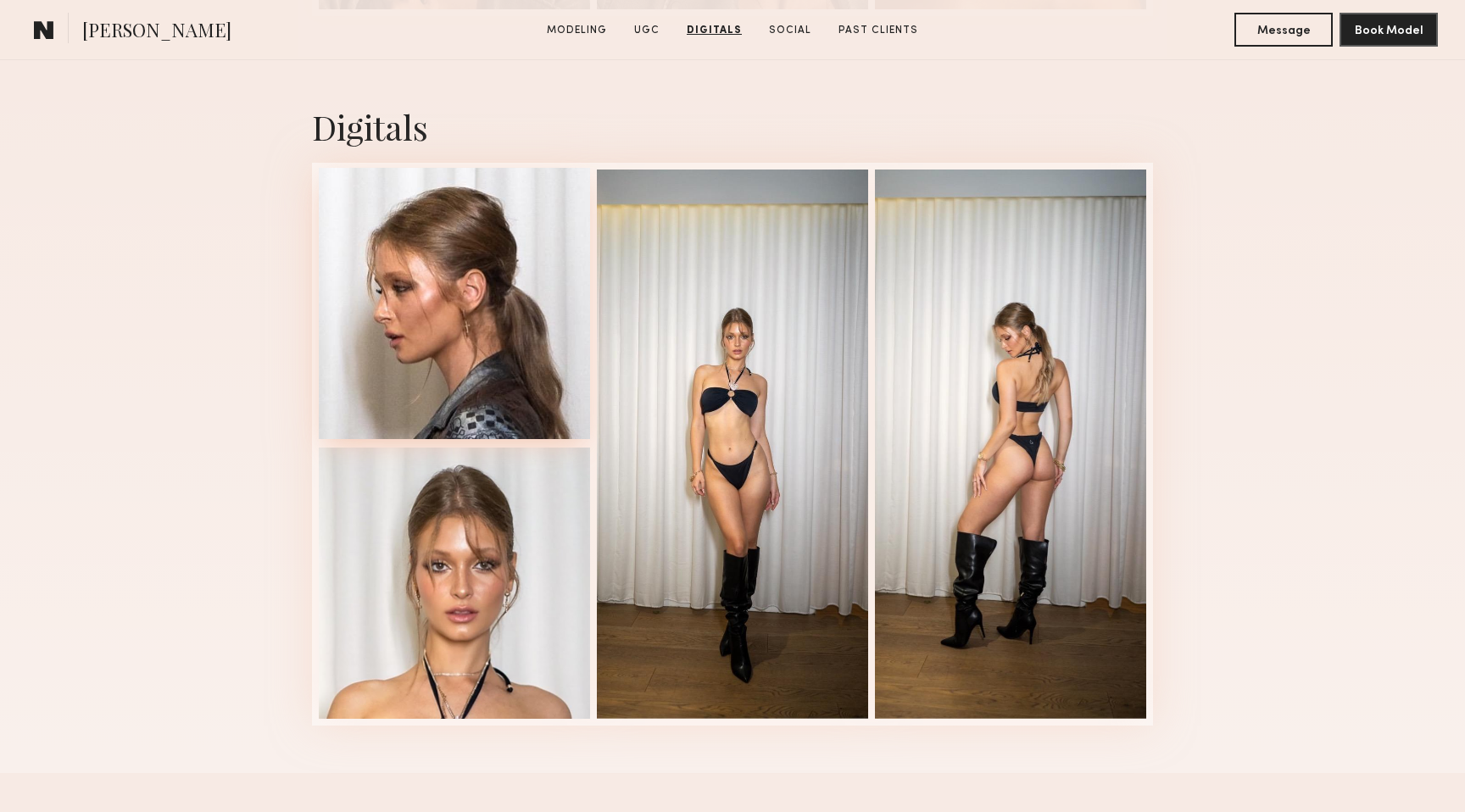
click at [440, 350] on div at bounding box center [454, 303] width 271 height 271
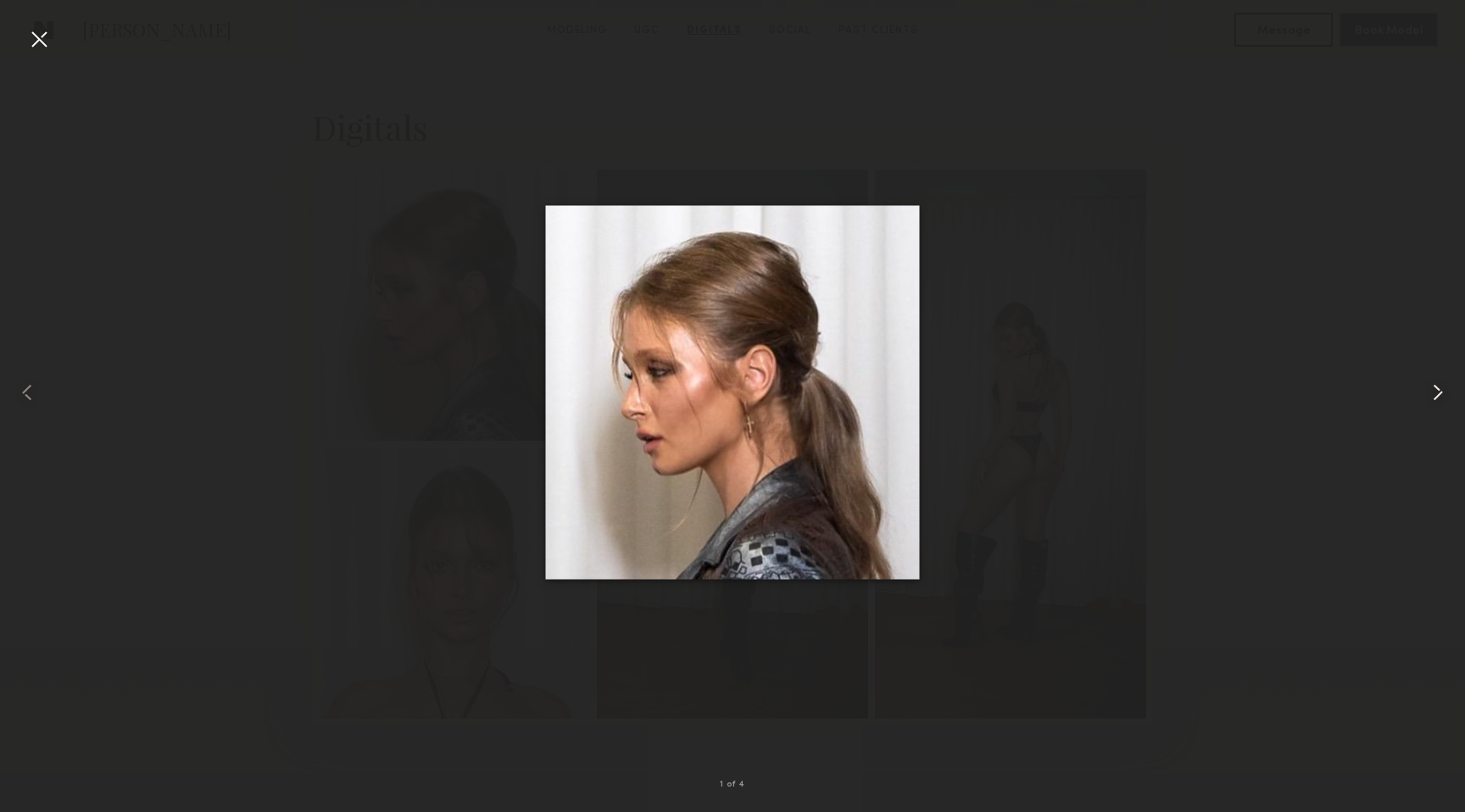
click at [1447, 390] on common-icon at bounding box center [1437, 392] width 27 height 27
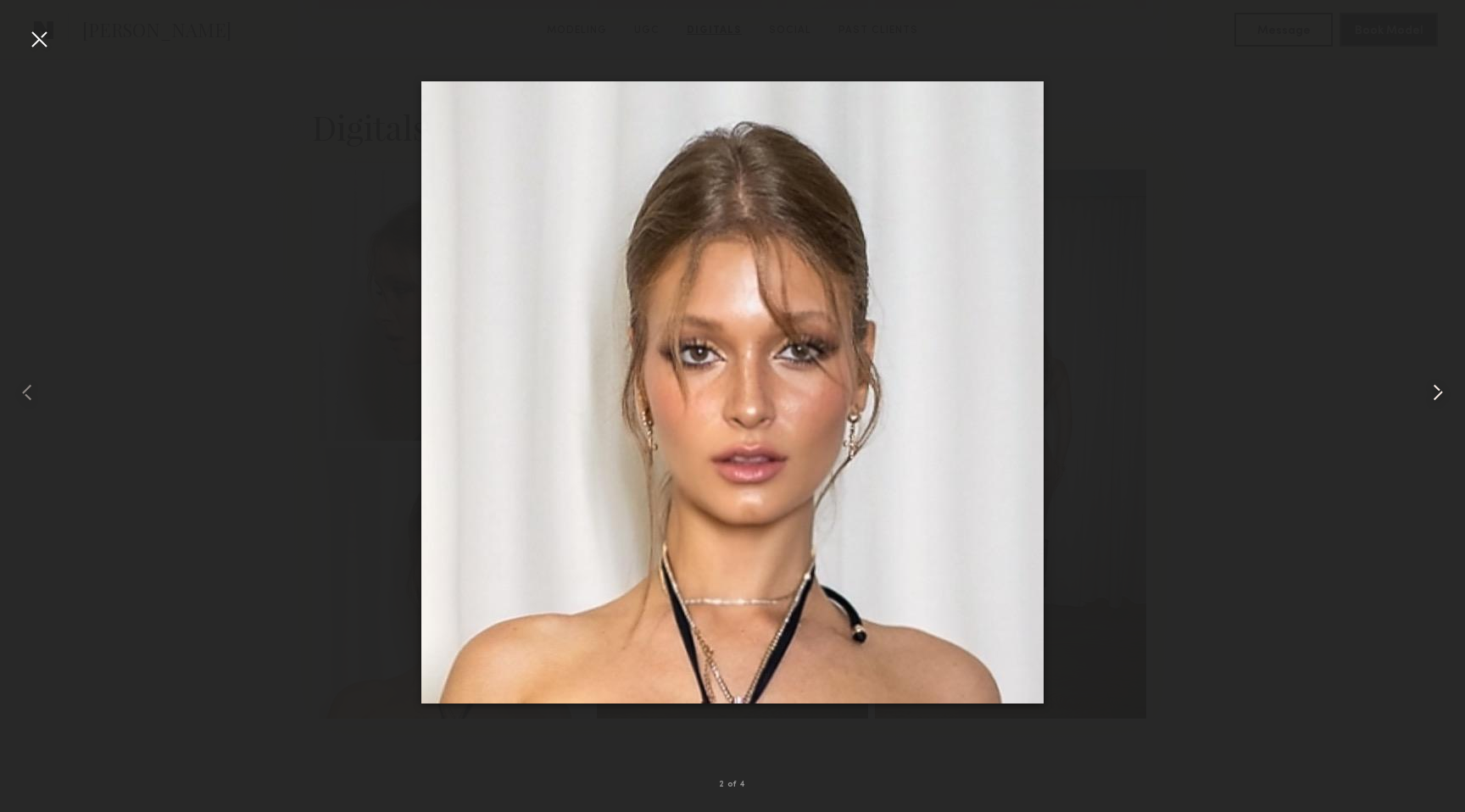
click at [1447, 390] on common-icon at bounding box center [1437, 392] width 27 height 27
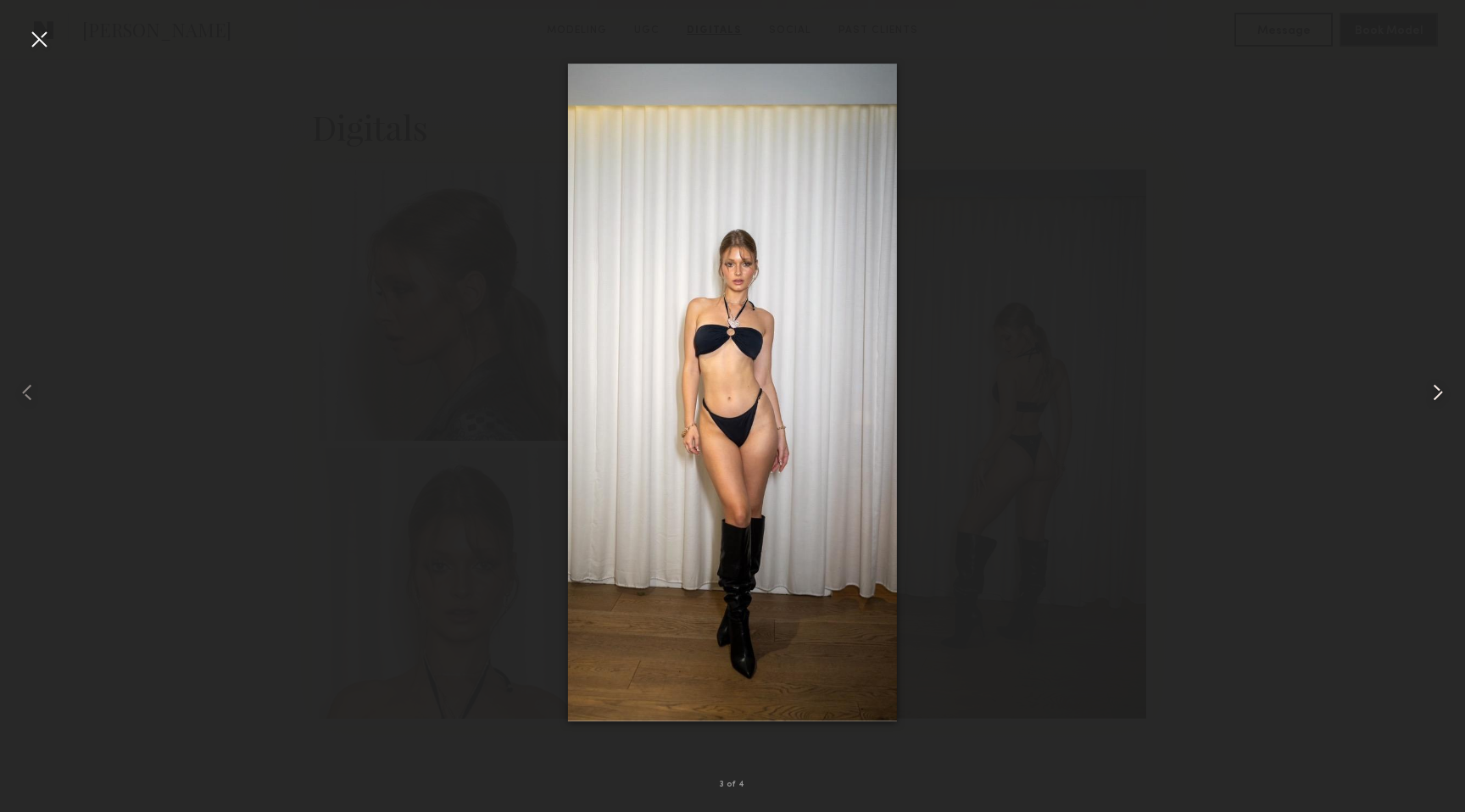
click at [1447, 390] on common-icon at bounding box center [1437, 392] width 27 height 27
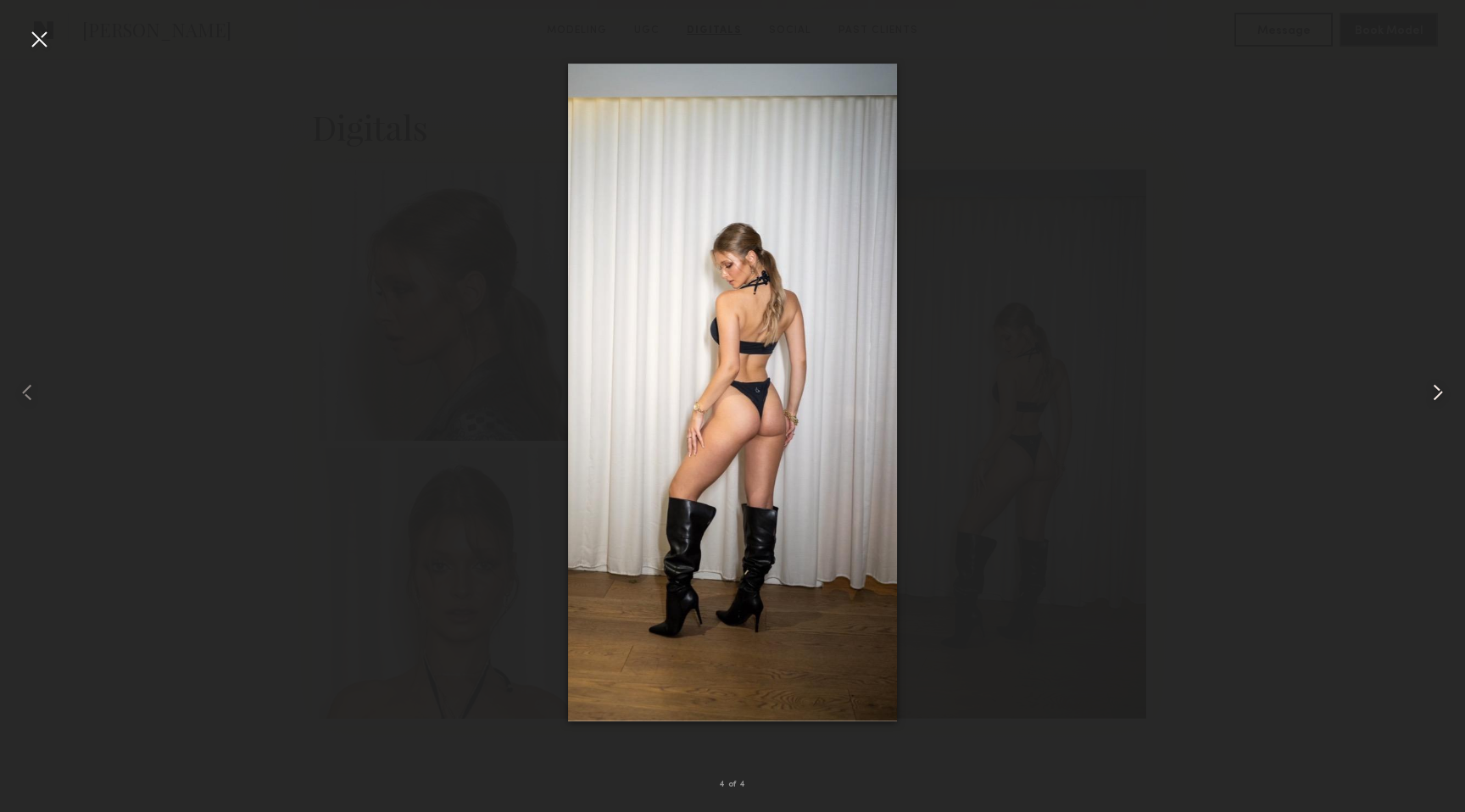
click at [1447, 390] on common-icon at bounding box center [1437, 392] width 27 height 27
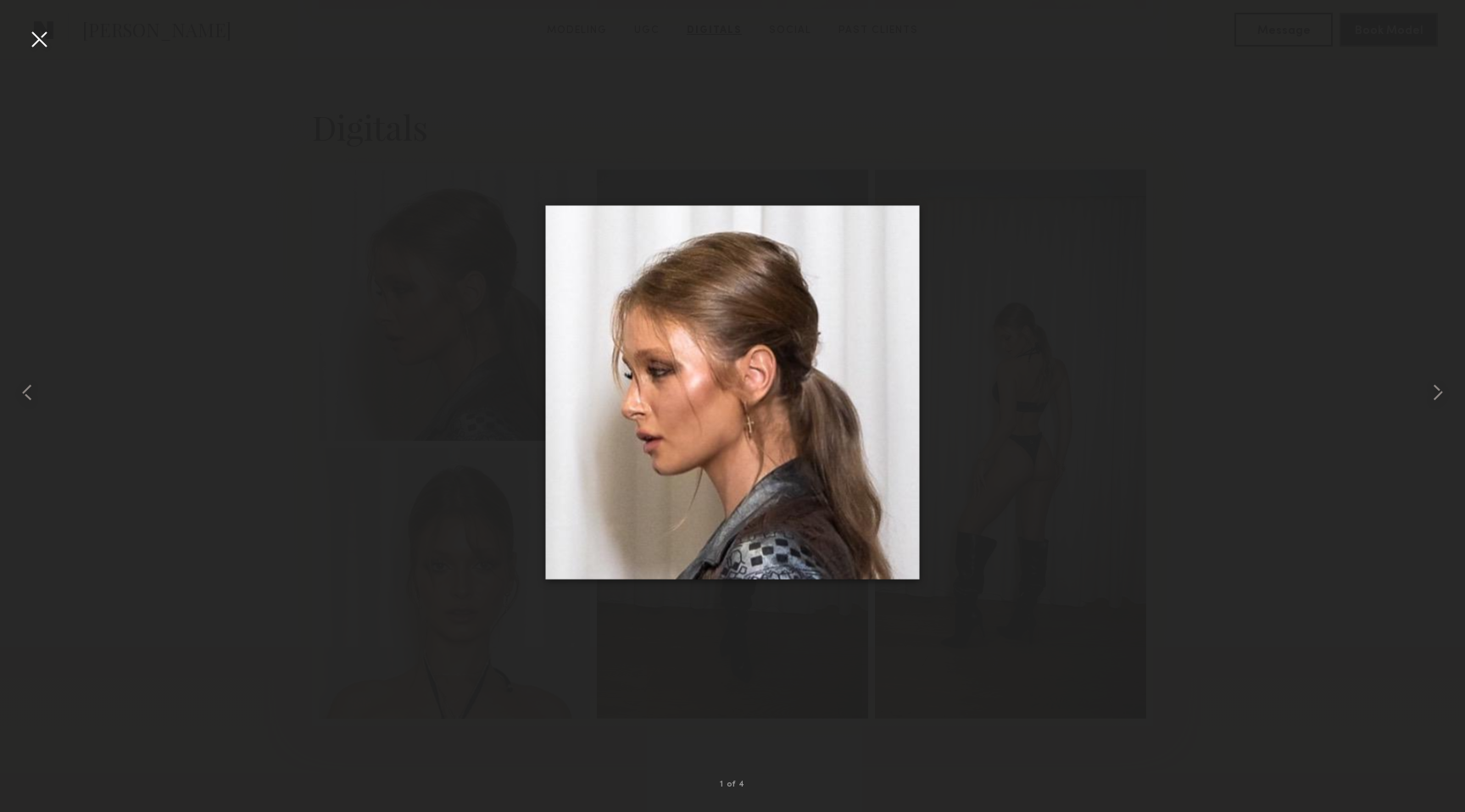
click at [41, 47] on div at bounding box center [39, 39] width 27 height 27
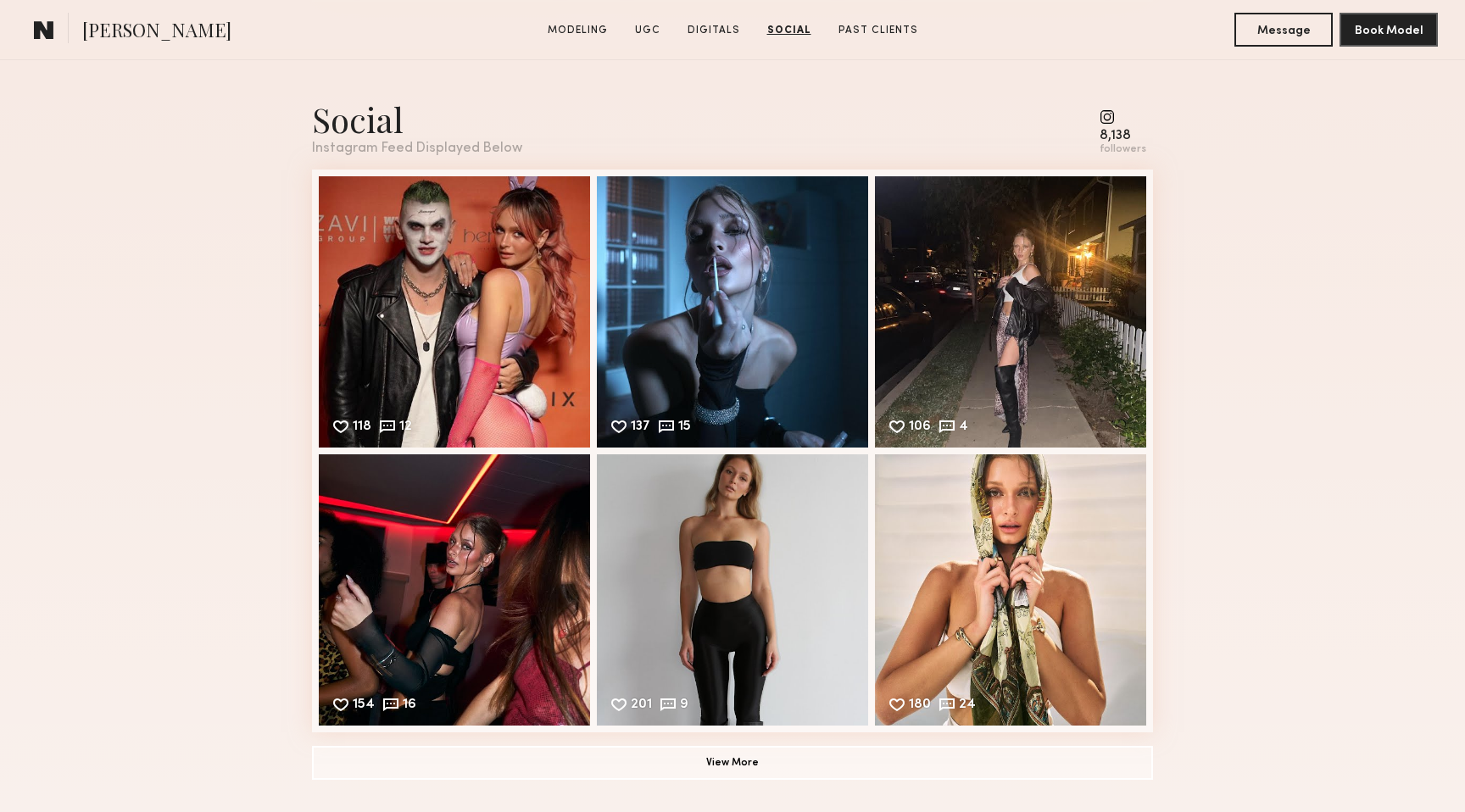
scroll to position [4610, 0]
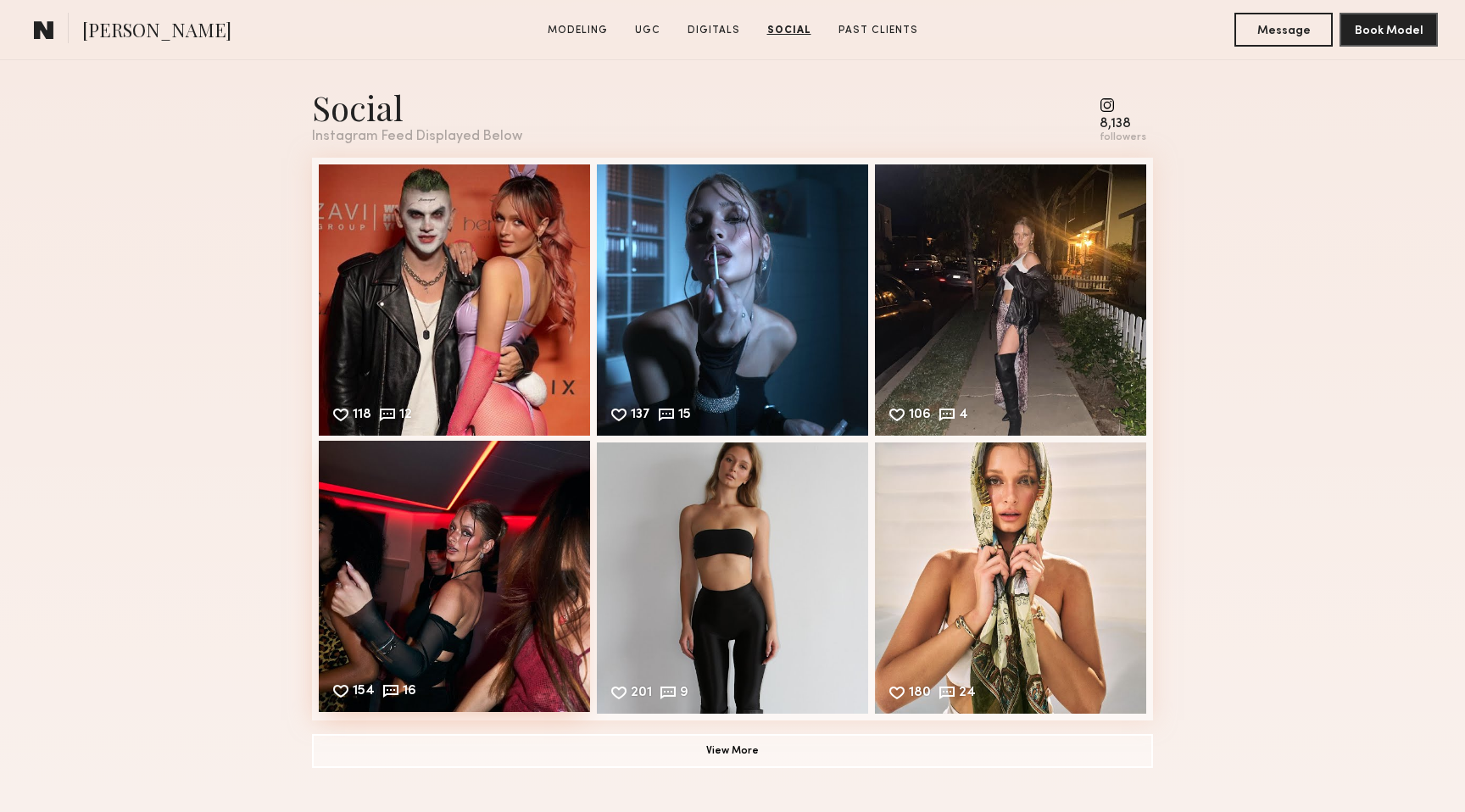
click at [440, 603] on div "154 16 Likes & comments displayed to show model’s engagement" at bounding box center [454, 576] width 271 height 271
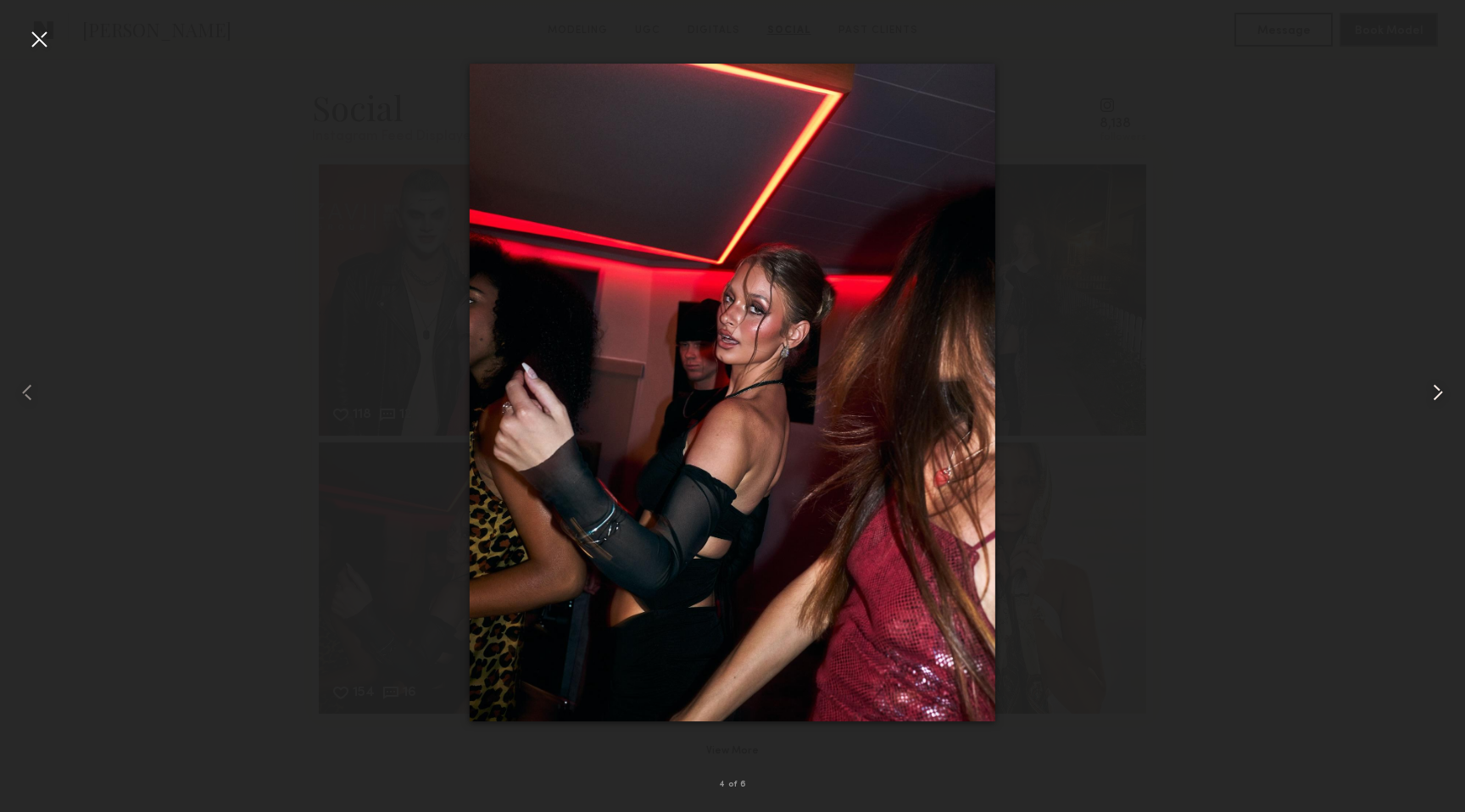
click at [1439, 391] on common-icon at bounding box center [1437, 392] width 27 height 27
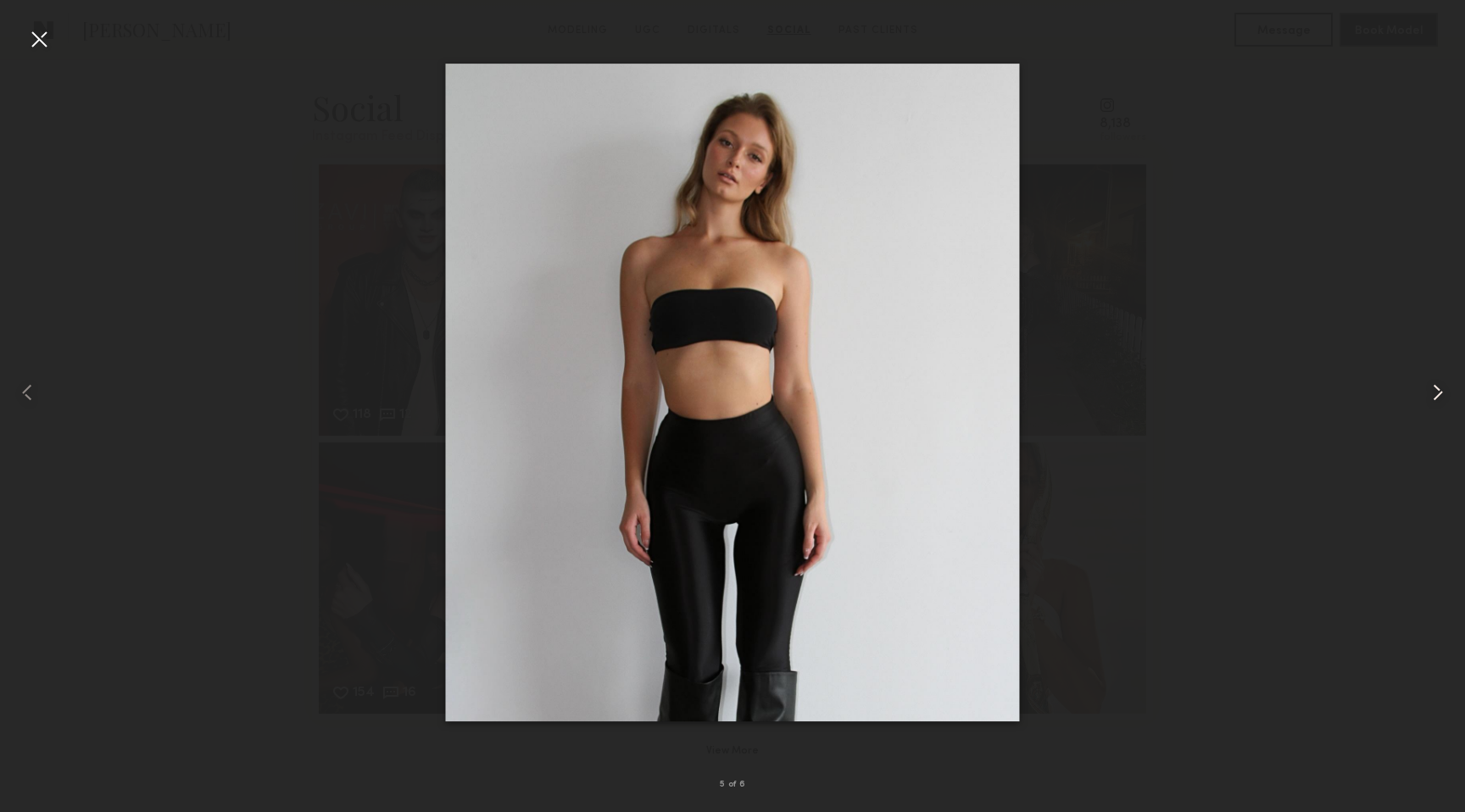
click at [1443, 390] on common-icon at bounding box center [1437, 392] width 27 height 27
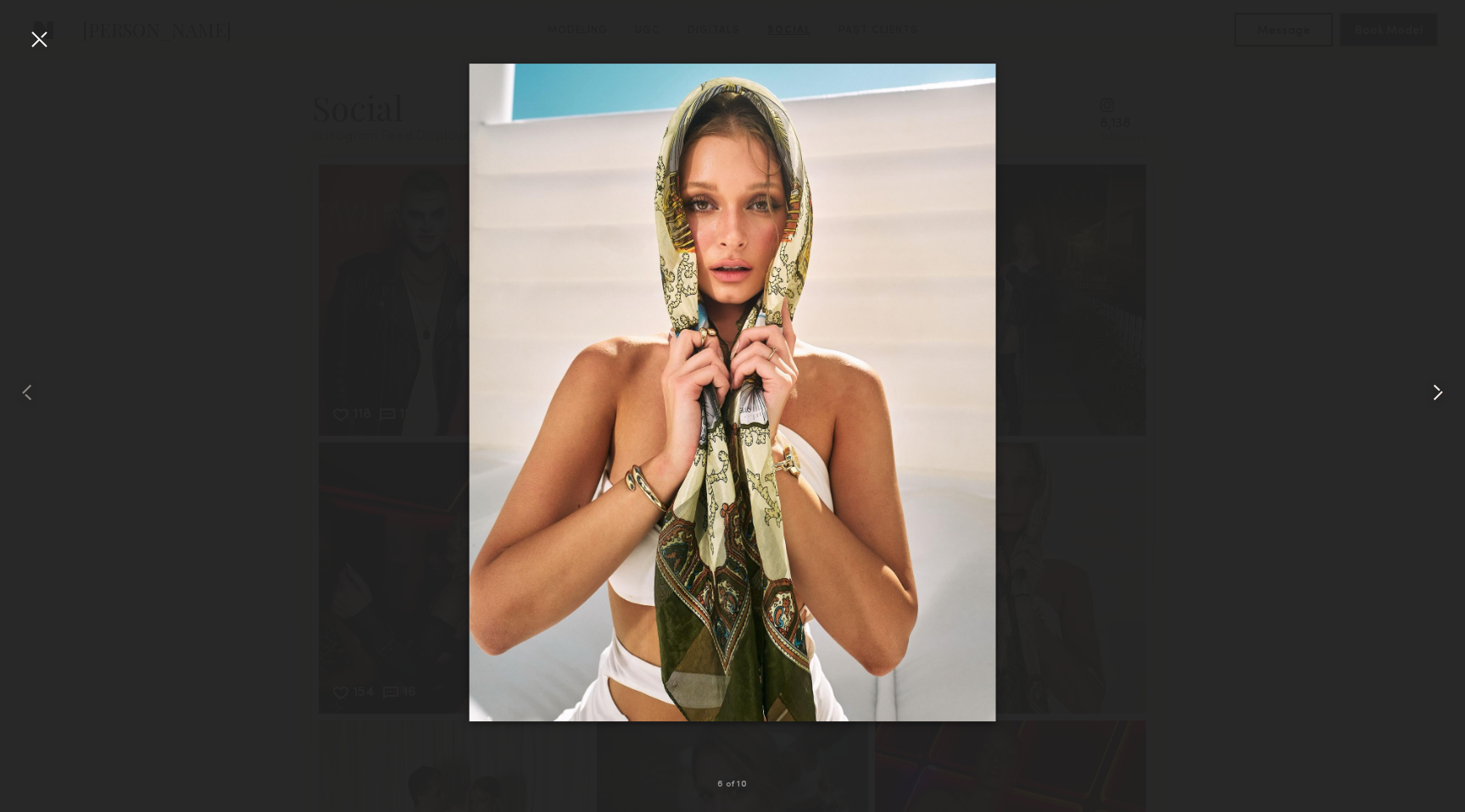
click at [1443, 390] on common-icon at bounding box center [1437, 392] width 27 height 27
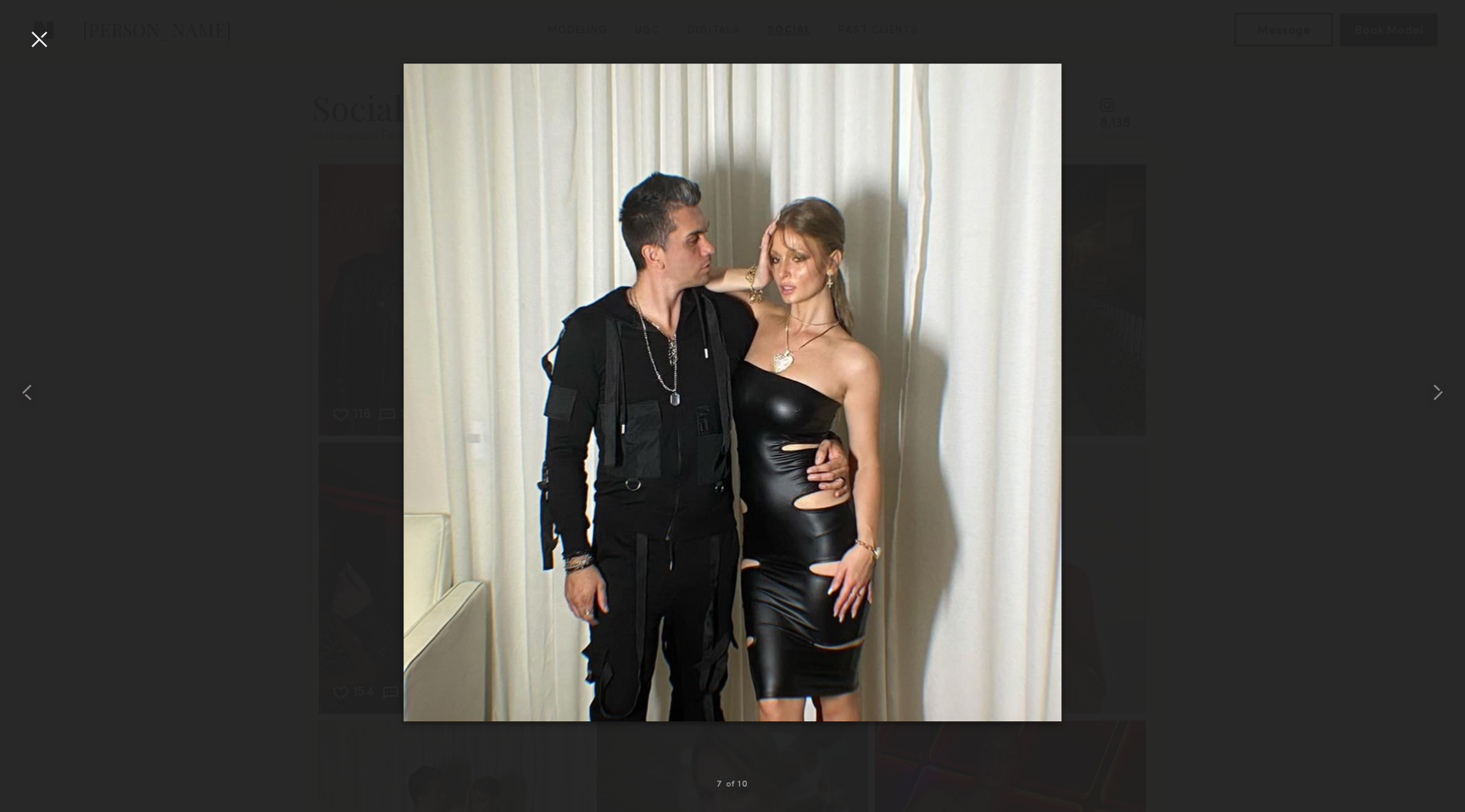
click at [33, 37] on div at bounding box center [39, 39] width 27 height 27
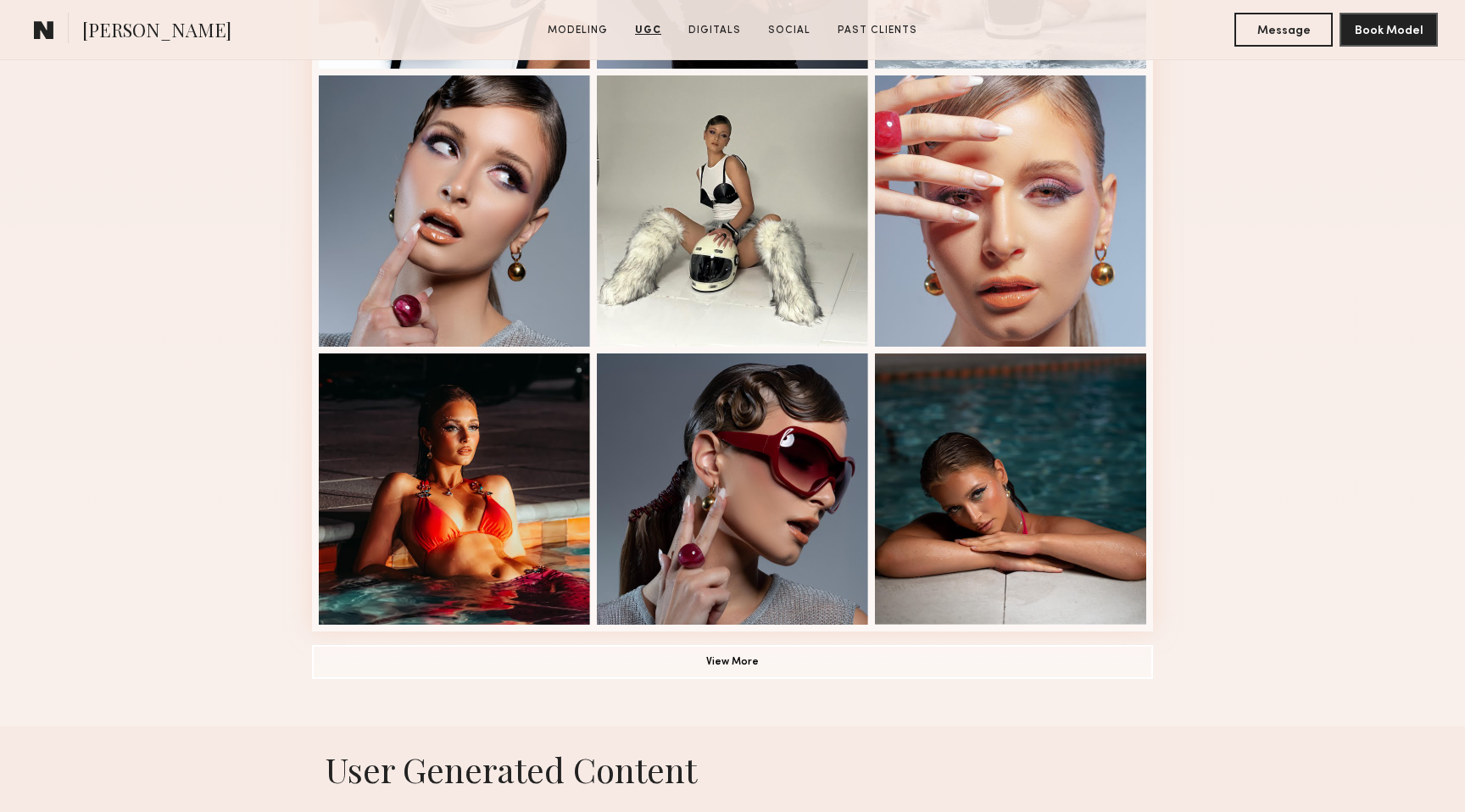
scroll to position [573, 0]
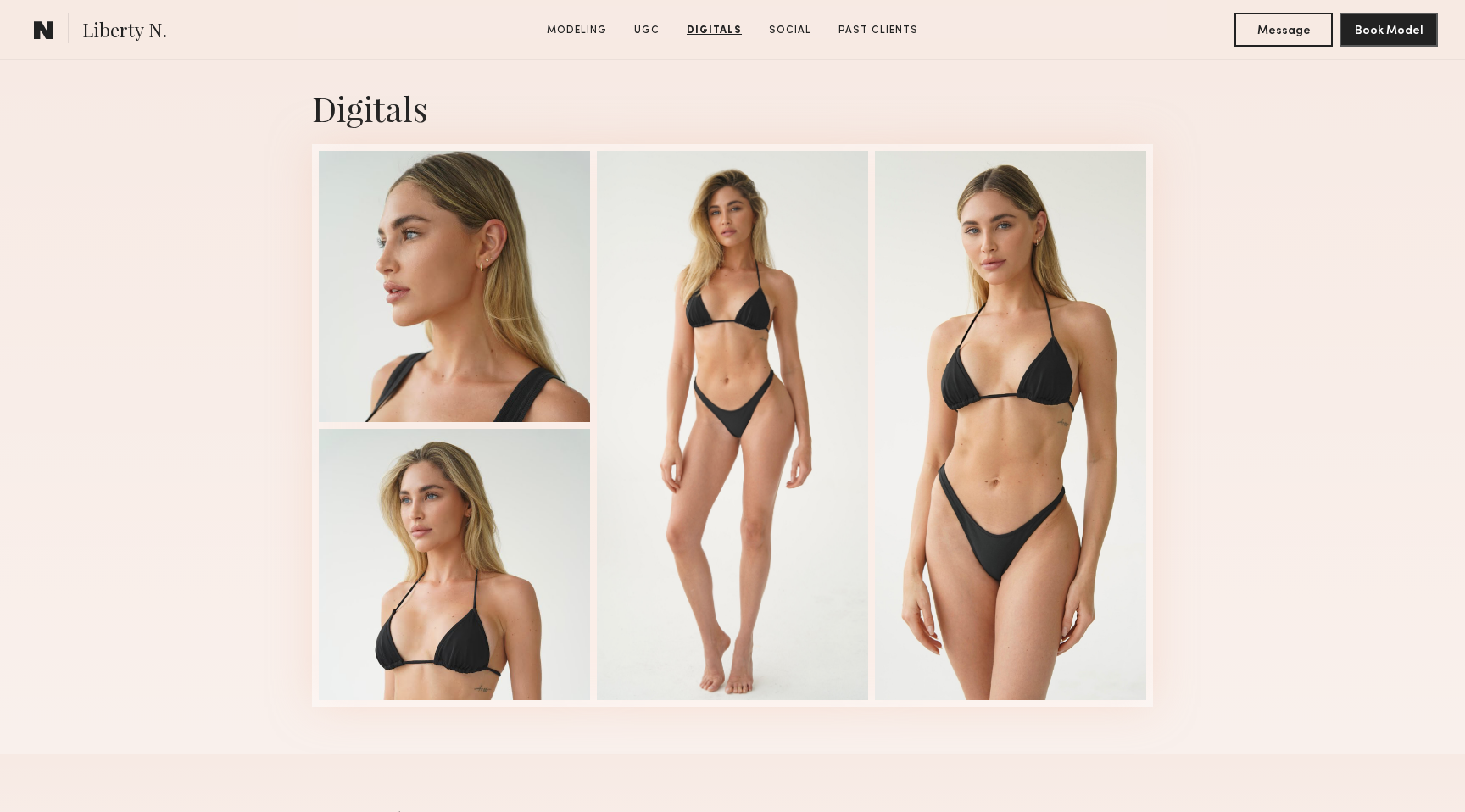
scroll to position [3877, 0]
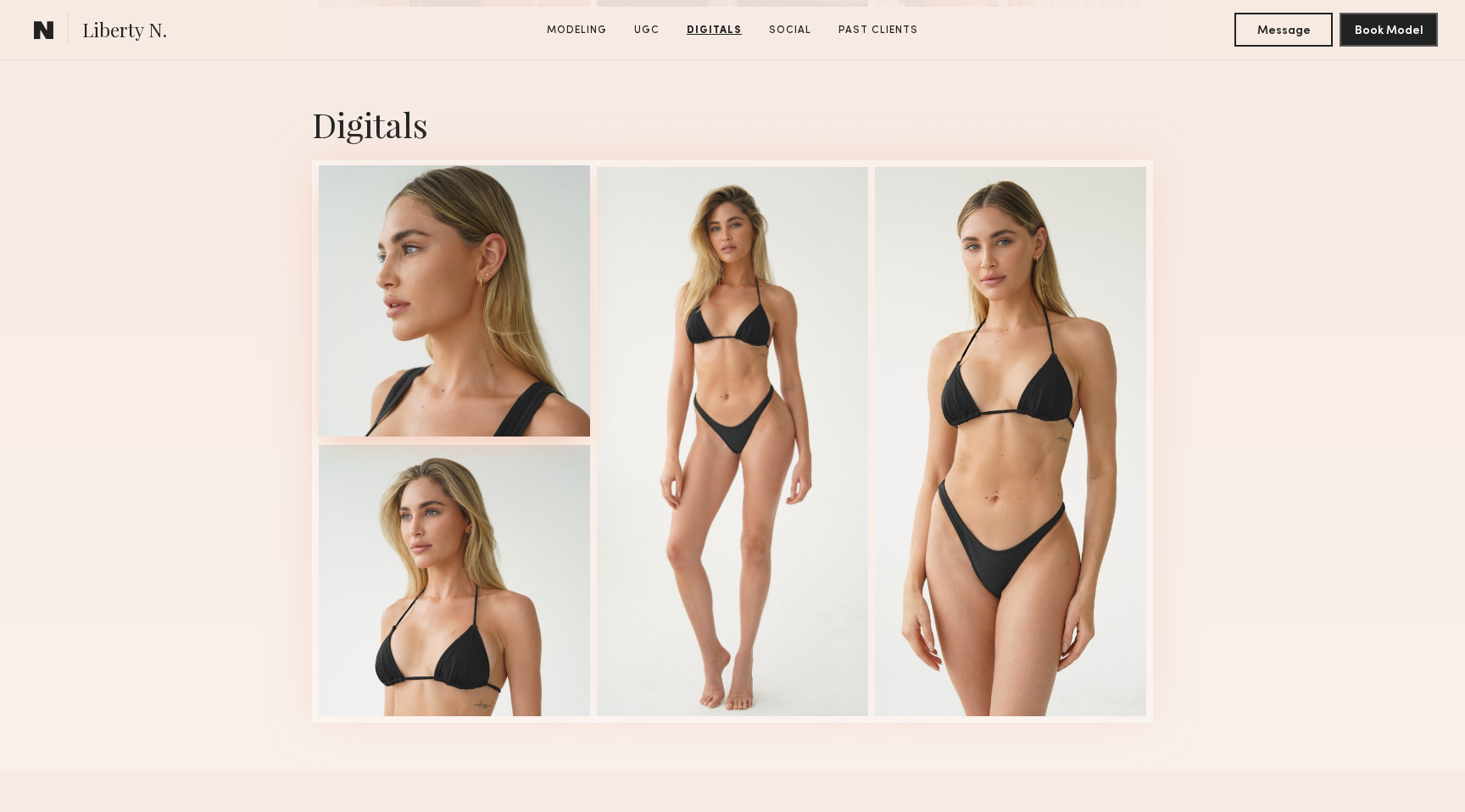
click at [457, 309] on div at bounding box center [454, 301] width 271 height 271
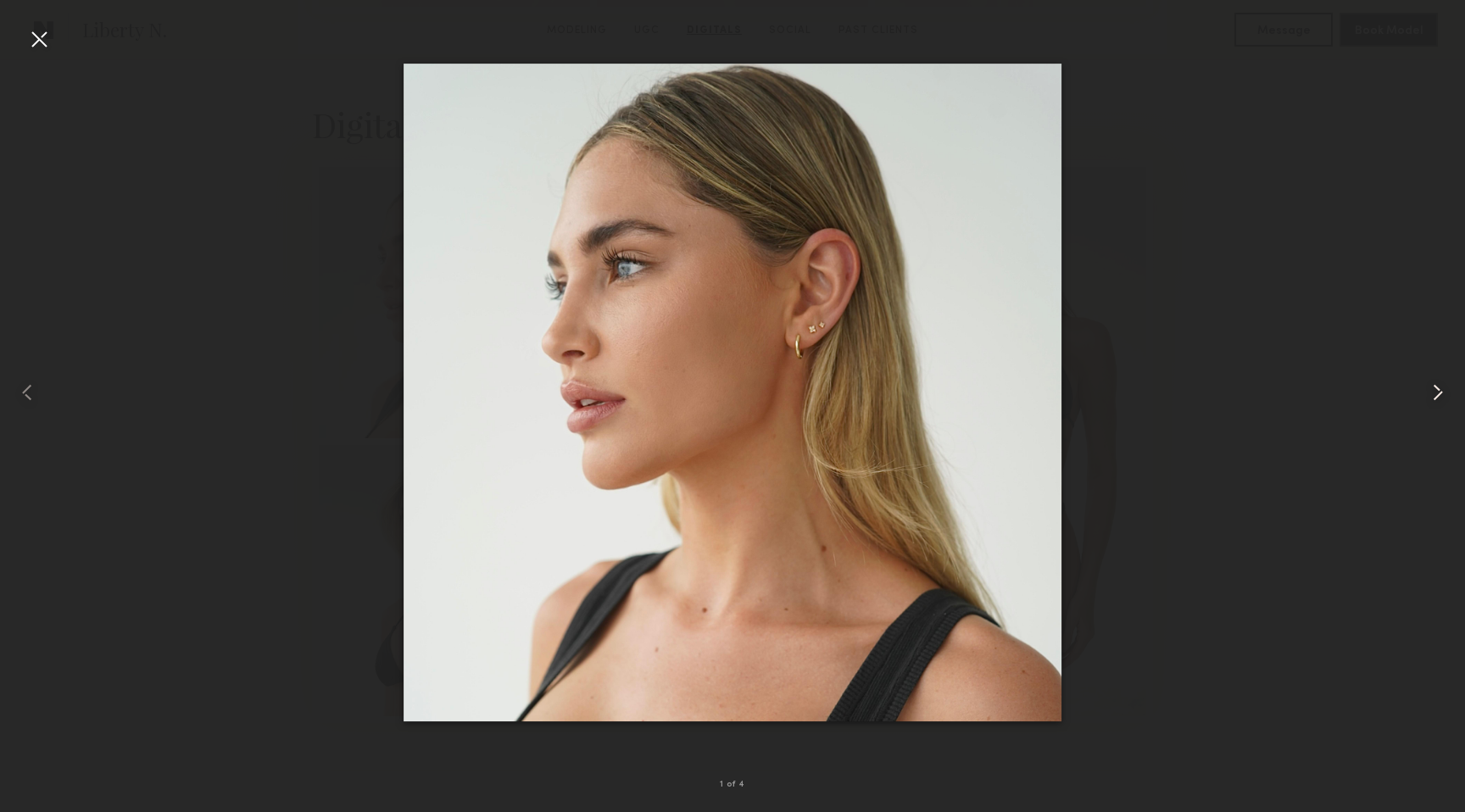
click at [1441, 389] on common-icon at bounding box center [1437, 392] width 27 height 27
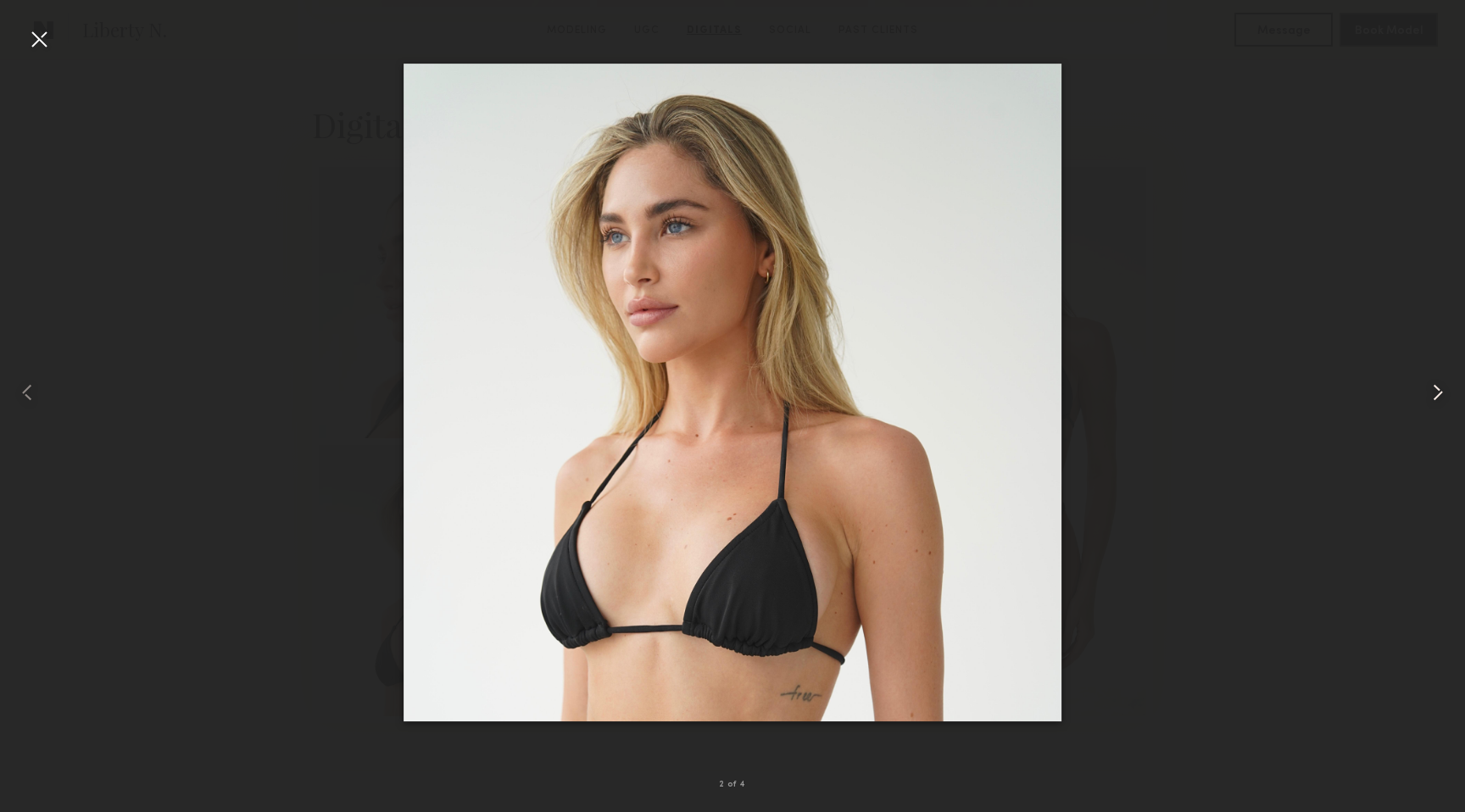
click at [1441, 389] on common-icon at bounding box center [1437, 392] width 27 height 27
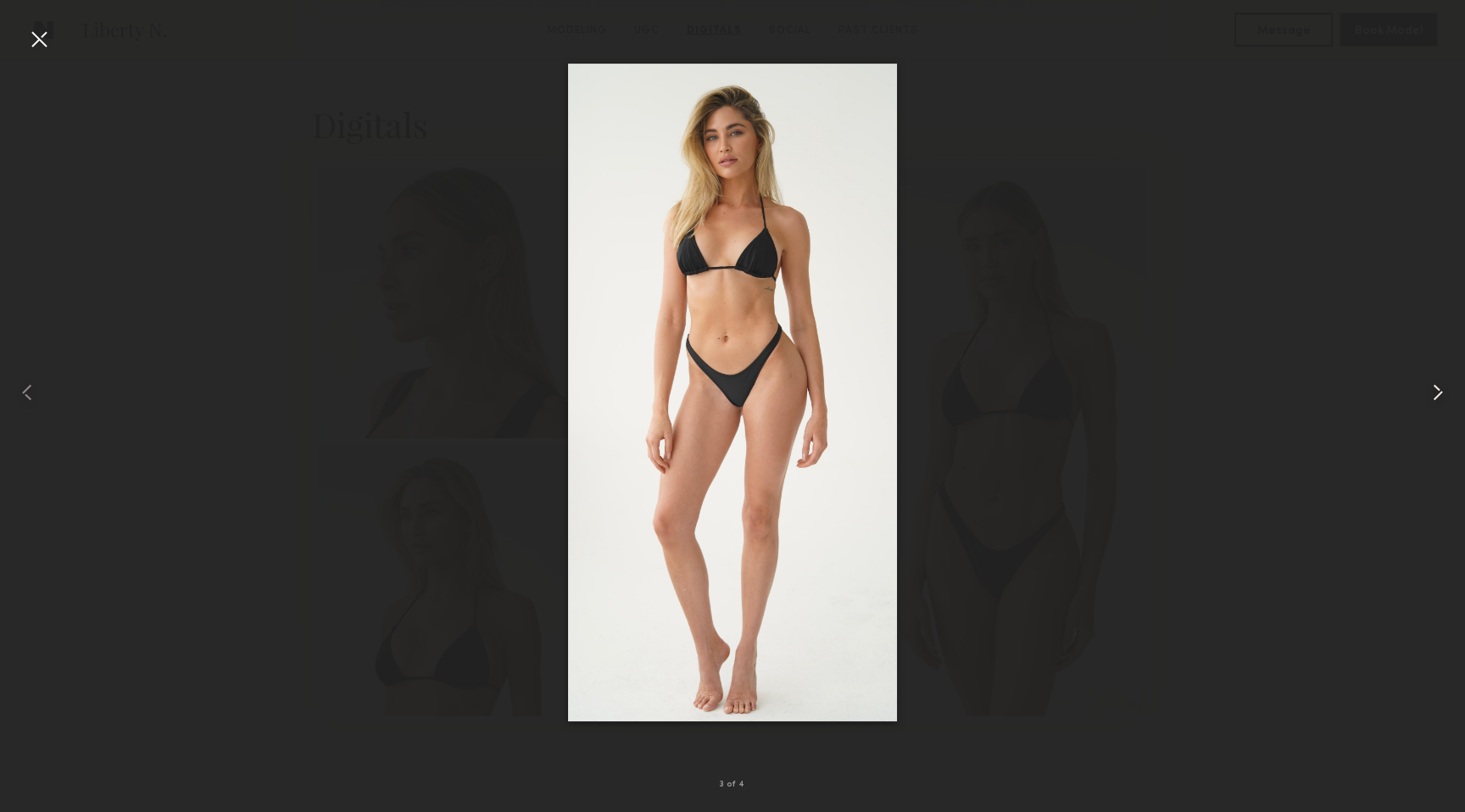
click at [1441, 389] on common-icon at bounding box center [1437, 392] width 27 height 27
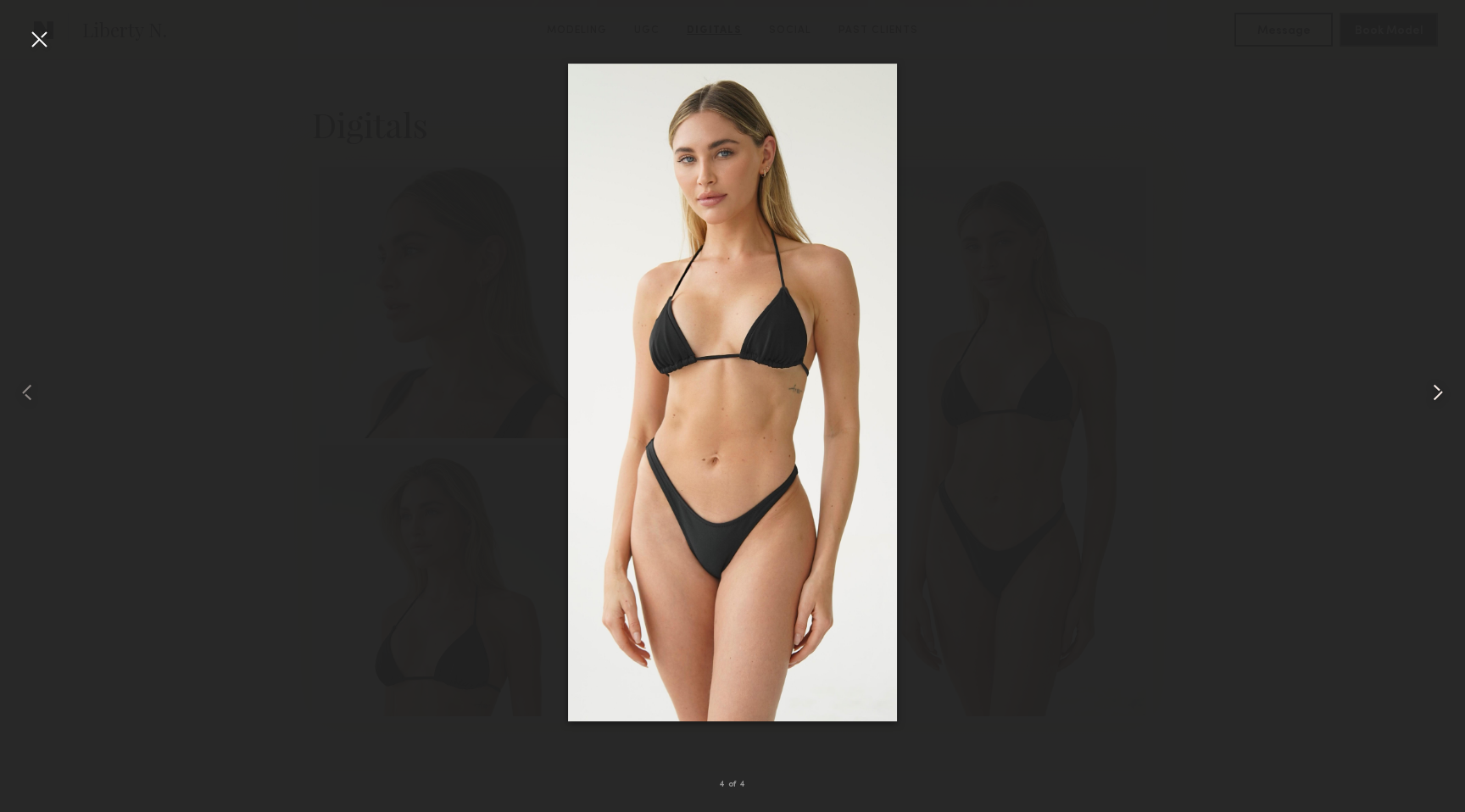
click at [1441, 389] on common-icon at bounding box center [1437, 392] width 27 height 27
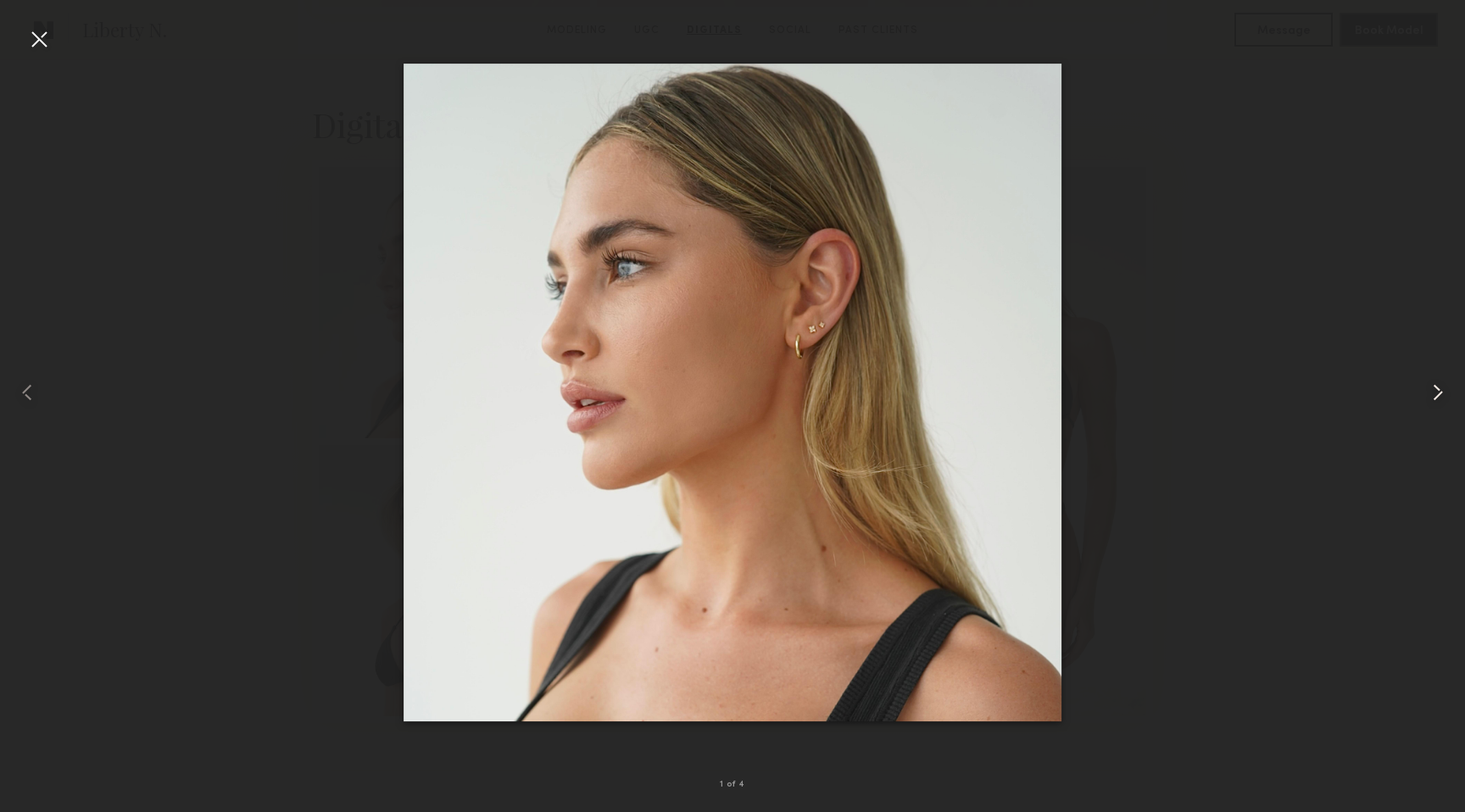
click at [1441, 389] on common-icon at bounding box center [1437, 392] width 27 height 27
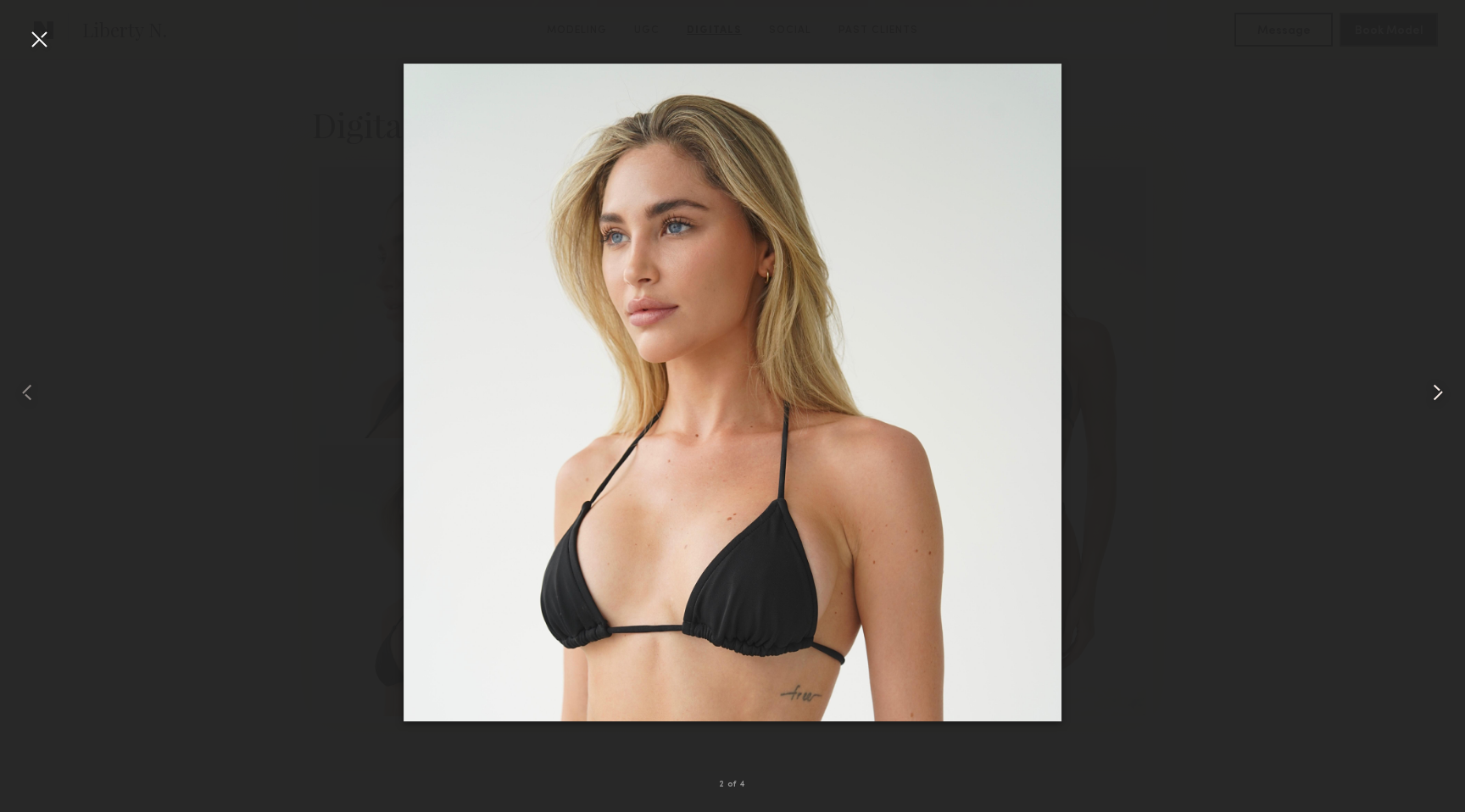
click at [1441, 389] on common-icon at bounding box center [1437, 392] width 27 height 27
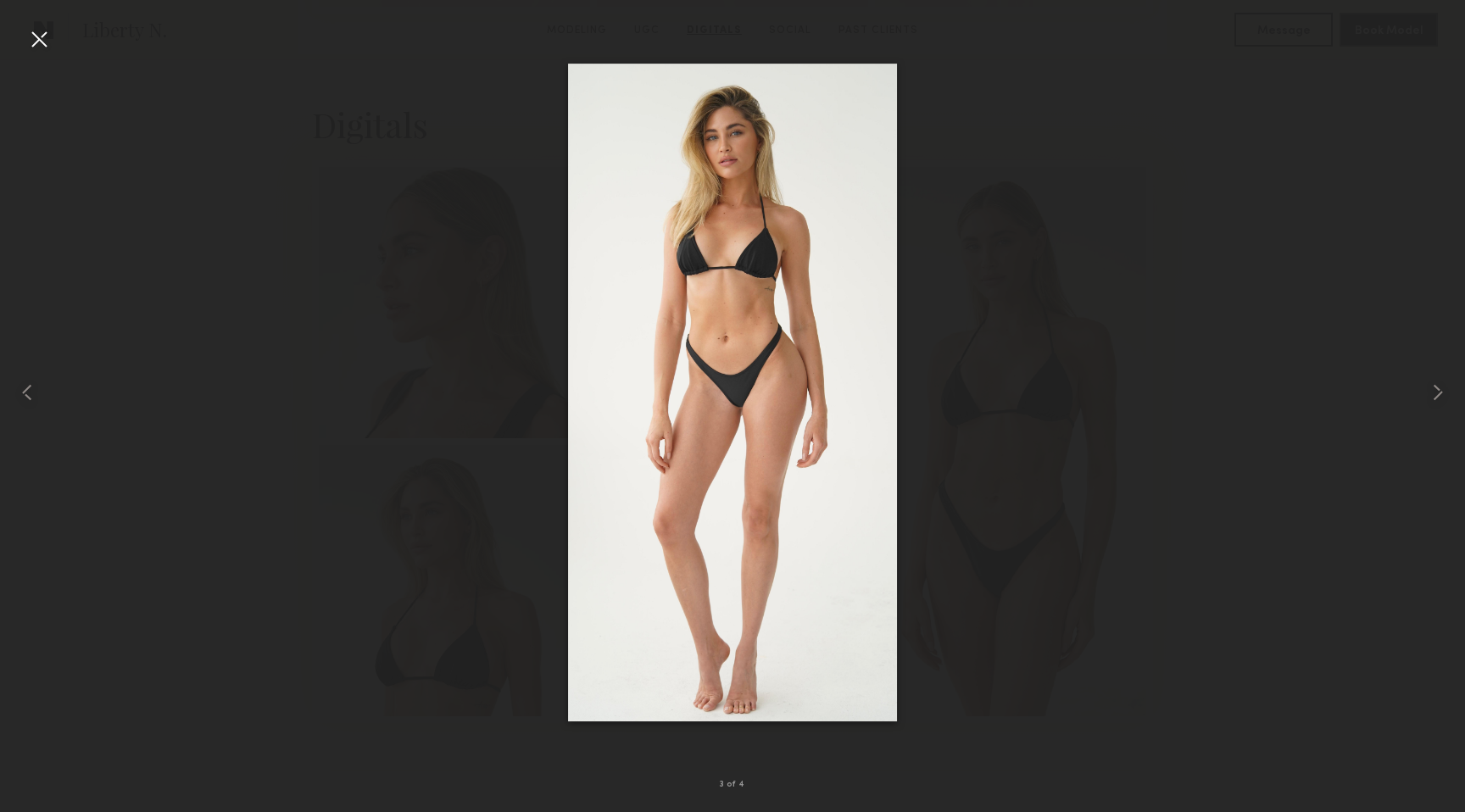
click at [37, 42] on div at bounding box center [39, 39] width 27 height 27
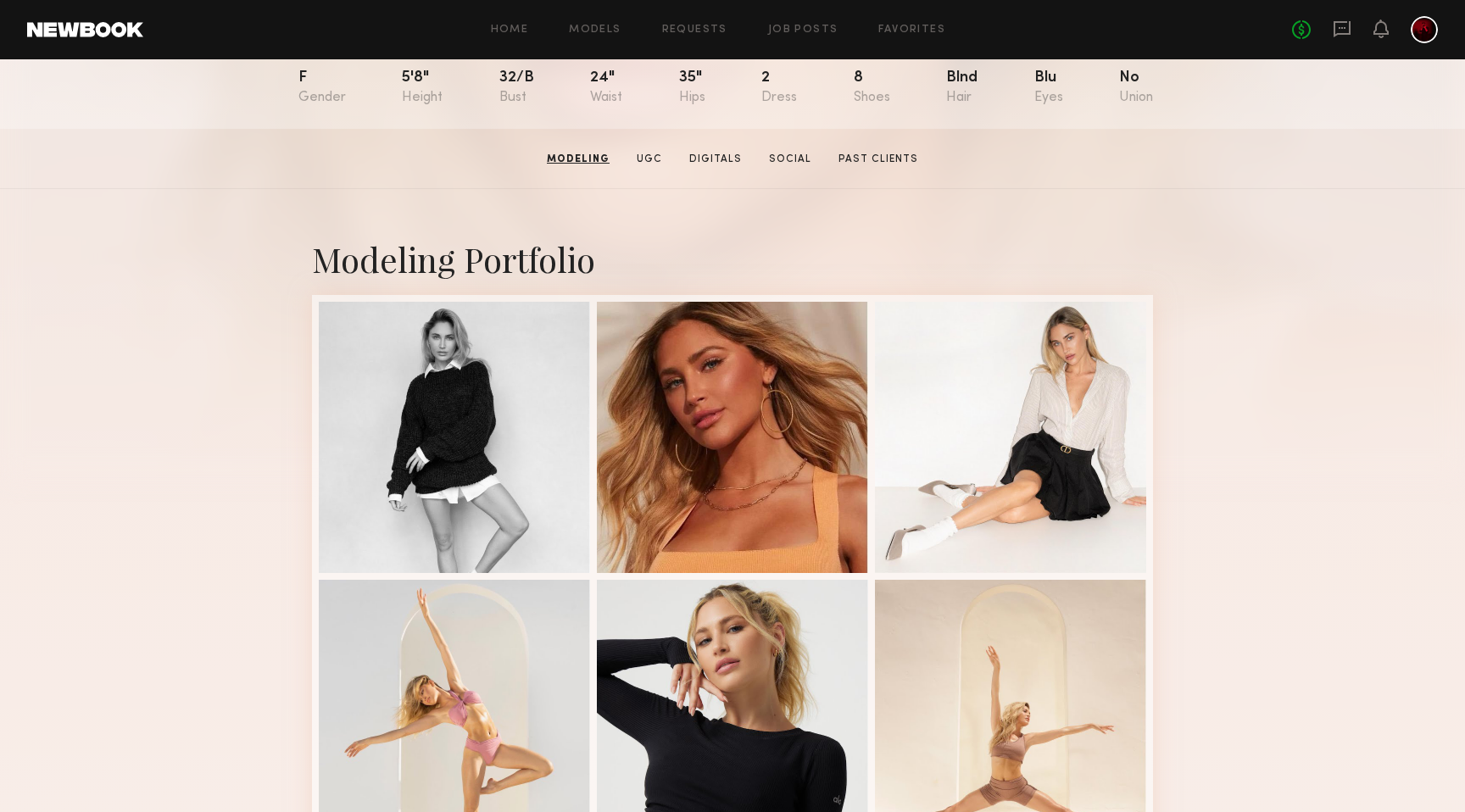
scroll to position [167, 0]
